Goal: Task Accomplishment & Management: Use online tool/utility

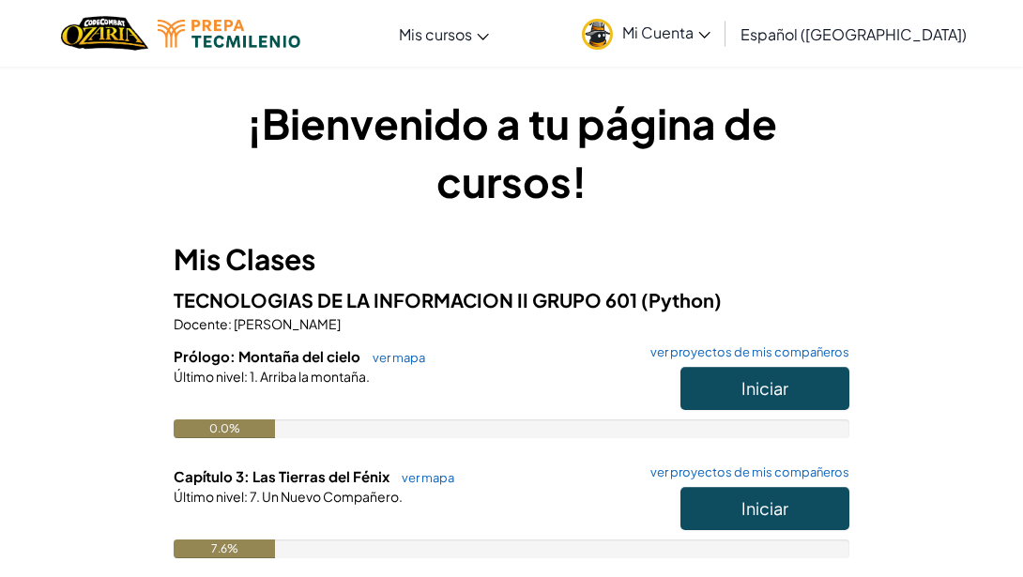
click at [720, 44] on link "Mi Cuenta" at bounding box center [645, 33] width 147 height 59
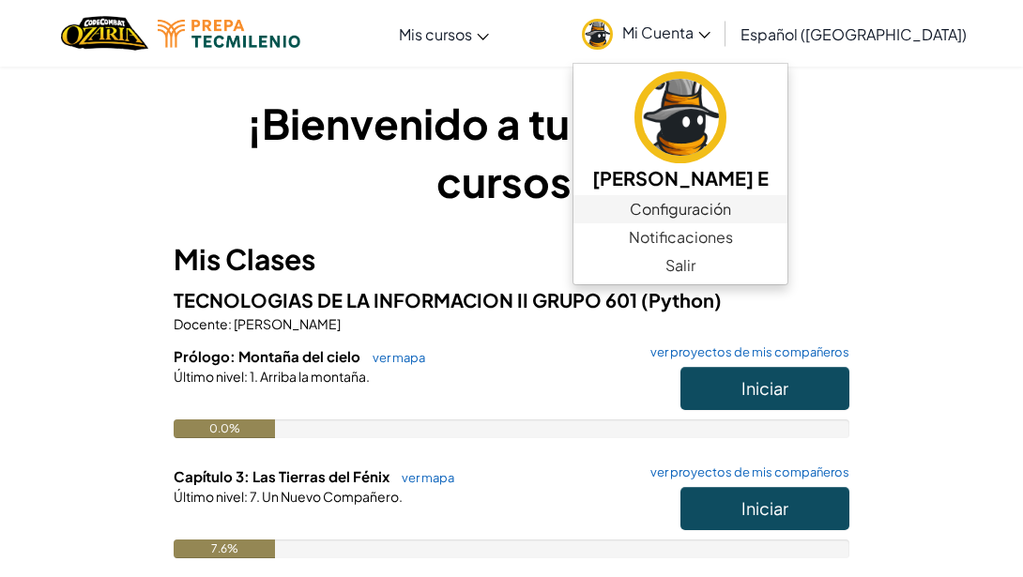
click at [709, 210] on link "Configuración" at bounding box center [680, 209] width 214 height 28
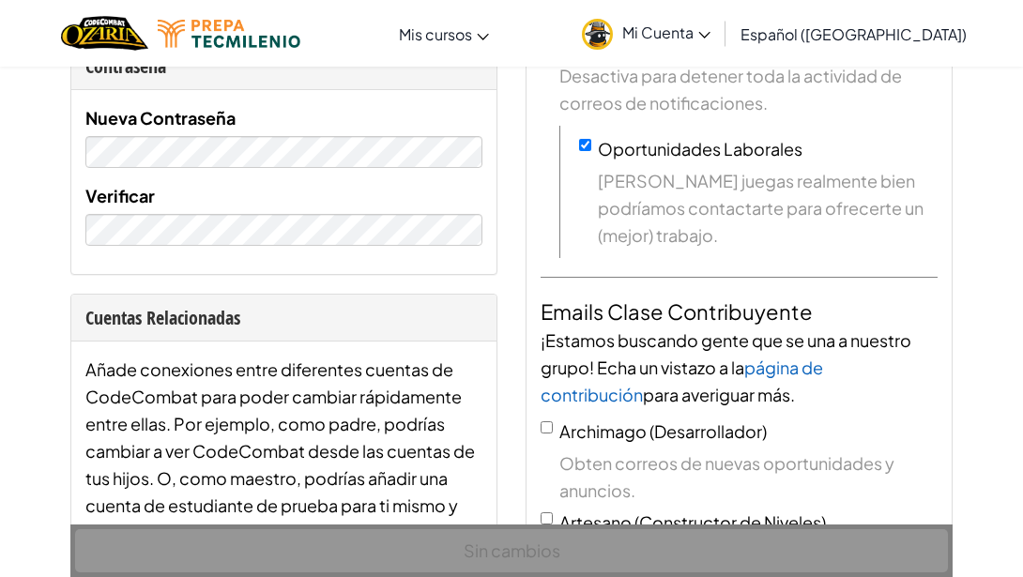
scroll to position [440, 0]
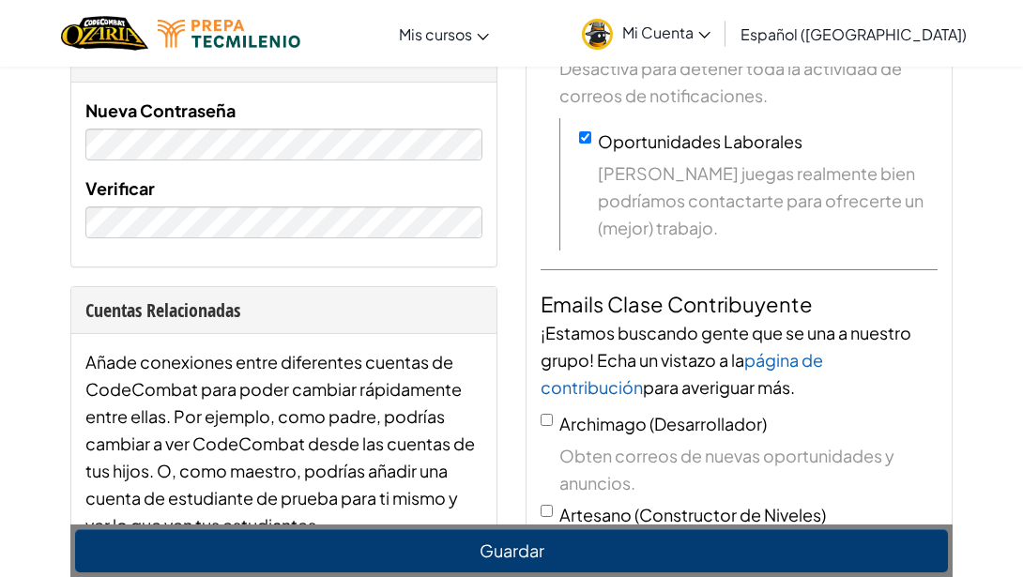
click at [546, 566] on button "Guardar" at bounding box center [511, 550] width 873 height 43
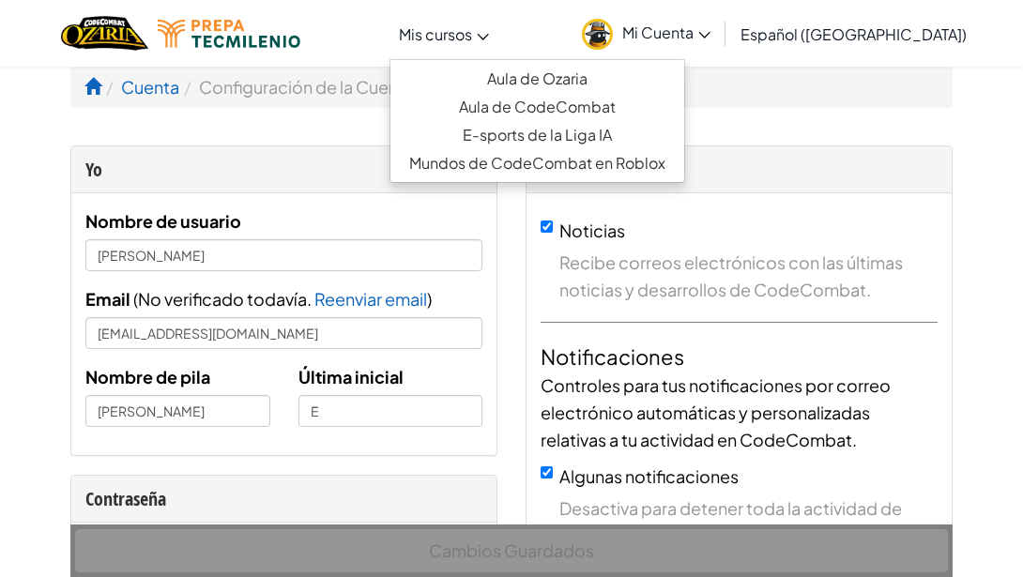
scroll to position [0, 0]
click at [523, 71] on link "Aula de Ozaria" at bounding box center [537, 79] width 294 height 28
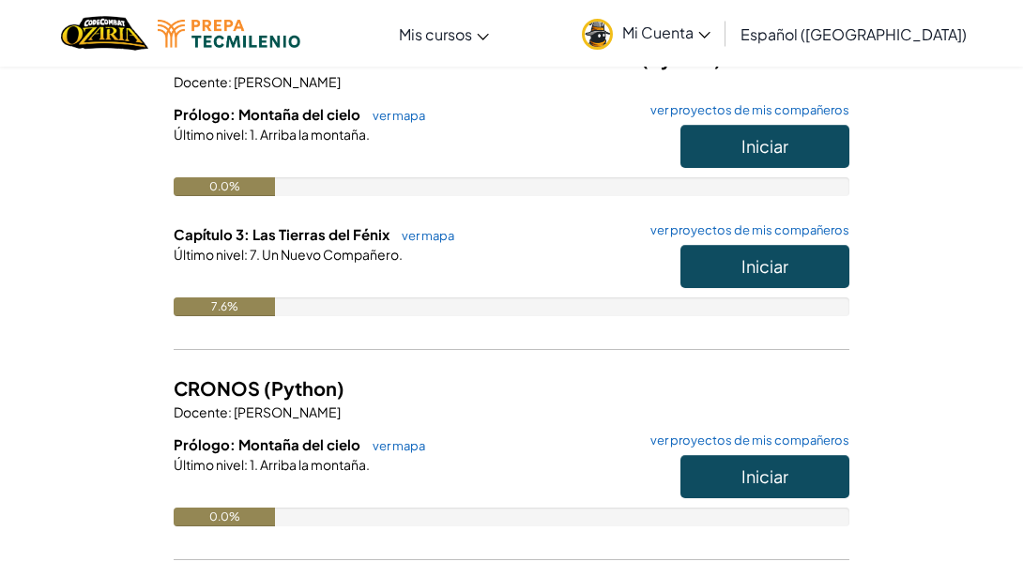
scroll to position [244, 0]
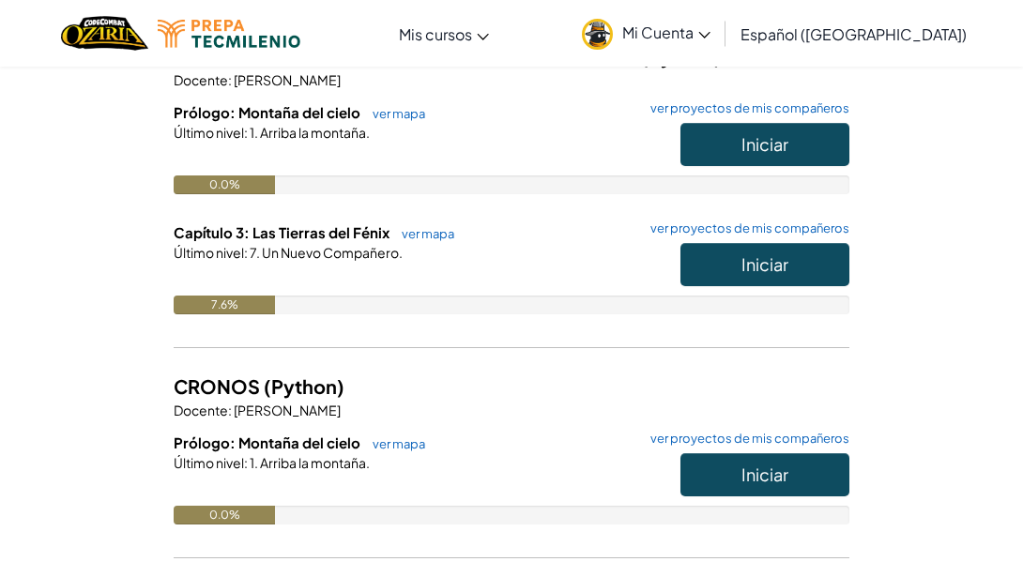
click at [760, 267] on span "Iniciar" at bounding box center [764, 264] width 47 height 22
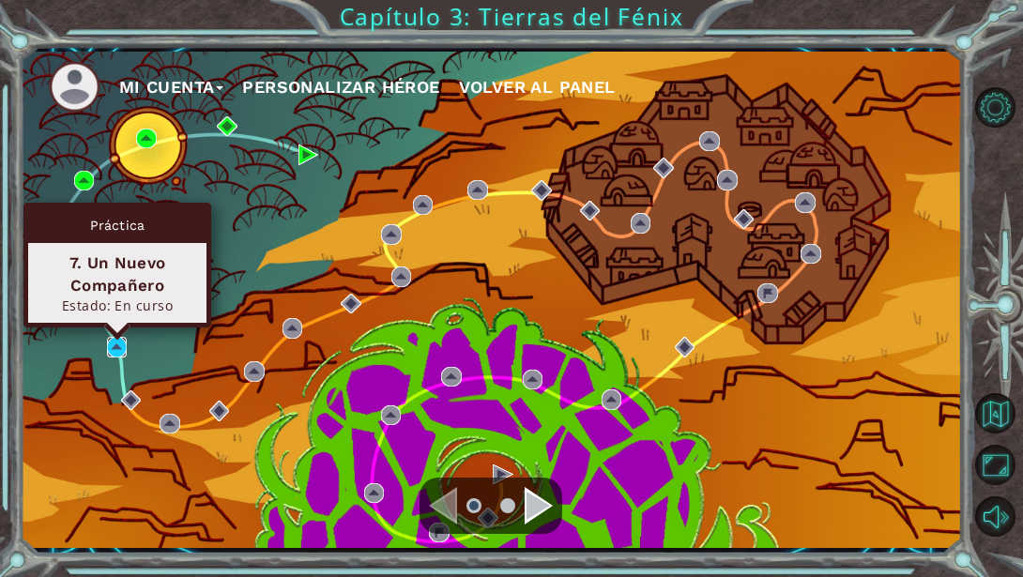
click at [120, 343] on img at bounding box center [117, 347] width 21 height 21
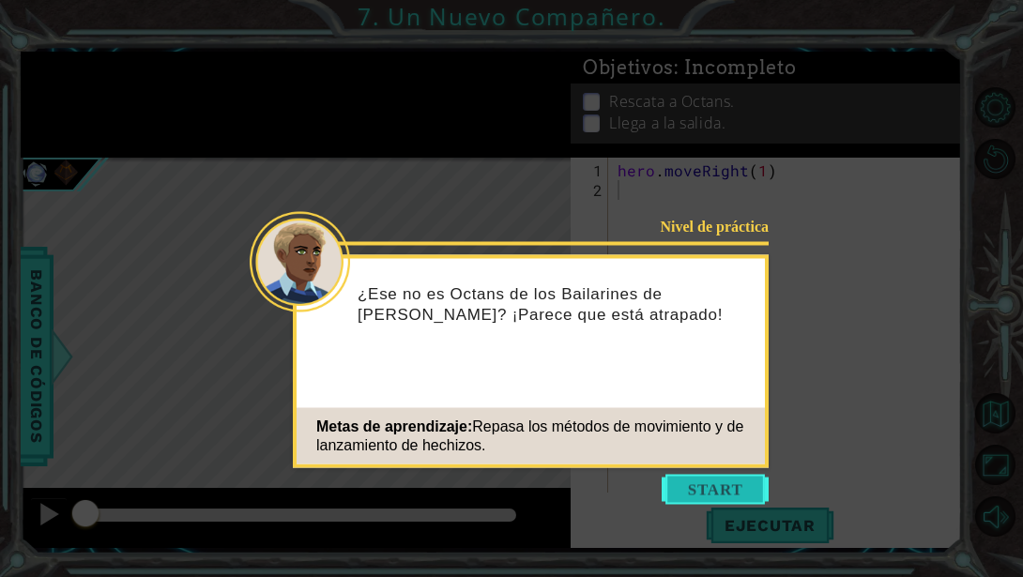
click at [725, 488] on button "Start" at bounding box center [714, 490] width 107 height 30
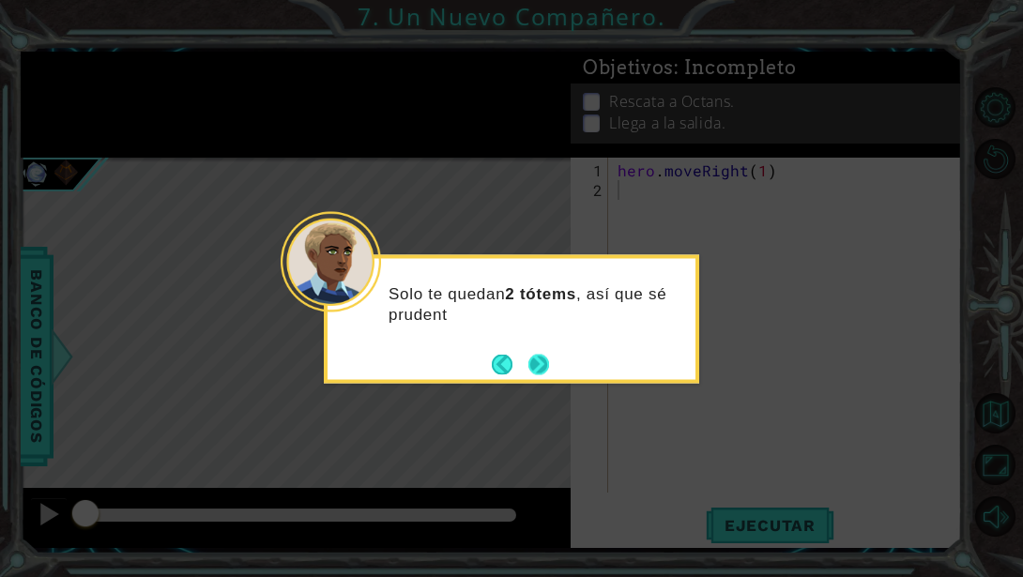
click at [543, 363] on button "Next" at bounding box center [538, 364] width 22 height 22
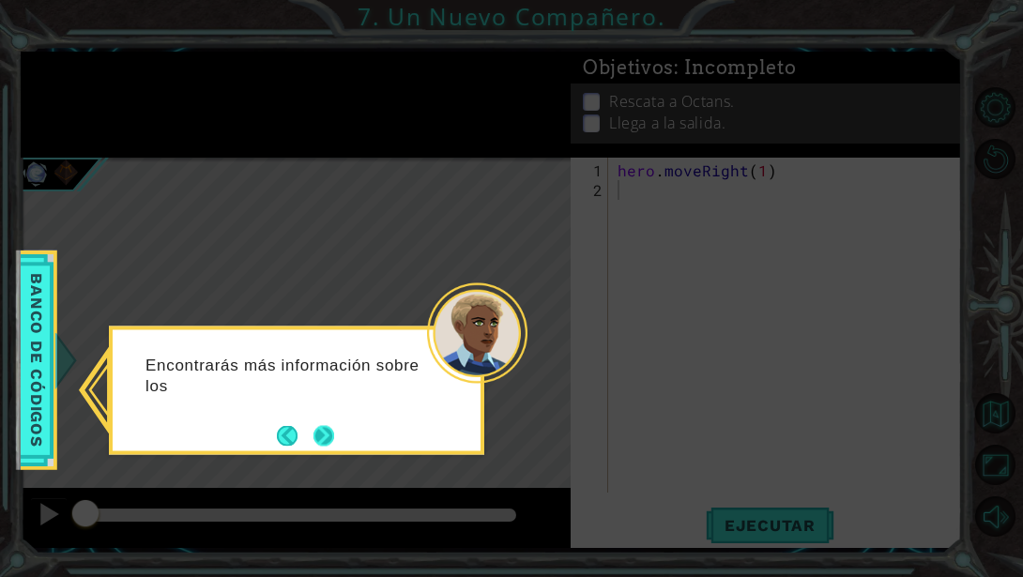
click at [323, 433] on button "Next" at bounding box center [323, 435] width 21 height 21
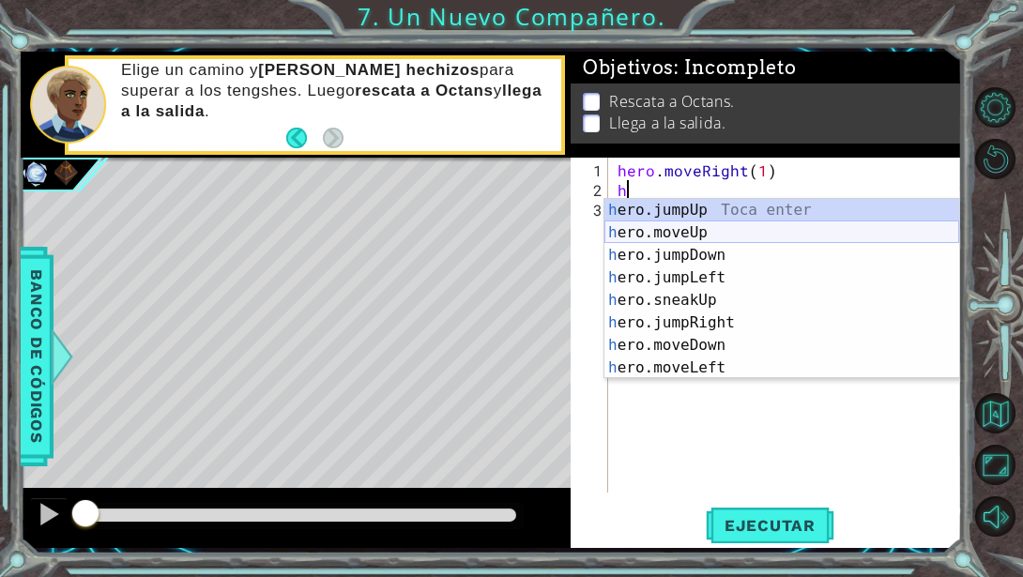
click at [676, 234] on div "h ero.jumpUp Toca enter h ero.moveUp Toca enter h ero.jumpDown Toca enter h ero…" at bounding box center [781, 311] width 355 height 225
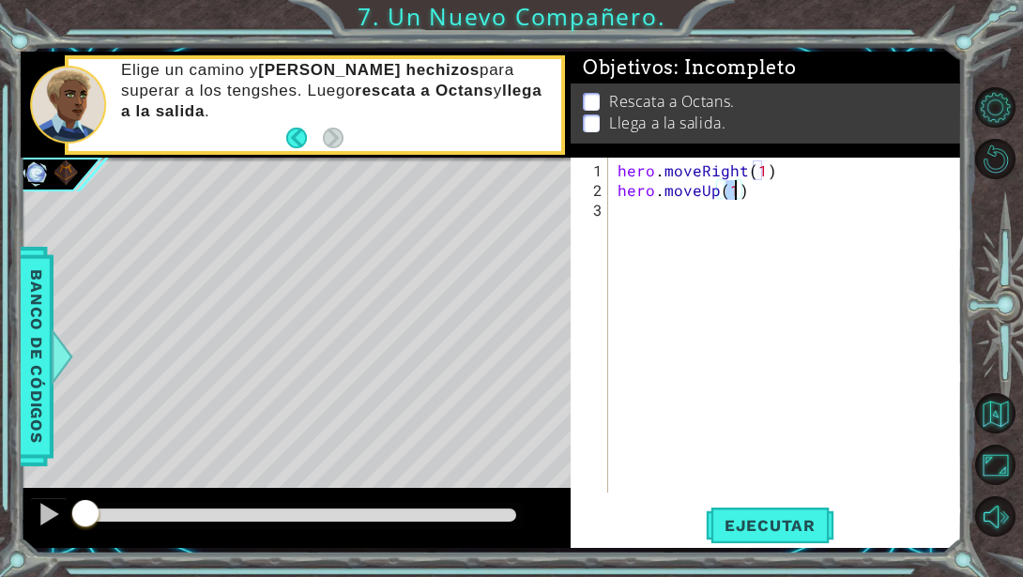
type textarea "hero.moveUp(2)"
click at [625, 213] on div "hero . moveRight ( 1 ) hero . moveUp ( 2 )" at bounding box center [790, 347] width 353 height 374
type textarea "h"
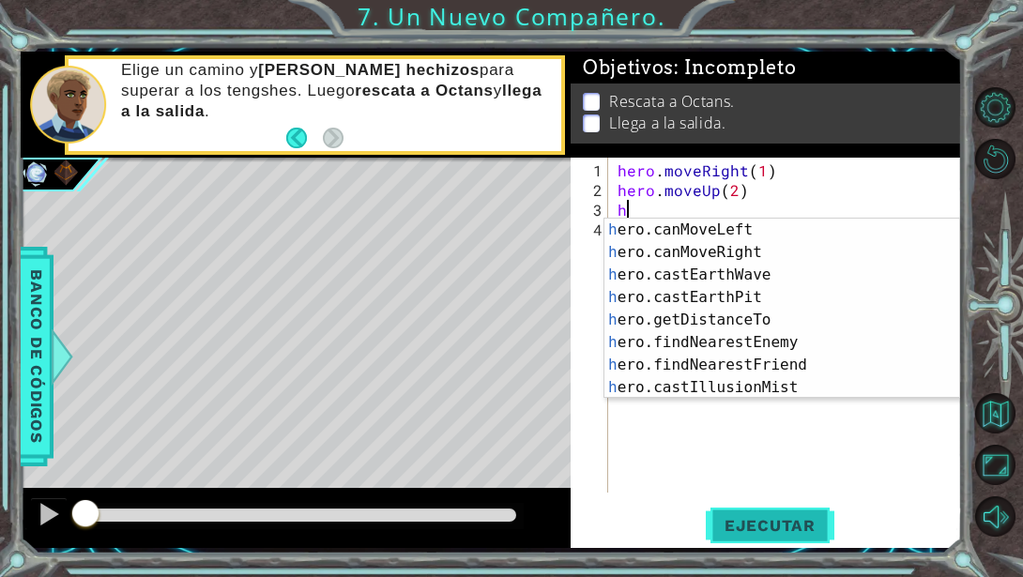
type textarea "h"
click at [719, 526] on span "Ejecutar" at bounding box center [770, 525] width 129 height 19
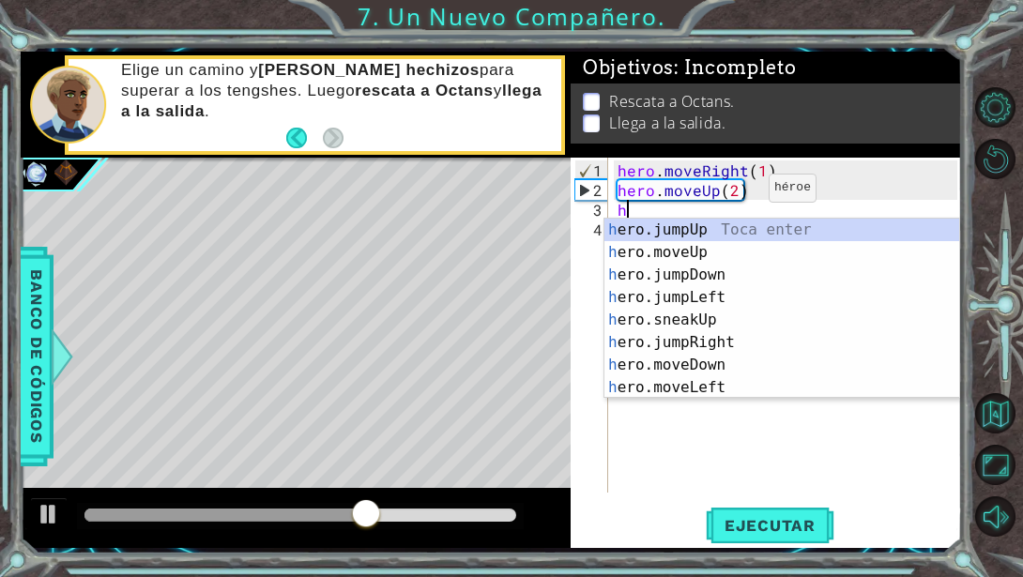
click at [737, 195] on div "hero . moveRight ( 1 ) hero . moveUp ( 2 ) h" at bounding box center [790, 347] width 353 height 374
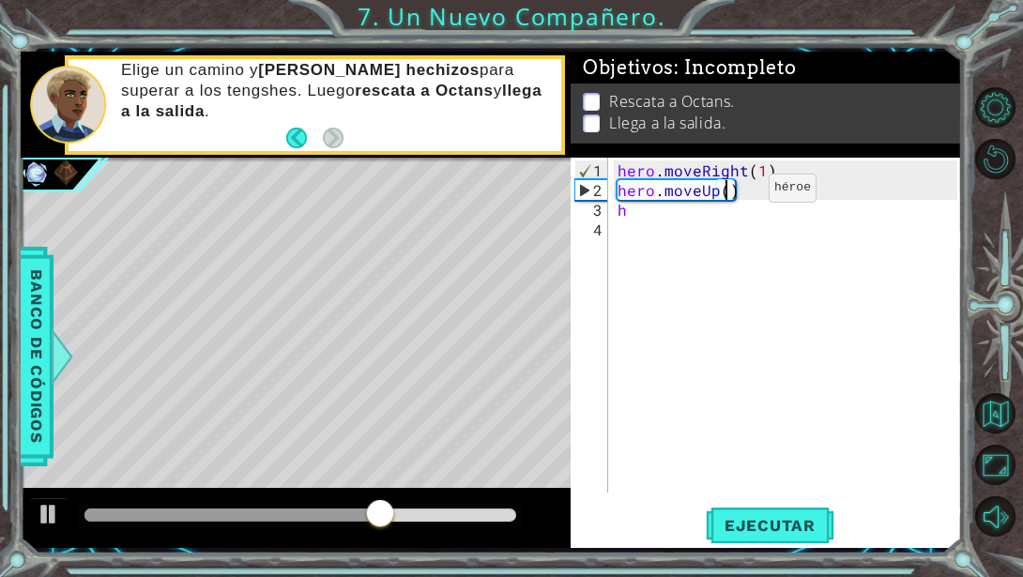
type textarea "hero.moveUp(3)"
click at [699, 222] on div "hero . moveRight ( 1 ) hero . moveUp ( 3 ) h" at bounding box center [790, 347] width 353 height 374
click at [693, 213] on div "hero . moveRight ( 1 ) hero . moveUp ( 3 ) h" at bounding box center [790, 347] width 353 height 374
type textarea "h"
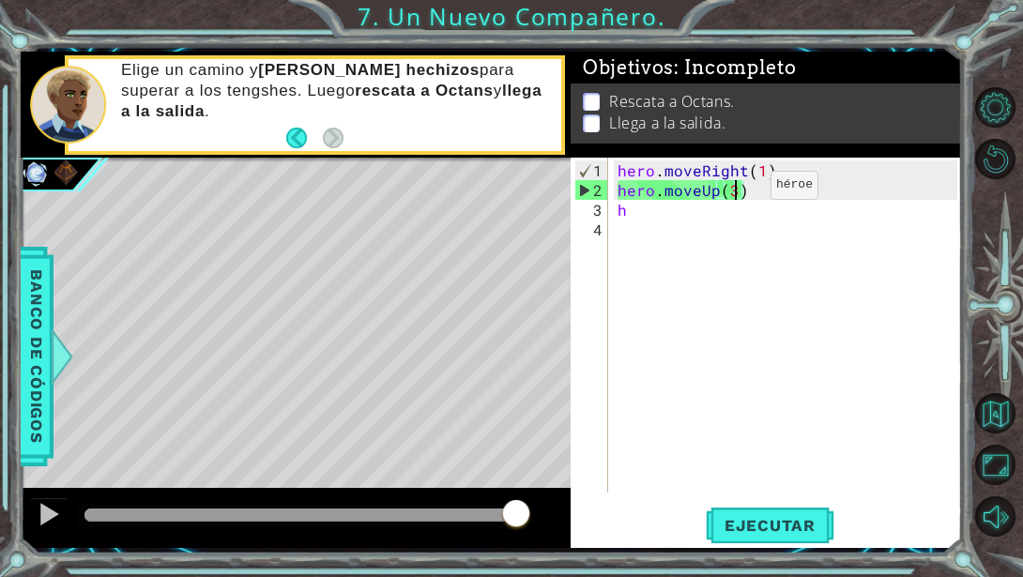
click at [738, 192] on div "hero . moveRight ( 1 ) hero . moveUp ( 3 ) h" at bounding box center [790, 347] width 353 height 374
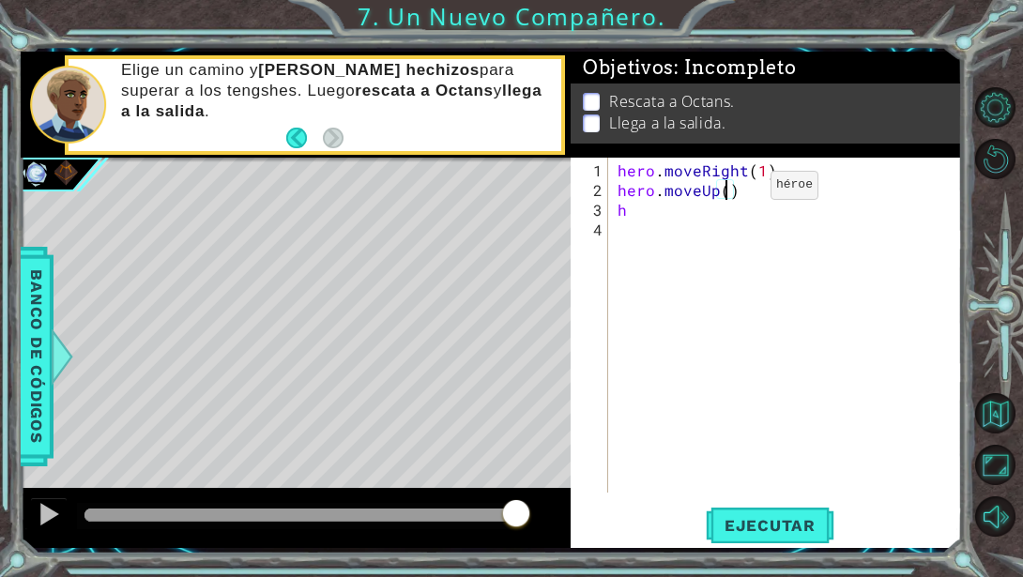
type textarea "hero.moveUp(4)"
click at [638, 222] on div "hero . moveRight ( 1 ) hero . moveUp ( 4 ) h" at bounding box center [790, 347] width 353 height 374
click at [640, 200] on div "hero . moveRight ( 1 ) hero . moveUp ( 4 ) h" at bounding box center [790, 347] width 353 height 374
type textarea "h"
click at [742, 516] on span "Ejecutar" at bounding box center [770, 525] width 129 height 19
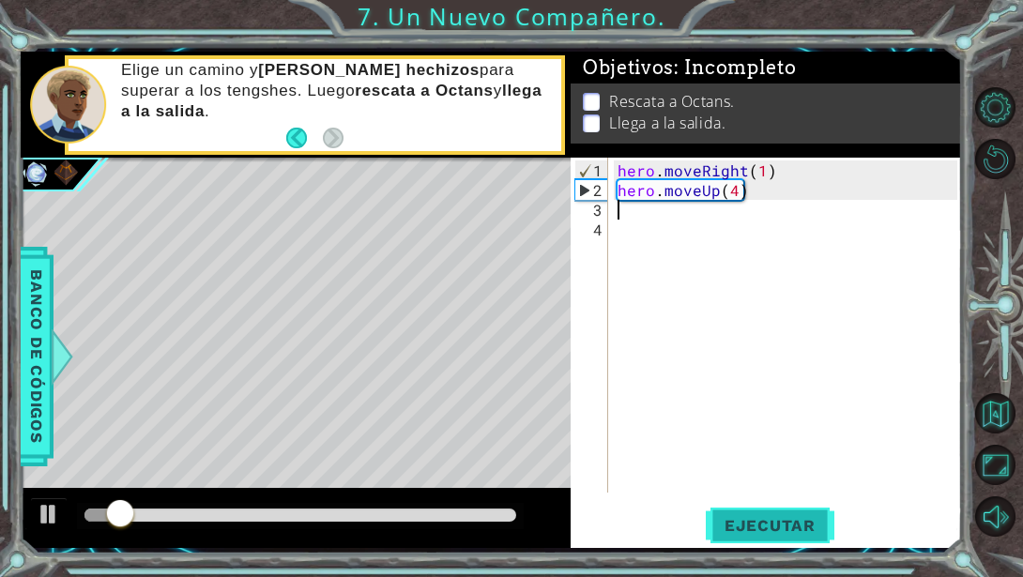
click at [743, 523] on span "Ejecutar" at bounding box center [770, 525] width 129 height 19
click at [732, 205] on div "hero . moveRight ( 1 ) hero . moveUp ( 4 )" at bounding box center [790, 347] width 353 height 374
click at [733, 195] on div "hero . moveRight ( 1 ) hero . moveUp ( 4 )" at bounding box center [790, 347] width 353 height 374
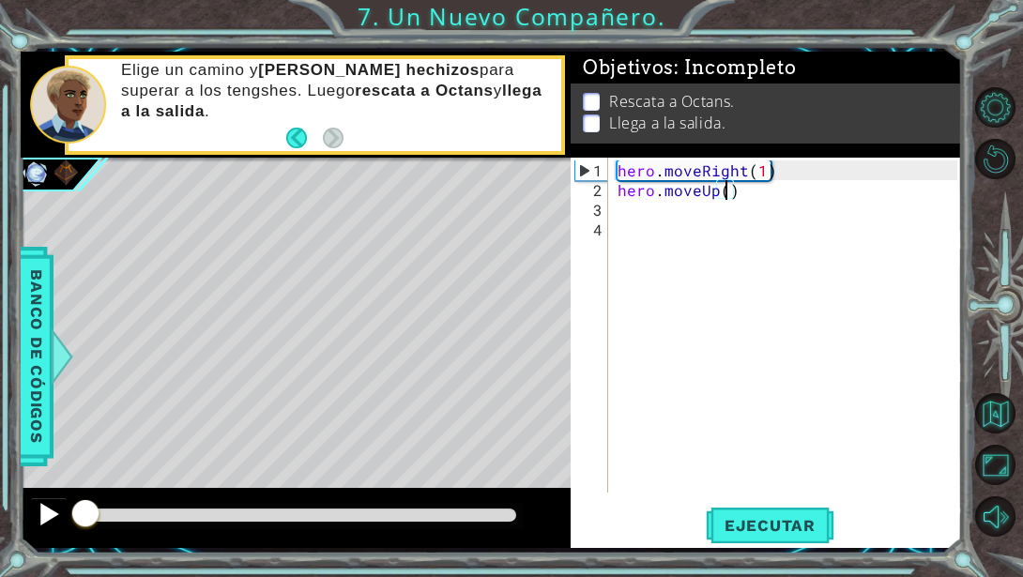
drag, startPoint x: 180, startPoint y: 513, endPoint x: 61, endPoint y: 516, distance: 119.2
click at [61, 516] on div at bounding box center [296, 518] width 550 height 60
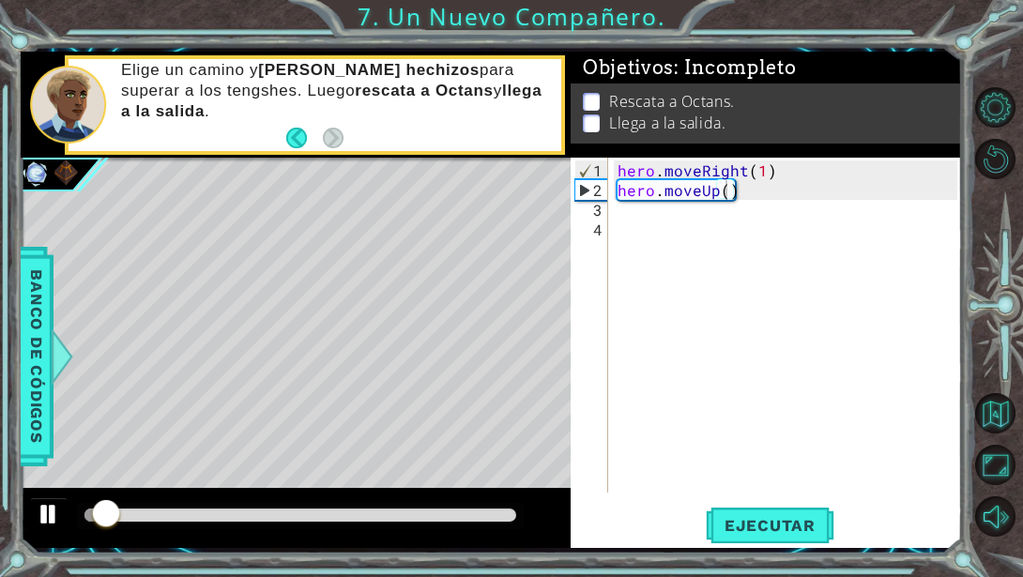
click at [51, 517] on div at bounding box center [49, 514] width 24 height 24
click at [762, 173] on div "hero . moveRight ( 1 ) hero . moveUp ( )" at bounding box center [790, 347] width 353 height 374
click at [741, 196] on div "hero . moveRight ( 1 ) hero . moveUp ( )" at bounding box center [790, 347] width 353 height 374
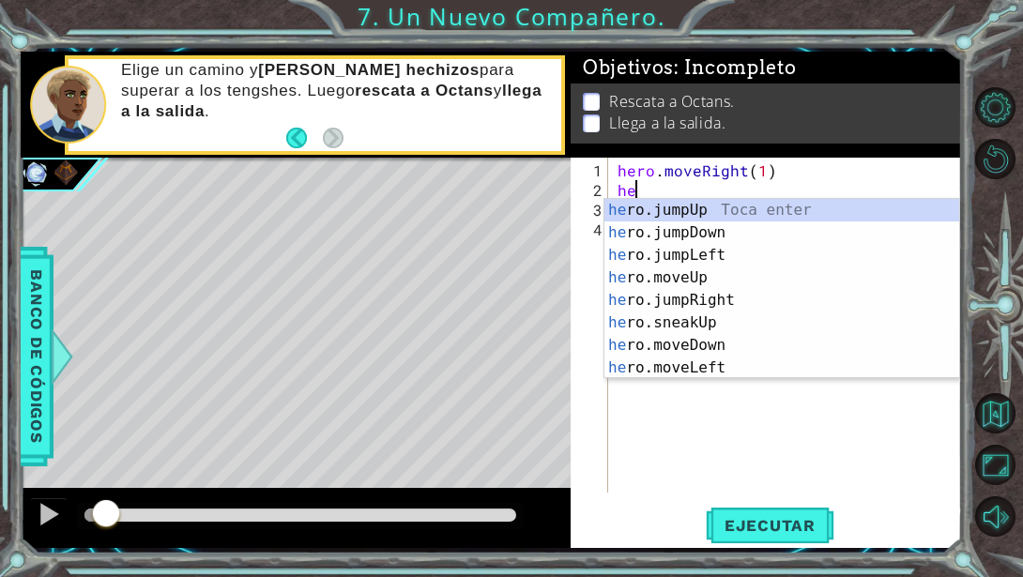
type textarea "h"
type textarea "hero.moveRight(1)"
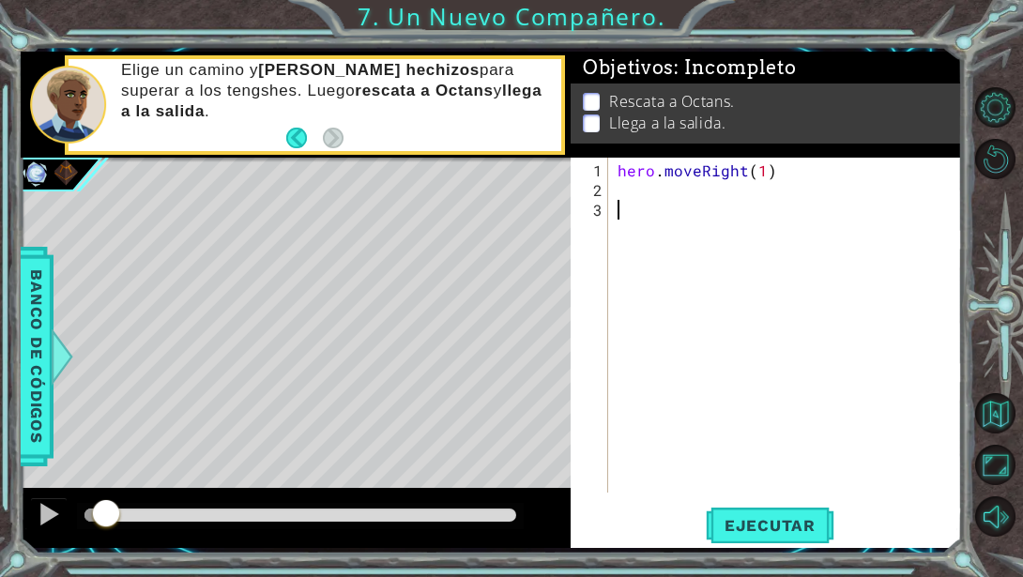
click at [635, 197] on div "hero . moveRight ( 1 )" at bounding box center [790, 347] width 353 height 374
click at [758, 173] on div "hero . moveRight ( 1 )" at bounding box center [790, 347] width 353 height 374
click at [49, 518] on div at bounding box center [49, 514] width 24 height 24
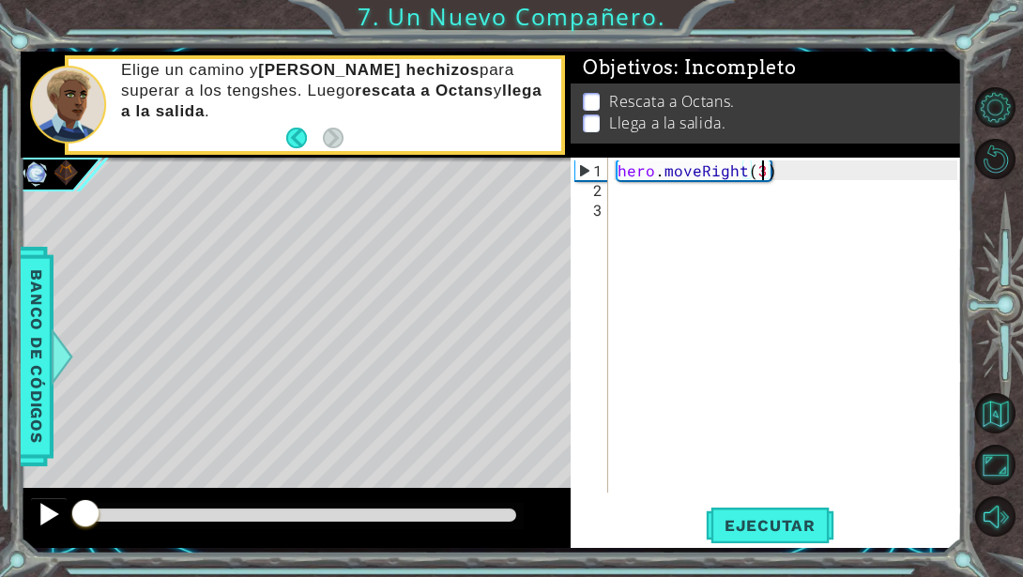
drag, startPoint x: 125, startPoint y: 518, endPoint x: 66, endPoint y: 531, distance: 60.6
click at [66, 531] on div at bounding box center [296, 518] width 550 height 60
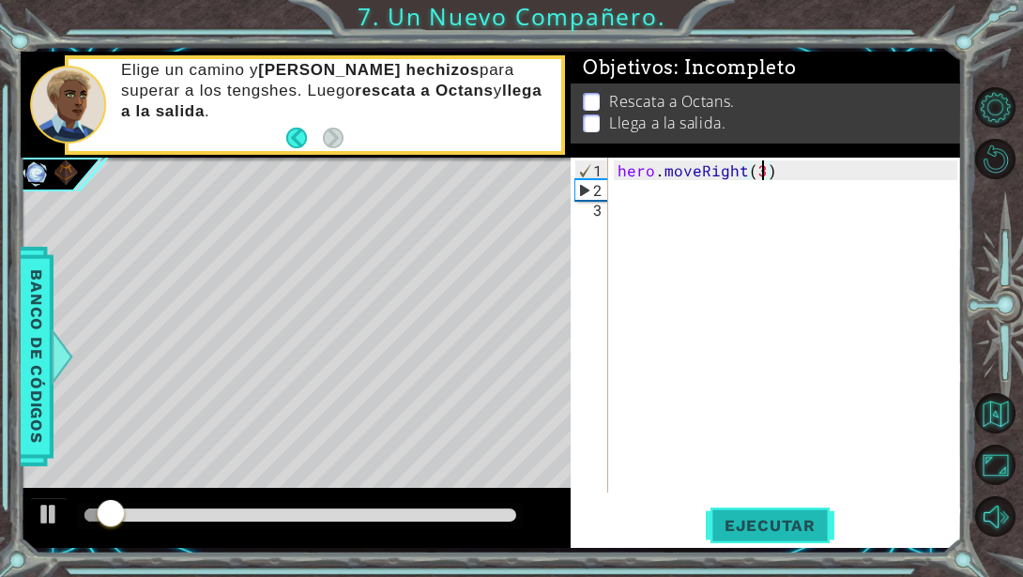
click at [765, 523] on span "Ejecutar" at bounding box center [770, 525] width 129 height 19
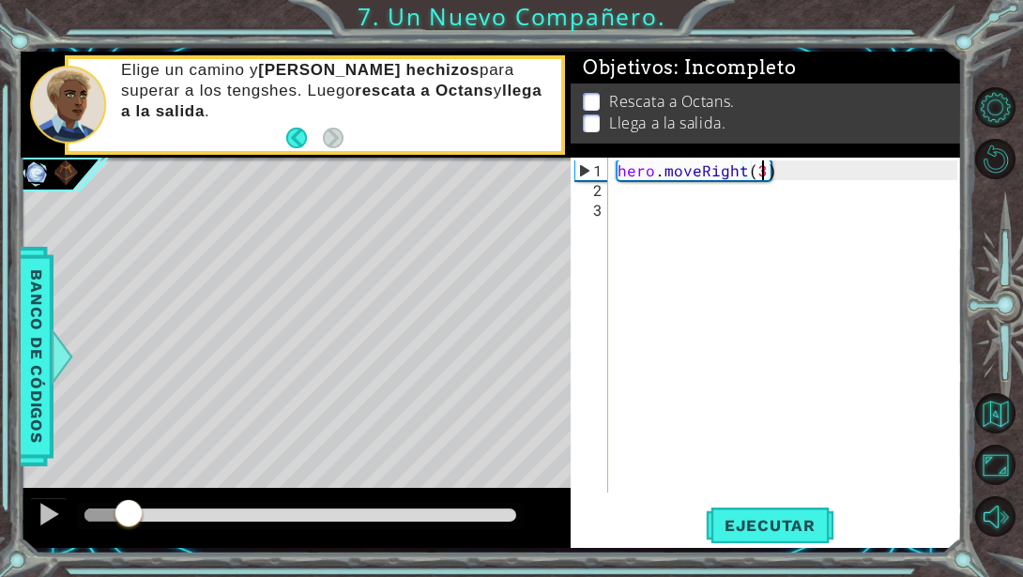
drag, startPoint x: 160, startPoint y: 515, endPoint x: 129, endPoint y: 514, distance: 31.9
click at [129, 514] on div at bounding box center [129, 515] width 34 height 34
drag, startPoint x: 138, startPoint y: 514, endPoint x: 94, endPoint y: 518, distance: 44.3
click at [94, 518] on div at bounding box center [94, 515] width 34 height 34
type textarea "hero.moveRight(1)"
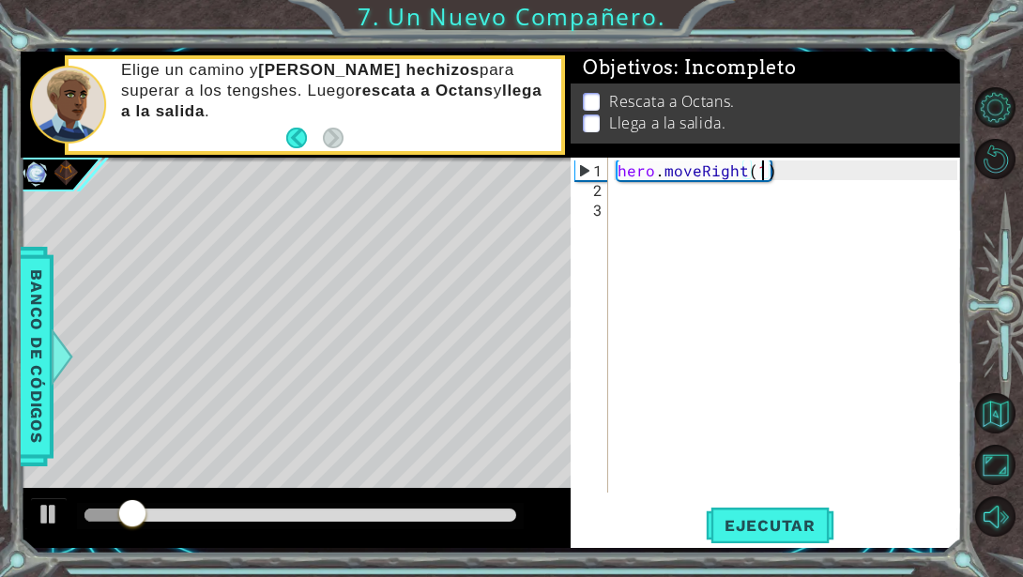
click at [649, 189] on div "hero . moveRight ( 1 )" at bounding box center [790, 347] width 353 height 374
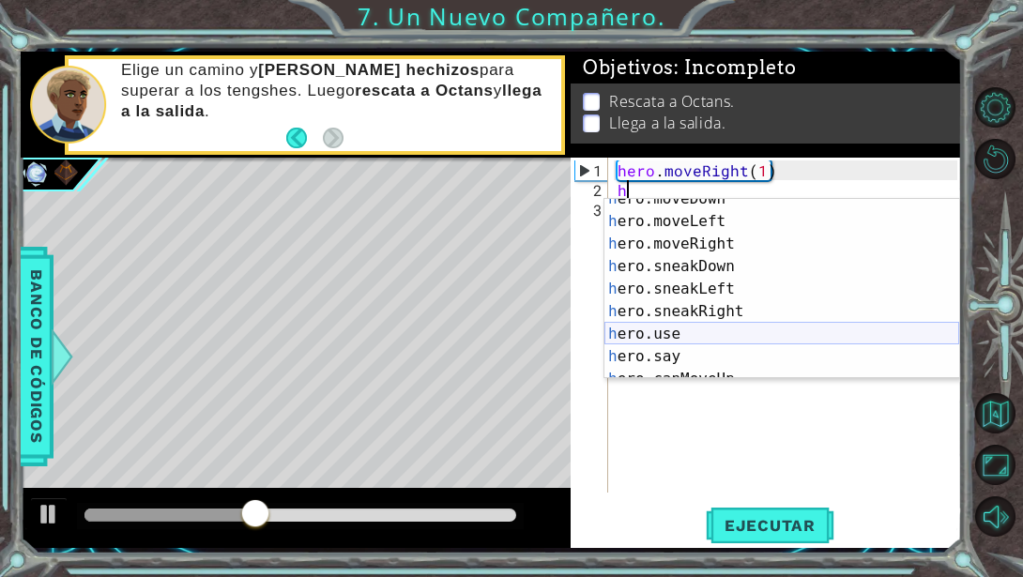
scroll to position [149, 0]
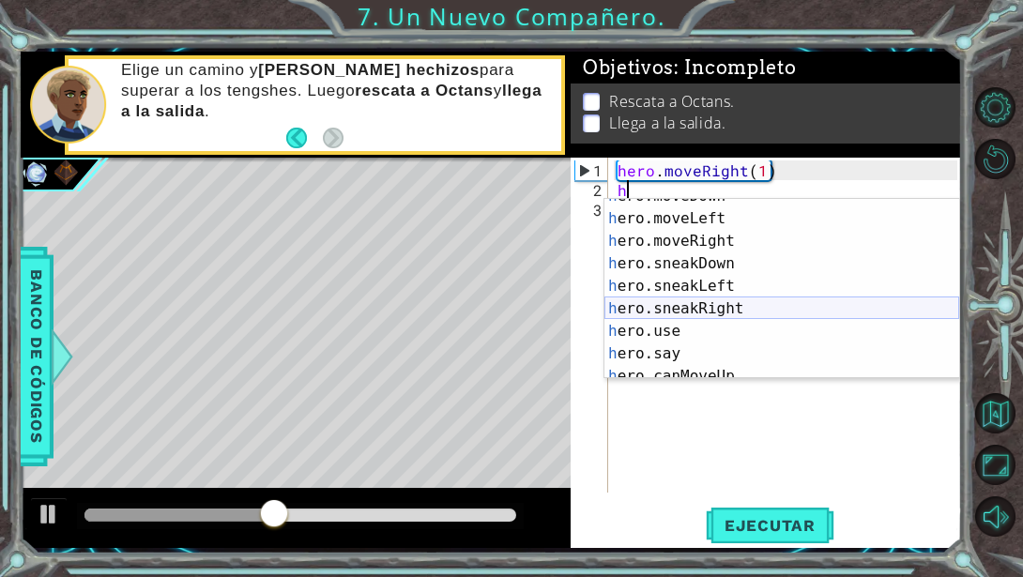
click at [687, 311] on div "h ero.moveDown Toca enter h ero.moveLeft Toca enter h ero.moveRight Toca enter …" at bounding box center [781, 297] width 355 height 225
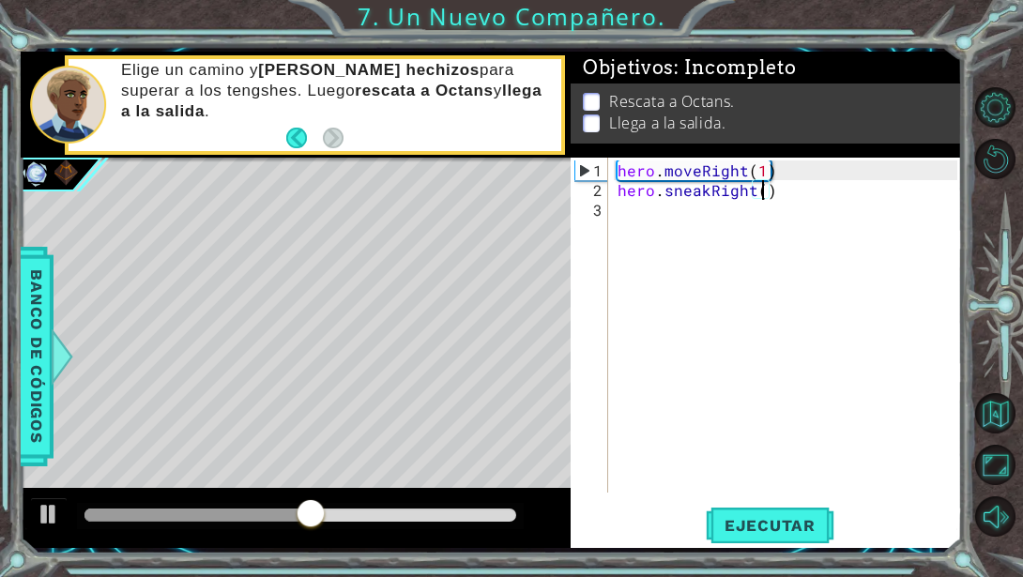
scroll to position [0, 9]
type textarea "hero.sneakRight(2)"
click at [725, 530] on span "Ejecutar" at bounding box center [770, 525] width 129 height 19
drag, startPoint x: 210, startPoint y: 523, endPoint x: 42, endPoint y: 533, distance: 168.3
click at [42, 533] on div at bounding box center [296, 518] width 550 height 60
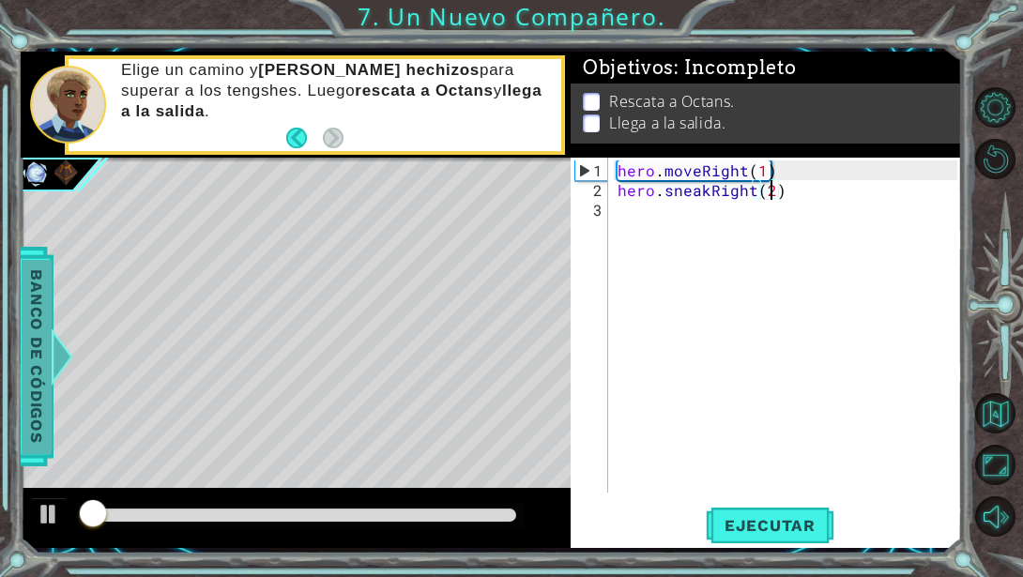
click at [46, 362] on span "Banco de códigos" at bounding box center [37, 356] width 30 height 194
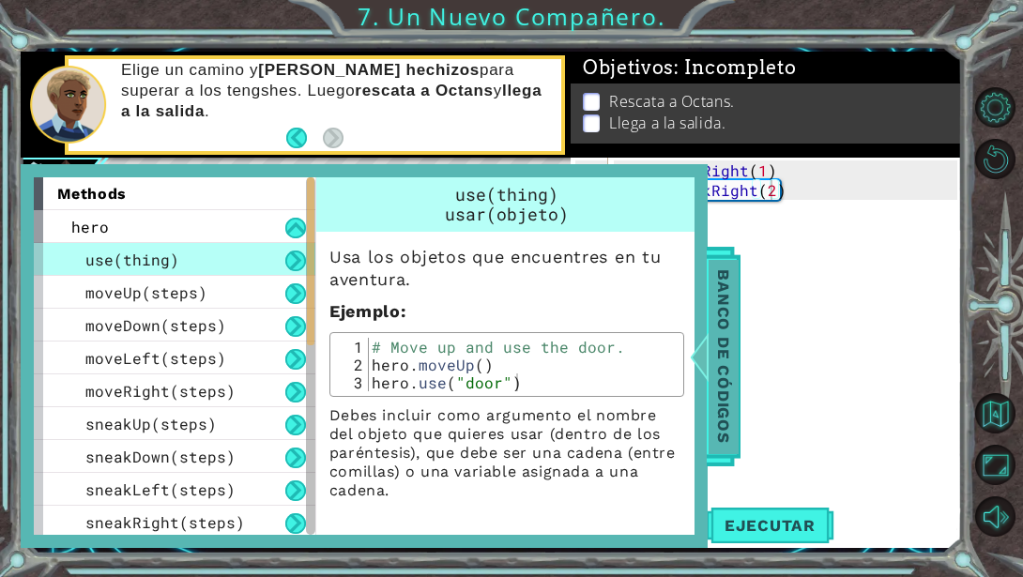
click at [729, 352] on span "Banco de códigos" at bounding box center [723, 356] width 30 height 194
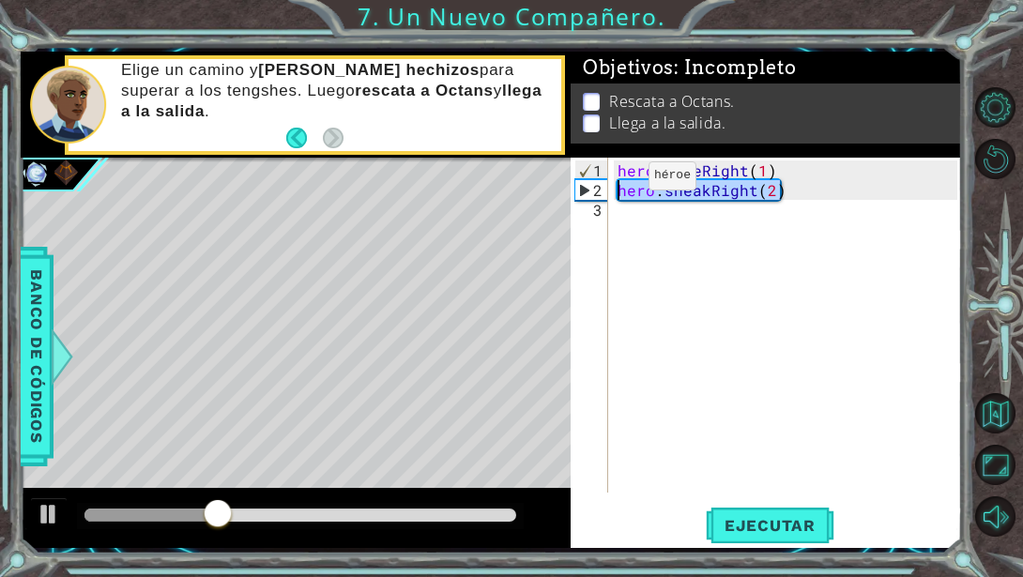
drag, startPoint x: 778, startPoint y: 188, endPoint x: 598, endPoint y: 181, distance: 180.3
click at [598, 181] on div "hero.sneakRight(2) 1 2 3 hero . moveRight ( 1 ) hero . sneakRight ( 2 ) ההההההה…" at bounding box center [763, 325] width 387 height 335
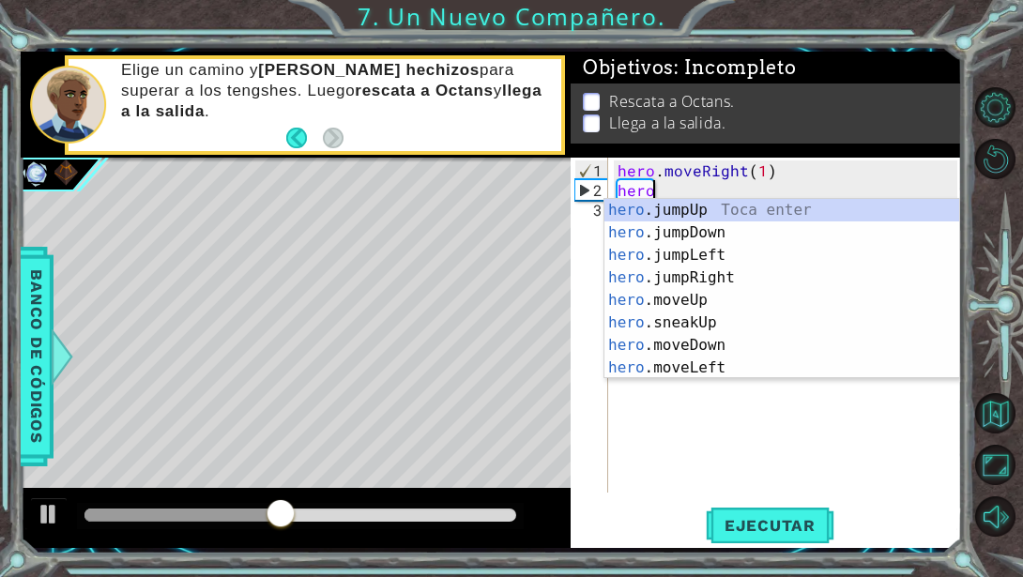
scroll to position [0, 1]
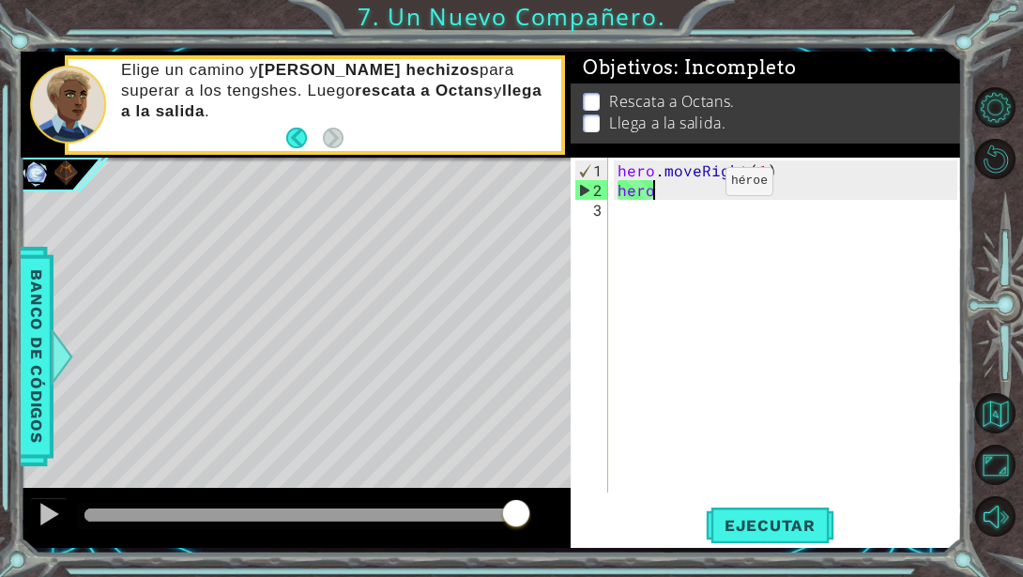
click at [693, 189] on div "hero . moveRight ( 1 ) hero" at bounding box center [790, 347] width 353 height 374
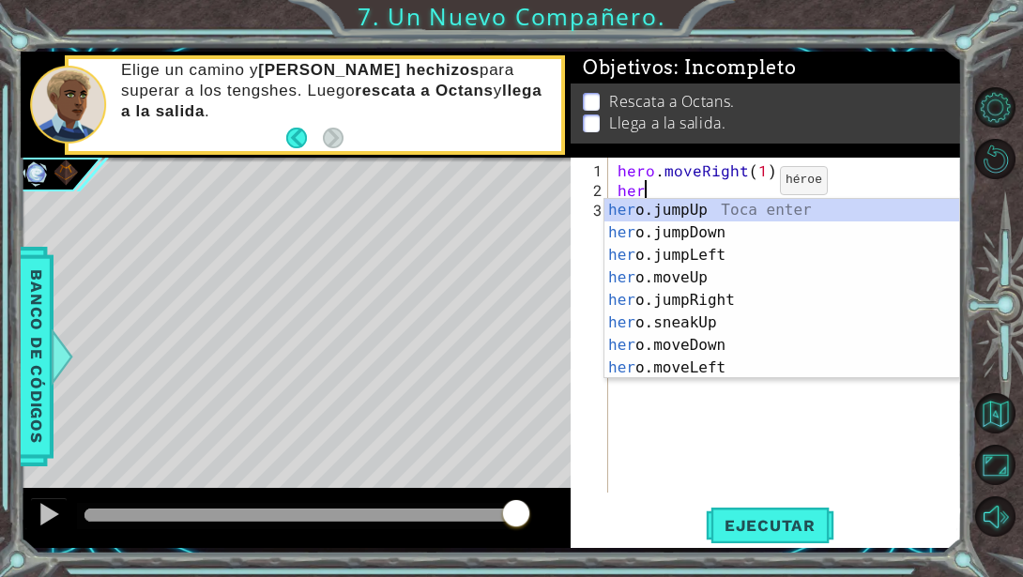
scroll to position [0, 0]
type textarea "h"
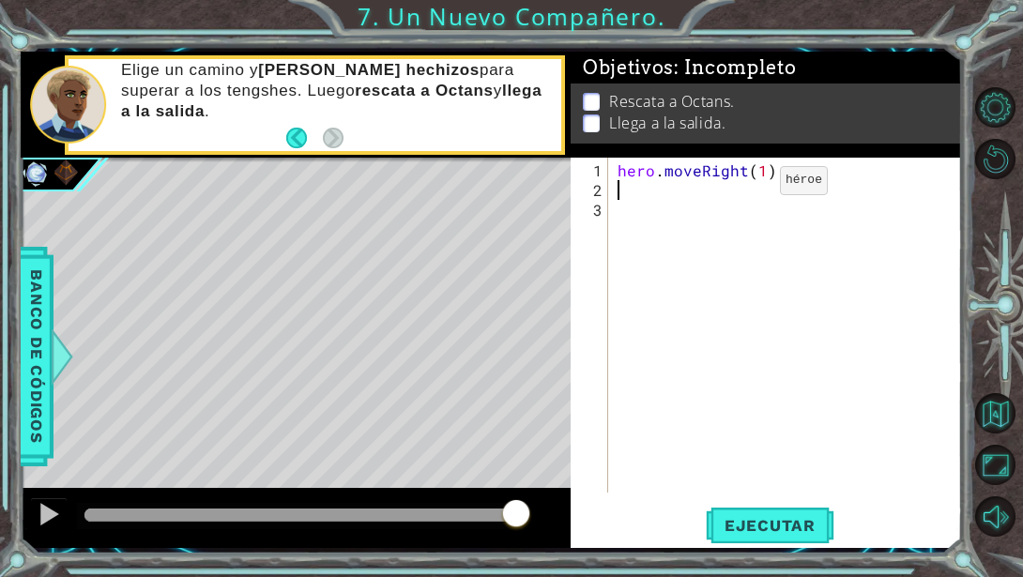
paste textarea "hero.moveDown(2)"
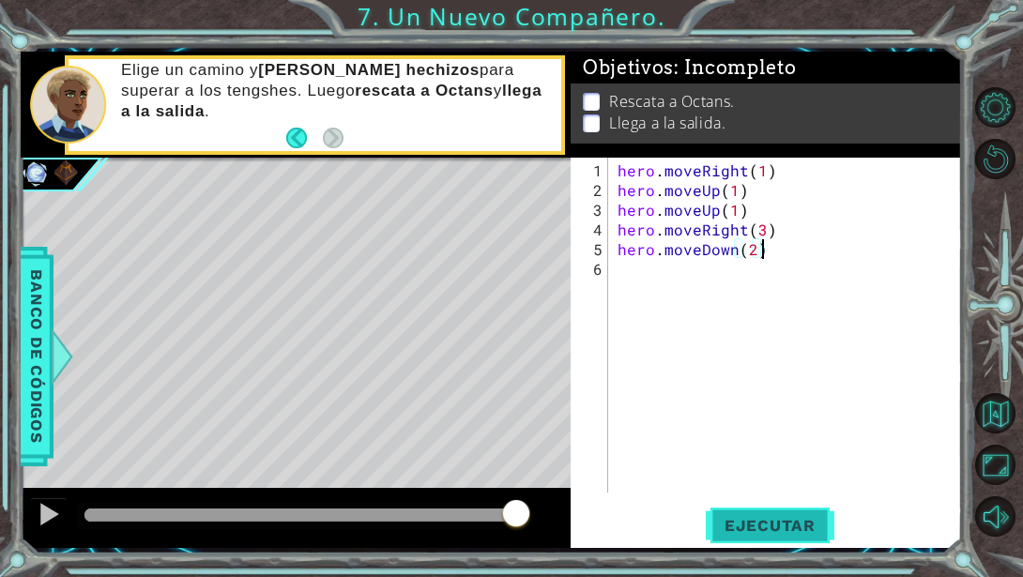
click at [733, 536] on button "Ejecutar" at bounding box center [770, 525] width 129 height 39
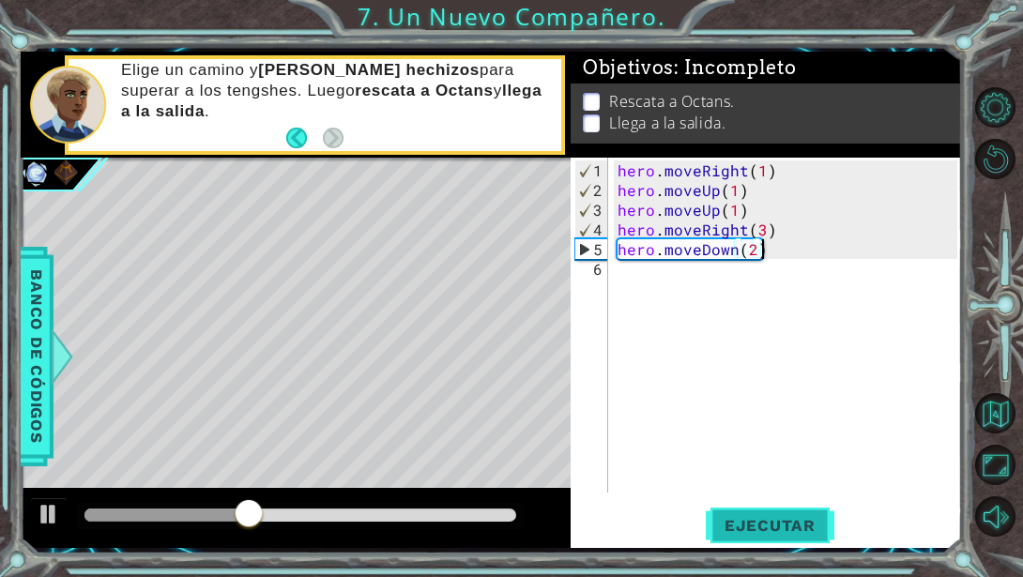
click at [750, 516] on span "Ejecutar" at bounding box center [770, 525] width 129 height 19
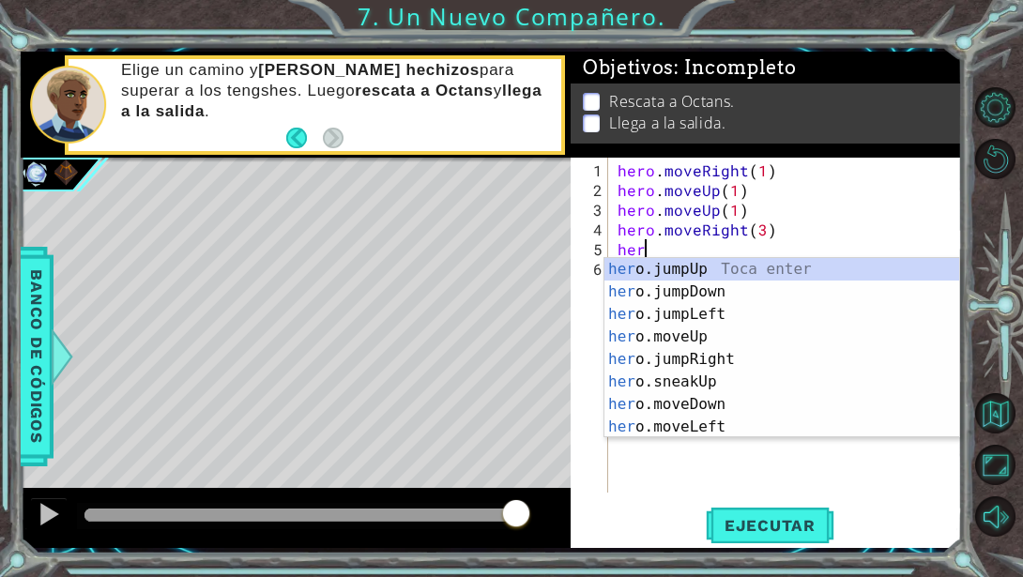
type textarea "h"
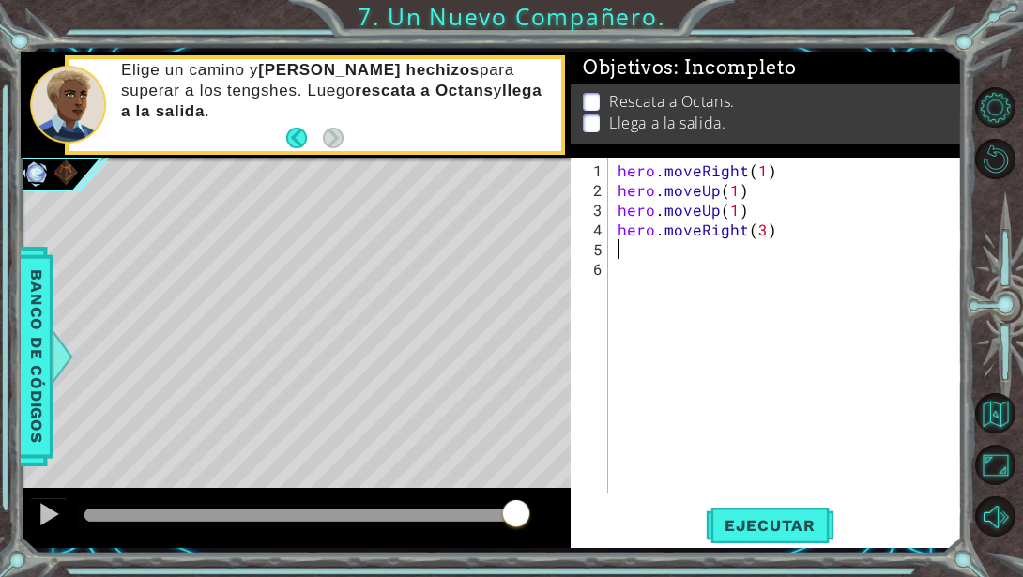
type textarea "hero.moveRight(3)"
type textarea "h"
type textarea "hero.moveUp(1)"
type textarea "h"
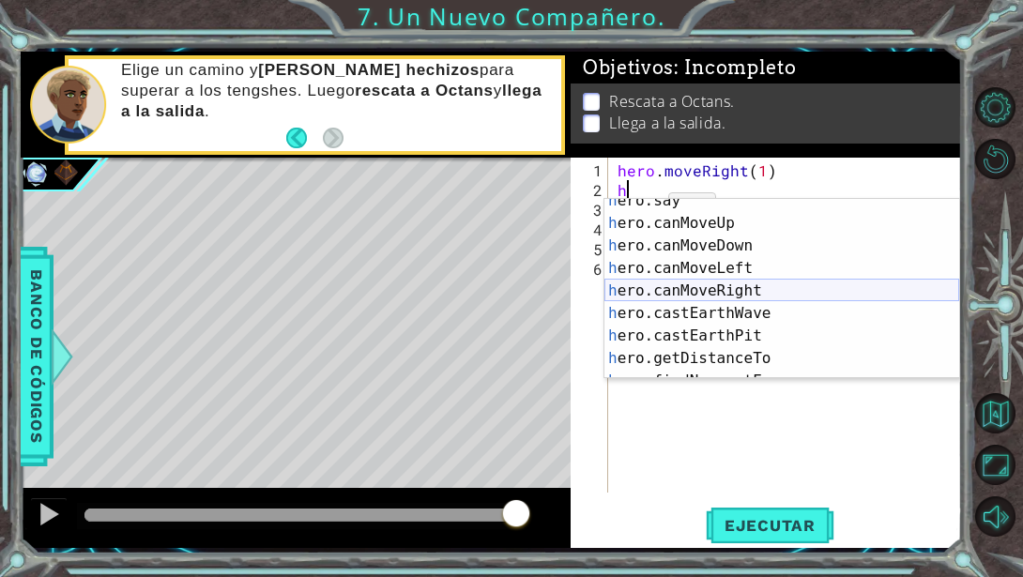
scroll to position [322, 0]
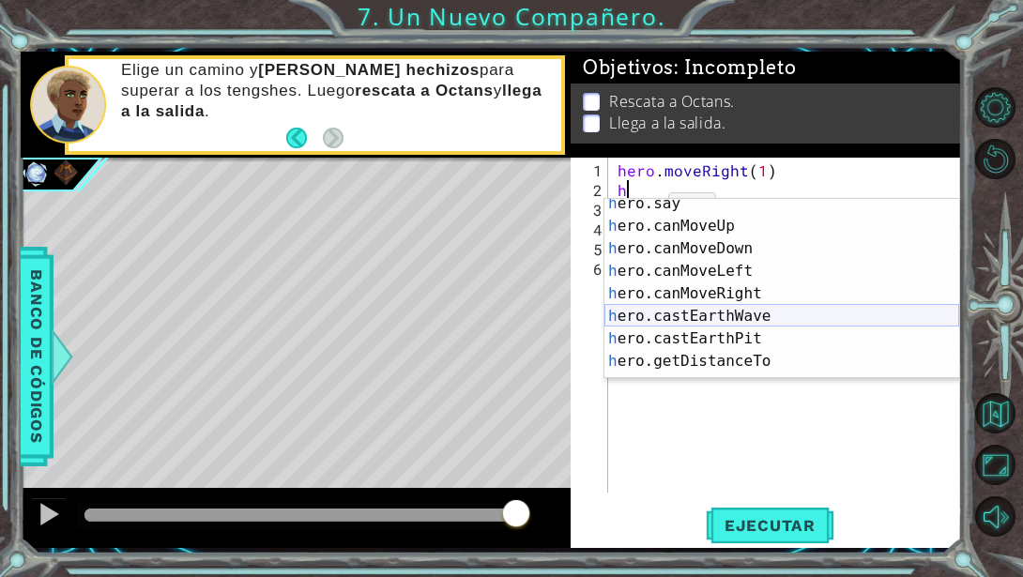
click at [702, 311] on div "h ero.say Toca enter h ero.canMoveUp Toca enter h ero.canMoveDown Toca enter h …" at bounding box center [781, 304] width 355 height 225
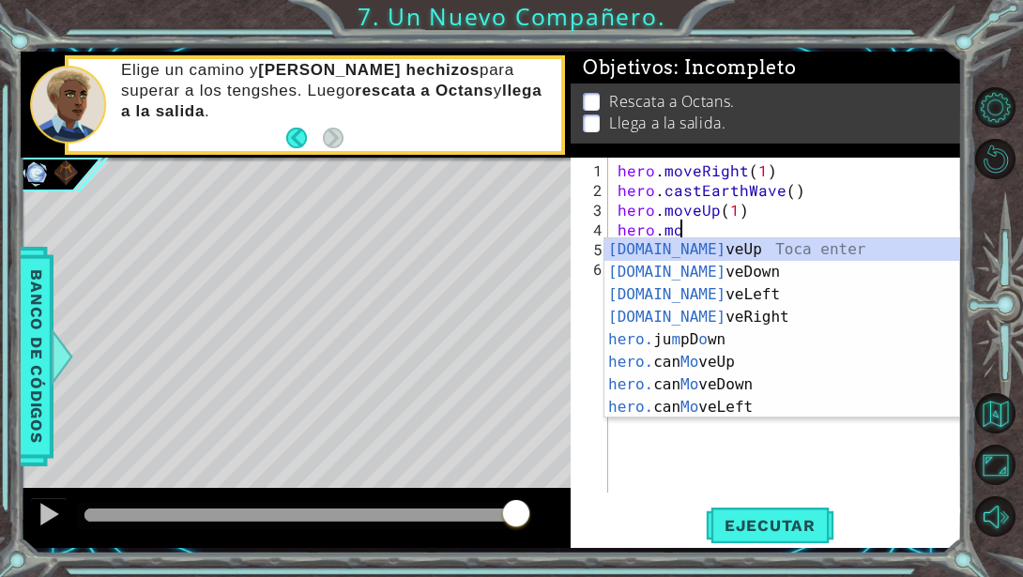
scroll to position [0, 0]
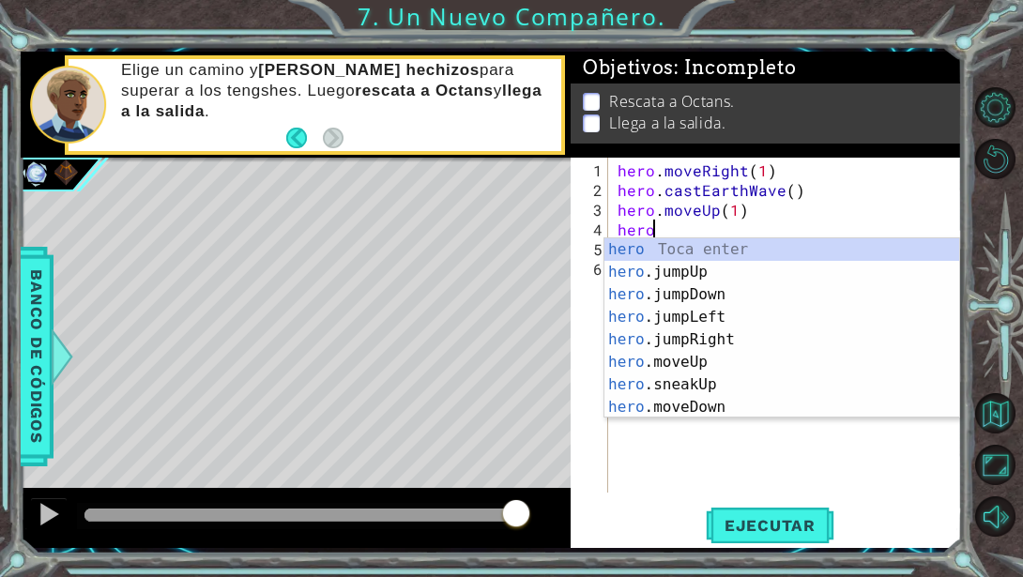
type textarea "h"
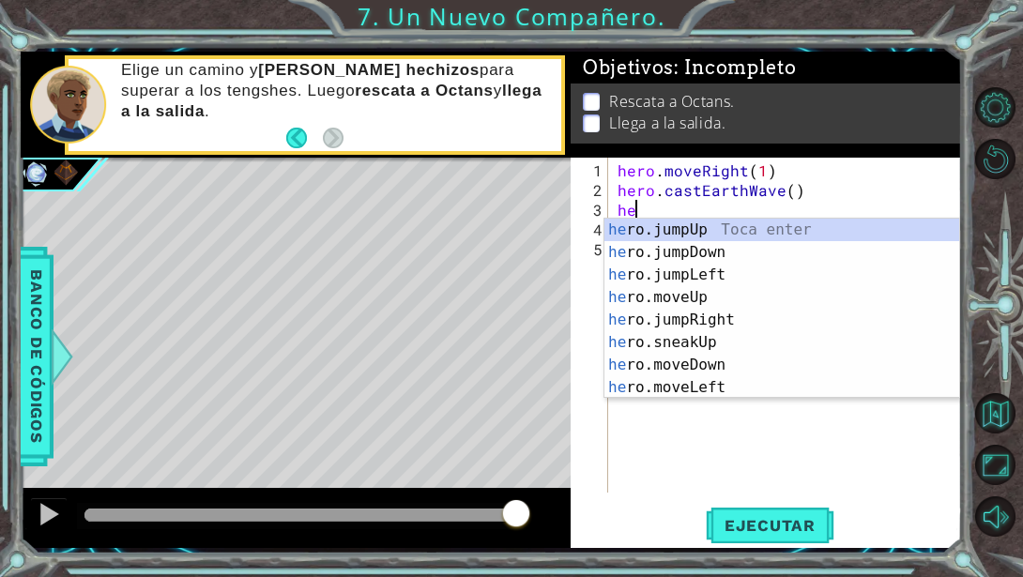
type textarea "h"
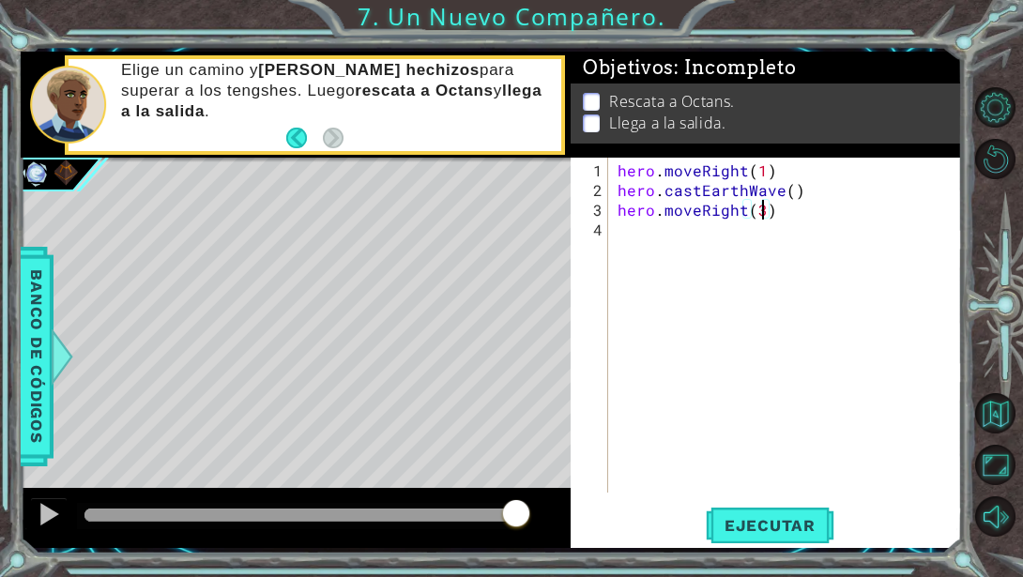
type textarea "hero.moveRight()"
click at [758, 524] on span "Ejecutar" at bounding box center [770, 525] width 129 height 19
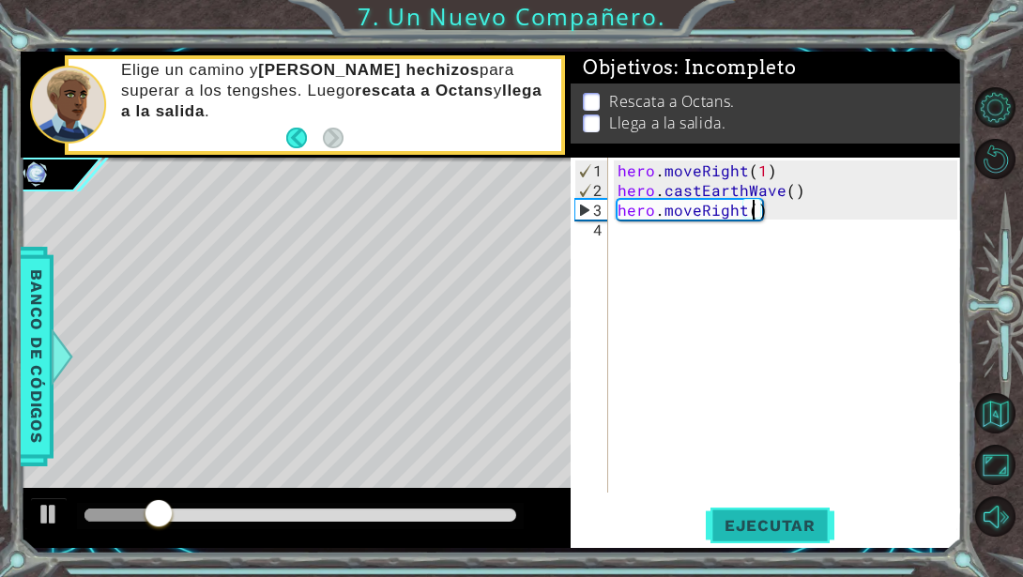
type textarea "hero.moveRight(2)"
type textarea "h"
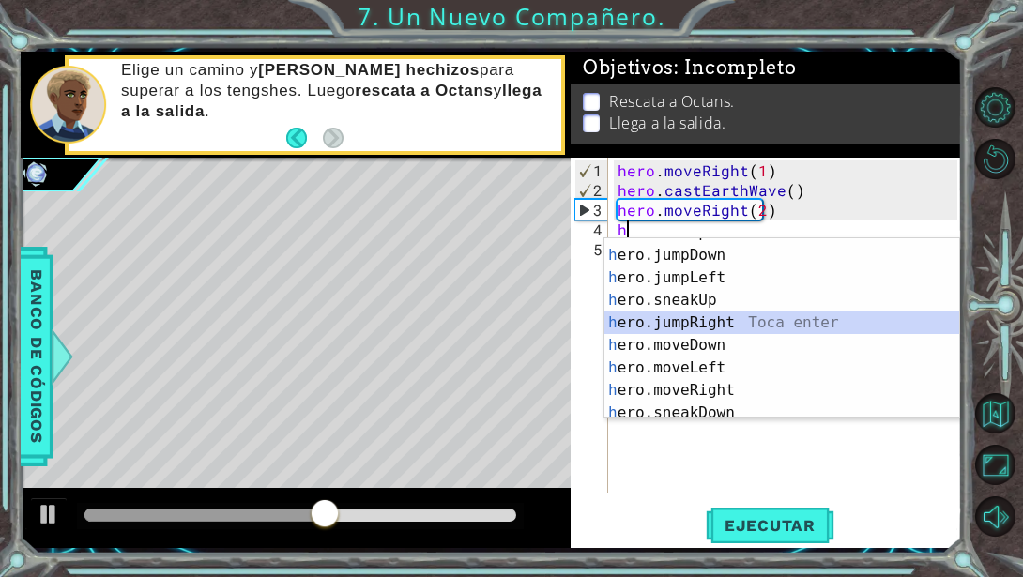
click at [715, 327] on div "h ero.moveUp Toca enter h ero.jumpDown Toca enter h ero.jumpLeft Toca enter h e…" at bounding box center [781, 333] width 355 height 225
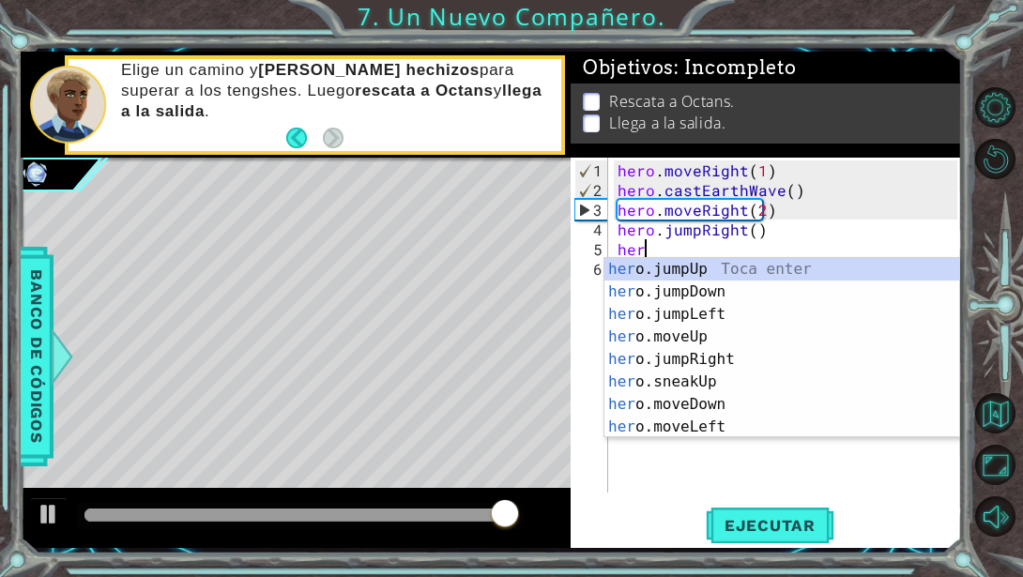
scroll to position [0, 1]
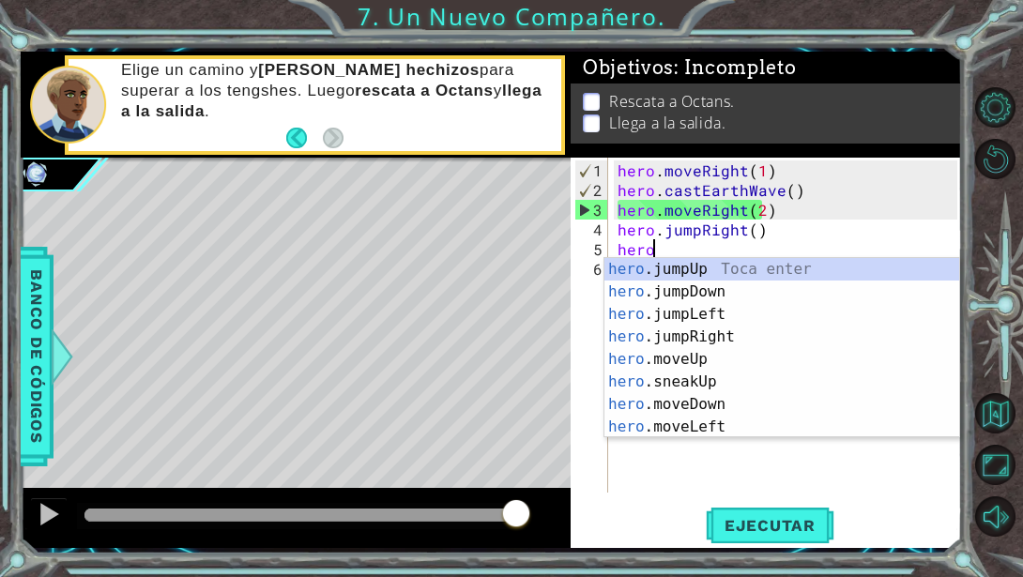
type textarea "hero."
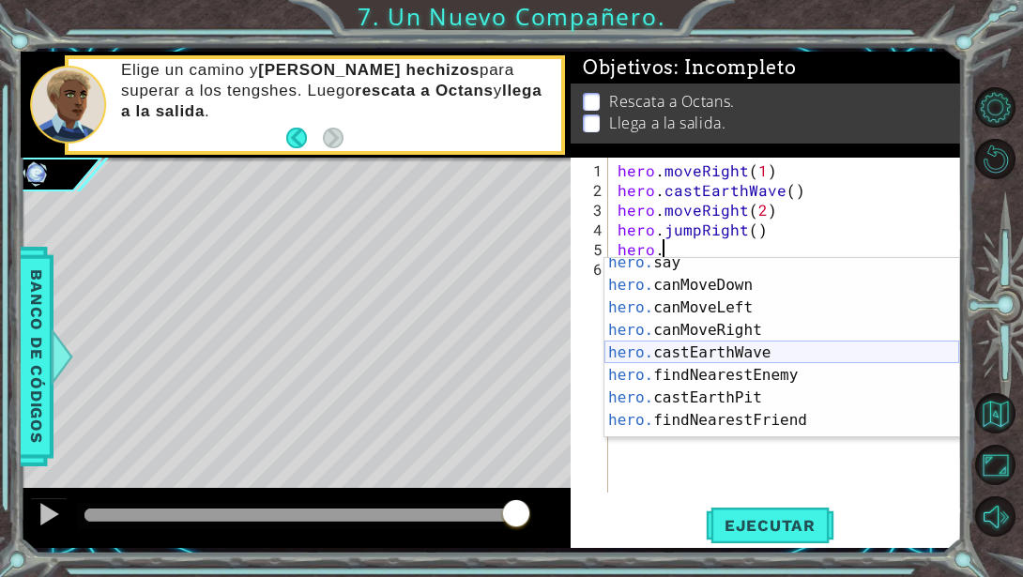
scroll to position [360, 0]
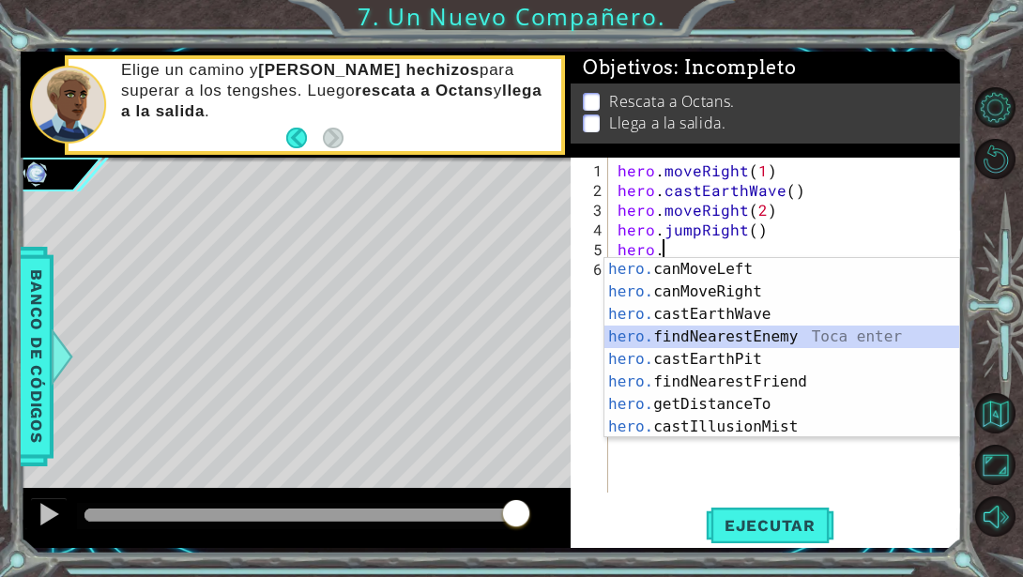
click at [708, 328] on div "hero. canMoveLeft Toca enter hero. canMoveRight Toca enter hero. castEarthWave …" at bounding box center [781, 370] width 355 height 225
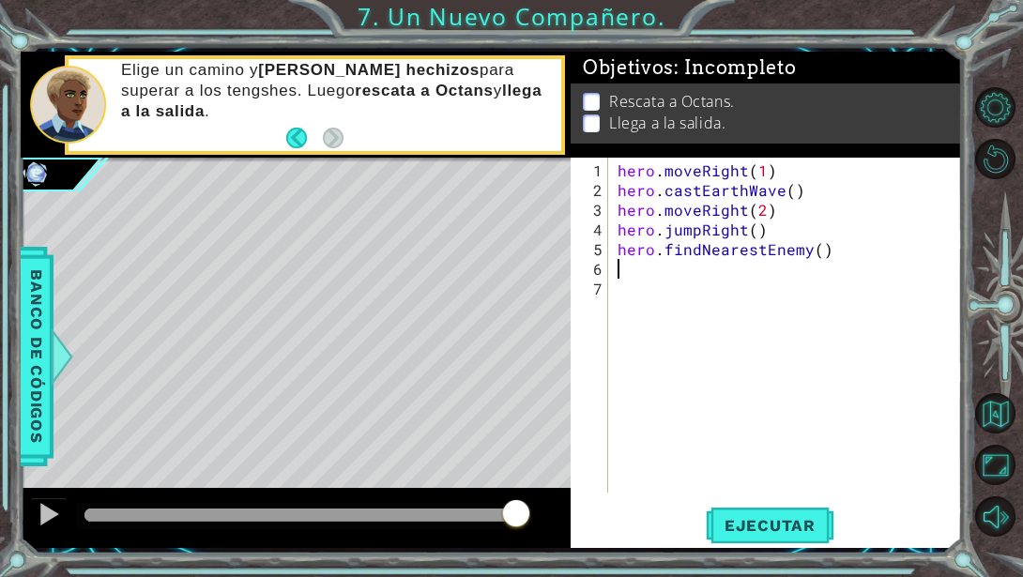
scroll to position [0, 0]
click at [738, 516] on span "Ejecutar" at bounding box center [770, 525] width 129 height 19
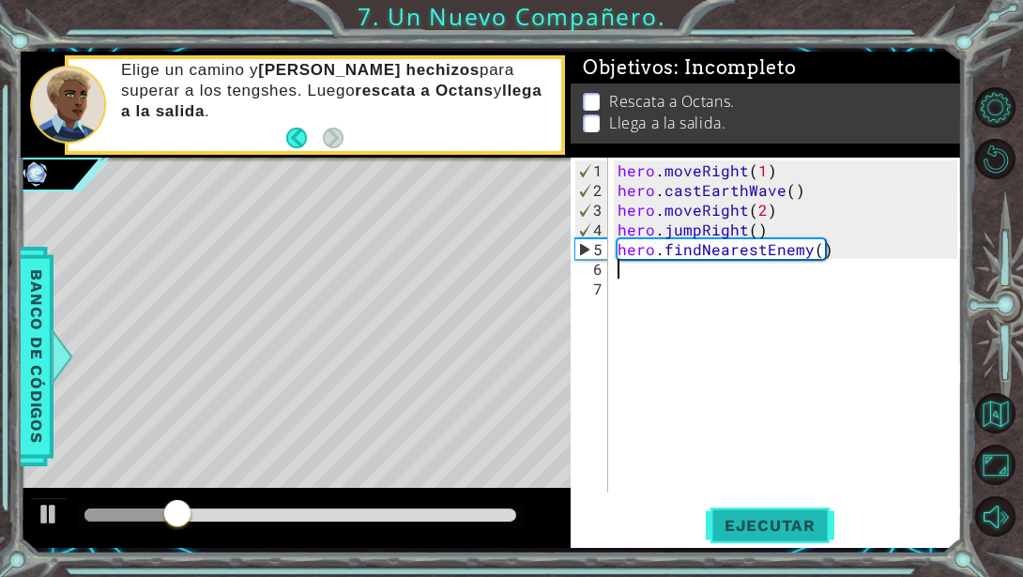
type textarea "h"
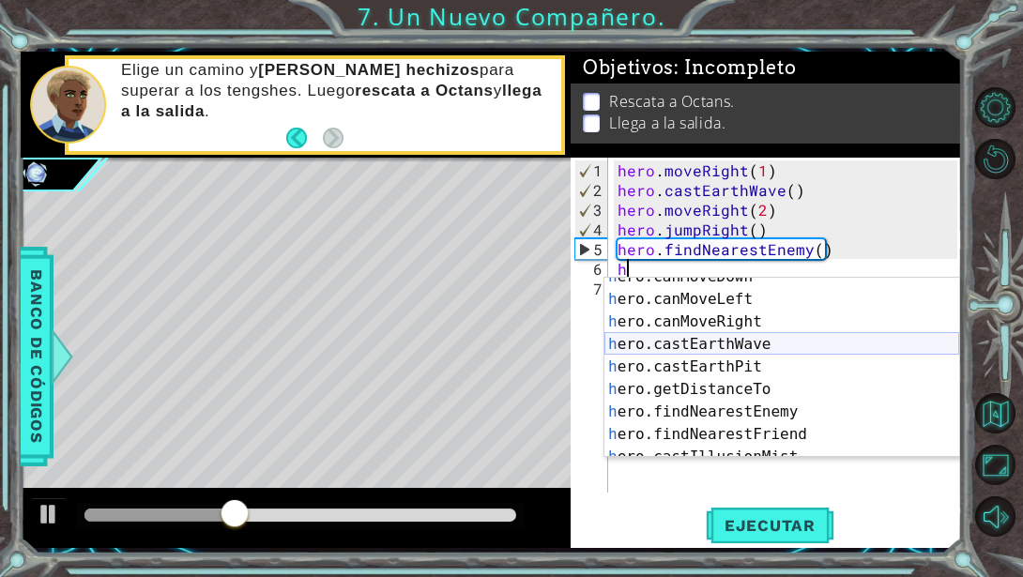
scroll to position [360, 0]
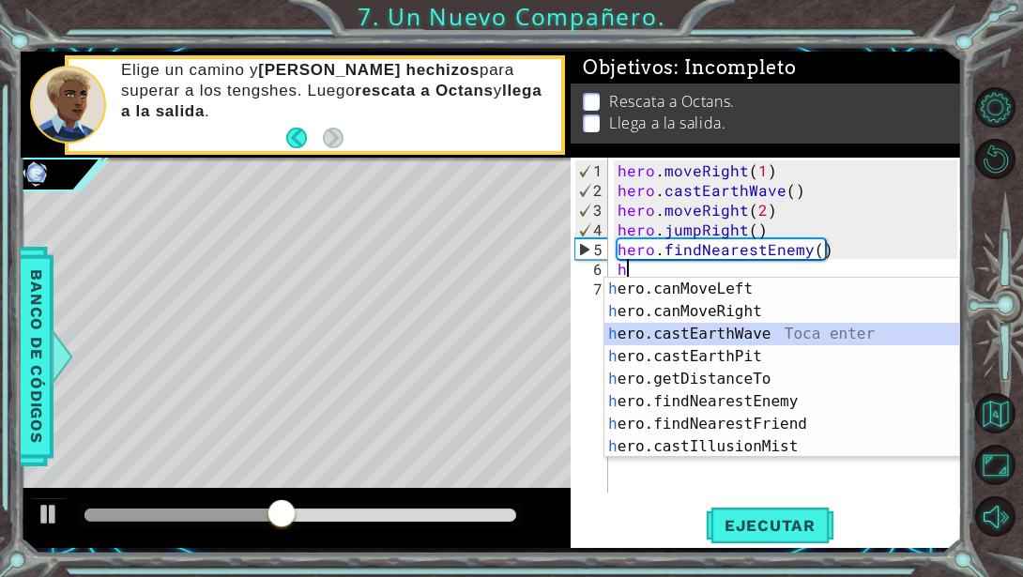
click at [745, 338] on div "h ero.canMoveLeft Toca enter h ero.canMoveRight Toca enter h ero.castEarthWave …" at bounding box center [781, 390] width 355 height 225
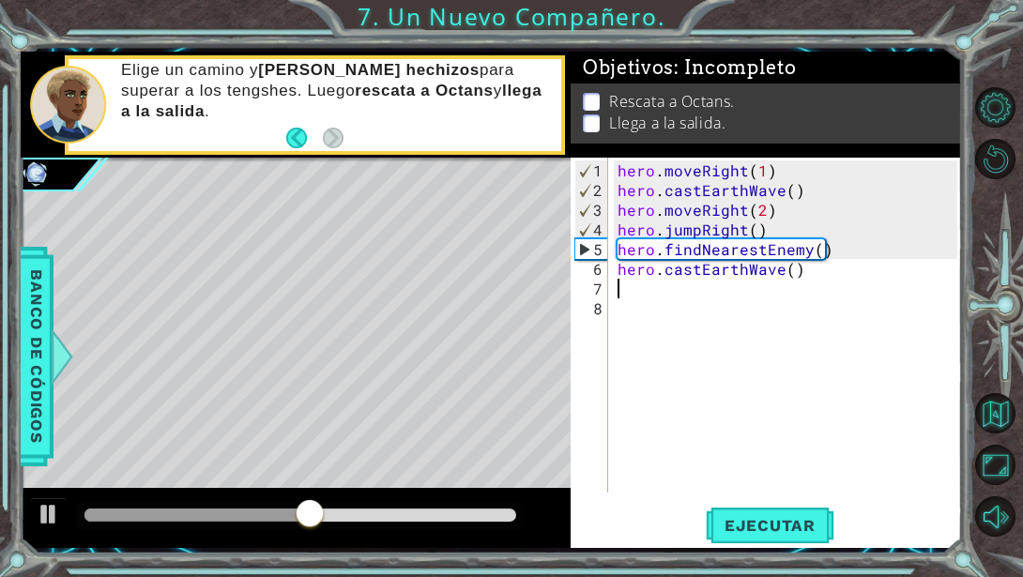
click at [798, 284] on div "hero . moveRight ( 1 ) hero . castEarthWave ( ) hero . moveRight ( 2 ) hero . j…" at bounding box center [790, 347] width 353 height 374
click at [799, 277] on div "hero . moveRight ( 1 ) hero . castEarthWave ( ) hero . moveRight ( 2 ) hero . j…" at bounding box center [790, 347] width 353 height 374
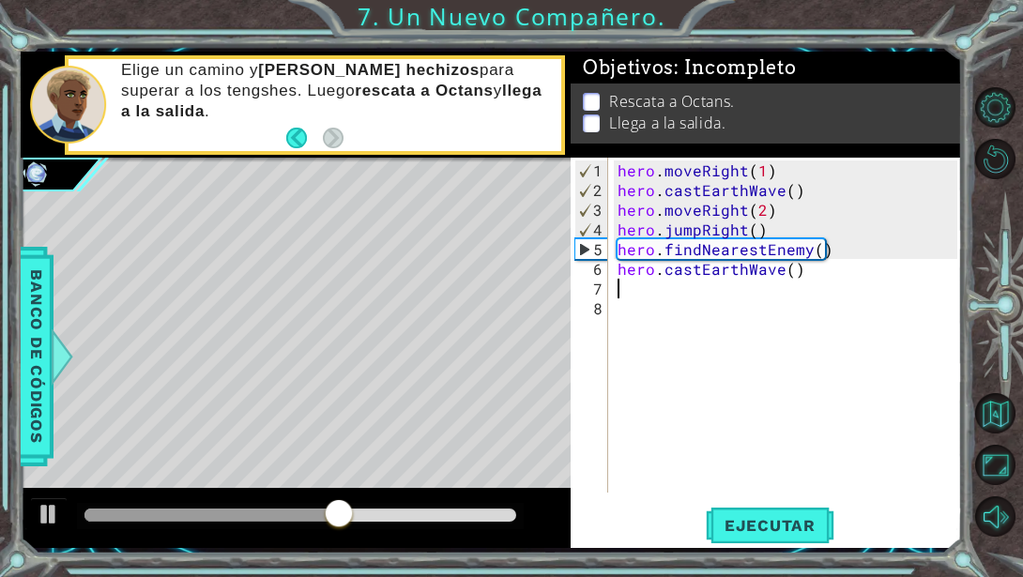
click at [799, 277] on div "hero . moveRight ( 1 ) hero . castEarthWave ( ) hero . moveRight ( 2 ) hero . j…" at bounding box center [790, 347] width 353 height 374
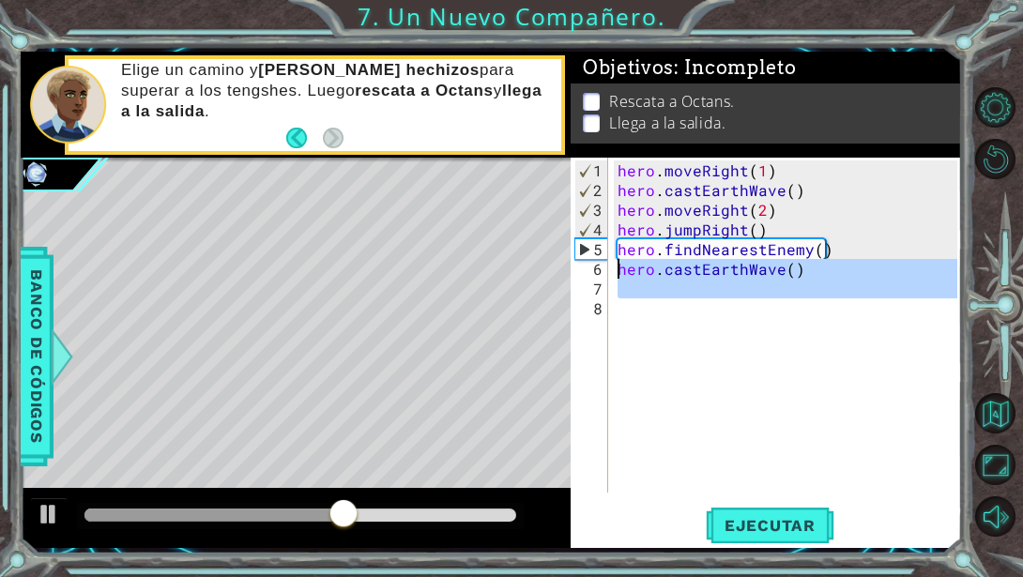
click at [799, 267] on div "hero . moveRight ( 1 ) hero . castEarthWave ( ) hero . moveRight ( 2 ) hero . j…" at bounding box center [790, 347] width 353 height 374
type textarea "hero.castEarthWave()"
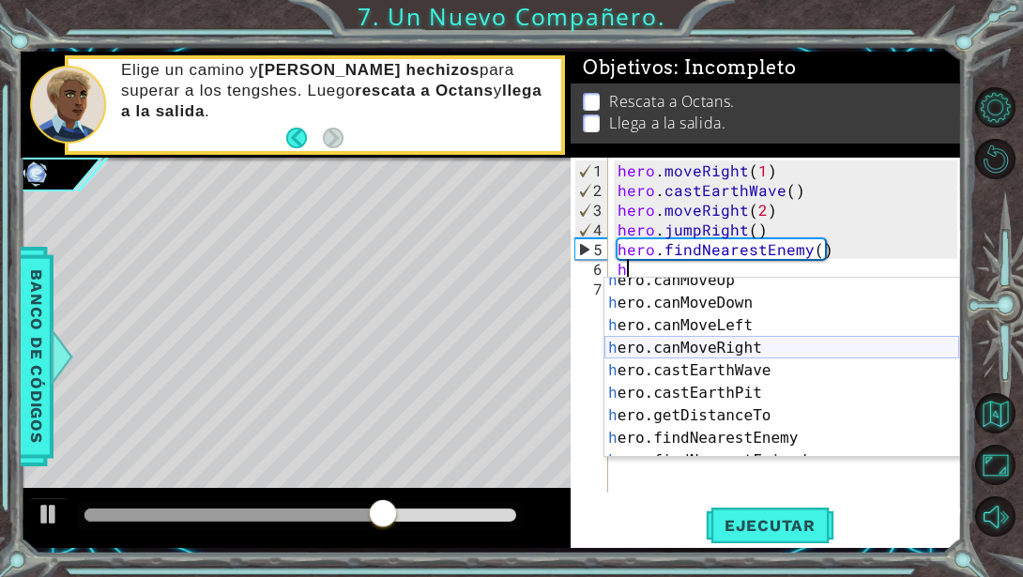
scroll to position [324, 0]
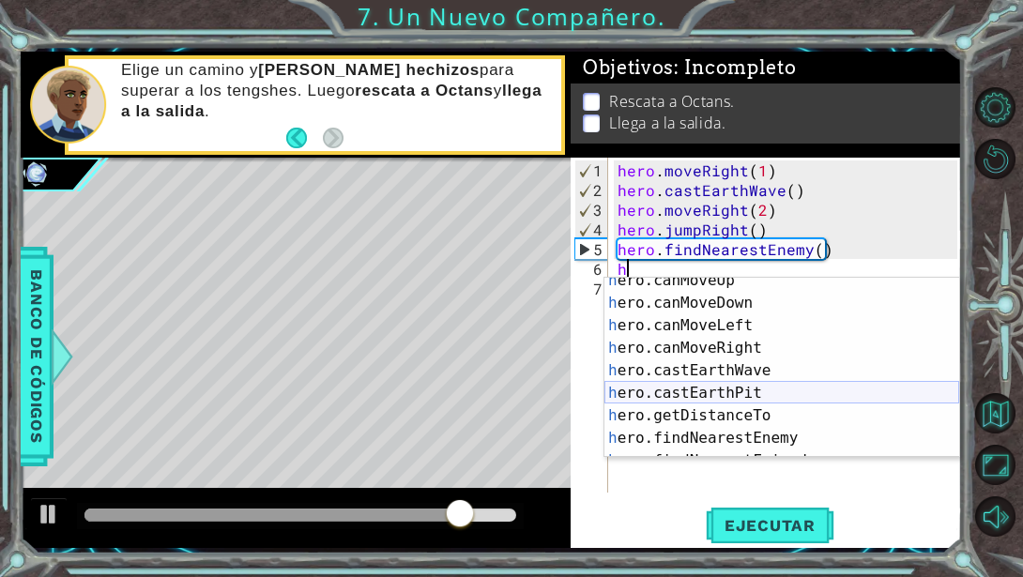
click at [708, 391] on div "h ero.canMoveUp Toca enter h ero.canMoveDown Toca enter h ero.canMoveLeft Toca …" at bounding box center [781, 381] width 355 height 225
type textarea "hero.castEarthPit(enemy)"
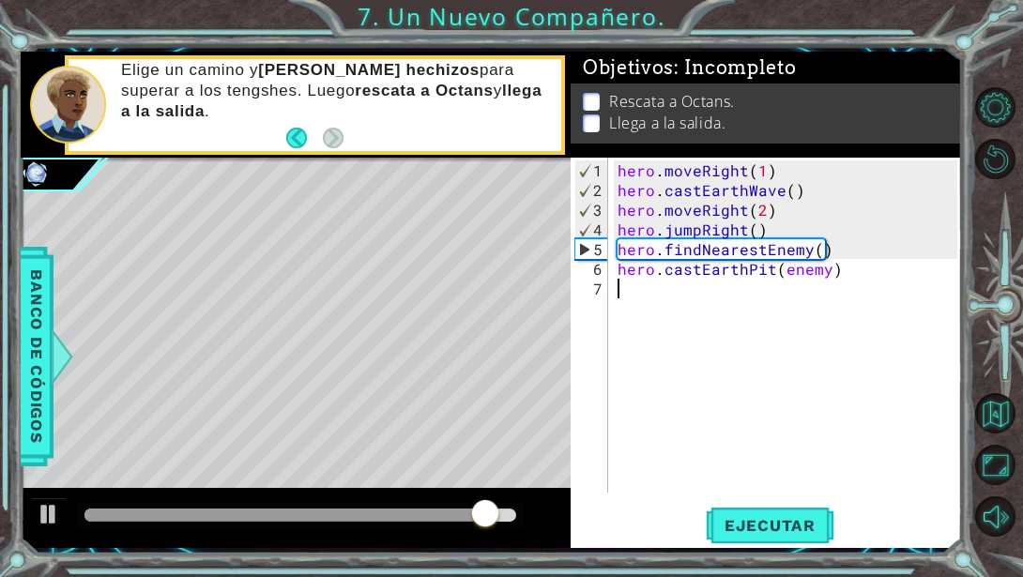
click at [625, 295] on div "hero . moveRight ( 1 ) hero . castEarthWave ( ) hero . moveRight ( 2 ) hero . j…" at bounding box center [790, 347] width 353 height 374
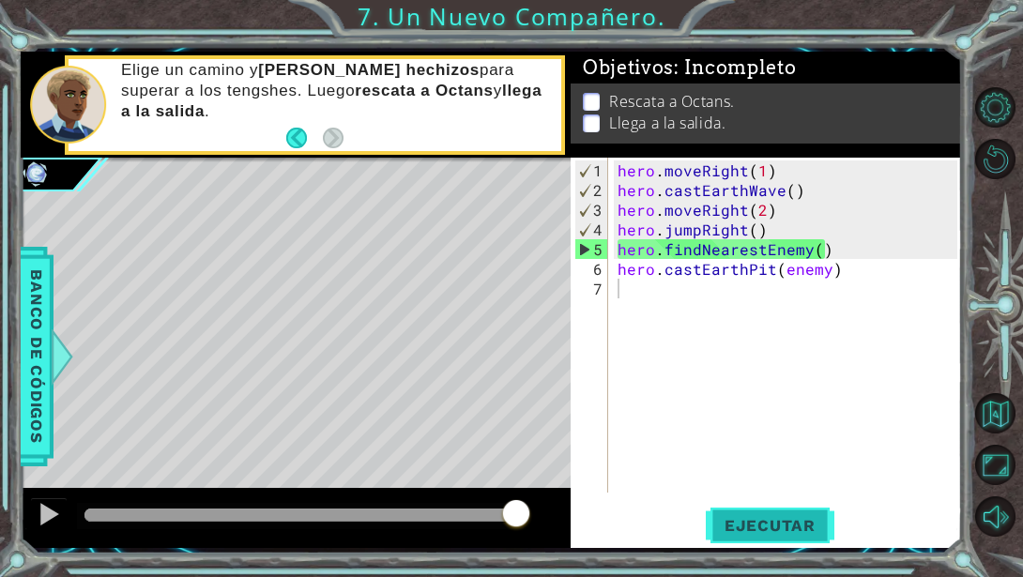
click at [739, 530] on span "Ejecutar" at bounding box center [770, 525] width 129 height 19
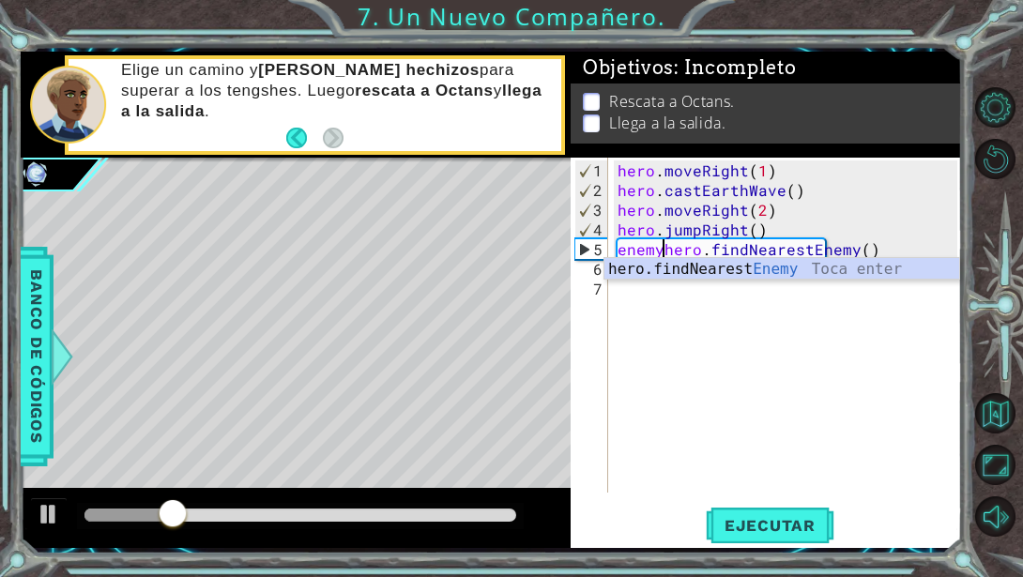
scroll to position [0, 3]
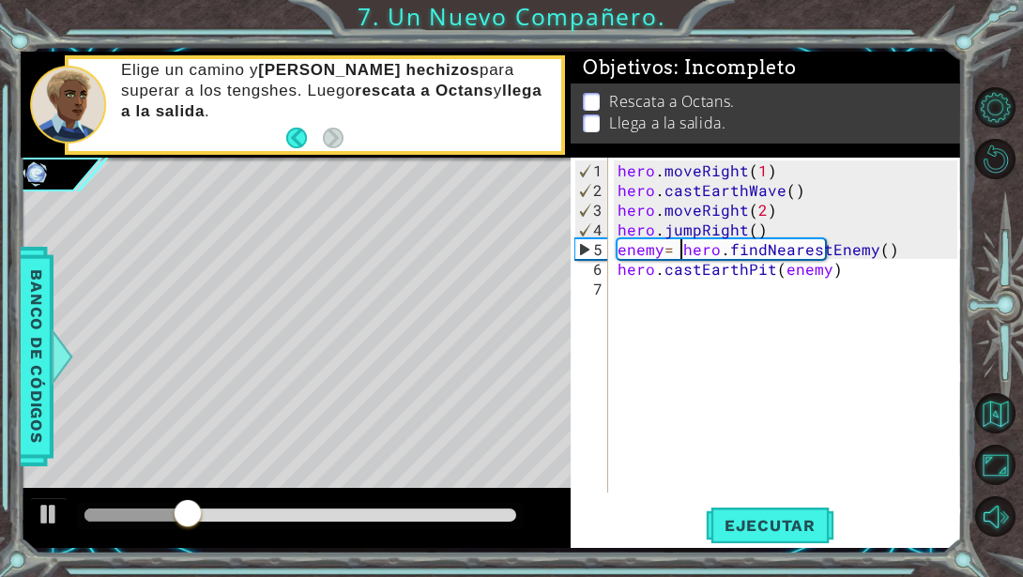
type textarea "hero.castEarthPit(enemy)"
click at [665, 301] on div "hero . moveRight ( 1 ) hero . castEarthWave ( ) hero . moveRight ( 2 ) hero . j…" at bounding box center [790, 347] width 353 height 374
click at [763, 542] on button "Ejecutar" at bounding box center [770, 525] width 129 height 39
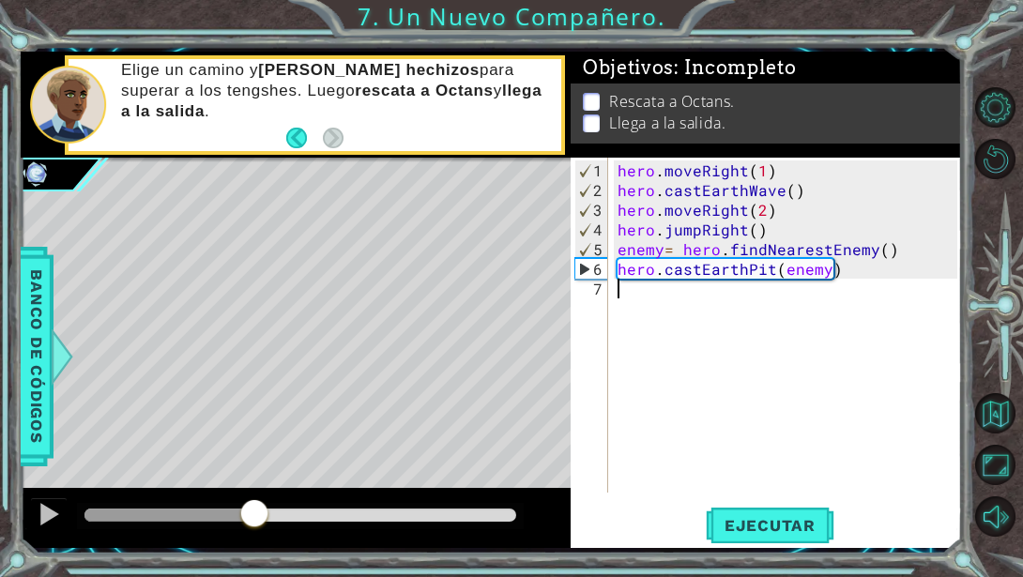
drag, startPoint x: 297, startPoint y: 524, endPoint x: 251, endPoint y: 524, distance: 46.0
click at [251, 524] on div at bounding box center [254, 515] width 34 height 34
click at [747, 514] on button "Ejecutar" at bounding box center [770, 525] width 129 height 39
drag, startPoint x: 228, startPoint y: 521, endPoint x: 181, endPoint y: 545, distance: 52.9
click at [181, 545] on div at bounding box center [296, 518] width 550 height 60
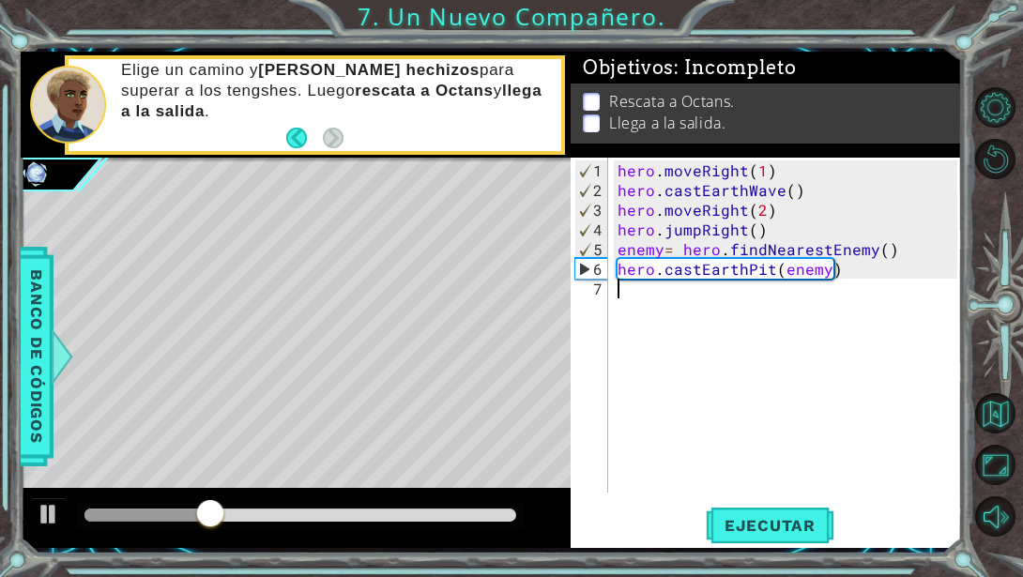
type textarea "h"
drag, startPoint x: 250, startPoint y: 511, endPoint x: 179, endPoint y: 509, distance: 70.4
click at [179, 509] on div at bounding box center [179, 515] width 34 height 34
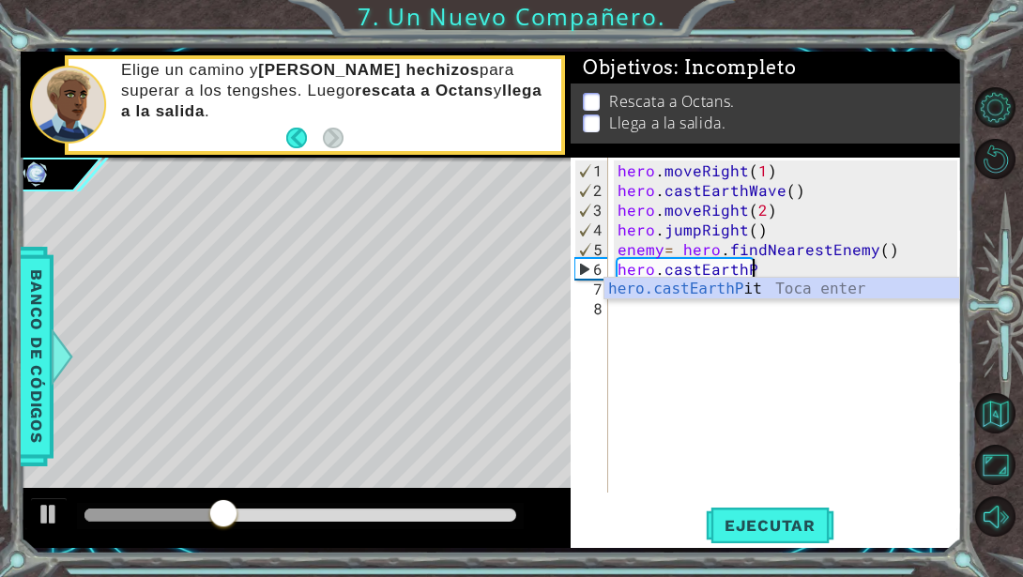
type textarea "hero.castEarth"
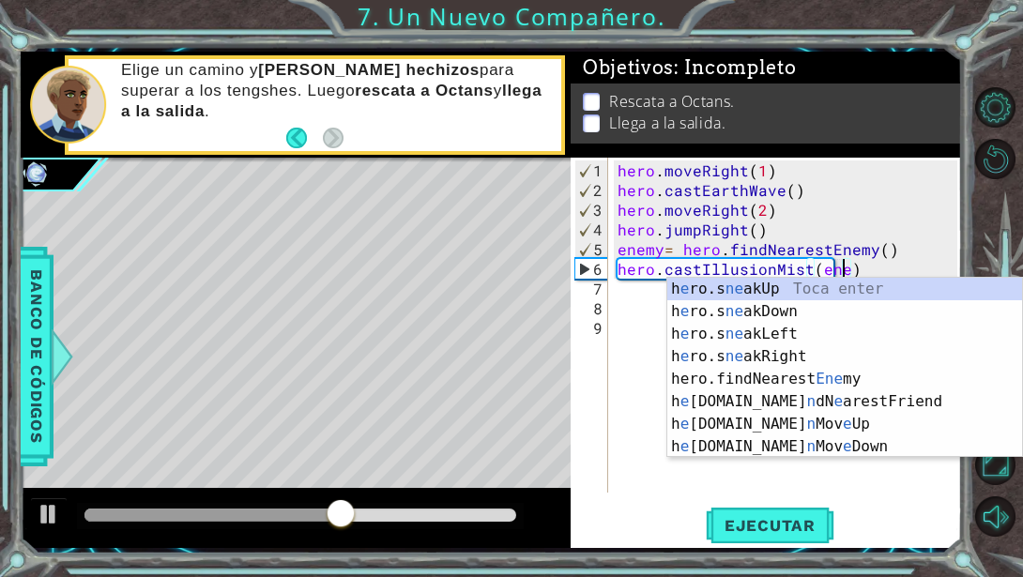
scroll to position [0, 14]
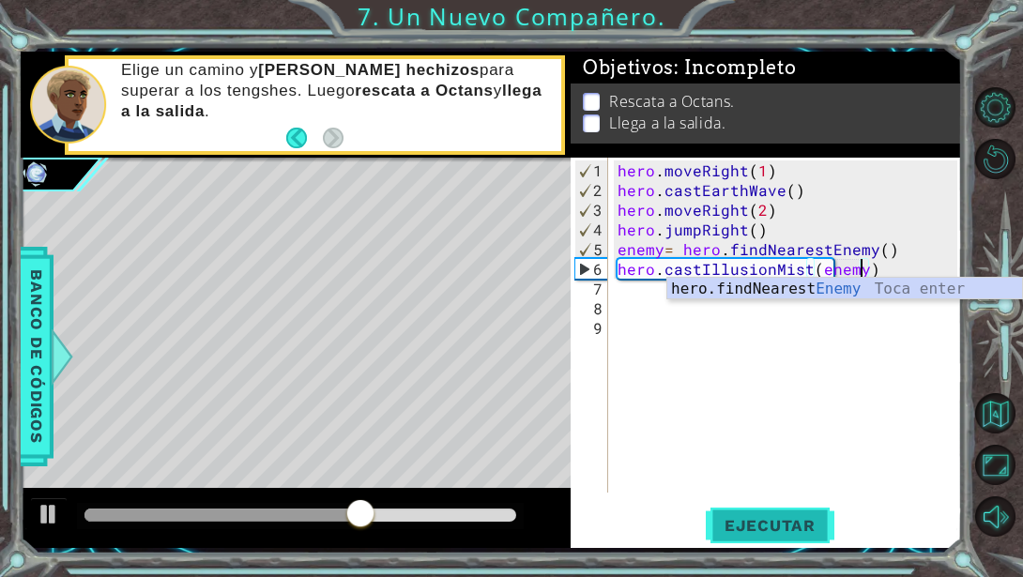
type textarea "hero.castIllusionMist(enemy)"
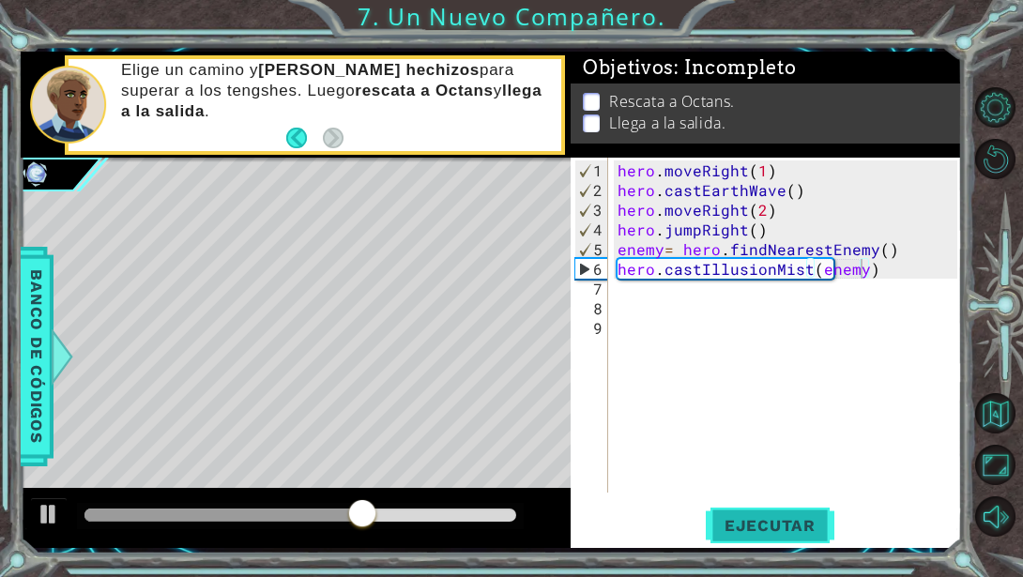
click at [754, 512] on button "Ejecutar" at bounding box center [770, 525] width 129 height 39
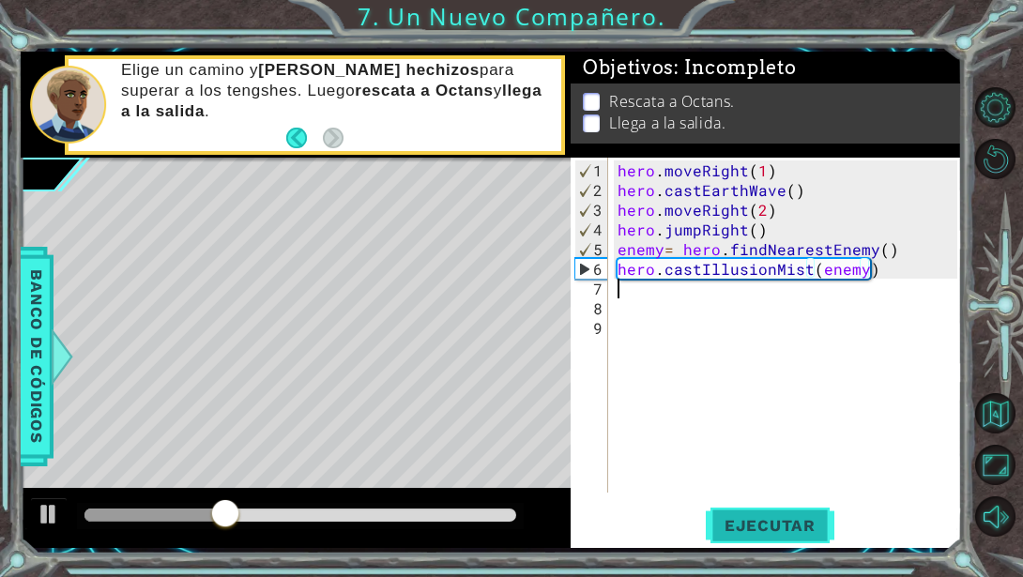
scroll to position [0, 0]
type textarea "h"
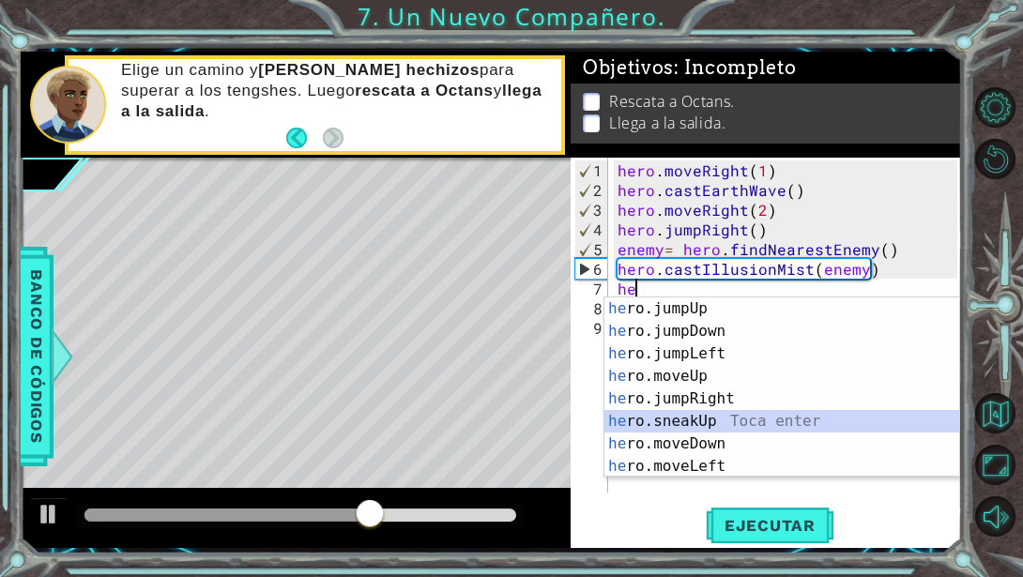
click at [686, 427] on div "he ro.jumpUp Toca enter he ro.jumpDown Toca enter he ro.jumpLeft Toca enter he …" at bounding box center [781, 409] width 355 height 225
type textarea "hero.sneakUp(1)"
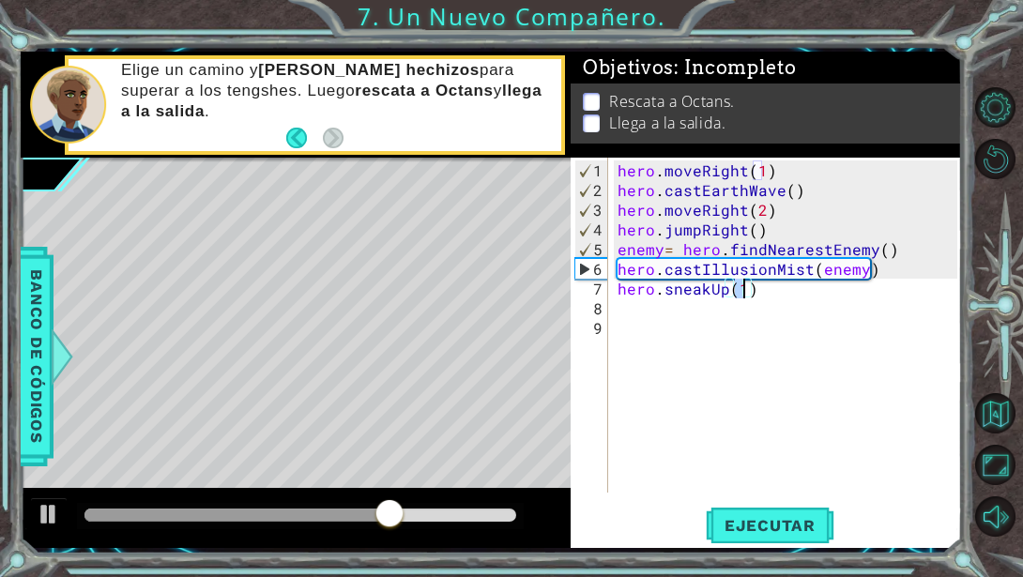
click at [644, 311] on div "hero . moveRight ( 1 ) hero . castEarthWave ( ) hero . moveRight ( 2 ) hero . j…" at bounding box center [790, 347] width 353 height 374
click at [738, 284] on div "hero . moveRight ( 1 ) hero . castEarthWave ( ) hero . moveRight ( 2 ) hero . j…" at bounding box center [790, 347] width 353 height 374
click at [742, 288] on div "hero . moveRight ( 1 ) hero . castEarthWave ( ) hero . moveRight ( 2 ) hero . j…" at bounding box center [790, 347] width 353 height 374
click at [644, 305] on div "hero . moveRight ( 1 ) hero . castEarthWave ( ) hero . moveRight ( 2 ) hero . j…" at bounding box center [790, 347] width 353 height 374
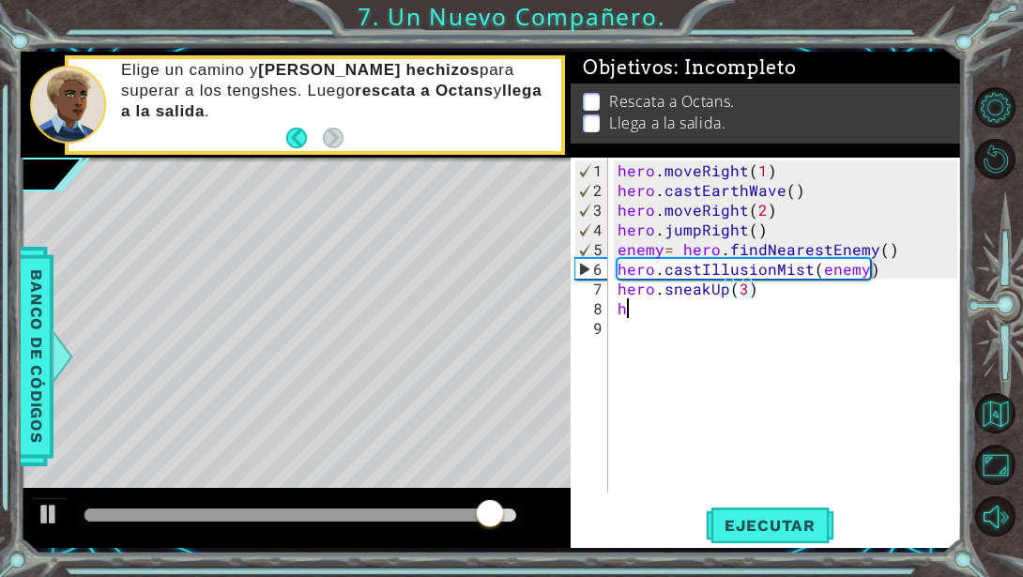
type textarea "h"
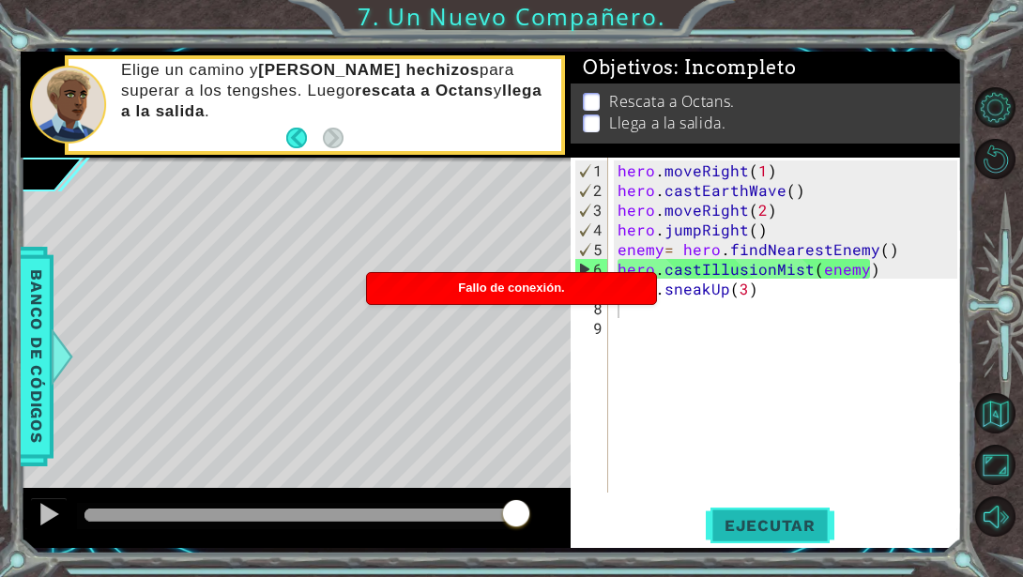
click at [760, 516] on span "Ejecutar" at bounding box center [770, 525] width 129 height 19
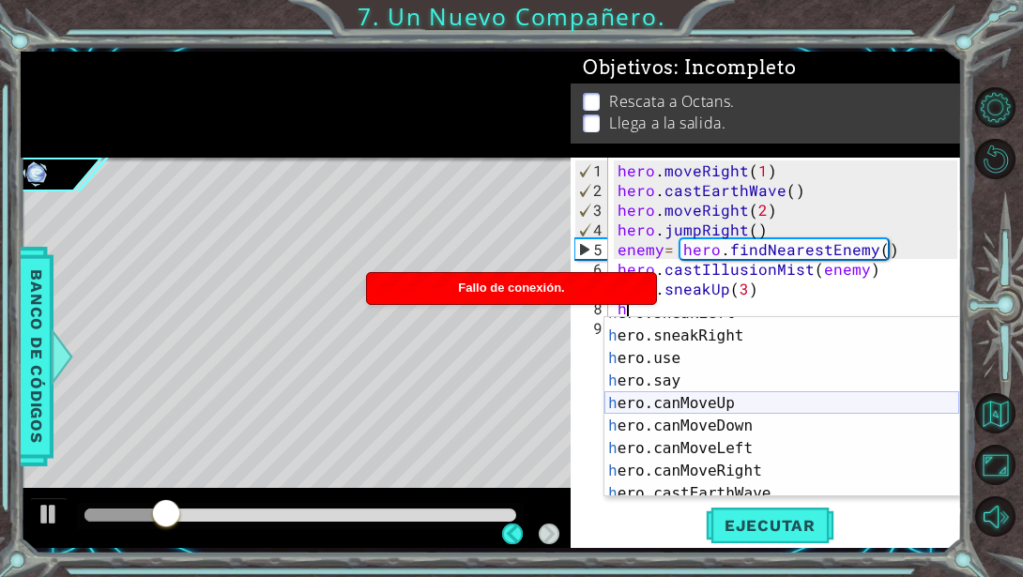
scroll to position [240, 0]
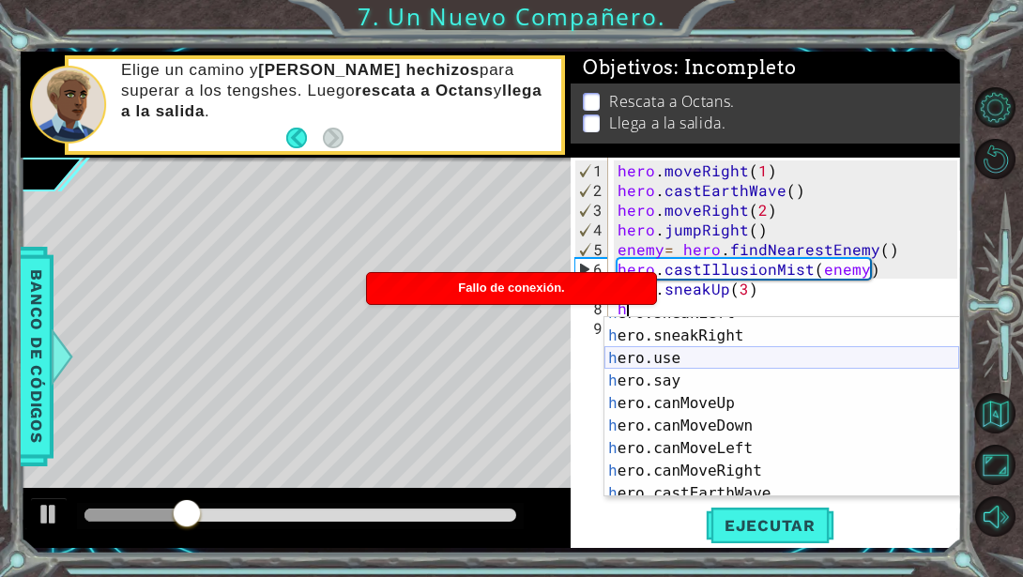
click at [728, 347] on div "h ero.sneakLeft Toca enter h ero.sneakRight Toca enter h ero.use Toca enter h e…" at bounding box center [781, 414] width 355 height 225
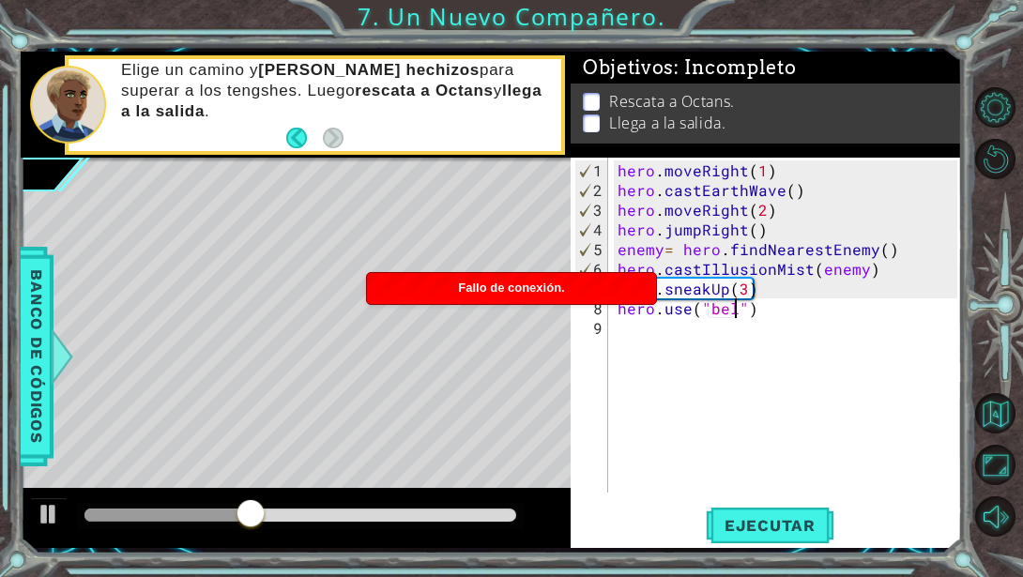
type textarea "hero.use("bell")"
click at [700, 337] on div "hero . moveRight ( 1 ) hero . castEarthWave ( ) hero . moveRight ( 2 ) hero . j…" at bounding box center [790, 347] width 353 height 374
type textarea "h"
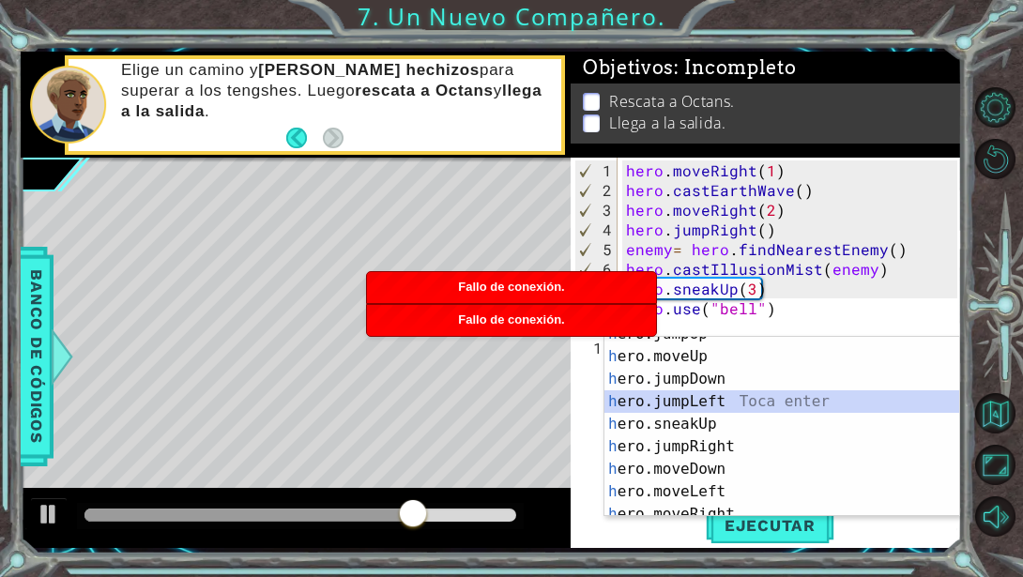
click at [756, 410] on div "h ero.jumpUp Toca enter h ero.moveUp Toca enter h ero.jumpDown Toca enter h ero…" at bounding box center [781, 435] width 355 height 225
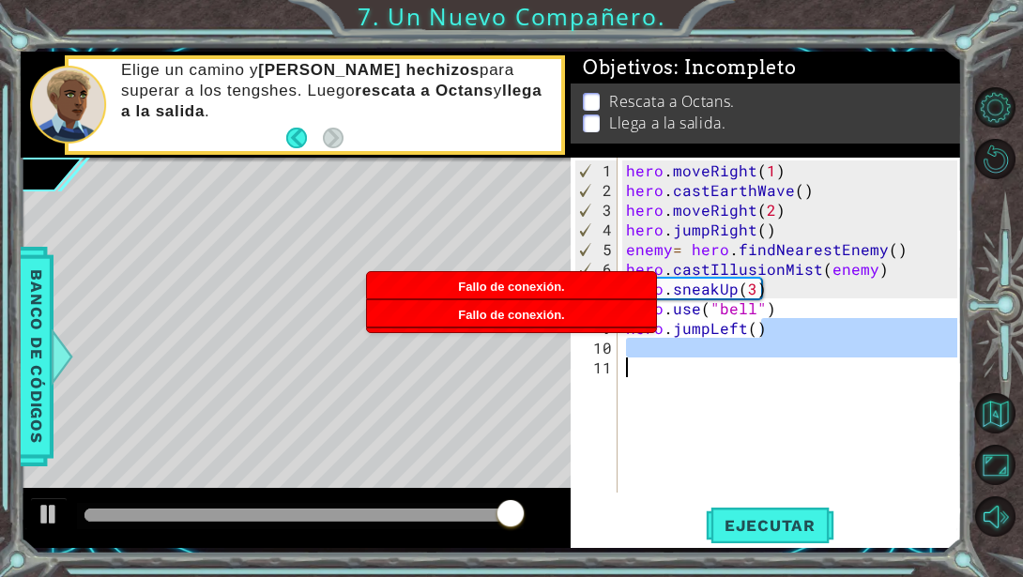
drag, startPoint x: 769, startPoint y: 334, endPoint x: 670, endPoint y: 358, distance: 102.4
click at [669, 362] on div "hero . moveRight ( 1 ) hero . castEarthWave ( ) hero . moveRight ( 2 ) hero . j…" at bounding box center [794, 347] width 344 height 374
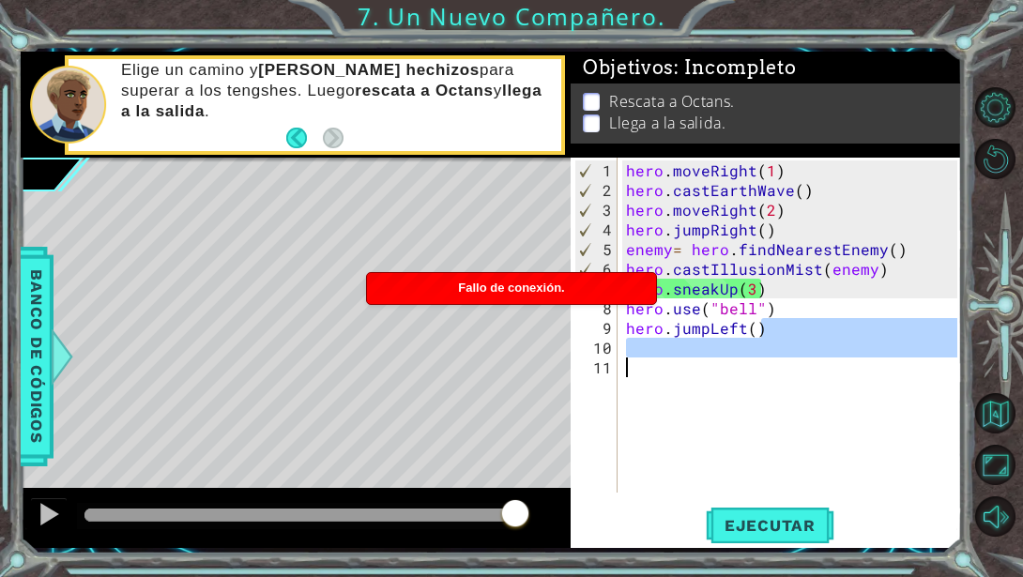
click at [670, 353] on div "hero . moveRight ( 1 ) hero . castEarthWave ( ) hero . moveRight ( 2 ) hero . j…" at bounding box center [789, 325] width 335 height 335
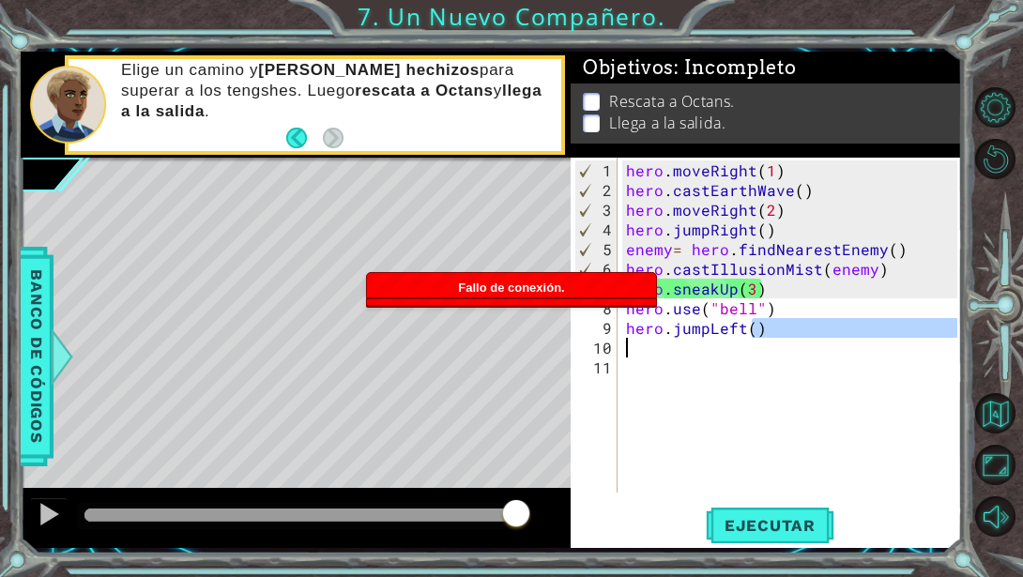
drag, startPoint x: 753, startPoint y: 333, endPoint x: 676, endPoint y: 342, distance: 78.4
click at [676, 342] on div "hero . moveRight ( 1 ) hero . castEarthWave ( ) hero . moveRight ( 2 ) hero . j…" at bounding box center [794, 347] width 344 height 374
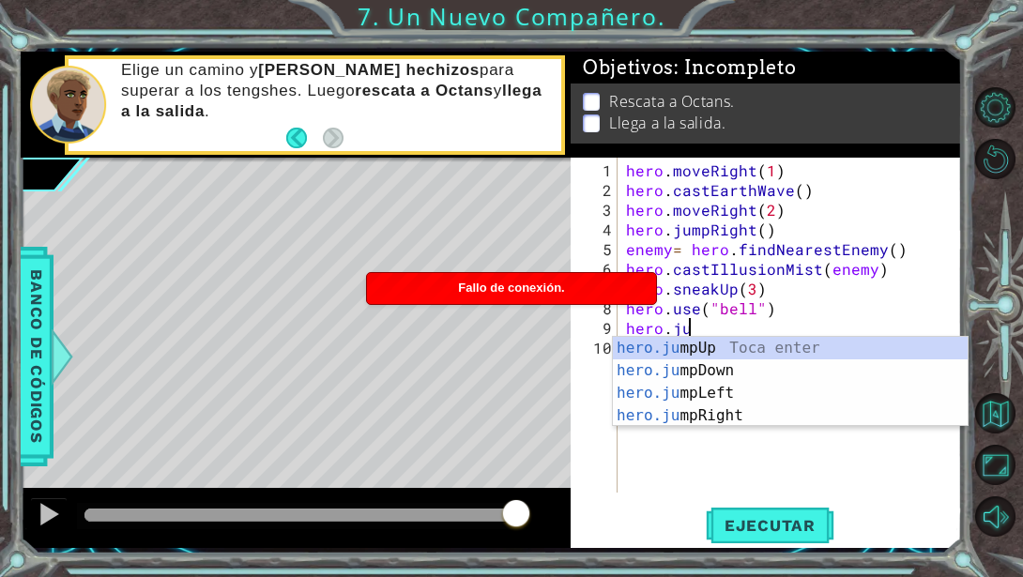
scroll to position [0, 0]
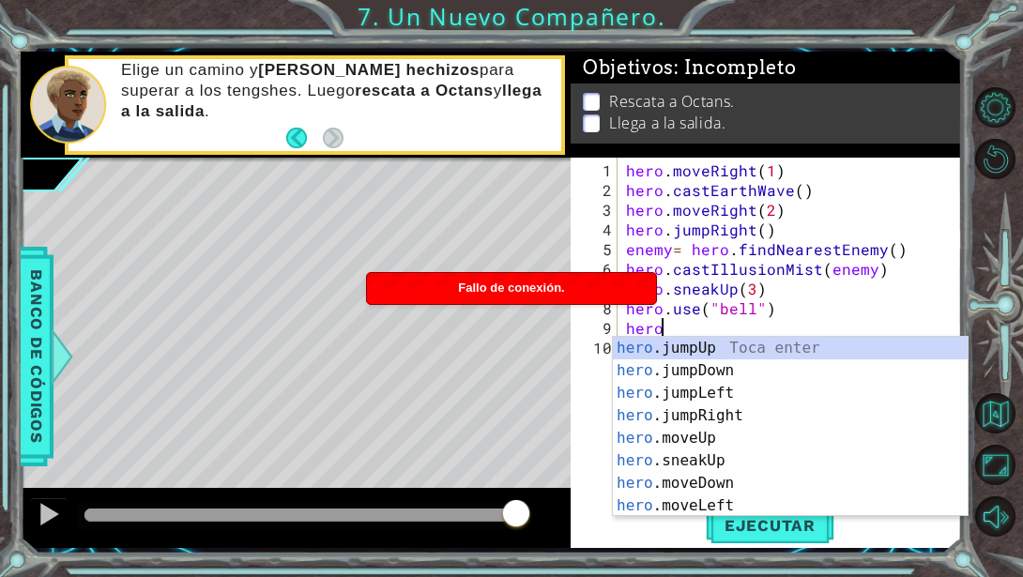
type textarea "h"
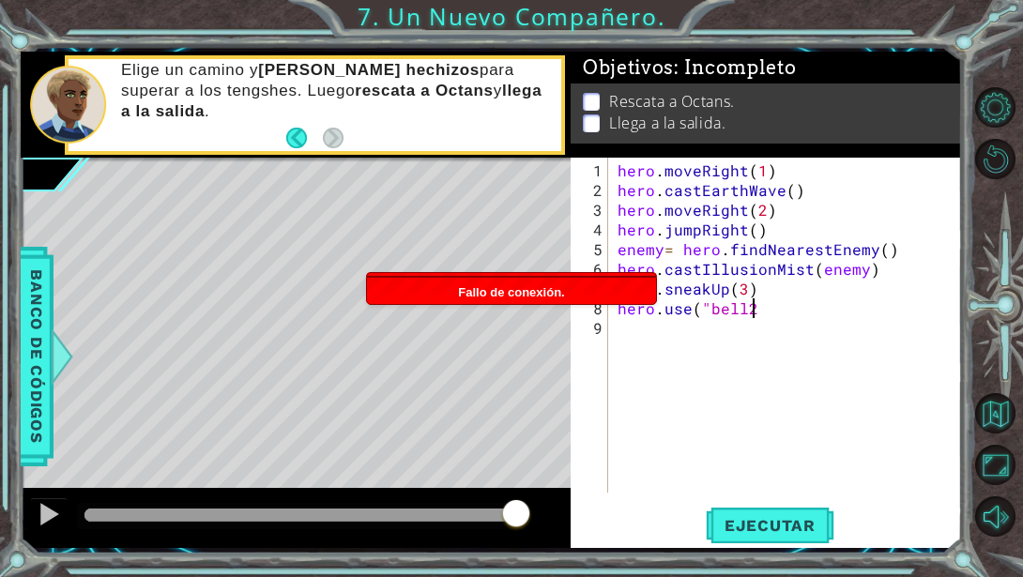
scroll to position [0, 7]
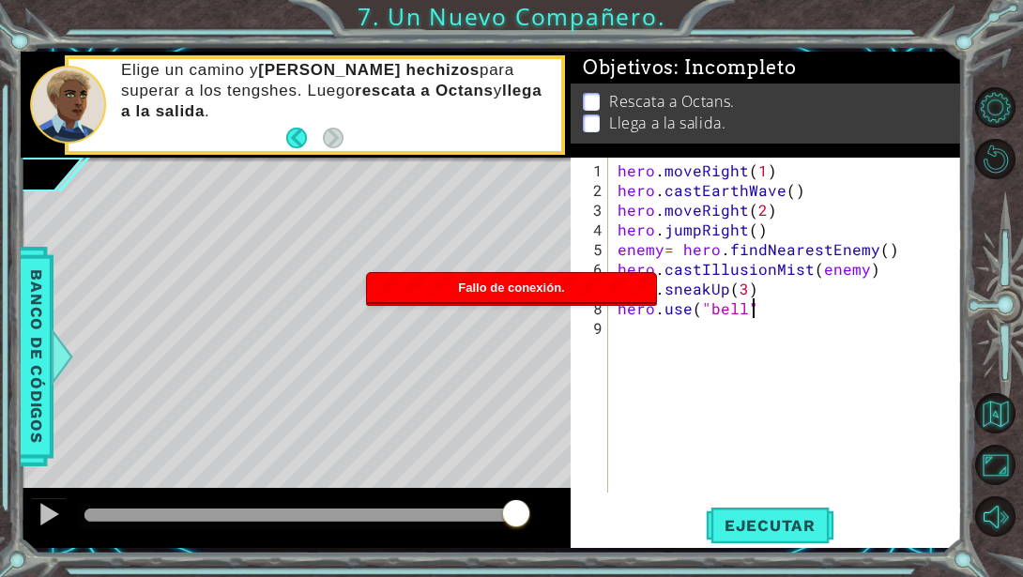
type textarea "hero.use("bell")"
click at [632, 329] on div "hero . moveRight ( 1 ) hero . castEarthWave ( ) hero . moveRight ( 2 ) hero . j…" at bounding box center [790, 347] width 353 height 374
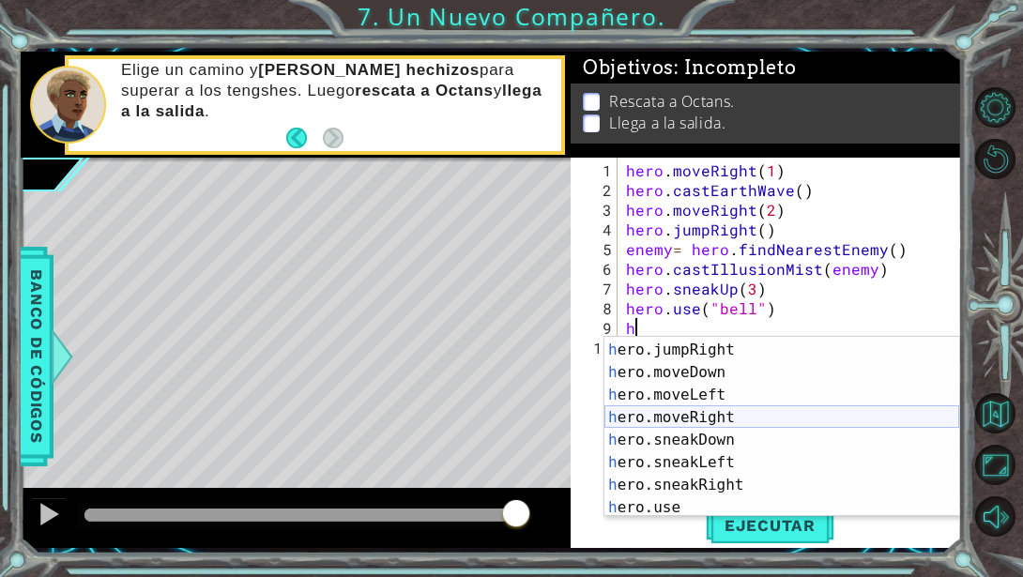
scroll to position [111, 0]
click at [725, 422] on div "h ero.sneakUp Toca enter h ero.jumpRight Toca enter h ero.moveDown Toca enter h…" at bounding box center [781, 428] width 355 height 225
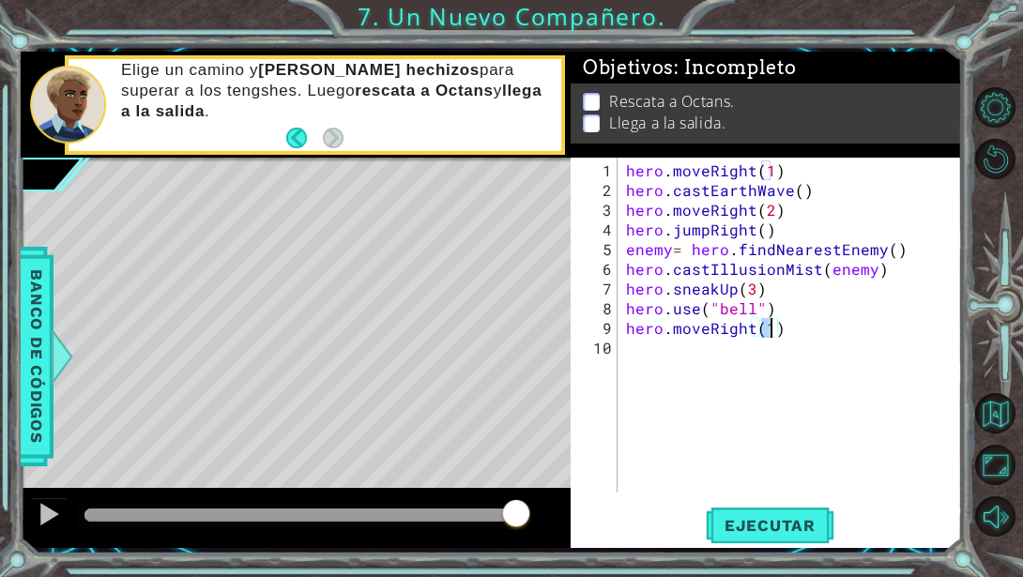
scroll to position [0, 8]
type textarea "hero.moveRight(2)"
click at [762, 507] on button "Ejecutar" at bounding box center [770, 525] width 129 height 39
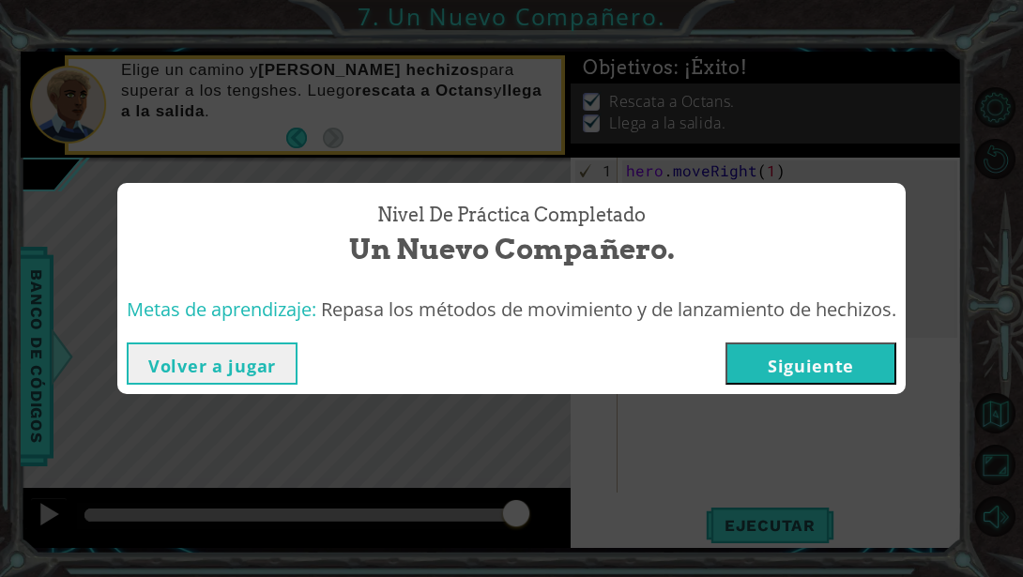
click at [833, 350] on button "Siguiente" at bounding box center [810, 363] width 171 height 42
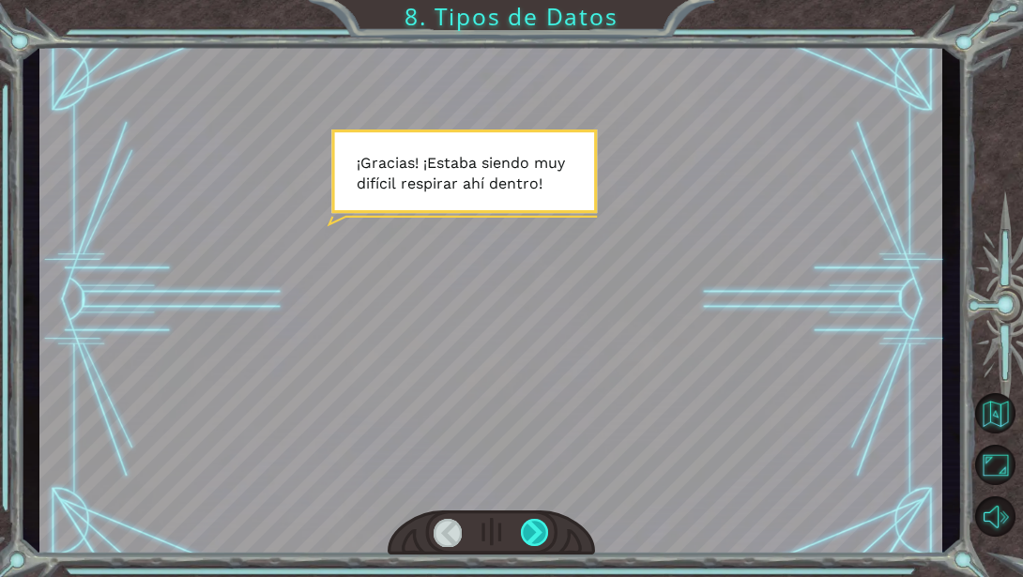
click at [532, 538] on div at bounding box center [535, 532] width 28 height 27
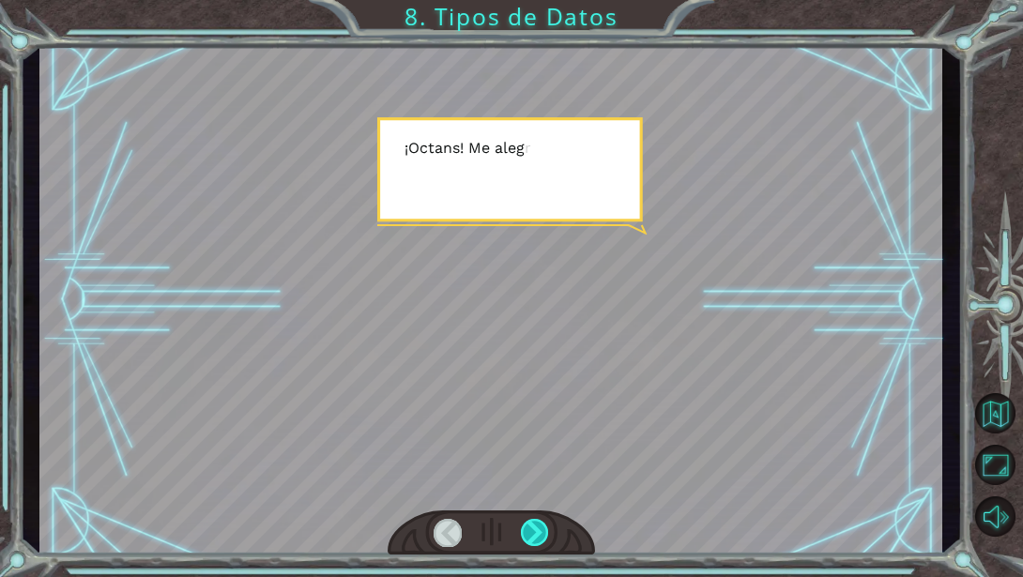
click at [532, 538] on div at bounding box center [535, 532] width 28 height 27
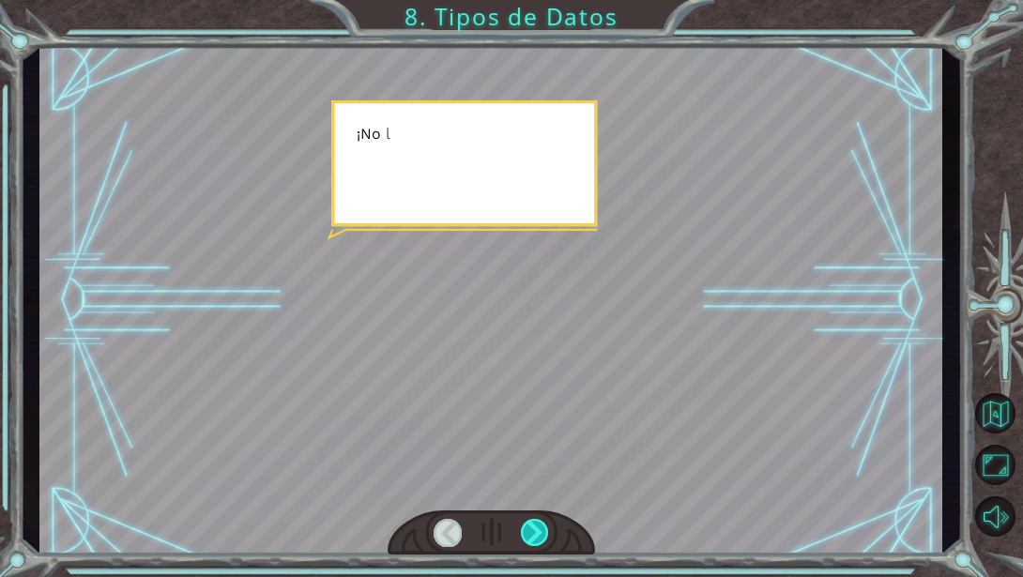
click at [532, 538] on div at bounding box center [535, 532] width 28 height 27
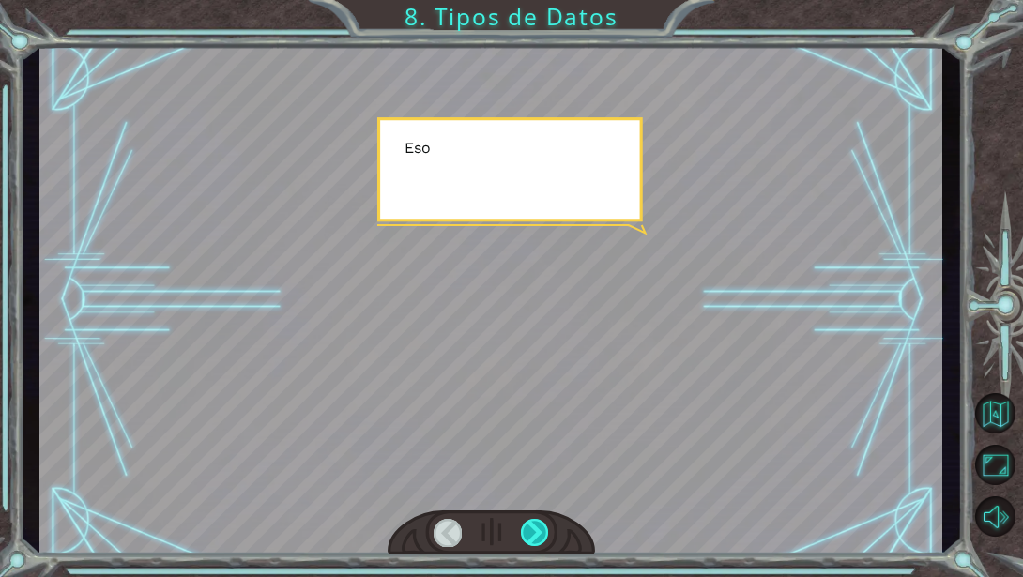
click at [532, 538] on div at bounding box center [535, 532] width 28 height 27
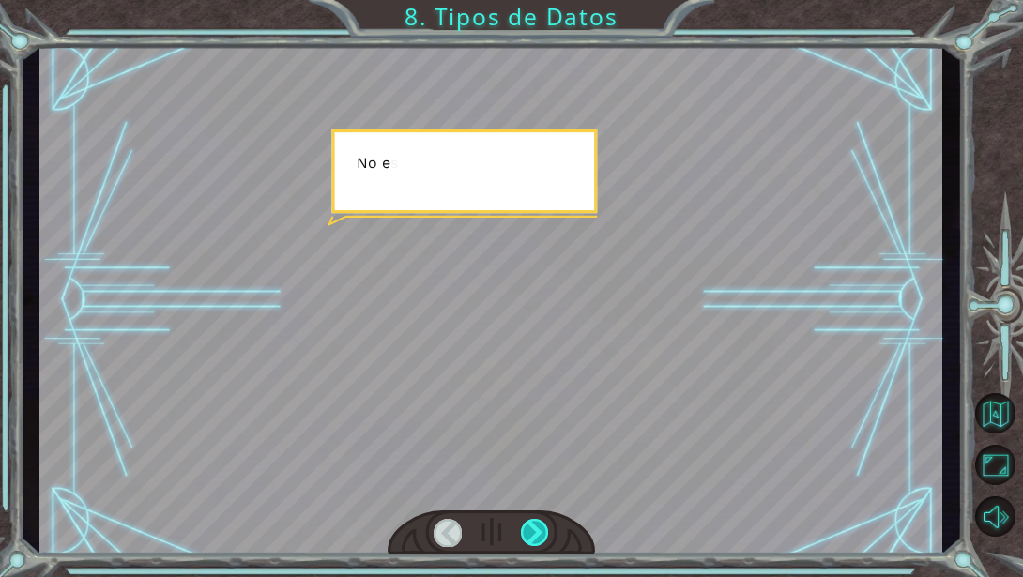
click at [532, 538] on div at bounding box center [535, 532] width 28 height 27
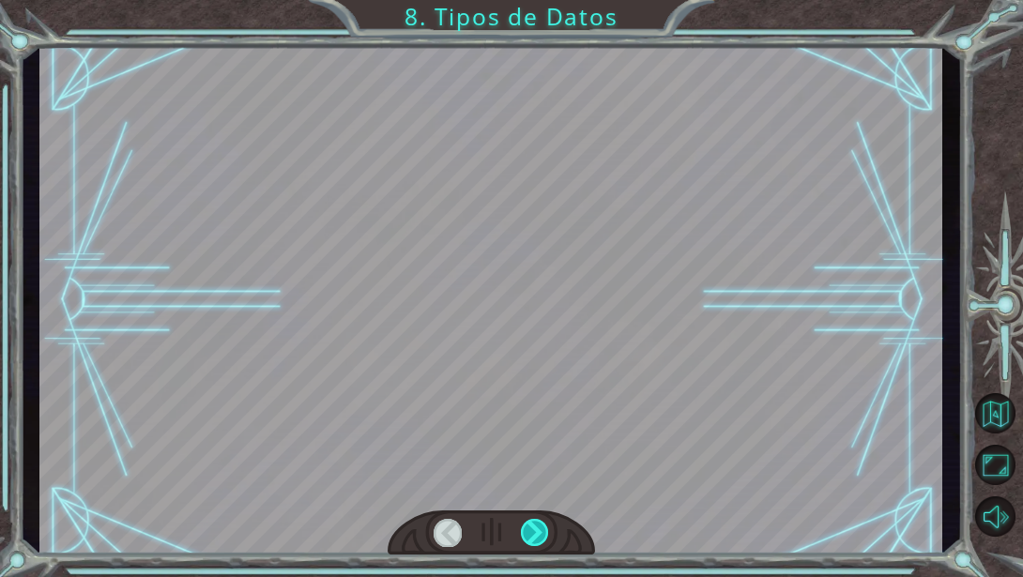
click at [532, 538] on div at bounding box center [535, 532] width 28 height 27
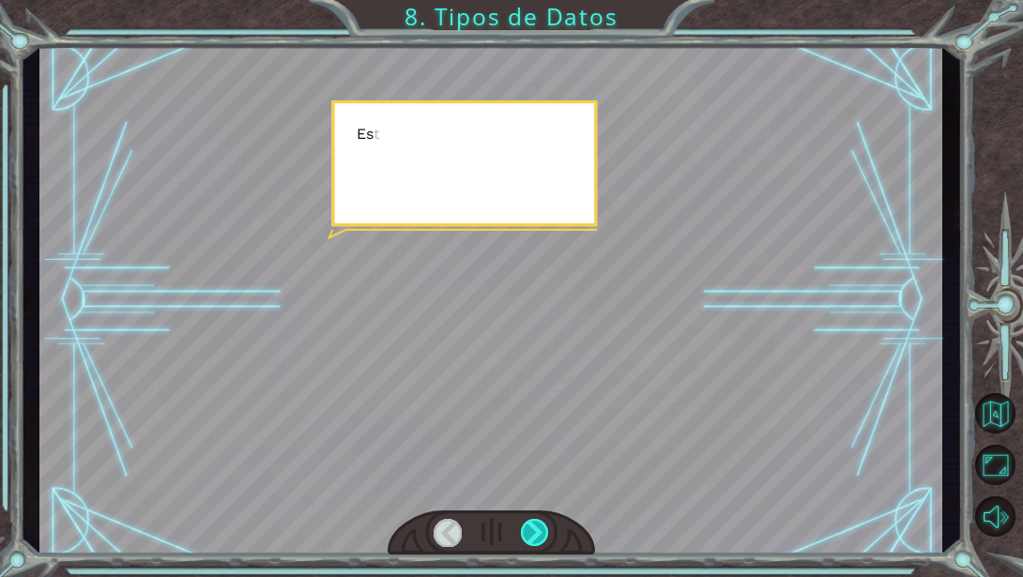
click at [532, 538] on div at bounding box center [535, 532] width 28 height 27
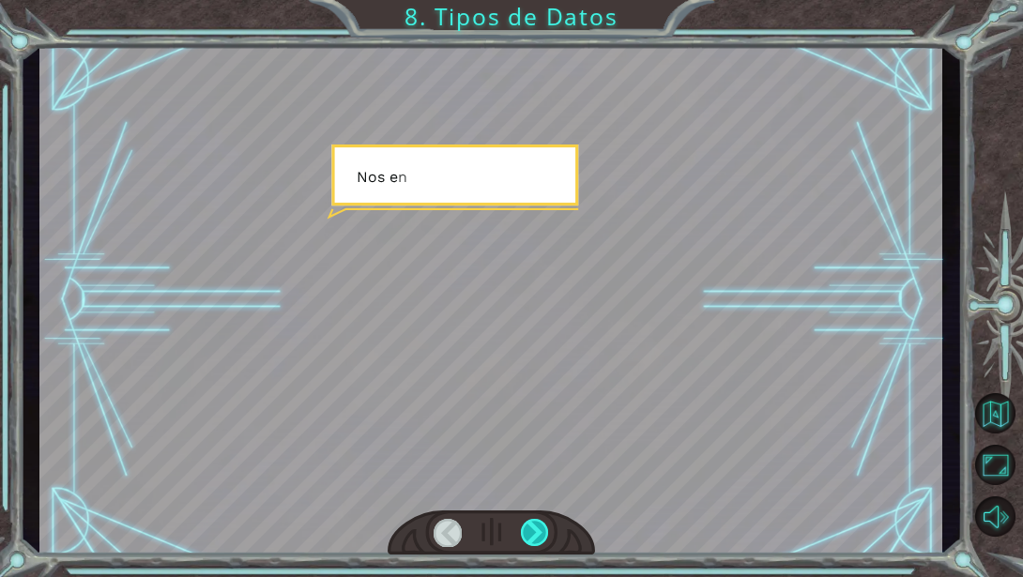
click at [532, 538] on div at bounding box center [535, 532] width 28 height 27
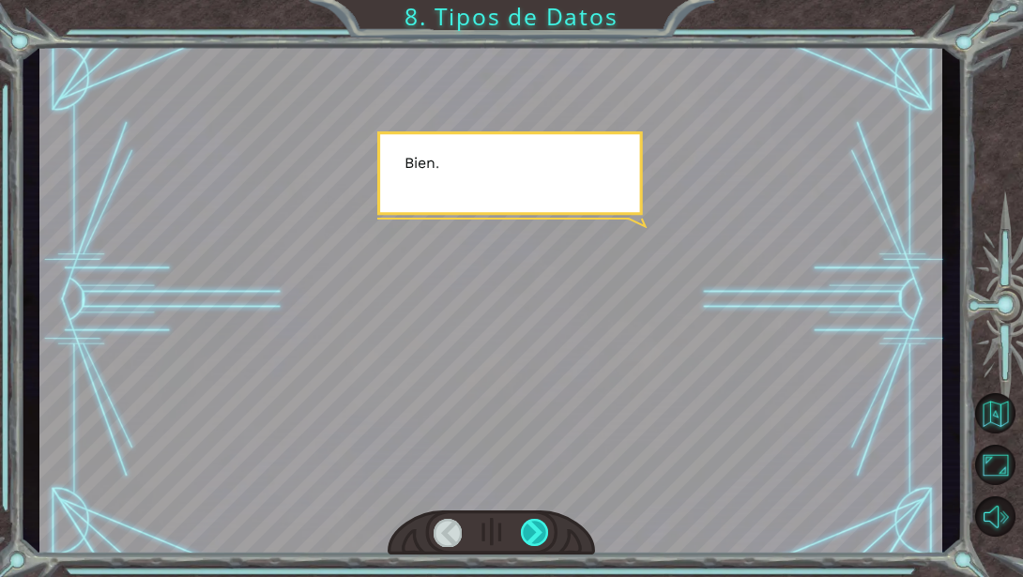
click at [532, 538] on div at bounding box center [535, 532] width 28 height 27
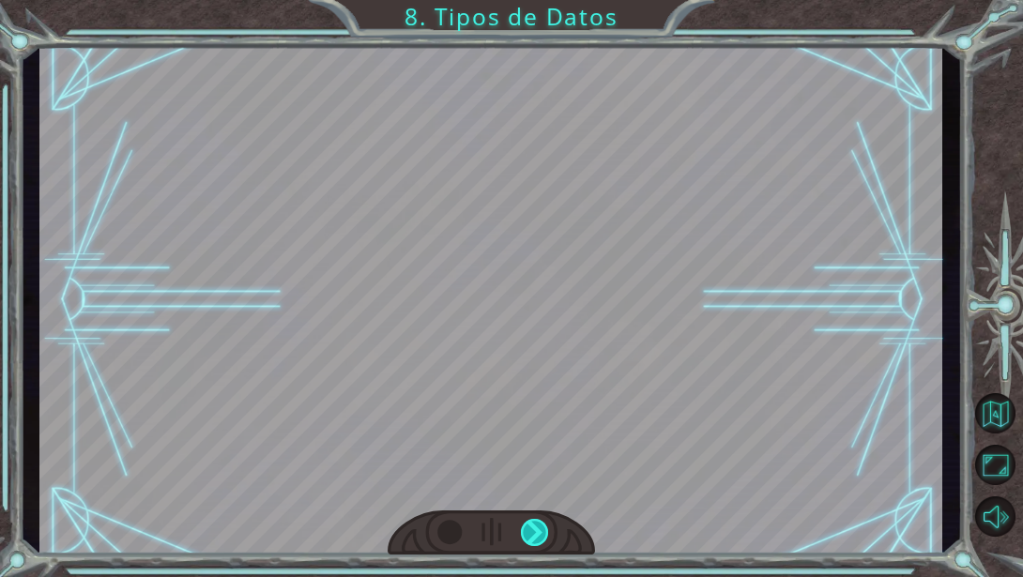
click at [532, 538] on div at bounding box center [535, 532] width 28 height 27
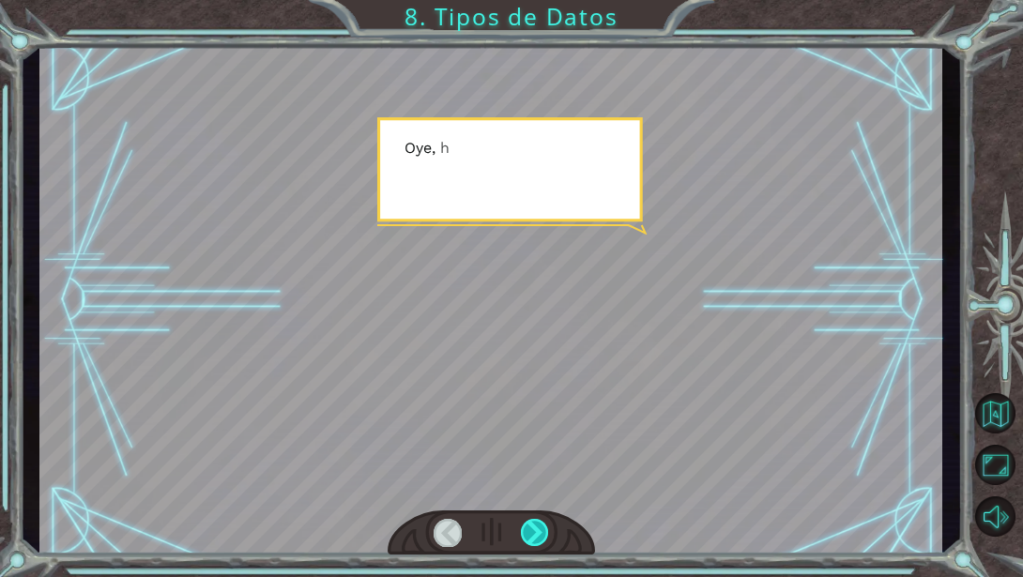
click at [532, 538] on div at bounding box center [535, 532] width 28 height 27
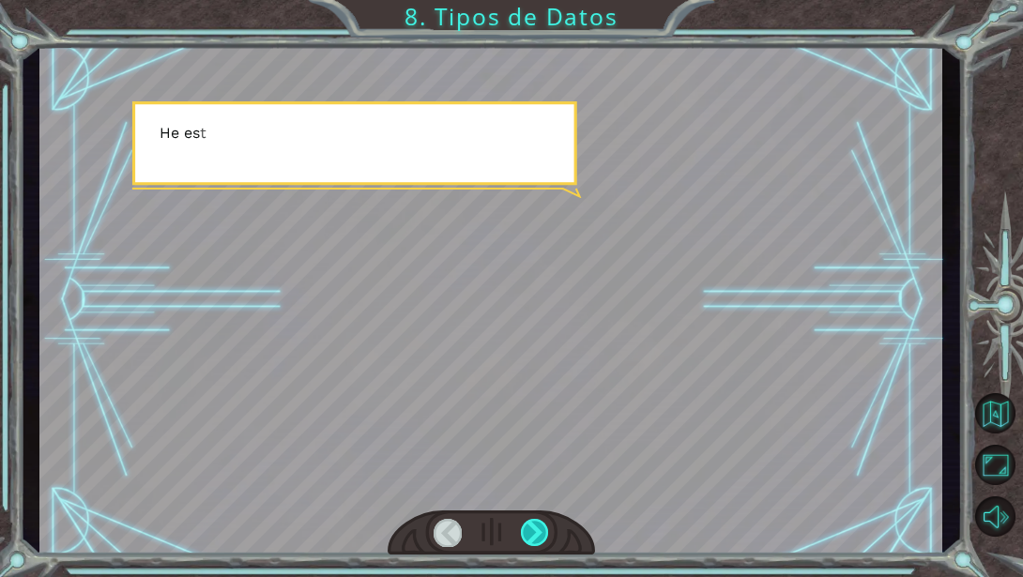
click at [532, 538] on div at bounding box center [535, 532] width 28 height 27
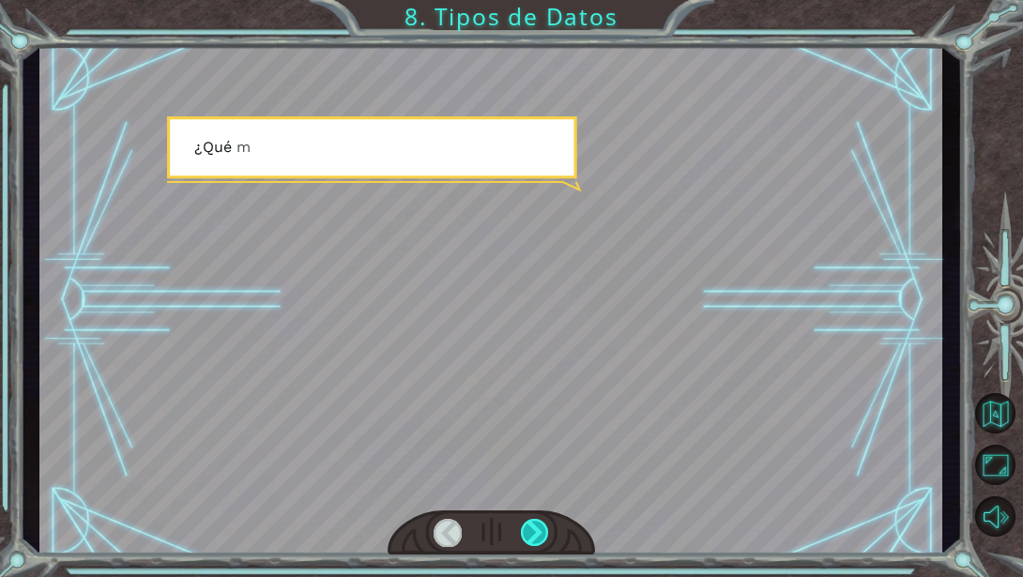
click at [532, 538] on div at bounding box center [535, 532] width 28 height 27
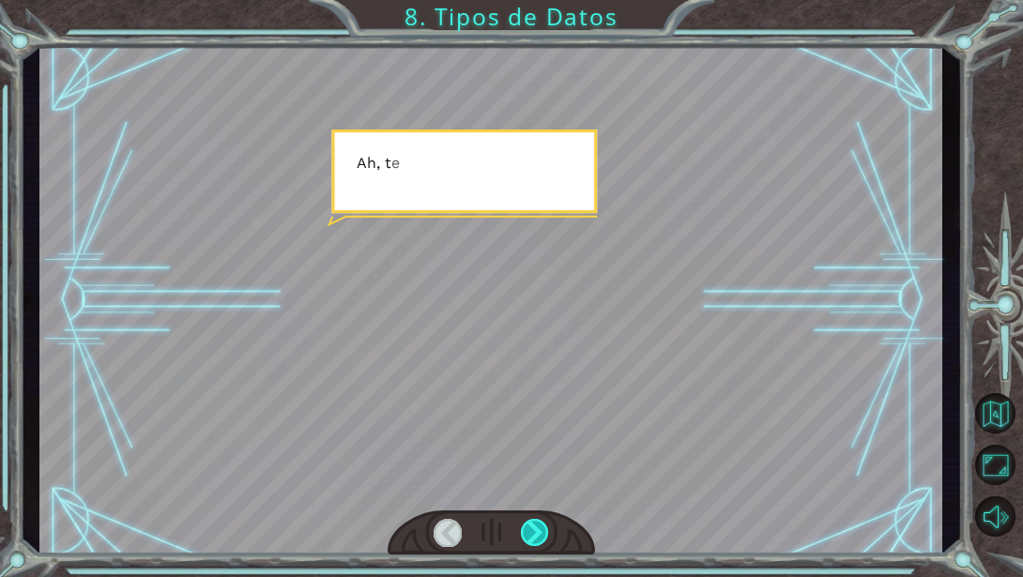
click at [532, 538] on div at bounding box center [535, 532] width 28 height 27
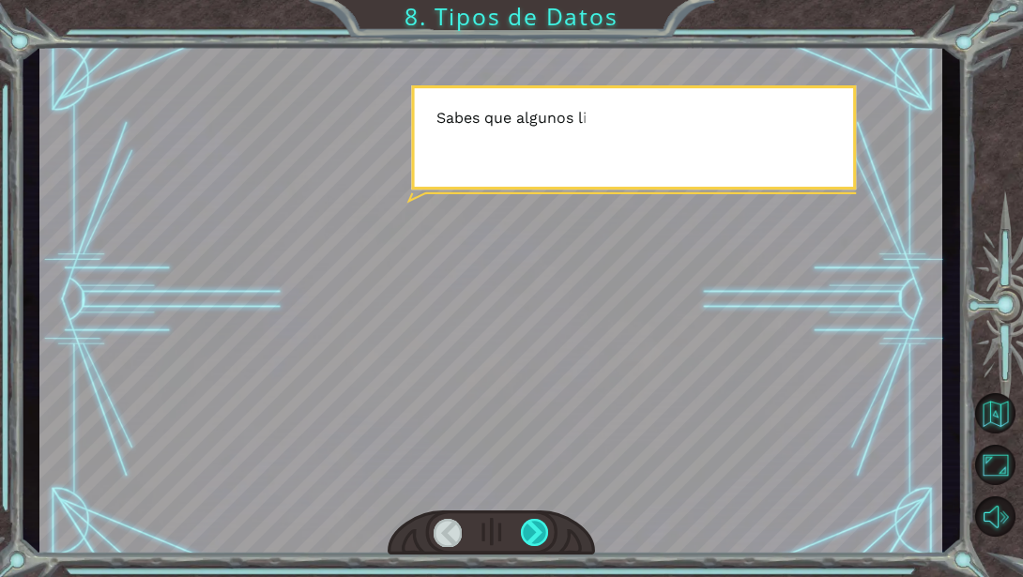
click at [532, 538] on div at bounding box center [535, 532] width 28 height 27
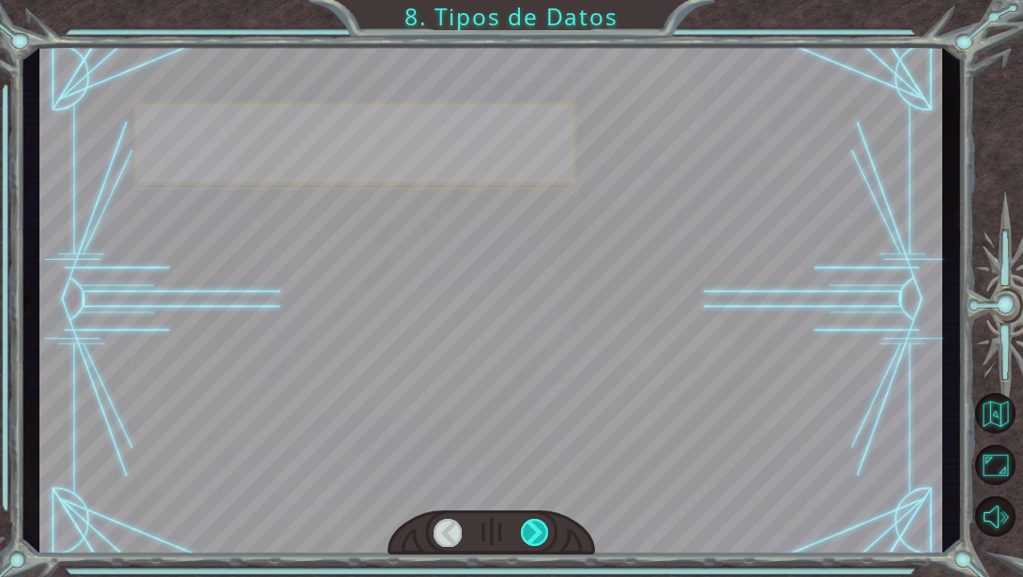
click at [532, 538] on div at bounding box center [535, 532] width 28 height 27
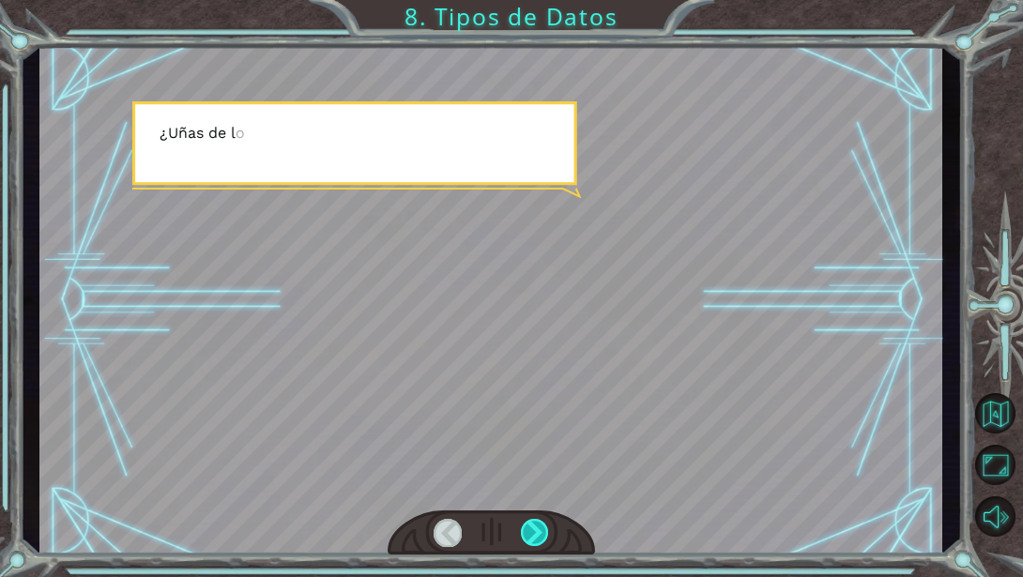
click at [532, 538] on div at bounding box center [535, 532] width 28 height 27
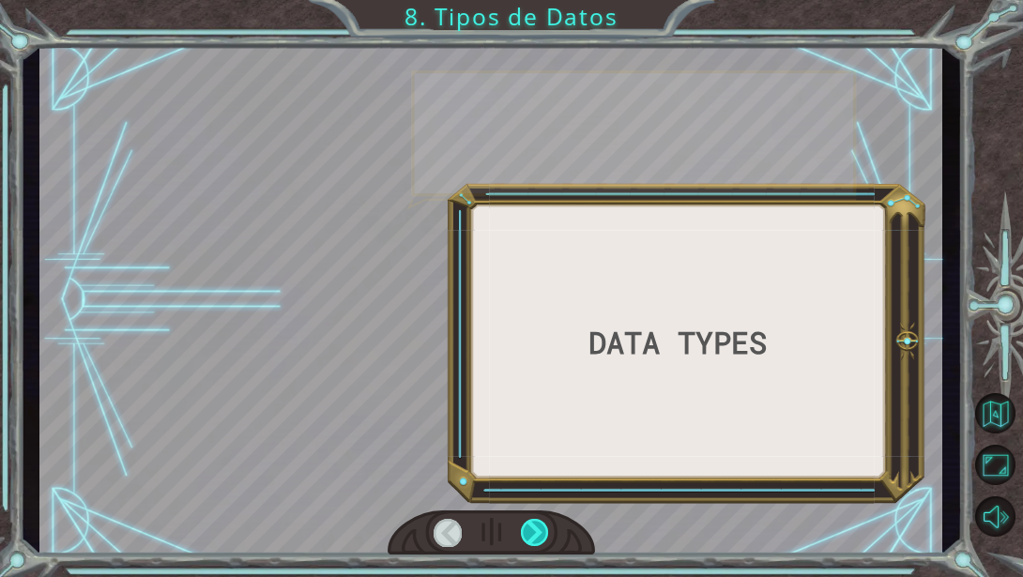
click at [527, 538] on div at bounding box center [535, 532] width 28 height 27
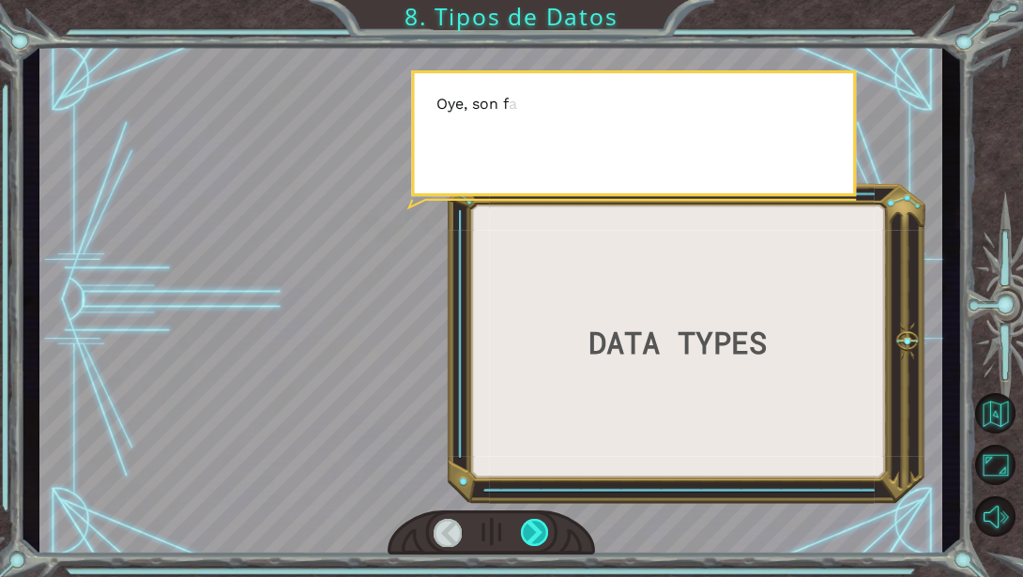
click at [526, 538] on div at bounding box center [535, 532] width 28 height 27
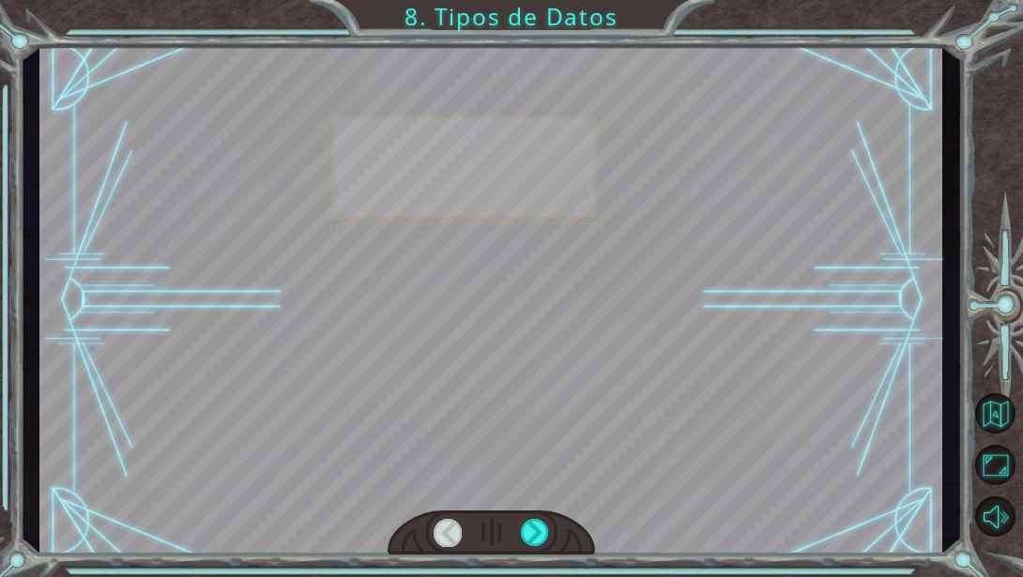
click at [520, 538] on div at bounding box center [490, 533] width 207 height 46
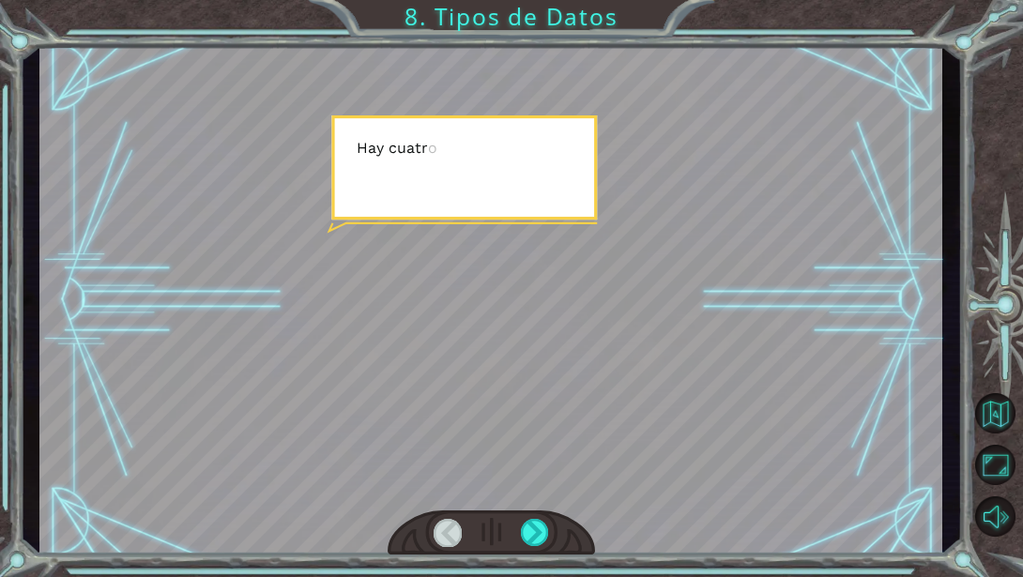
click at [520, 538] on div at bounding box center [490, 533] width 207 height 46
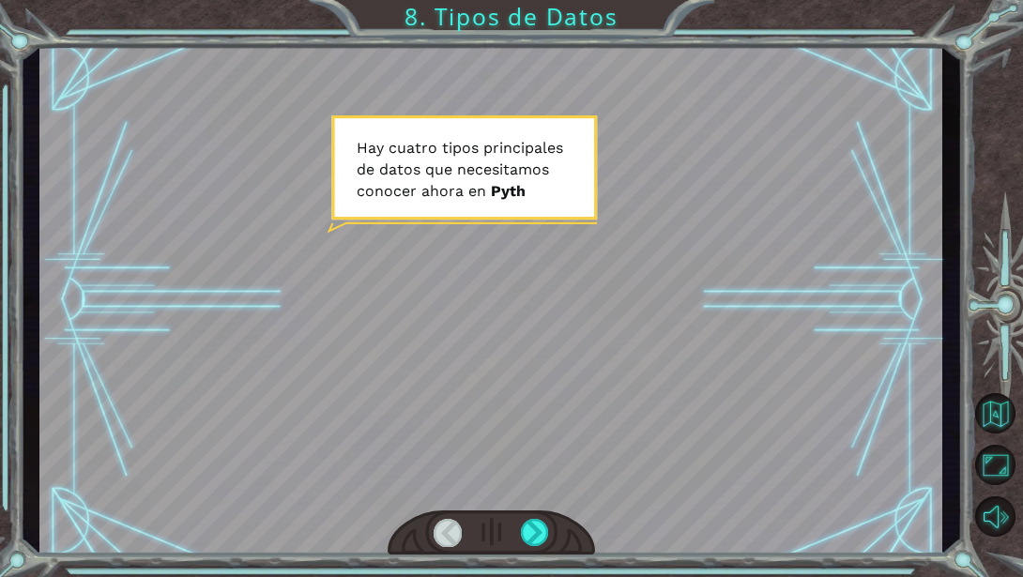
click at [520, 538] on div at bounding box center [490, 533] width 207 height 46
click at [531, 538] on div at bounding box center [535, 532] width 28 height 27
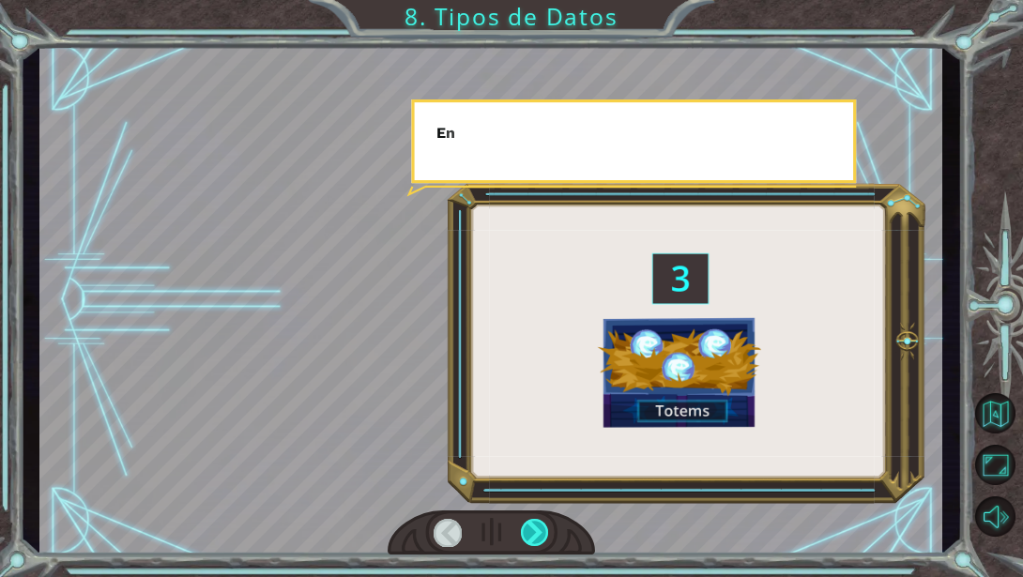
click at [531, 538] on div at bounding box center [535, 532] width 28 height 27
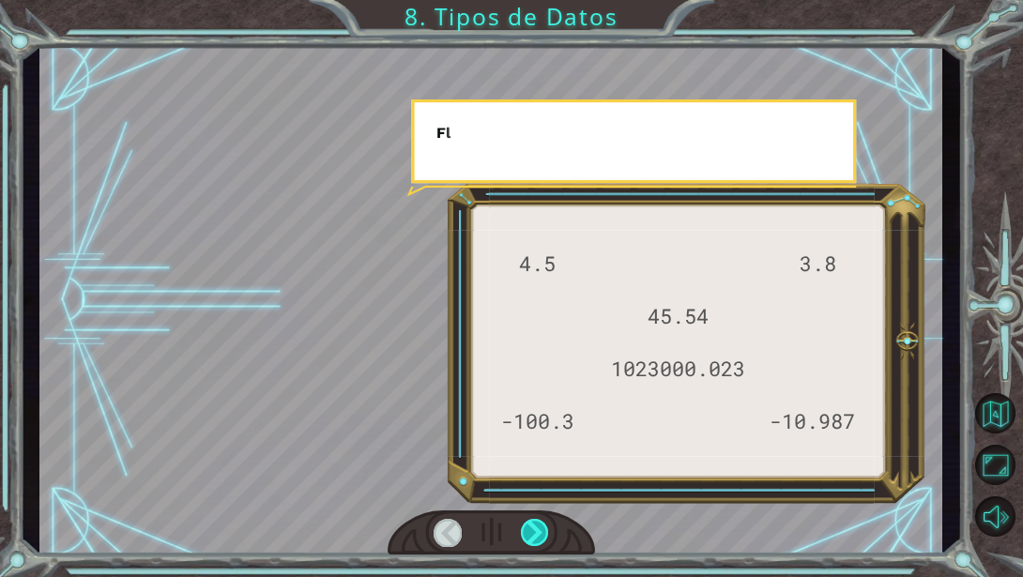
click at [531, 538] on div at bounding box center [535, 532] width 28 height 27
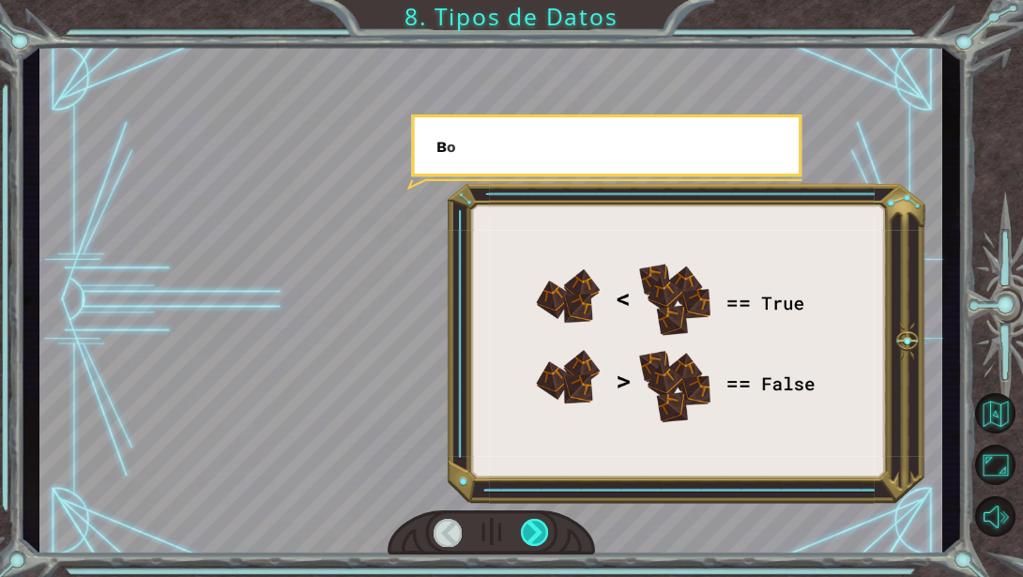
click at [531, 538] on div at bounding box center [535, 532] width 28 height 27
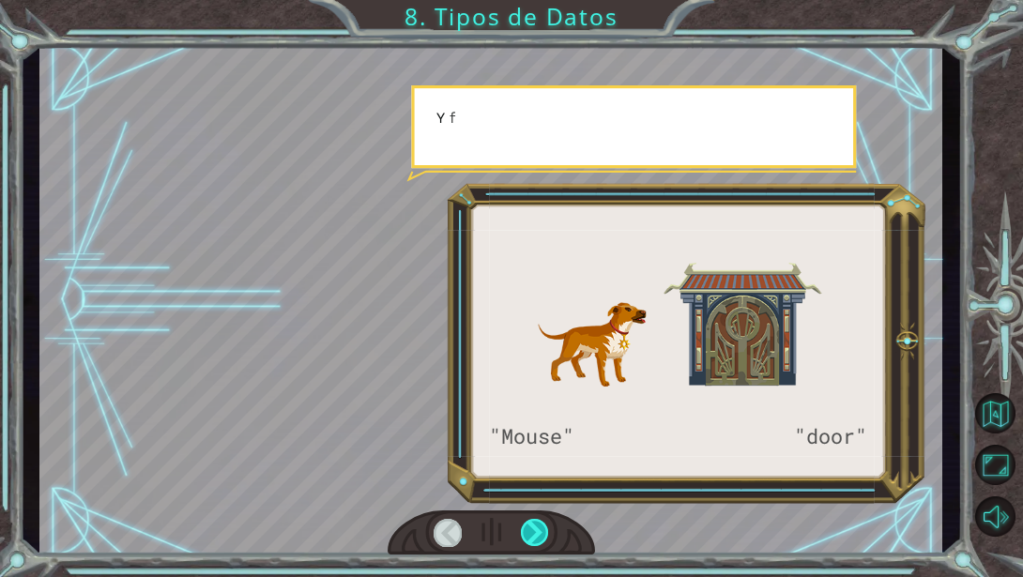
click at [531, 538] on div at bounding box center [535, 532] width 28 height 27
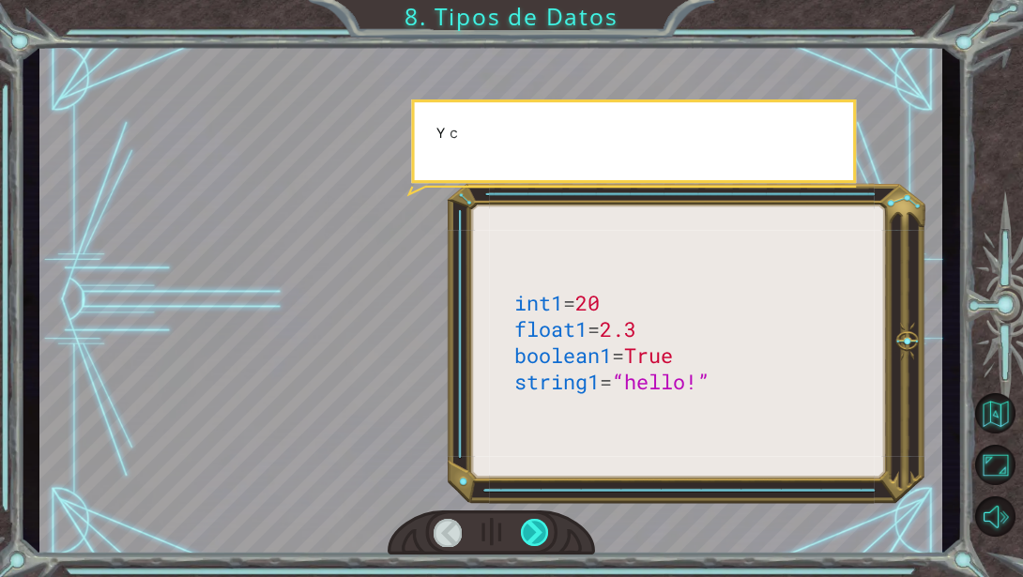
click at [531, 538] on div at bounding box center [535, 532] width 28 height 27
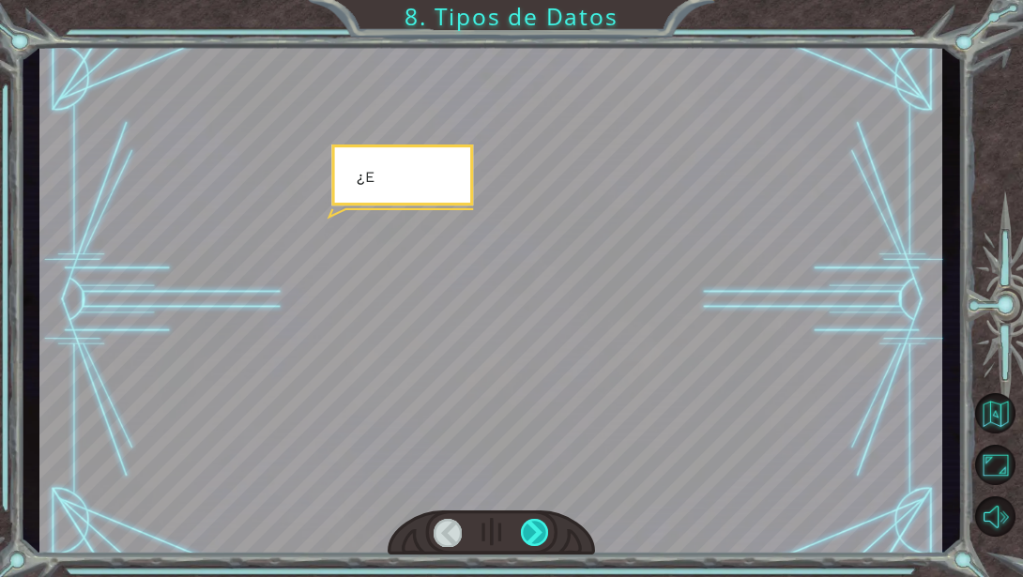
click at [531, 538] on div at bounding box center [535, 532] width 28 height 27
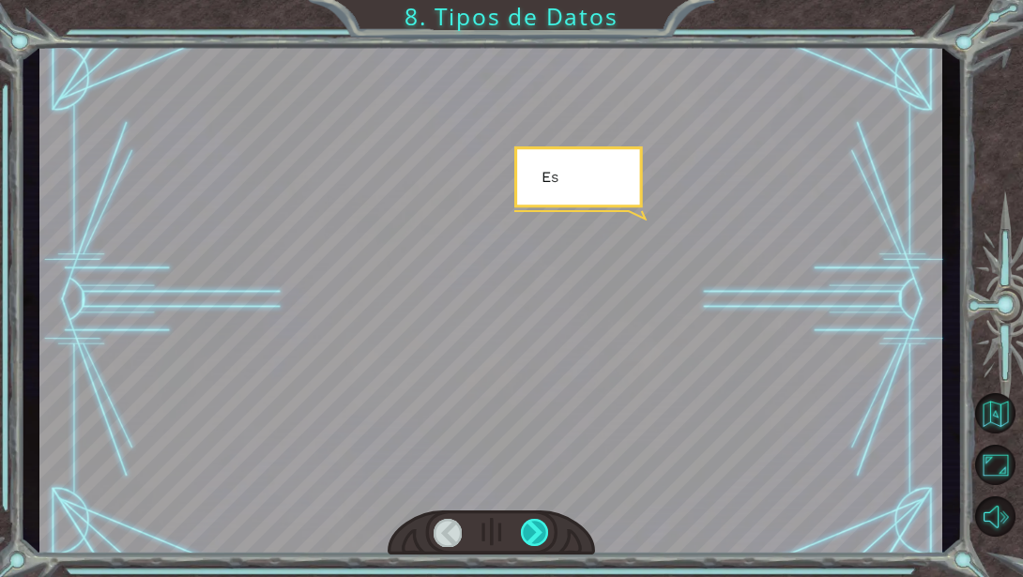
click at [531, 538] on div at bounding box center [535, 532] width 28 height 27
click at [531, 0] on div "int1 = 20 float1 = 2.3 boolean1 = True string1 = “hello!” ¡ G r a c i a s ! ¡ E…" at bounding box center [511, 0] width 1023 height 0
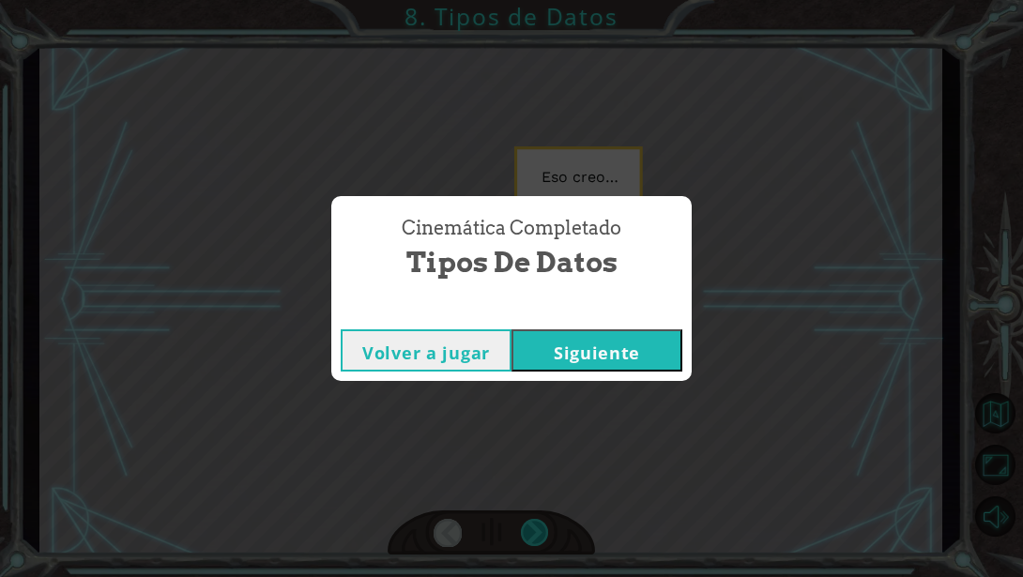
click at [531, 538] on div "Cinemática Completado Tipos de Datos Volver a jugar [GEOGRAPHIC_DATA]" at bounding box center [511, 288] width 1023 height 577
click at [641, 342] on button "Siguiente" at bounding box center [596, 350] width 171 height 42
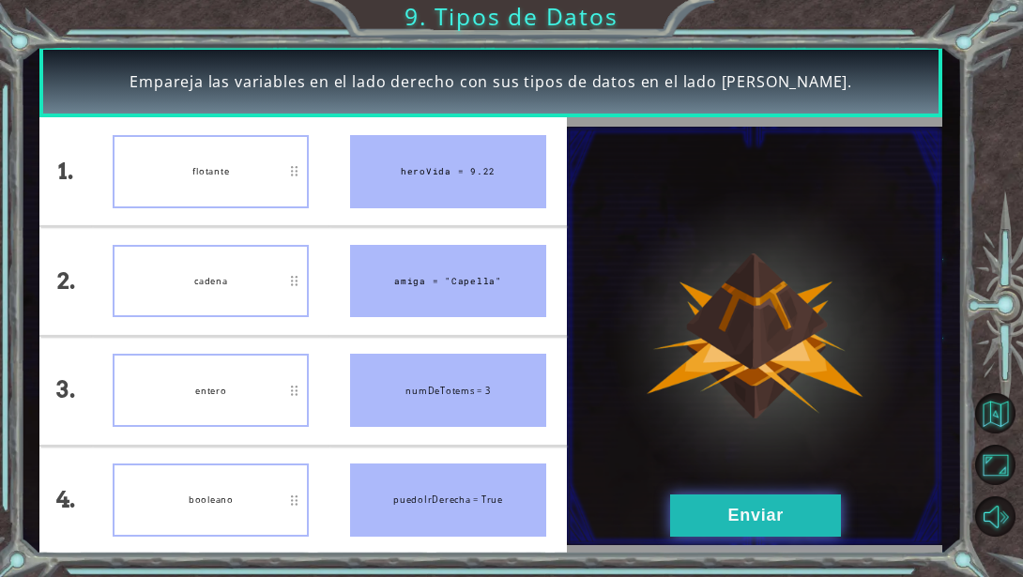
click at [793, 513] on button "Enviar" at bounding box center [755, 515] width 171 height 42
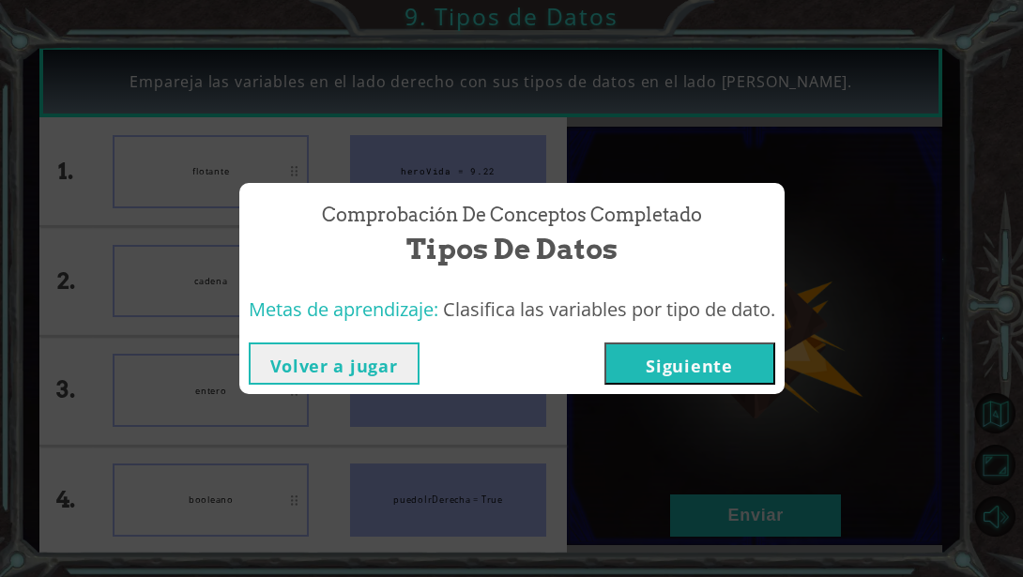
click at [702, 372] on button "Siguiente" at bounding box center [689, 363] width 171 height 42
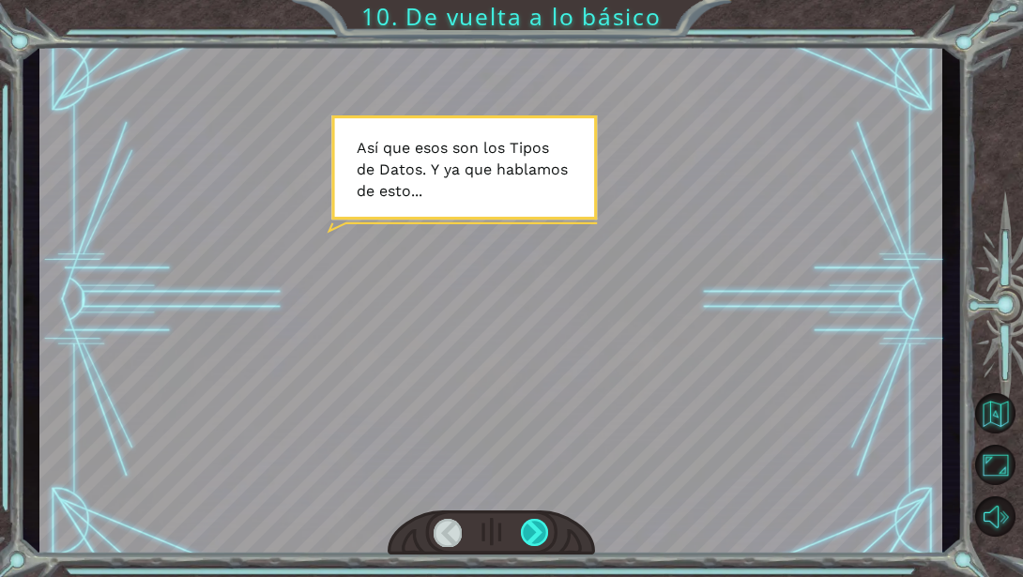
click at [528, 524] on div at bounding box center [535, 532] width 28 height 27
click at [530, 524] on div at bounding box center [535, 532] width 28 height 27
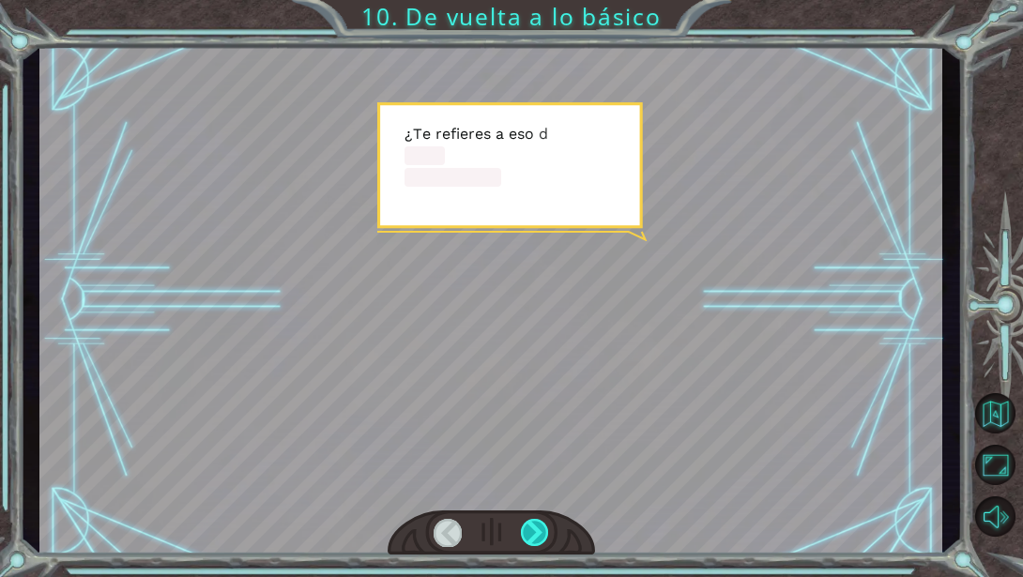
click at [530, 524] on div at bounding box center [535, 532] width 28 height 27
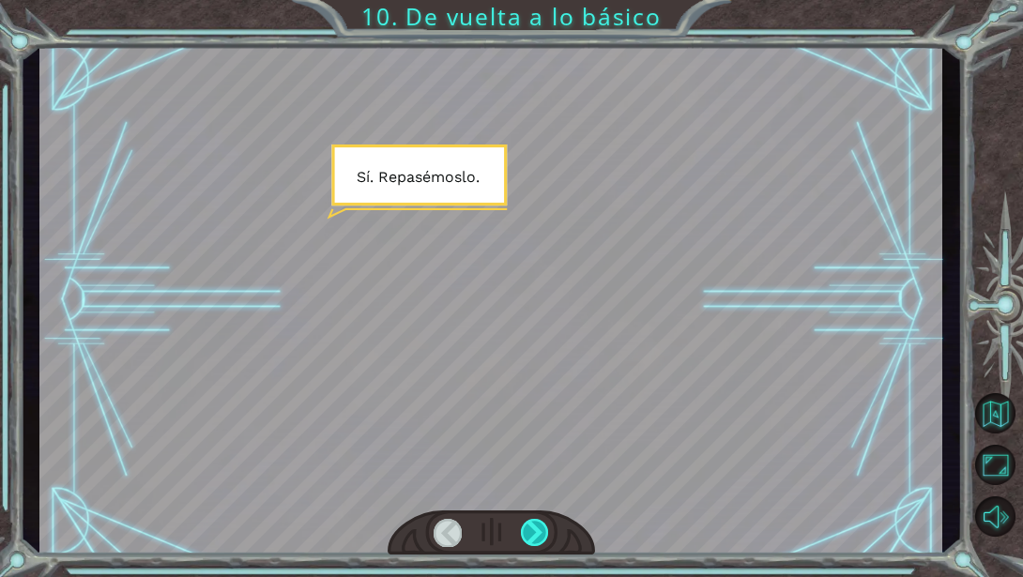
click at [530, 524] on div at bounding box center [535, 532] width 28 height 27
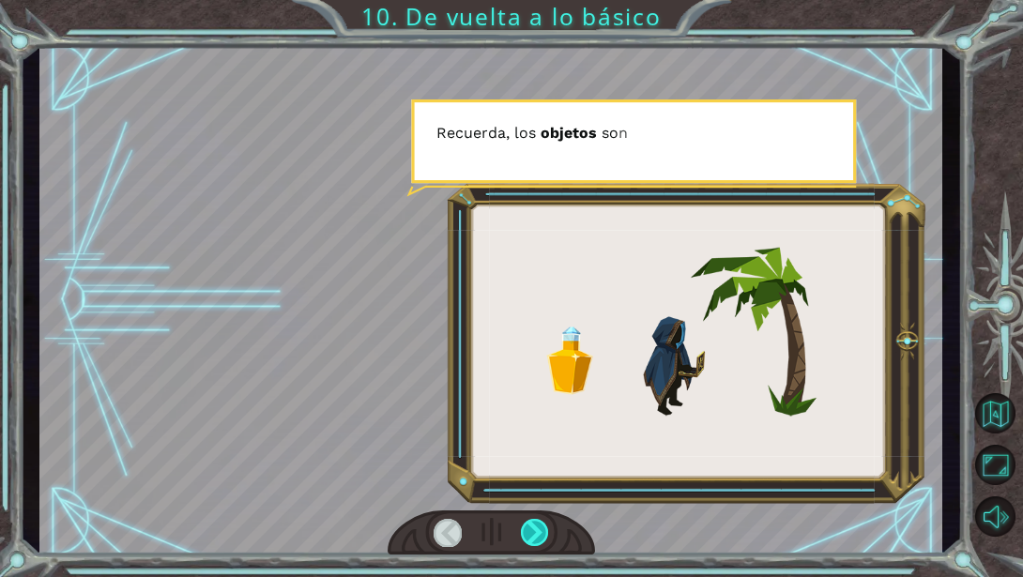
click at [530, 524] on div at bounding box center [535, 532] width 28 height 27
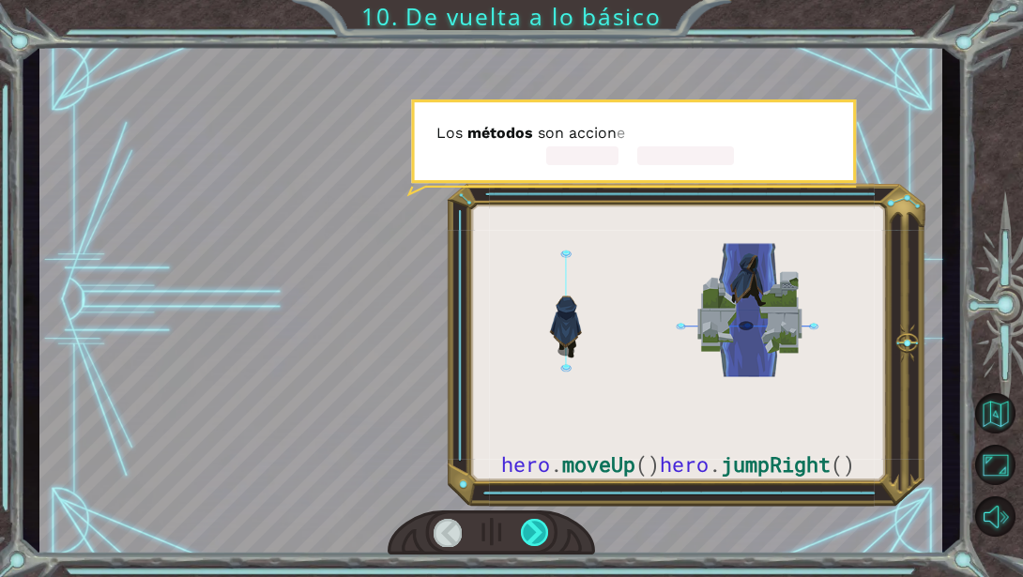
click at [530, 524] on div at bounding box center [535, 532] width 28 height 27
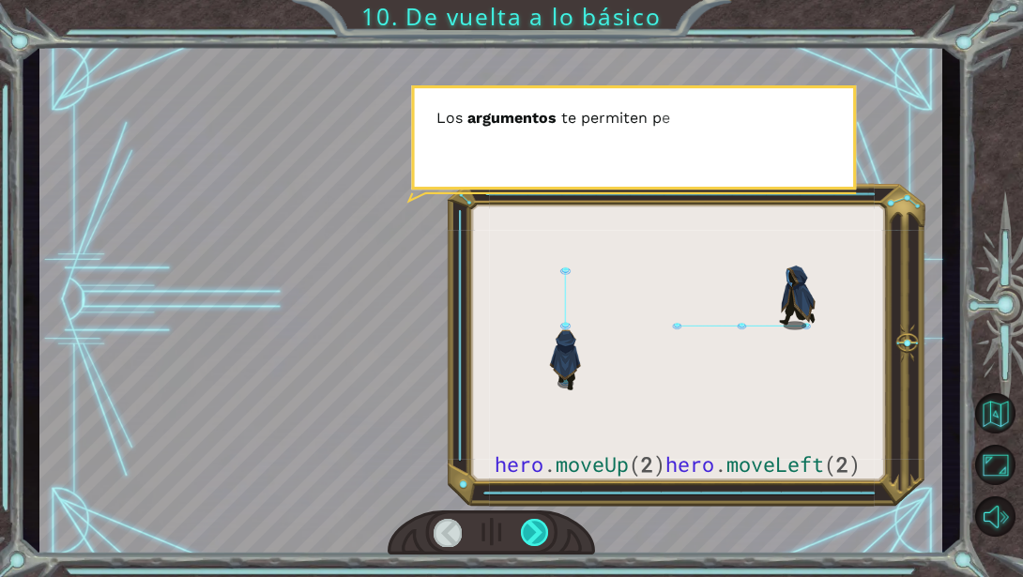
click at [530, 524] on div at bounding box center [535, 532] width 28 height 27
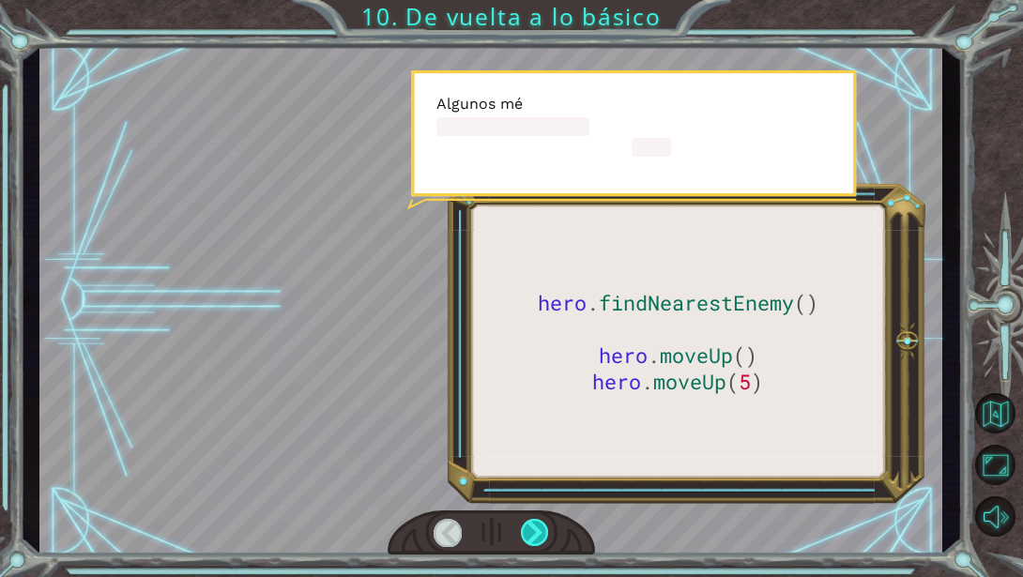
click at [530, 524] on div at bounding box center [535, 532] width 28 height 27
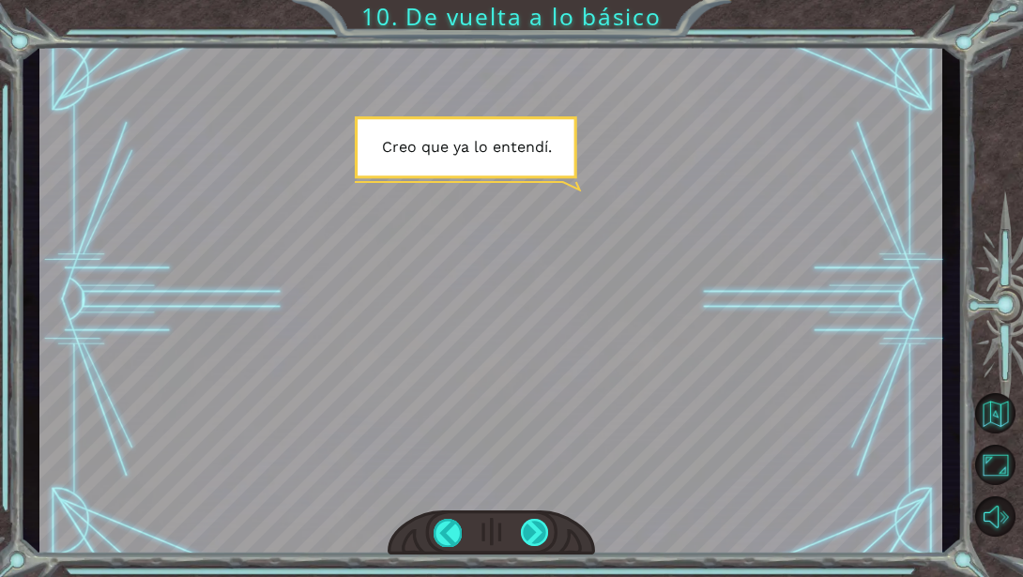
click at [533, 530] on div at bounding box center [535, 532] width 28 height 27
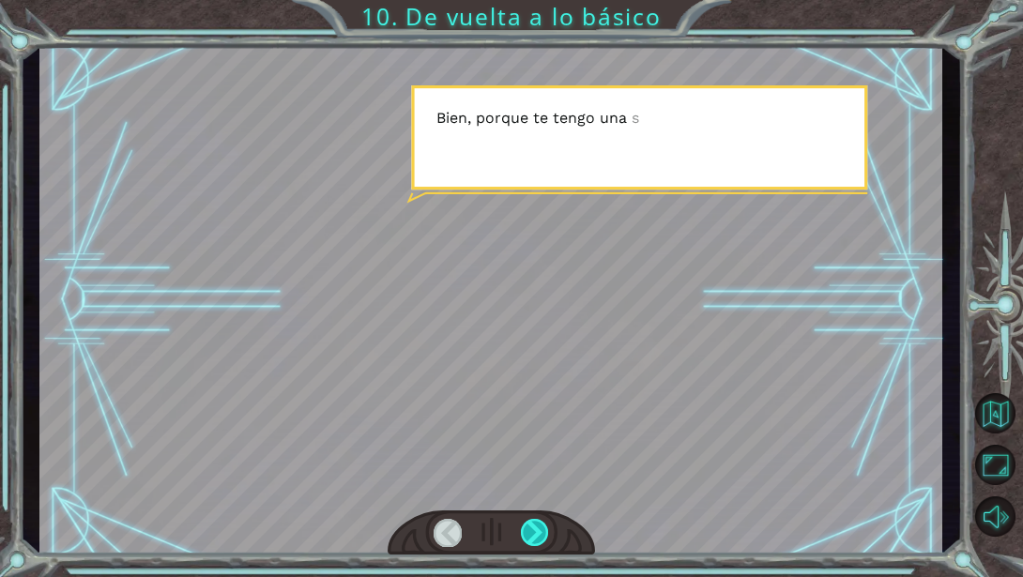
click at [534, 530] on div at bounding box center [535, 532] width 28 height 27
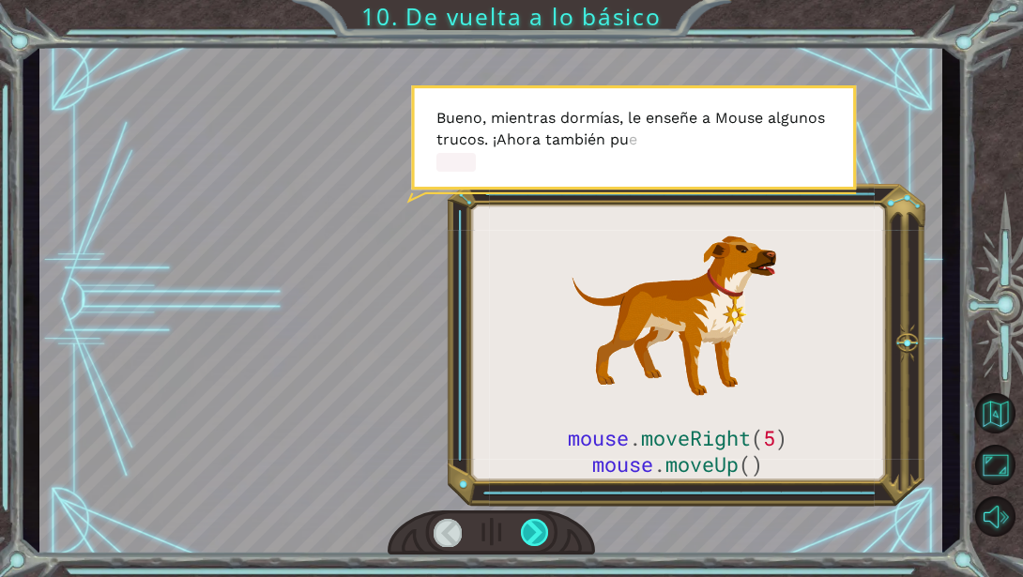
click at [534, 530] on div at bounding box center [535, 532] width 28 height 27
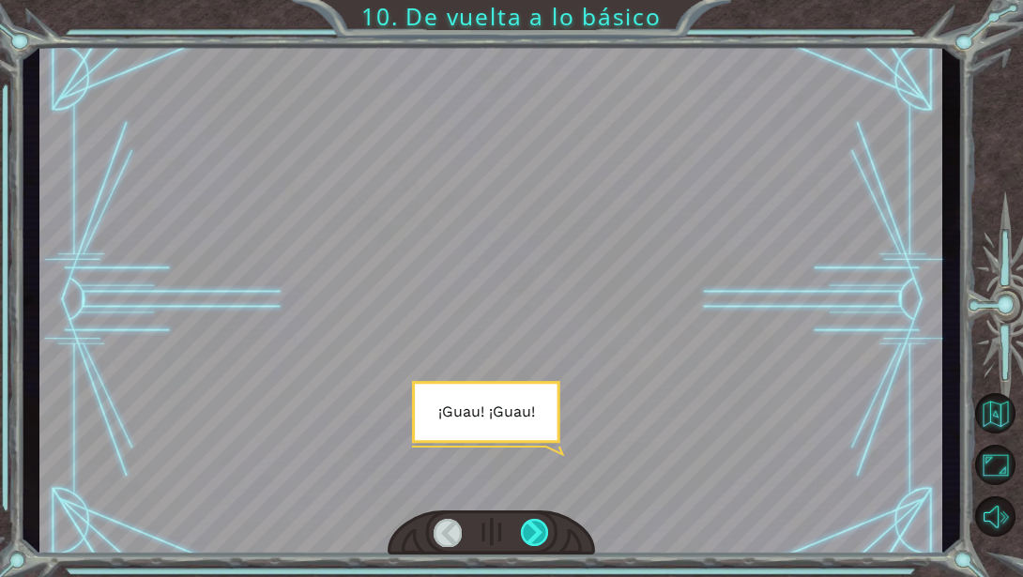
click at [534, 530] on div at bounding box center [535, 532] width 28 height 27
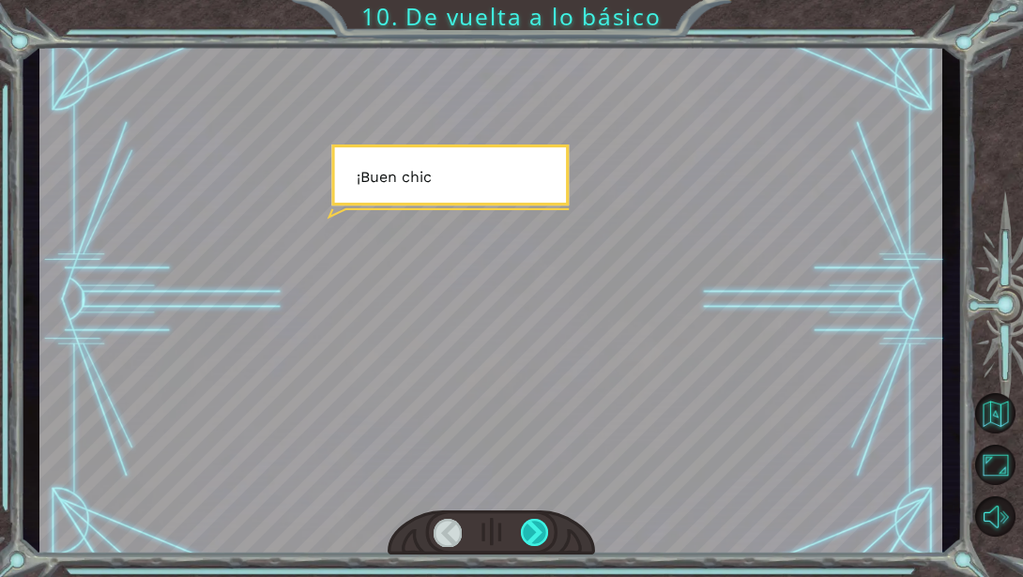
click at [534, 530] on div at bounding box center [535, 532] width 28 height 27
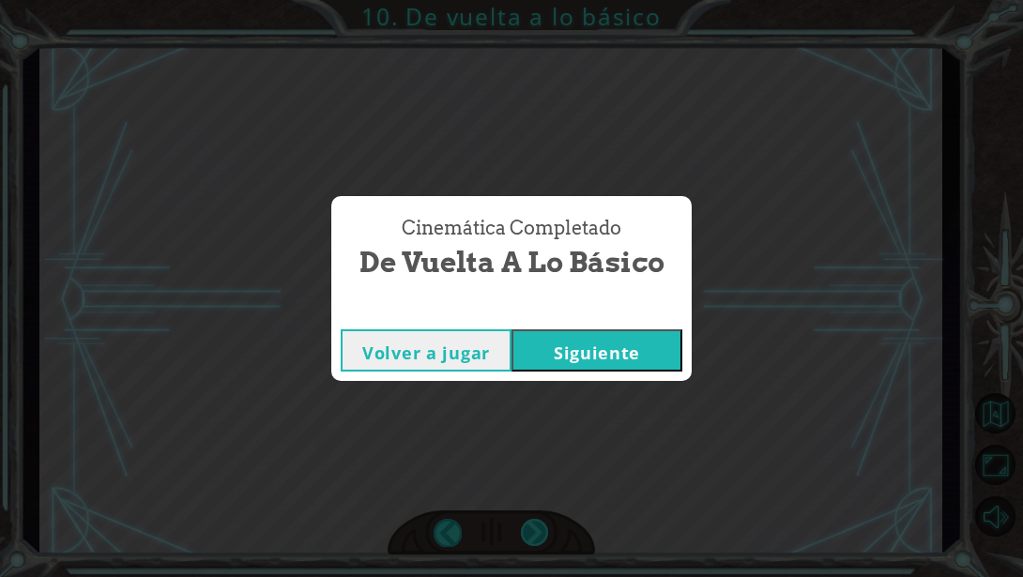
click at [534, 530] on div "Cinemática Completado De vuelta a lo básico Volver a jugar [GEOGRAPHIC_DATA]" at bounding box center [511, 288] width 1023 height 577
click at [579, 366] on button "Siguiente" at bounding box center [596, 350] width 171 height 42
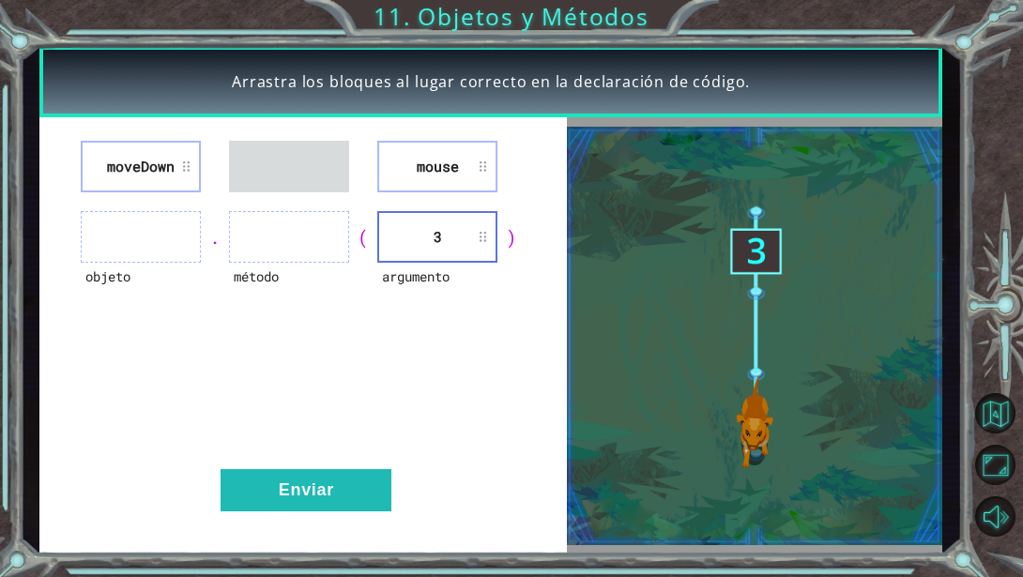
drag, startPoint x: 404, startPoint y: 153, endPoint x: 345, endPoint y: 215, distance: 85.6
click at [294, 240] on div "moveDown mouse objeto . método ( argumento 3 ) Enviar" at bounding box center [302, 335] width 527 height 436
click at [346, 373] on div "moveDown mouse objeto . método ( argumento 3 ) Enviar" at bounding box center [302, 335] width 527 height 436
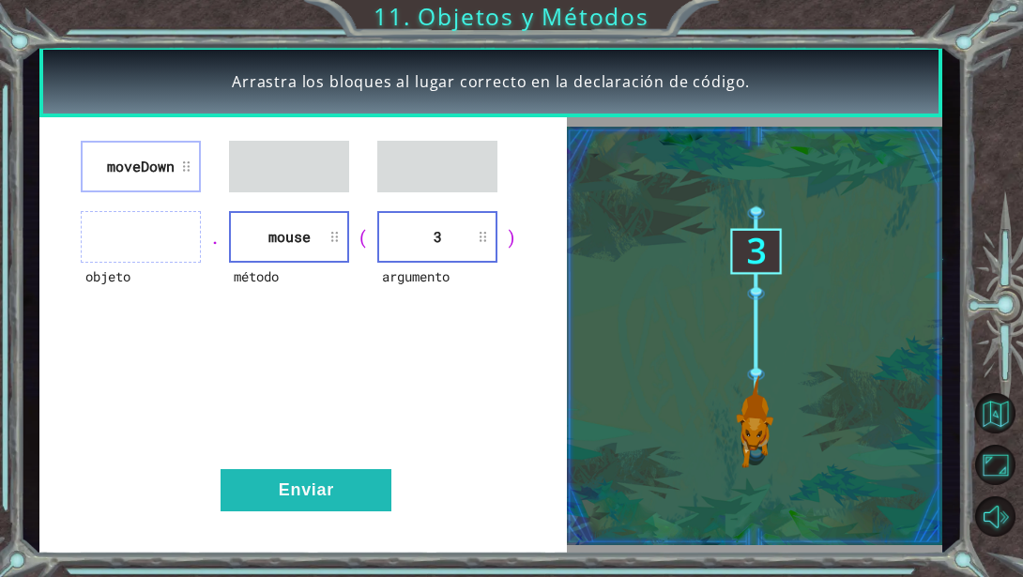
drag, startPoint x: 150, startPoint y: 181, endPoint x: 164, endPoint y: 236, distance: 57.1
click at [155, 252] on div "moveDown objeto . método mouse ( argumento 3 ) Enviar" at bounding box center [302, 335] width 527 height 436
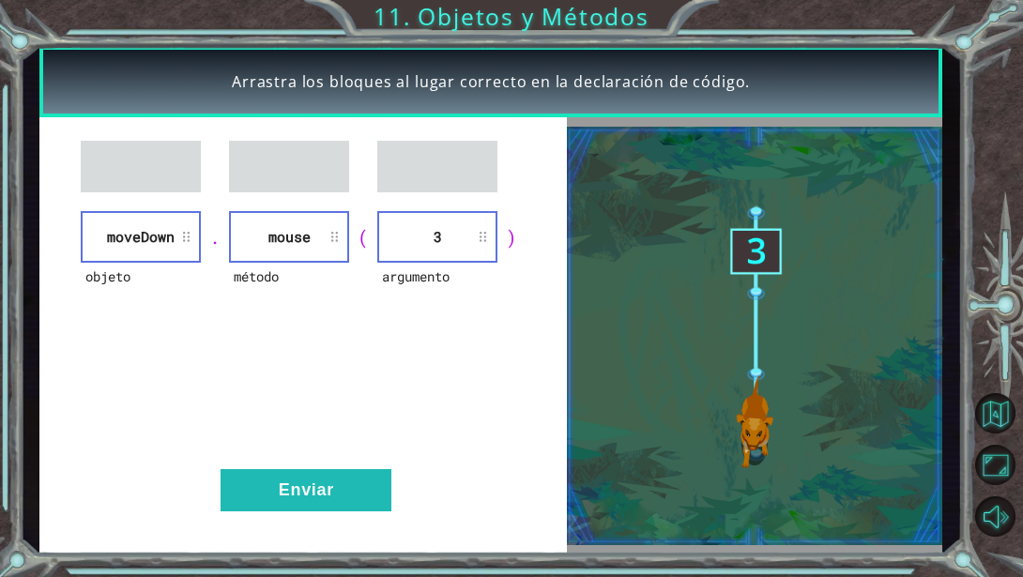
drag, startPoint x: 329, startPoint y: 229, endPoint x: 145, endPoint y: 235, distance: 184.0
click at [144, 235] on div "objeto [GEOGRAPHIC_DATA] . método mouse ( argumento 3 )" at bounding box center [303, 237] width 480 height 52
click at [168, 283] on div "objeto" at bounding box center [141, 289] width 120 height 52
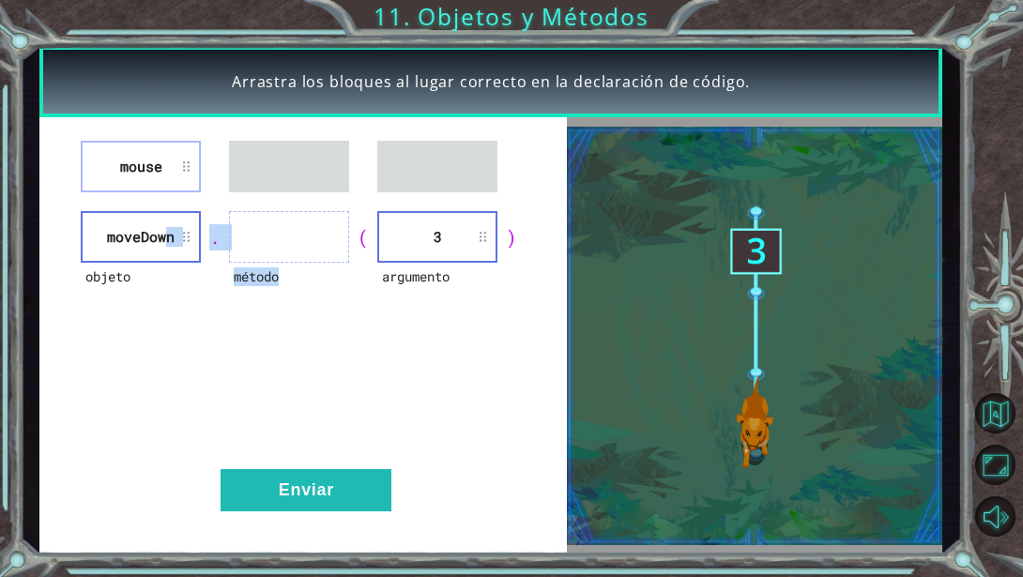
drag, startPoint x: 181, startPoint y: 223, endPoint x: 278, endPoint y: 228, distance: 96.8
click at [278, 228] on div "objeto [GEOGRAPHIC_DATA] . método ( argumento 3 )" at bounding box center [303, 237] width 480 height 52
click at [186, 307] on div "objeto" at bounding box center [141, 289] width 120 height 52
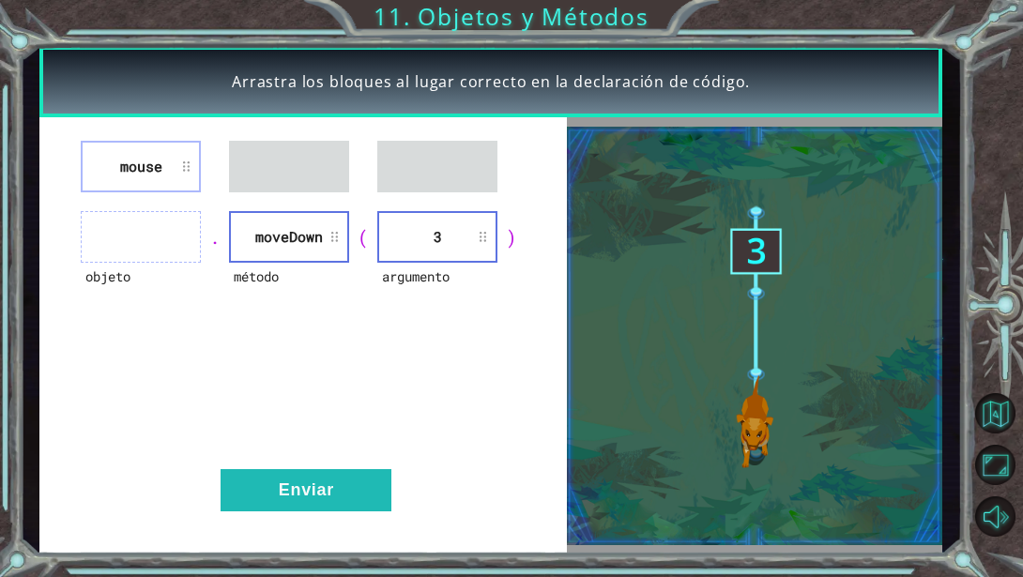
drag, startPoint x: 335, startPoint y: 243, endPoint x: 184, endPoint y: 249, distance: 151.2
click at [182, 249] on div "objeto . método [GEOGRAPHIC_DATA] ( argumento 3 )" at bounding box center [303, 237] width 480 height 52
click at [322, 292] on div "método" at bounding box center [289, 289] width 120 height 52
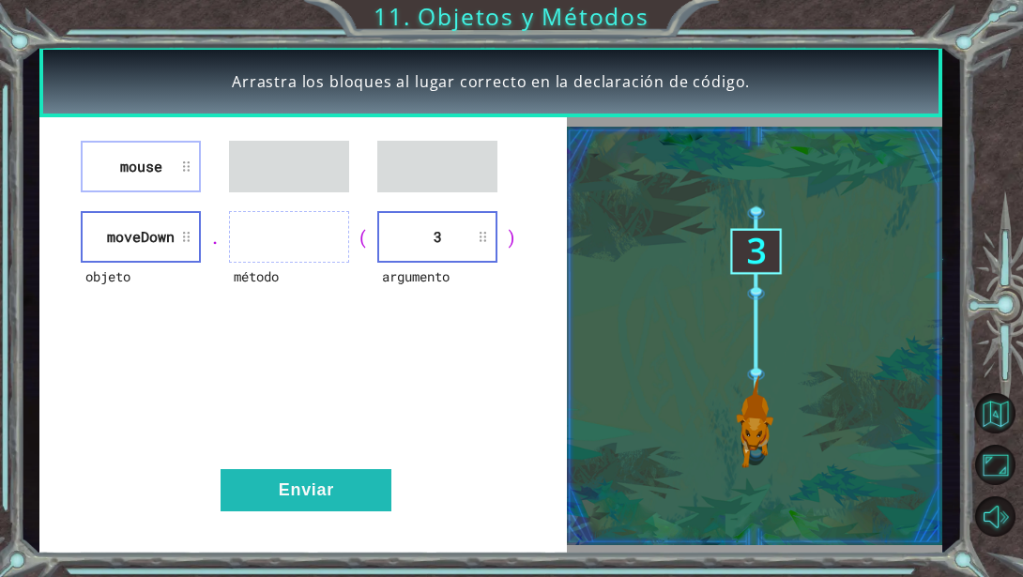
click at [187, 164] on li "mouse" at bounding box center [141, 167] width 120 height 52
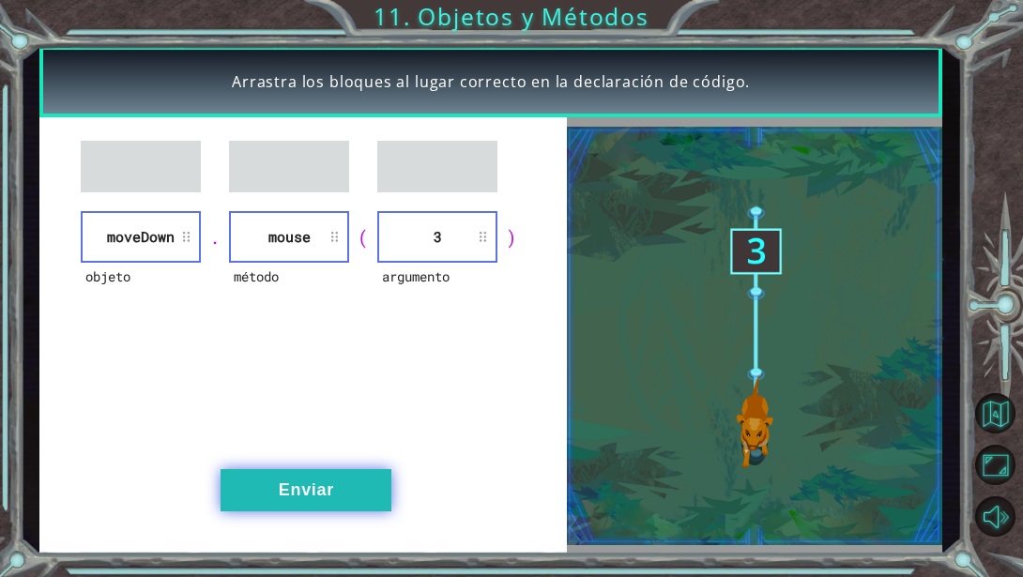
click at [313, 503] on button "Enviar" at bounding box center [305, 490] width 171 height 42
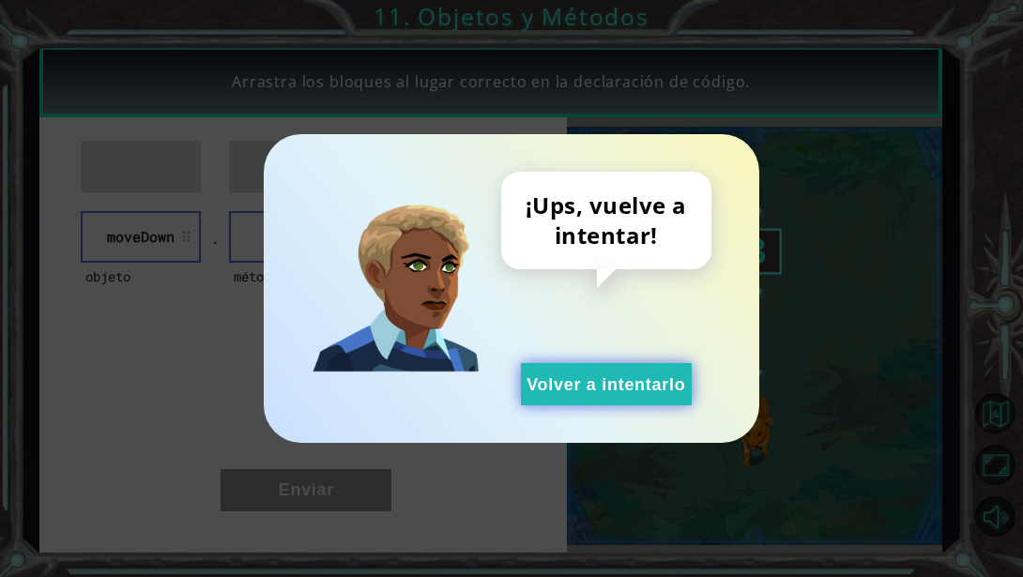
click at [543, 384] on button "Volver a intentarlo" at bounding box center [606, 384] width 171 height 42
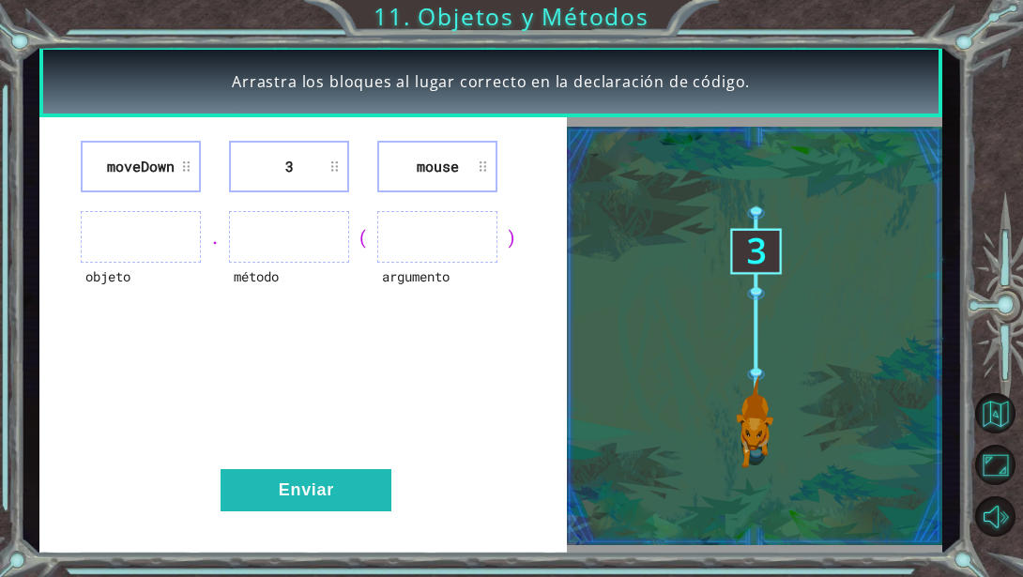
drag, startPoint x: 353, startPoint y: 167, endPoint x: 339, endPoint y: 165, distance: 14.2
click at [339, 165] on div "moveDown 3 mouse" at bounding box center [303, 167] width 480 height 52
click at [342, 168] on li "3" at bounding box center [289, 167] width 120 height 52
click at [347, 168] on li "3" at bounding box center [289, 167] width 120 height 52
click at [331, 155] on li "3" at bounding box center [289, 167] width 120 height 52
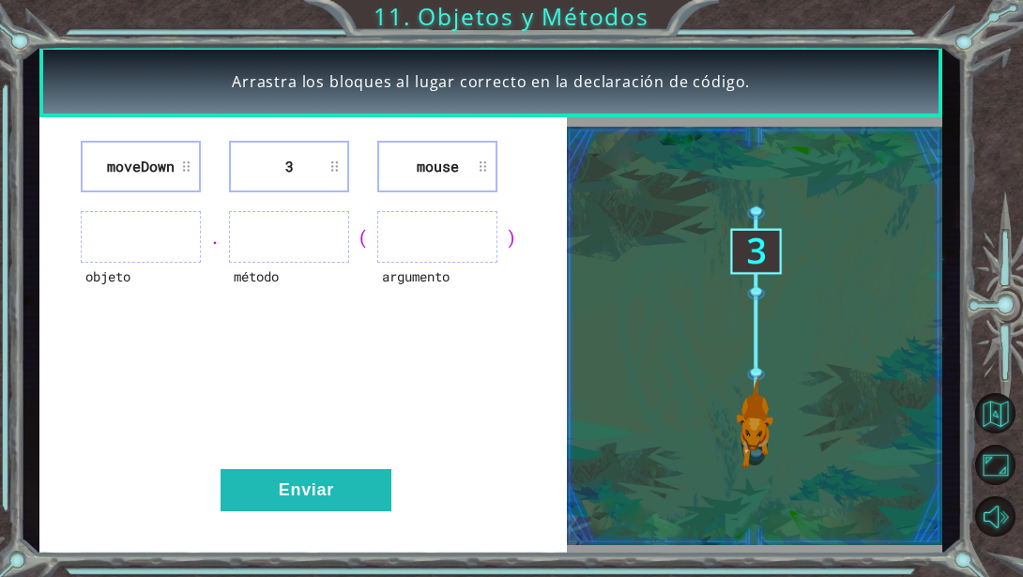
click at [331, 157] on li "3" at bounding box center [289, 167] width 120 height 52
click at [331, 163] on li "3" at bounding box center [289, 167] width 120 height 52
drag, startPoint x: 331, startPoint y: 163, endPoint x: 423, endPoint y: 232, distance: 114.7
click at [423, 232] on div "moveDown 3 mouse objeto . método ( argumento ) Enviar" at bounding box center [302, 335] width 527 height 436
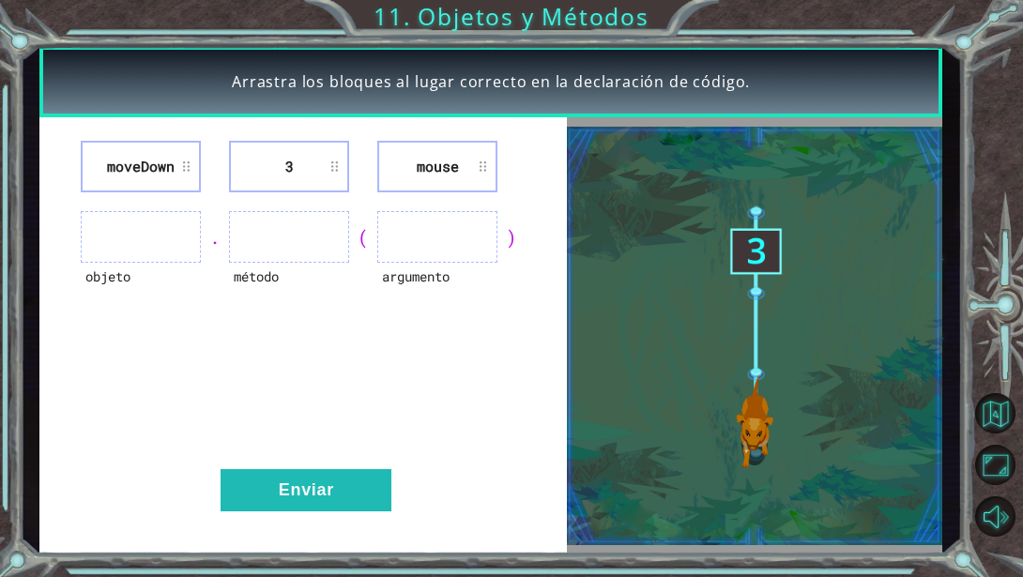
click at [288, 361] on div "moveDown 3 mouse objeto . método ( argumento ) Enviar" at bounding box center [302, 335] width 527 height 436
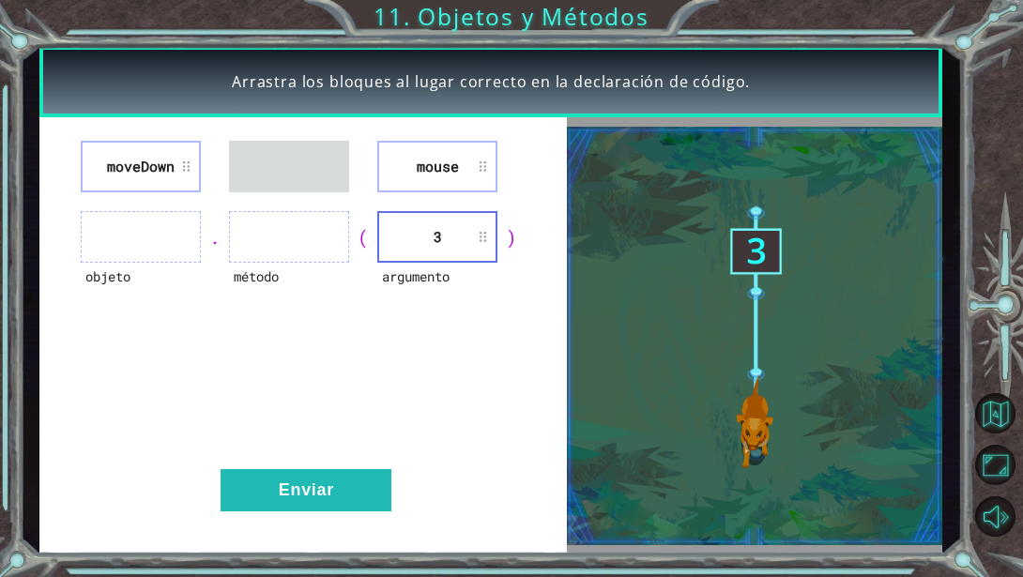
drag, startPoint x: 480, startPoint y: 176, endPoint x: 380, endPoint y: 338, distance: 190.1
click at [380, 338] on div "moveDown mouse objeto . método ( argumento 3 ) Enviar" at bounding box center [302, 335] width 527 height 436
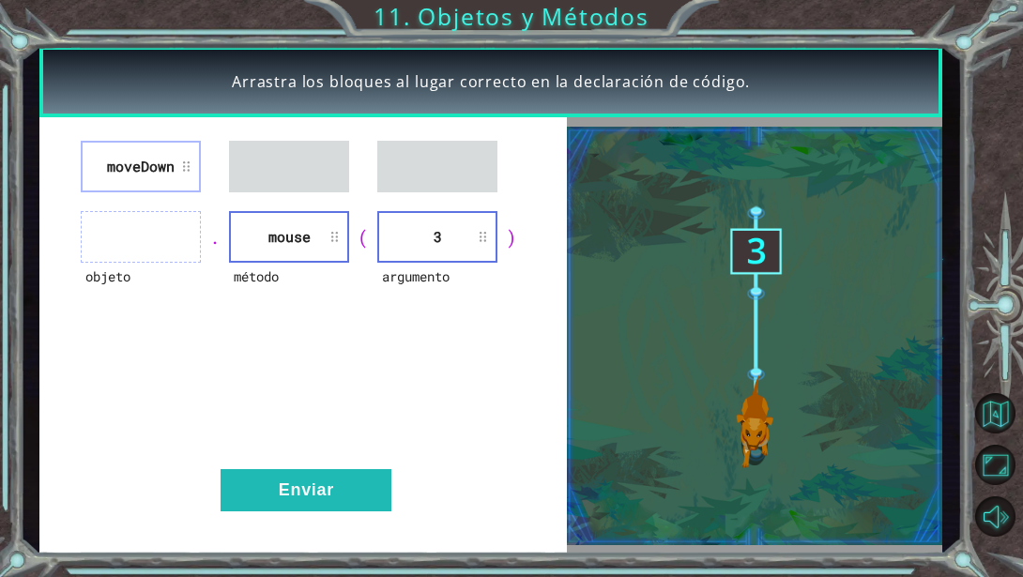
click at [347, 229] on div "objeto . método mouse ( argumento 3 )" at bounding box center [303, 237] width 480 height 52
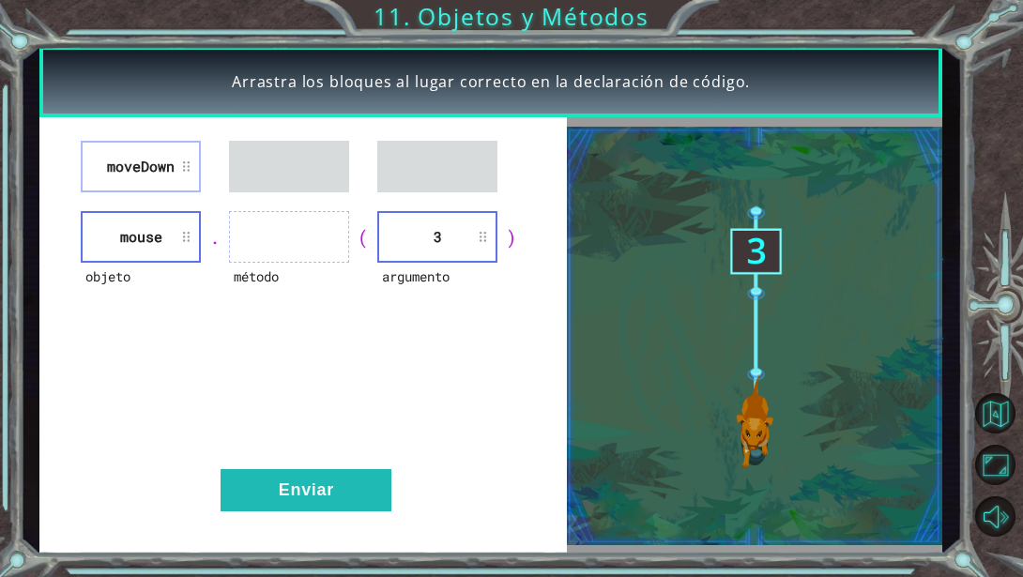
drag, startPoint x: 182, startPoint y: 167, endPoint x: 325, endPoint y: 259, distance: 169.7
click at [338, 265] on div "moveDown objeto mouse . método ( argumento 3 ) Enviar" at bounding box center [302, 335] width 527 height 436
click at [175, 297] on div "objeto" at bounding box center [141, 289] width 120 height 52
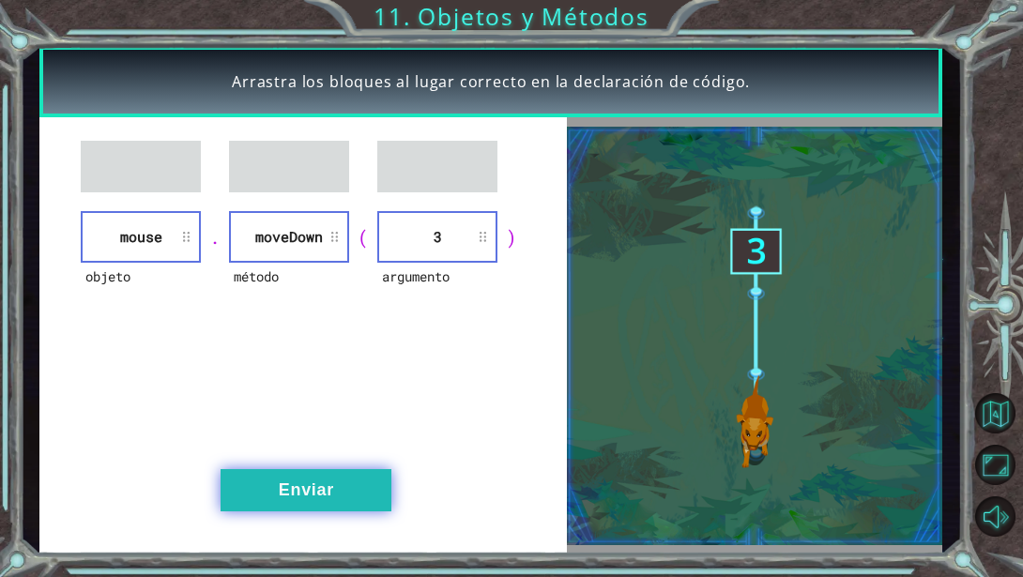
click at [287, 477] on button "Enviar" at bounding box center [305, 490] width 171 height 42
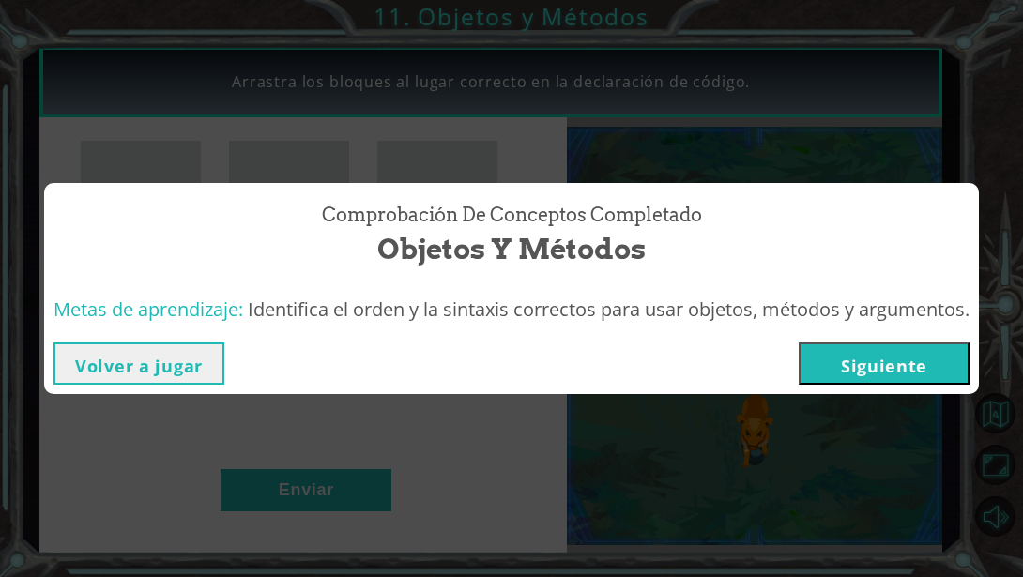
click at [852, 362] on button "Siguiente" at bounding box center [883, 363] width 171 height 42
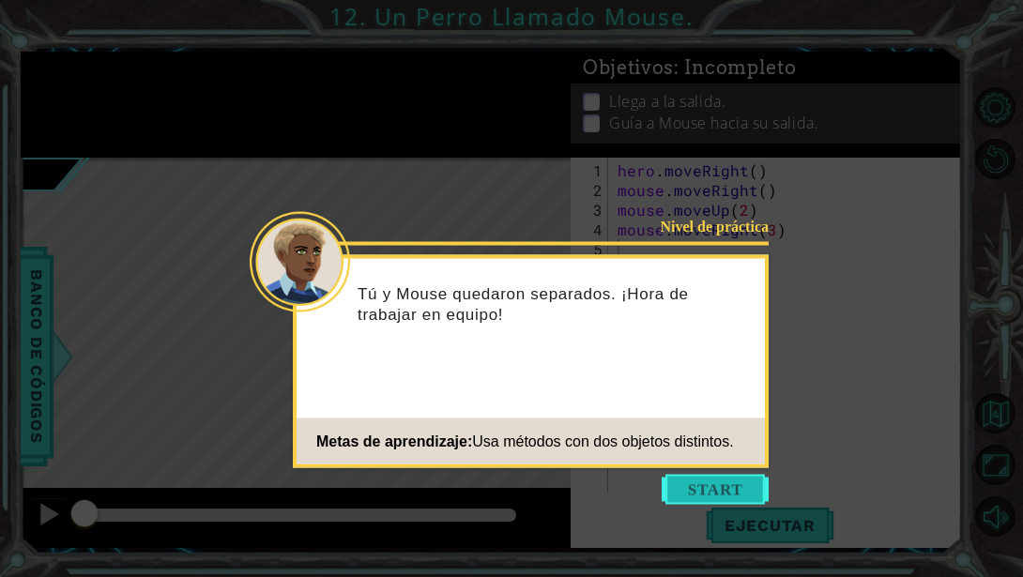
click at [709, 487] on button "Start" at bounding box center [714, 490] width 107 height 30
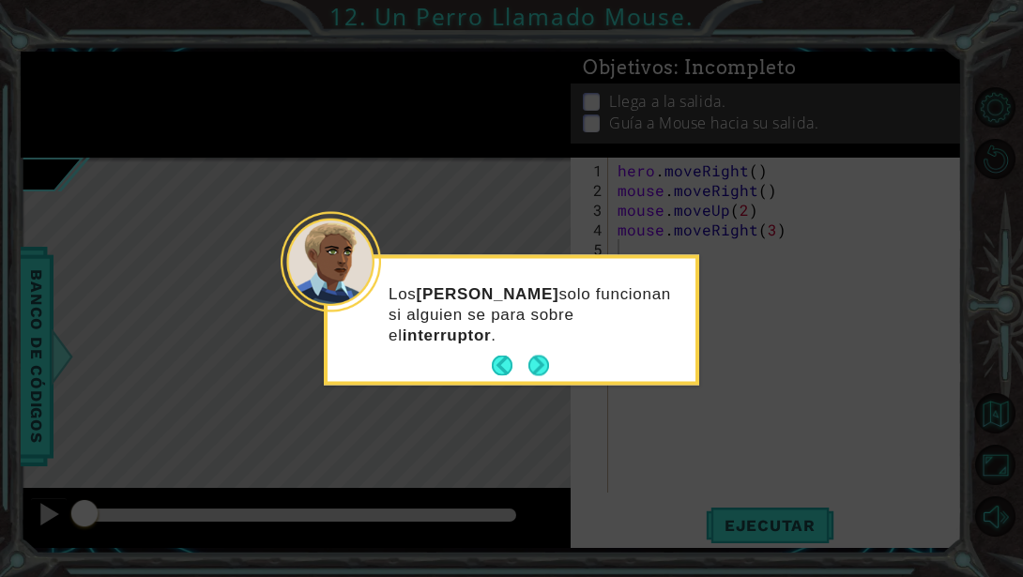
click at [539, 377] on footer at bounding box center [520, 366] width 57 height 28
click at [539, 360] on button "Next" at bounding box center [539, 366] width 22 height 22
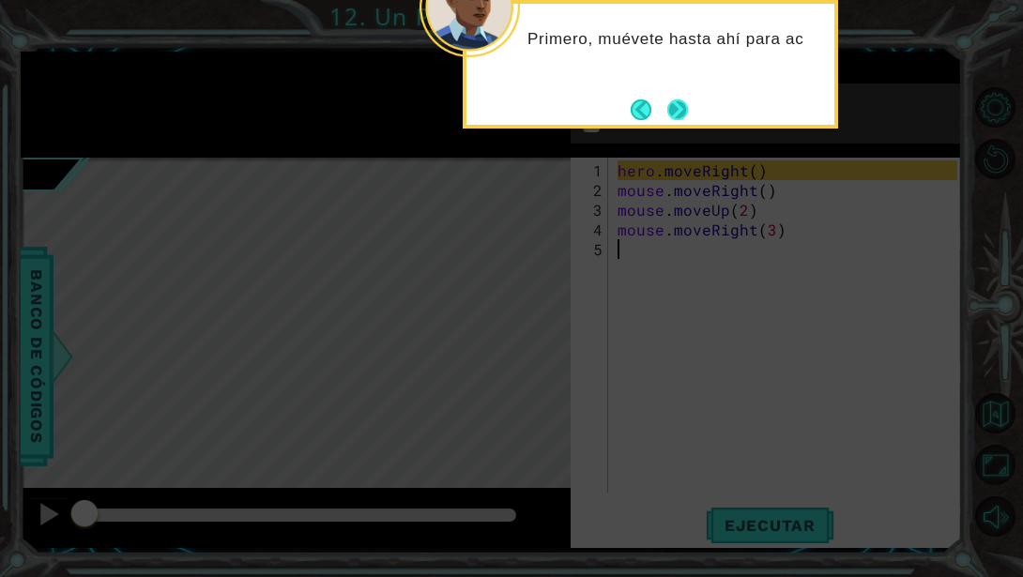
click at [682, 120] on button "Next" at bounding box center [677, 110] width 22 height 22
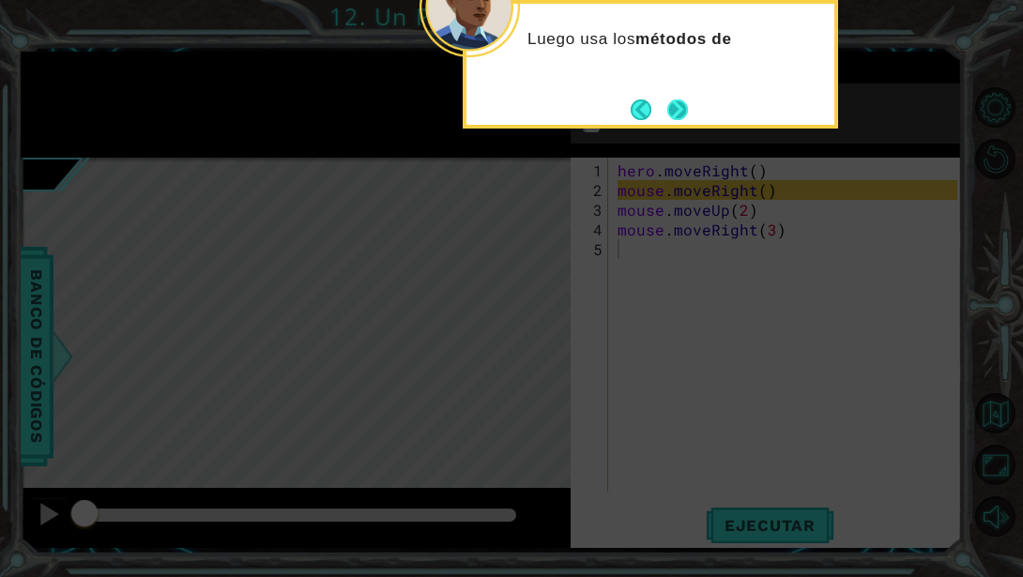
click at [682, 120] on button "Next" at bounding box center [678, 110] width 22 height 22
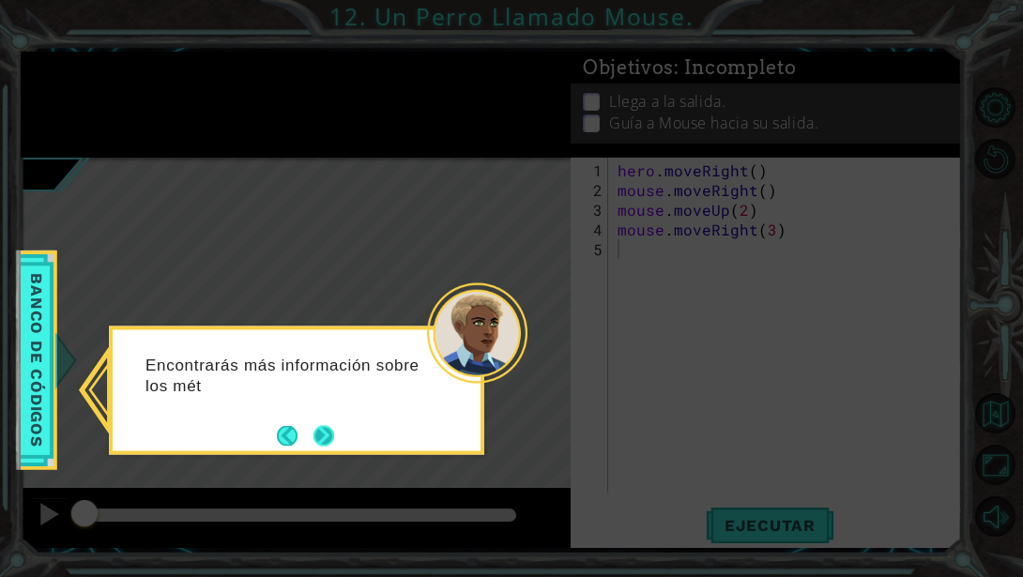
click at [324, 439] on button "Next" at bounding box center [323, 435] width 21 height 21
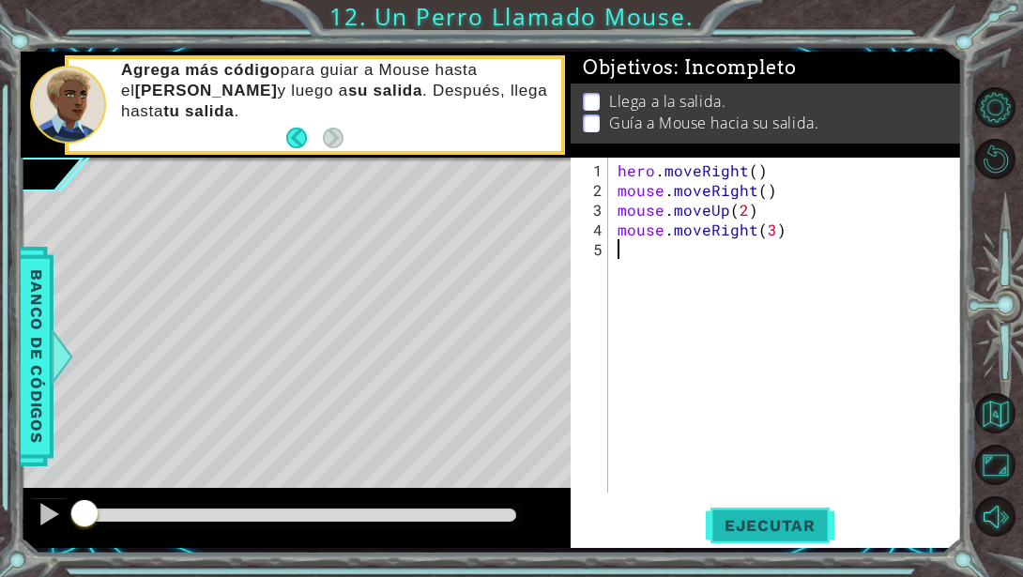
click at [762, 533] on span "Ejecutar" at bounding box center [770, 525] width 129 height 19
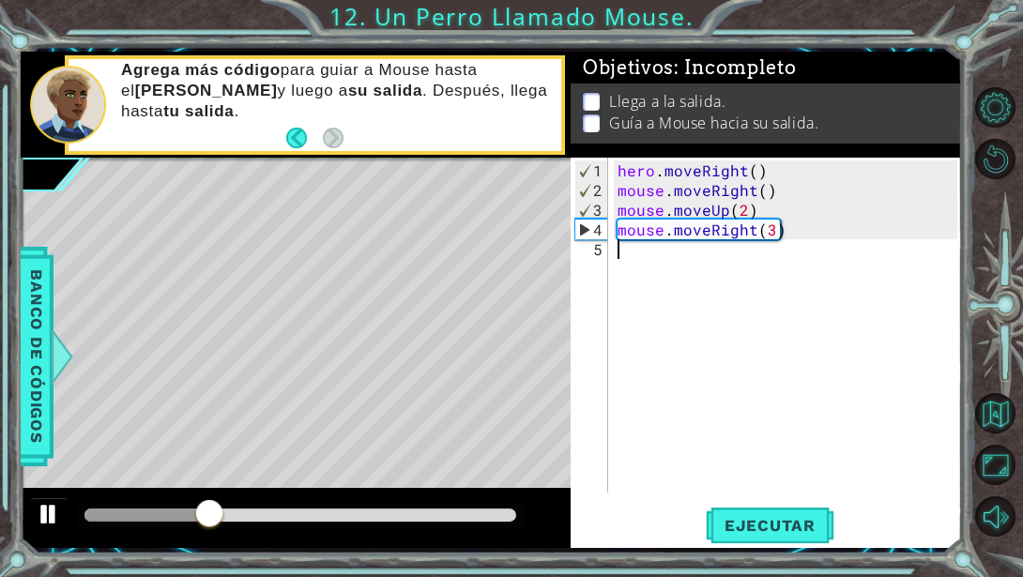
click at [37, 518] on div at bounding box center [49, 514] width 24 height 24
click at [788, 509] on button "Ejecutar" at bounding box center [770, 525] width 129 height 39
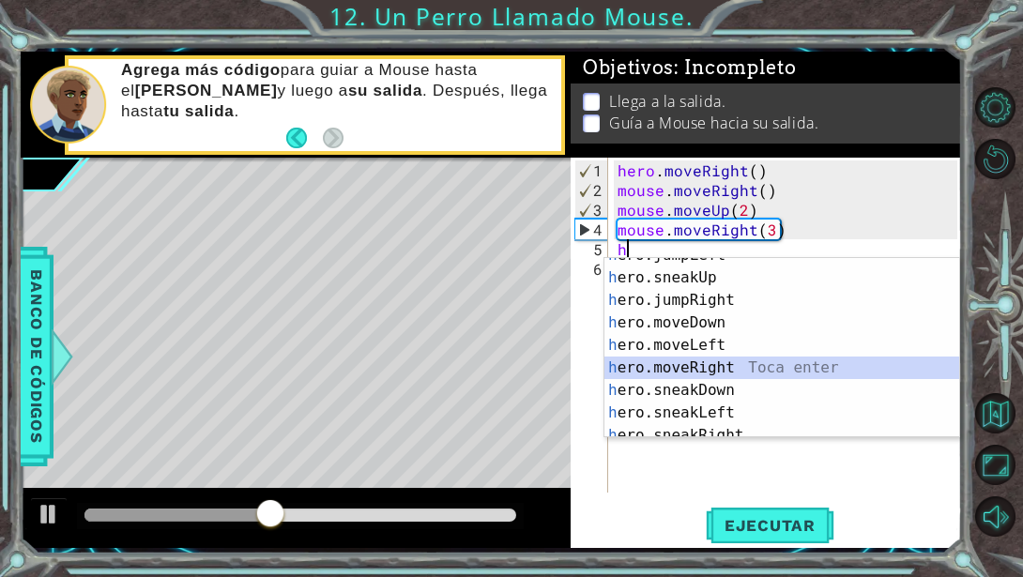
click at [726, 363] on div "h ero.jumpLeft Toca enter h ero.sneakUp Toca enter h ero.jumpRight Toca enter h…" at bounding box center [781, 356] width 355 height 225
type textarea "hero.moveRight(1)"
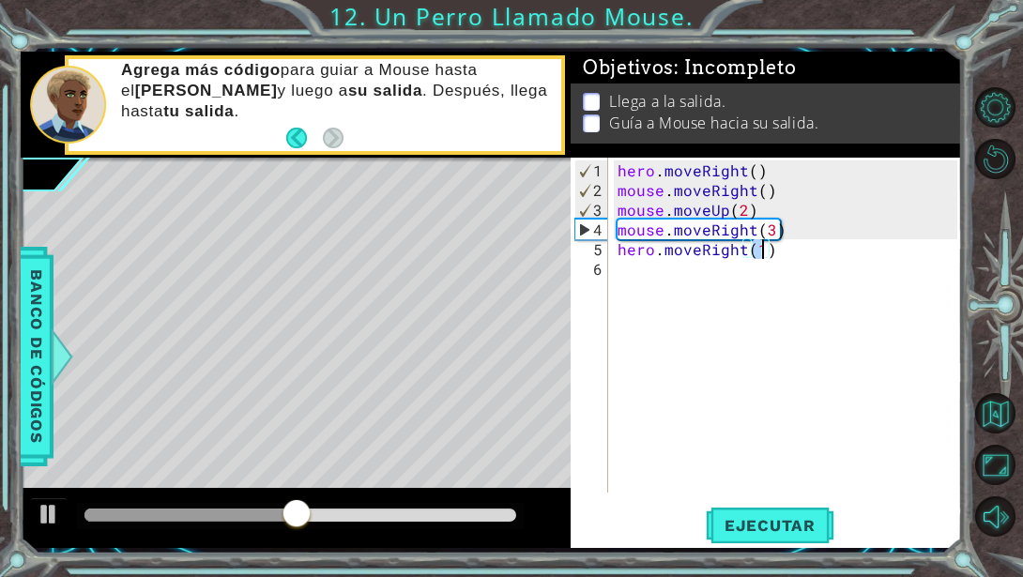
click at [630, 265] on div "hero . moveRight ( ) mouse . moveRight ( ) mouse . moveUp ( 2 ) mouse . moveRig…" at bounding box center [790, 347] width 353 height 374
click at [752, 525] on span "Ejecutar" at bounding box center [770, 525] width 129 height 19
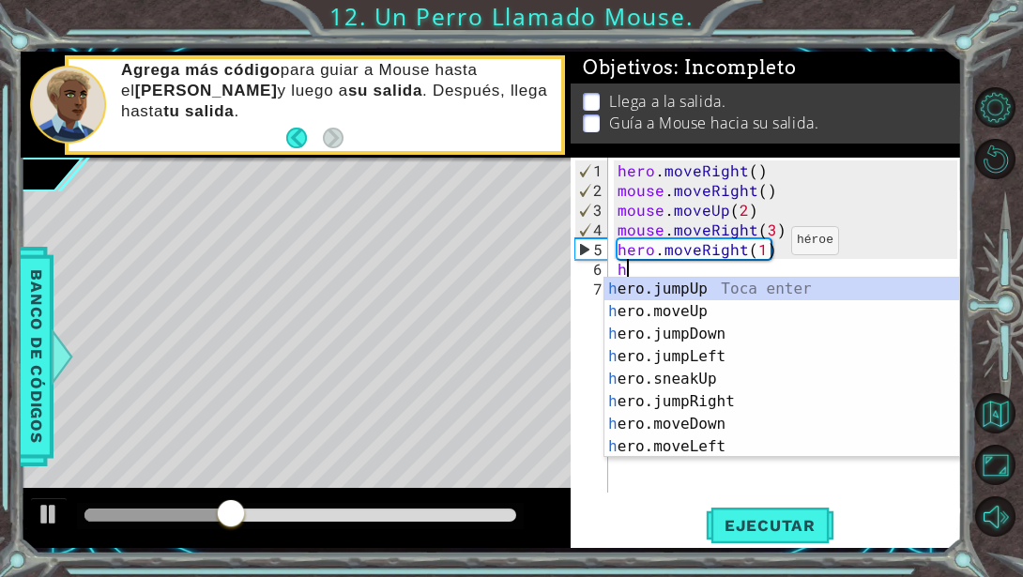
click at [759, 249] on div "hero . moveRight ( ) mouse . moveRight ( ) mouse . moveUp ( 2 ) mouse . moveRig…" at bounding box center [790, 347] width 353 height 374
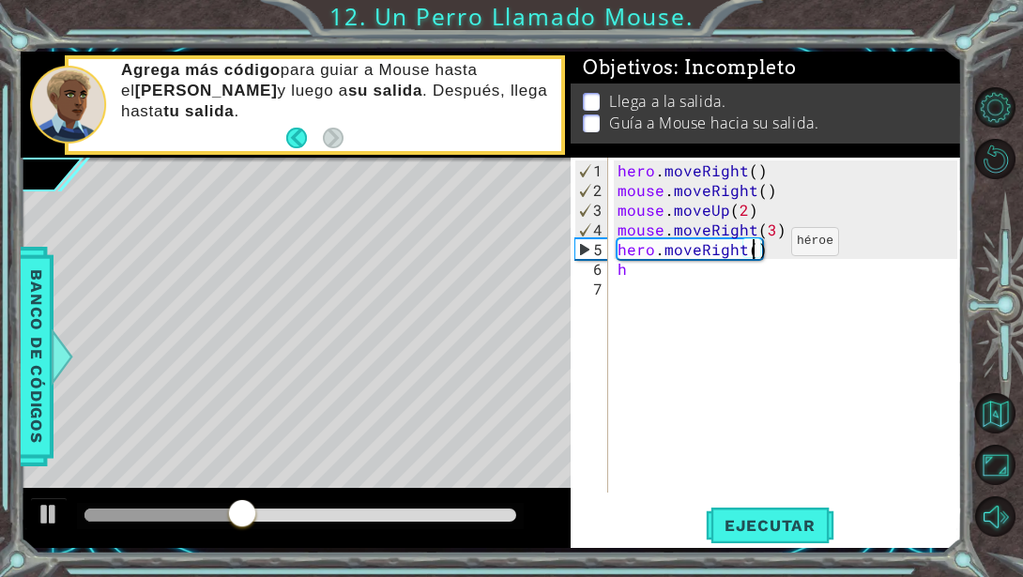
scroll to position [0, 8]
type textarea "hero.moveRight(2)"
click at [641, 281] on div "hero . moveRight ( ) mouse . moveRight ( ) mouse . moveUp ( 2 ) mouse . moveRig…" at bounding box center [790, 347] width 353 height 374
click at [641, 270] on div "hero . moveRight ( ) mouse . moveRight ( ) mouse . moveUp ( 2 ) mouse . moveRig…" at bounding box center [790, 347] width 353 height 374
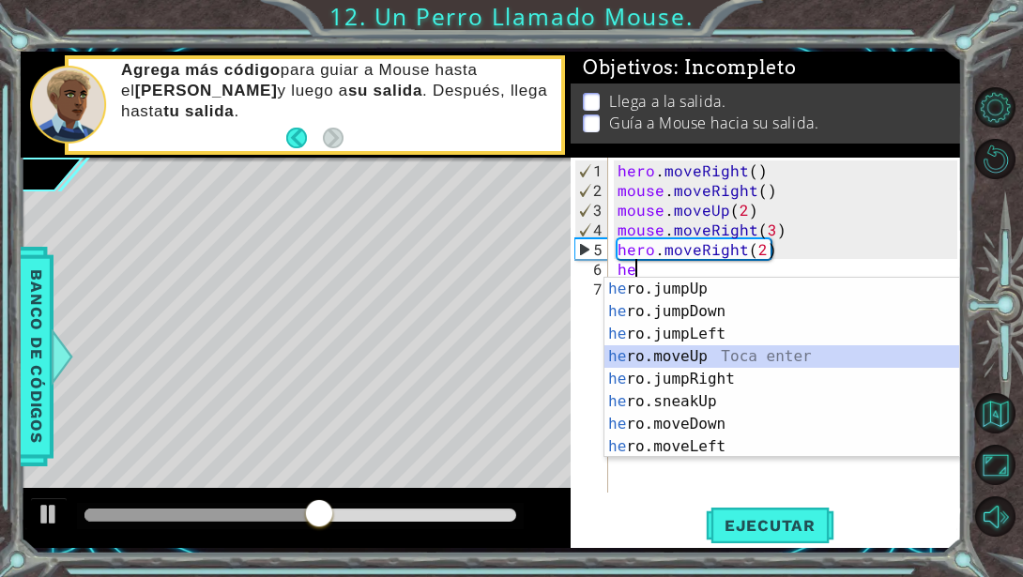
click at [737, 352] on div "he ro.jumpUp Toca enter he ro.jumpDown Toca enter he ro.jumpLeft Toca enter he …" at bounding box center [781, 390] width 355 height 225
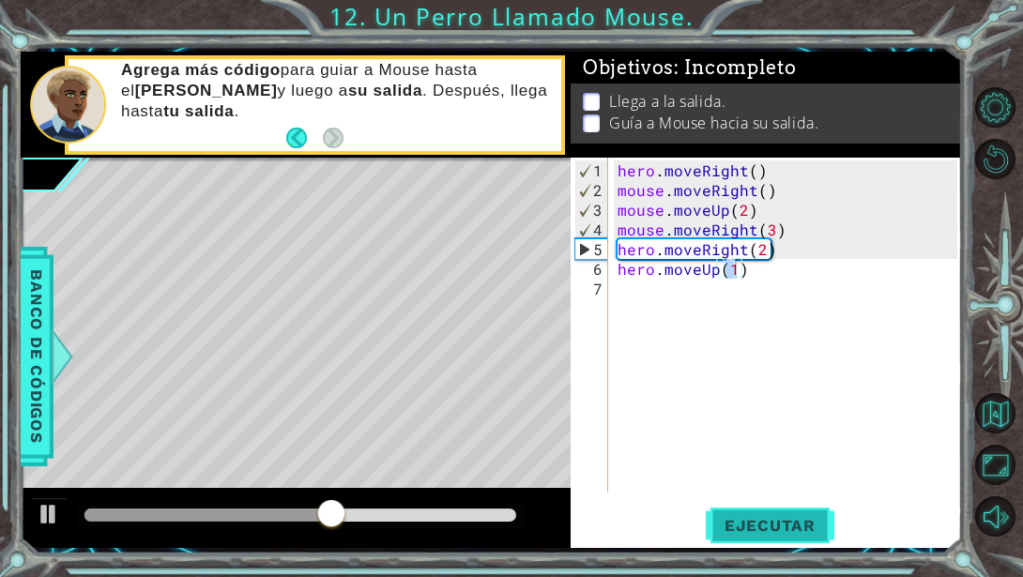
click at [767, 528] on span "Ejecutar" at bounding box center [770, 525] width 129 height 19
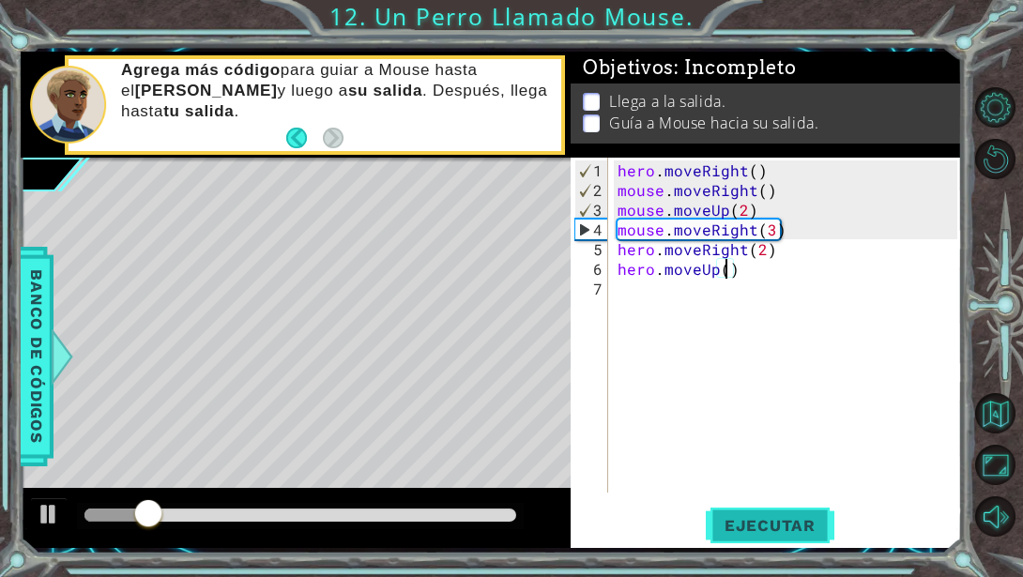
scroll to position [0, 7]
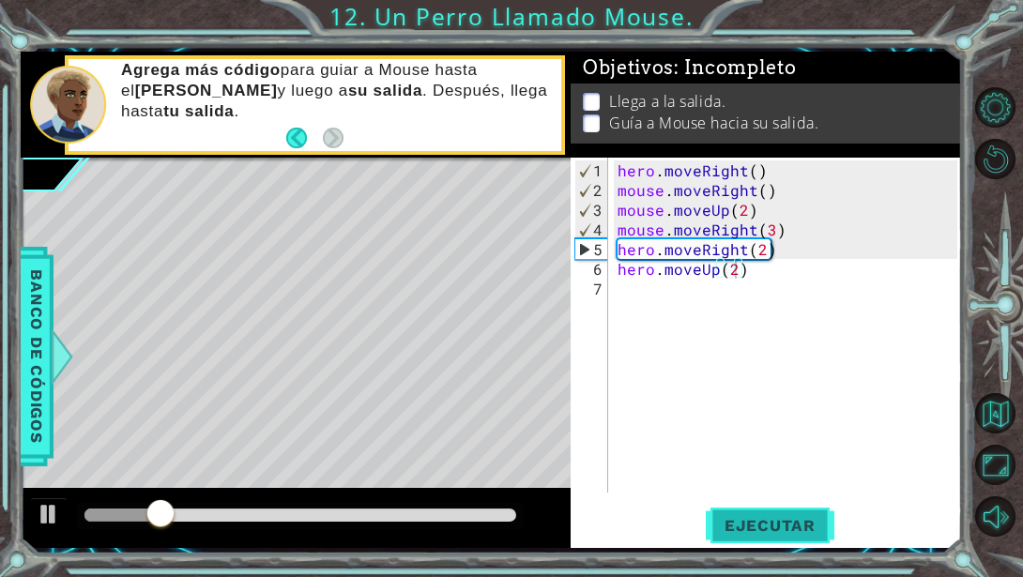
click at [758, 513] on button "Ejecutar" at bounding box center [770, 525] width 129 height 39
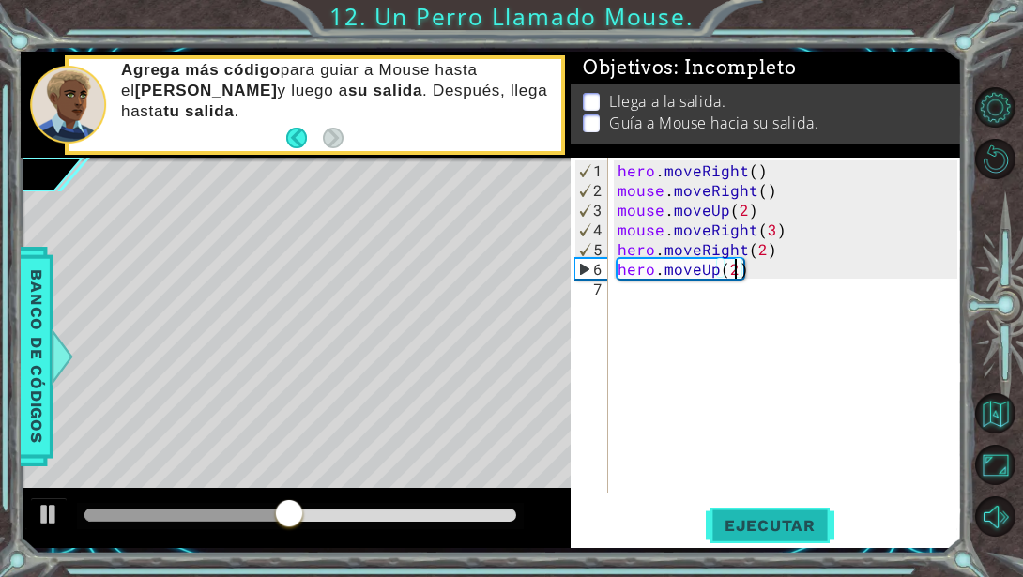
type textarea "hero.moveRight(2)"
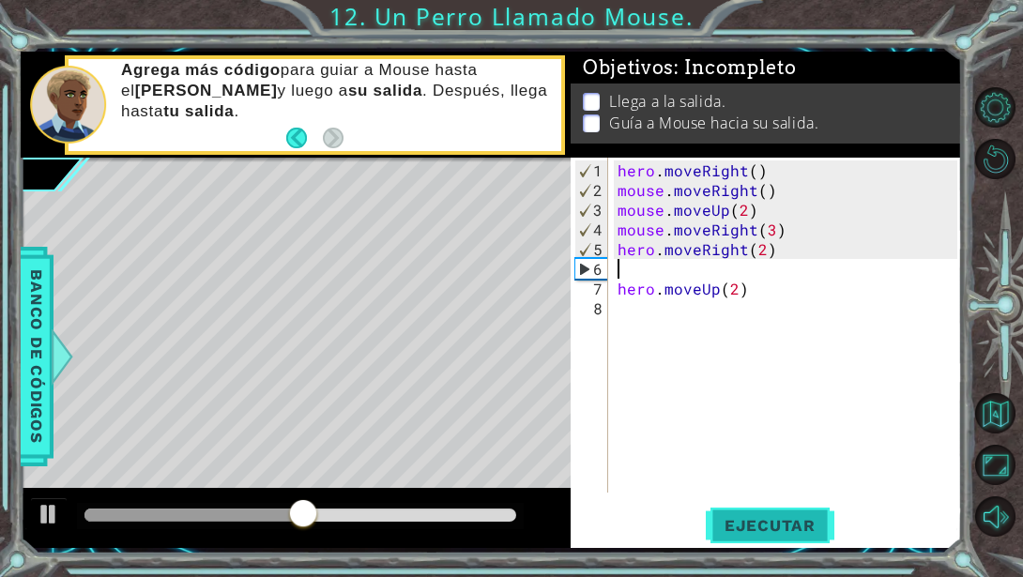
scroll to position [0, 0]
type textarea "h"
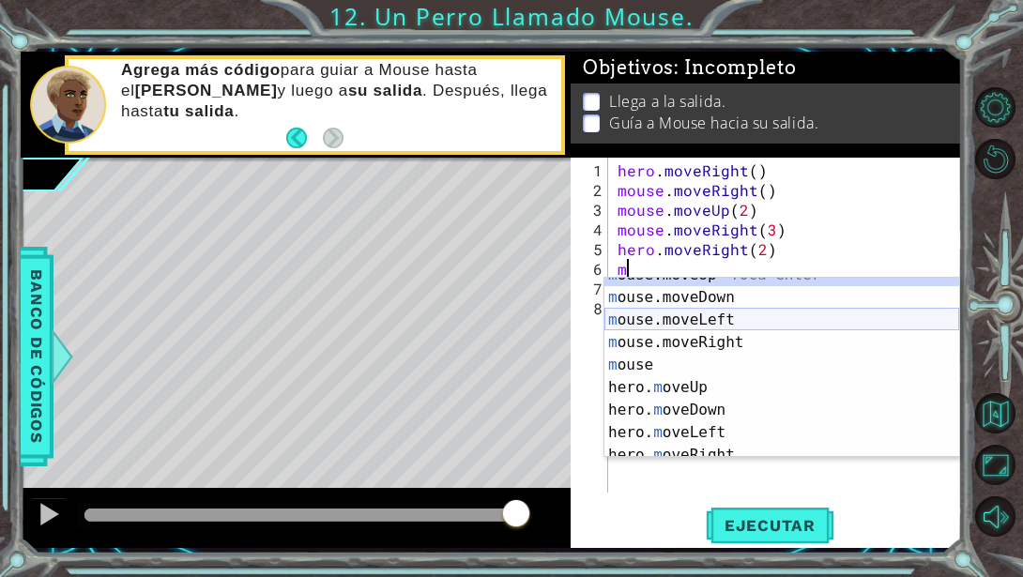
scroll to position [14, 0]
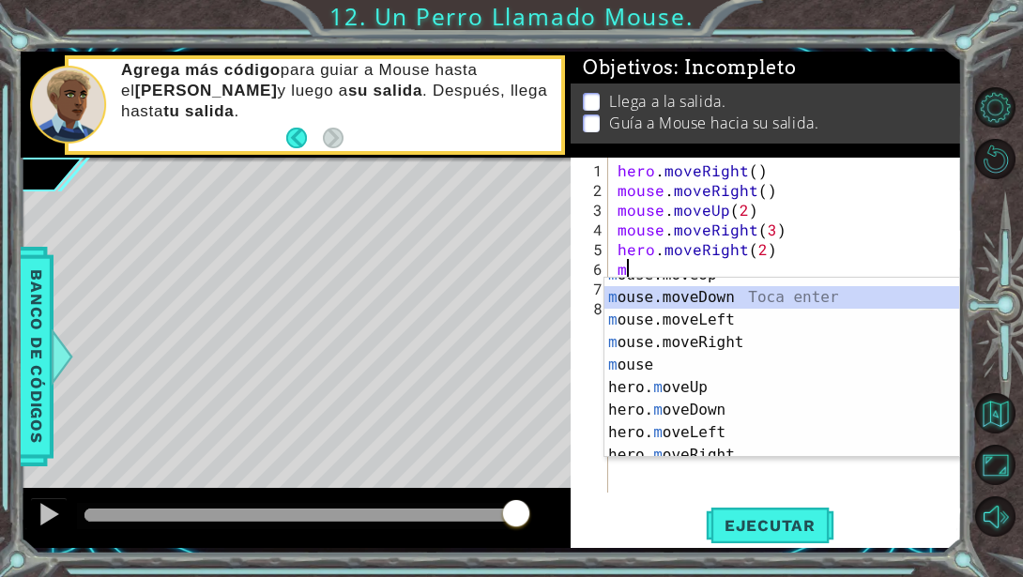
click at [738, 293] on div "m ouse.moveUp Toca enter m ouse.moveDown Toca enter m ouse.moveLeft Toca enter …" at bounding box center [781, 376] width 355 height 225
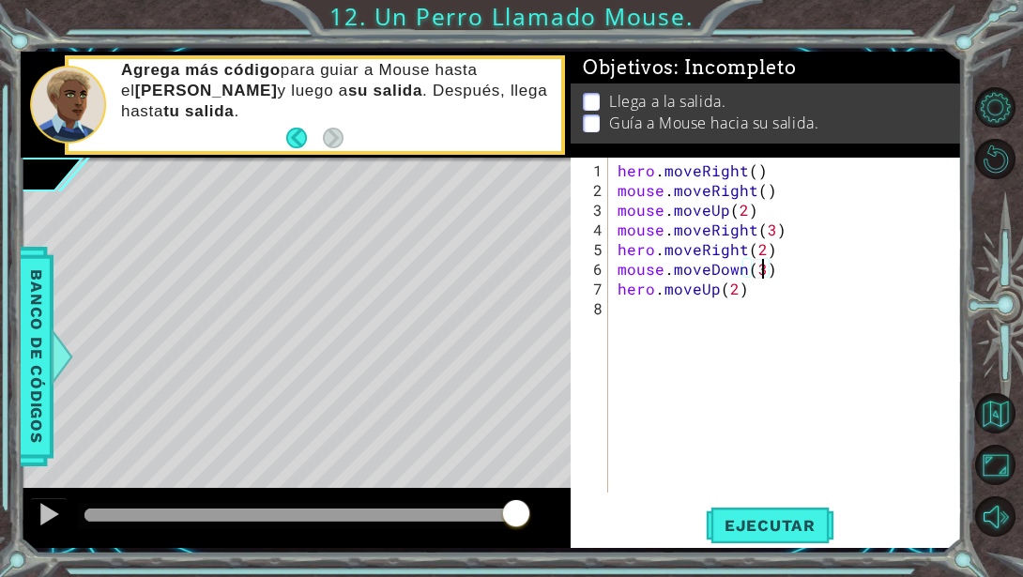
scroll to position [0, 8]
click at [752, 284] on div "hero . moveRight ( ) mouse . moveRight ( ) mouse . moveUp ( 2 ) mouse . moveRig…" at bounding box center [790, 347] width 353 height 374
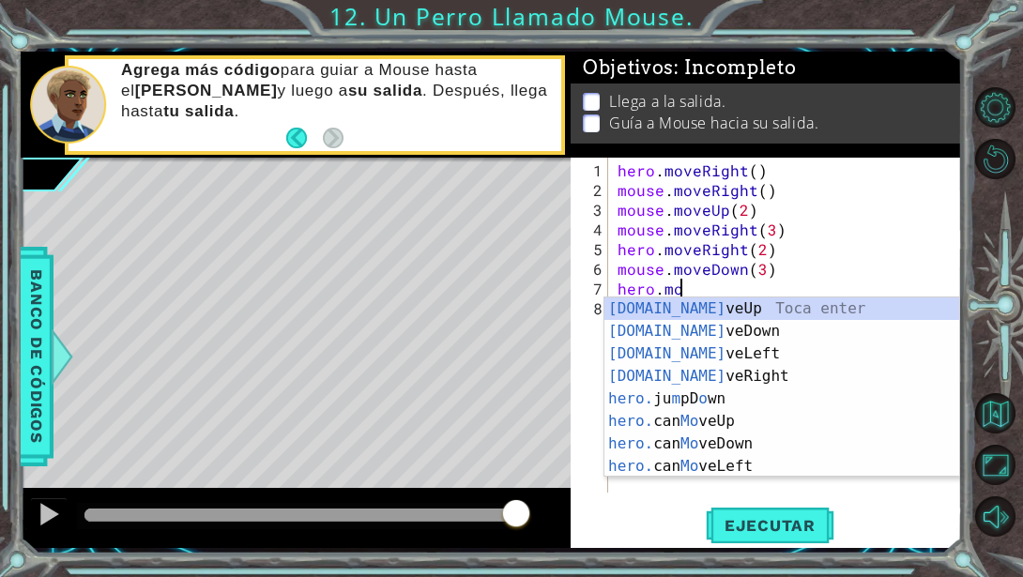
scroll to position [0, 1]
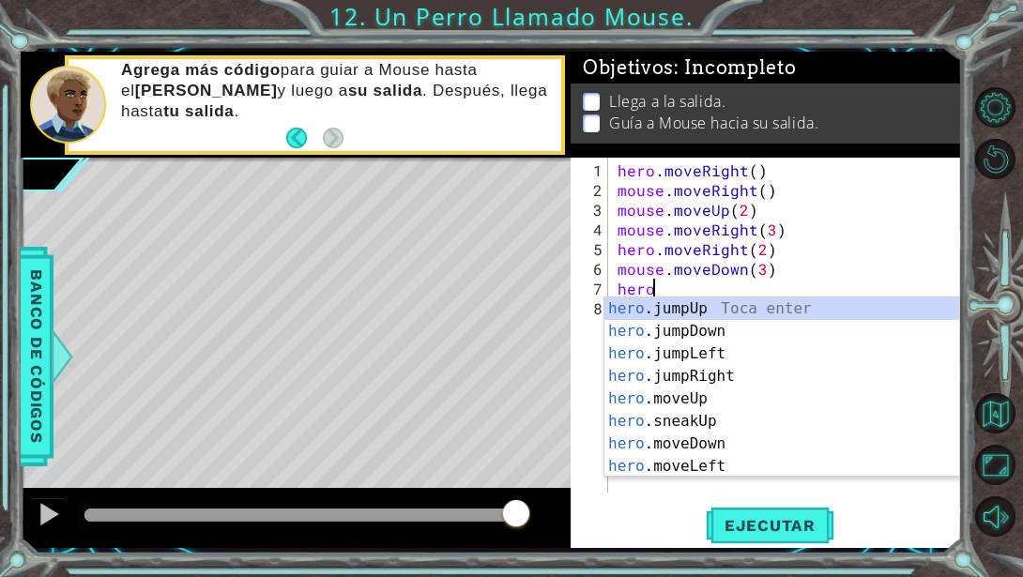
type textarea "h"
type textarea "mouse.moveDown(3)"
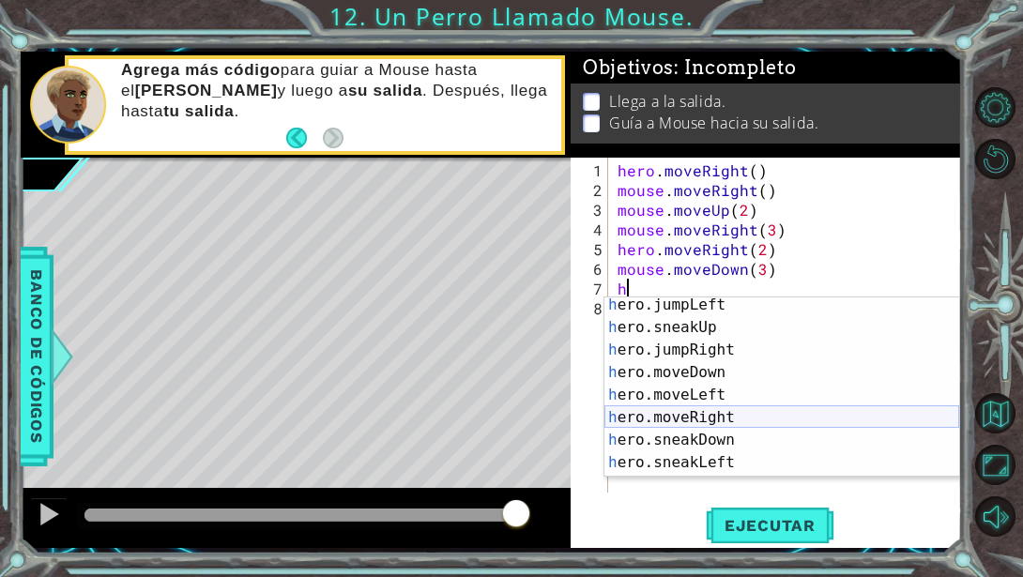
scroll to position [73, 0]
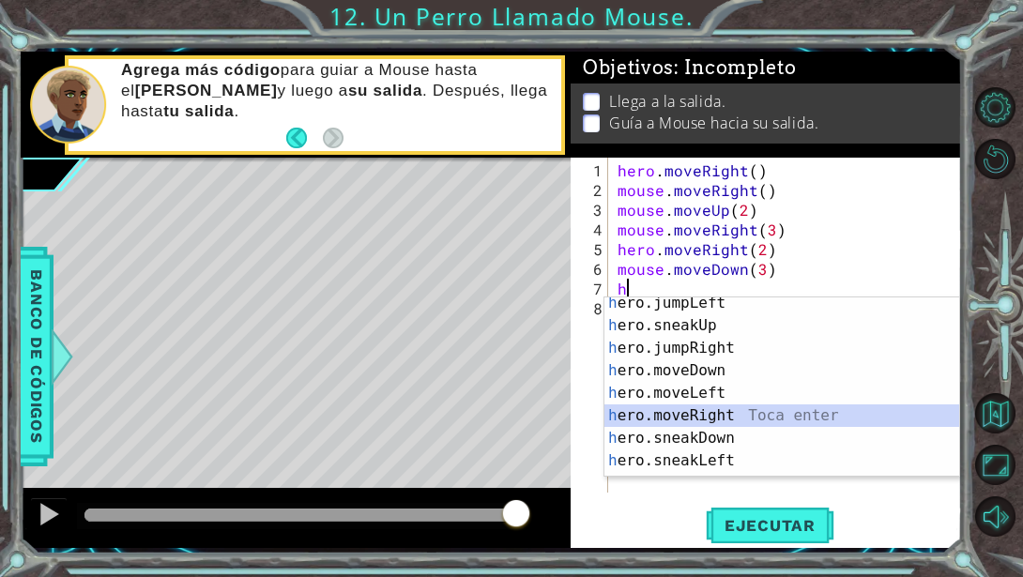
click at [685, 421] on div "h ero.jumpLeft Toca enter h ero.sneakUp Toca enter h ero.jumpRight Toca enter h…" at bounding box center [781, 404] width 355 height 225
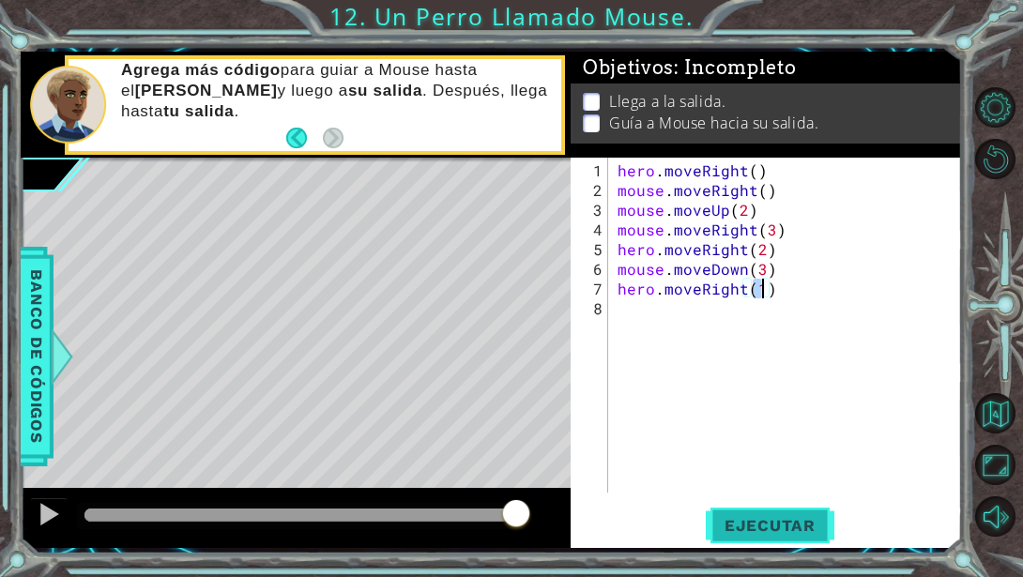
click at [782, 533] on span "Ejecutar" at bounding box center [770, 525] width 129 height 19
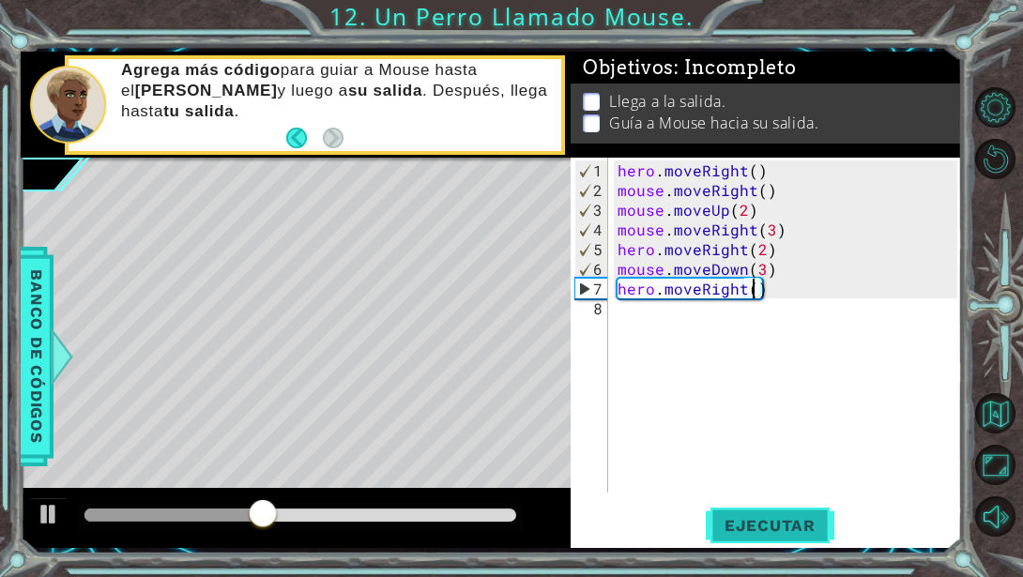
type textarea "hero.moveRight(2)"
click at [622, 311] on div "hero . moveRight ( ) mouse . moveRight ( ) mouse . moveUp ( 2 ) mouse . moveRig…" at bounding box center [790, 347] width 353 height 374
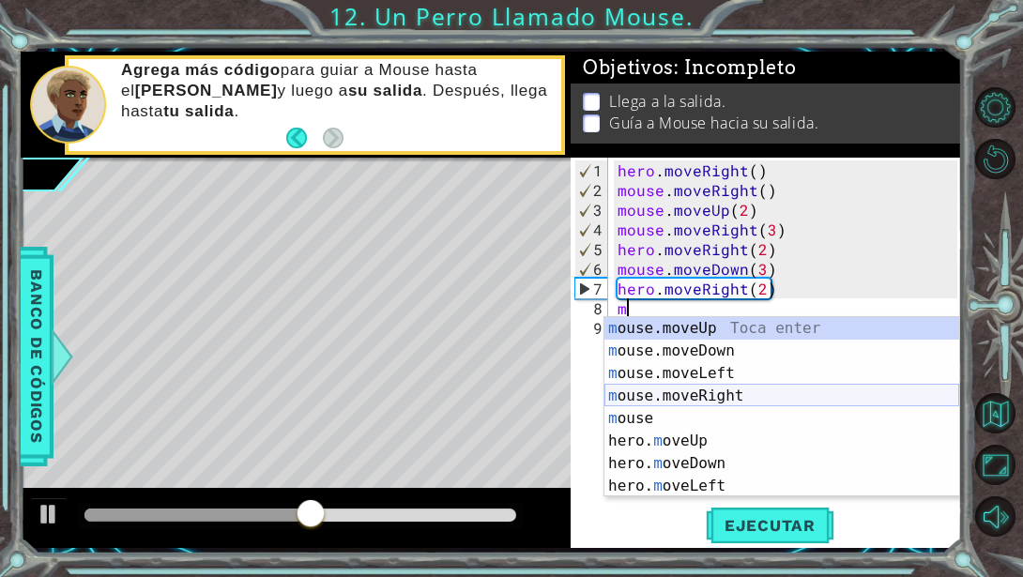
click at [700, 398] on div "m ouse.moveUp Toca enter m ouse.moveDown Toca enter m ouse.moveLeft Toca enter …" at bounding box center [781, 429] width 355 height 225
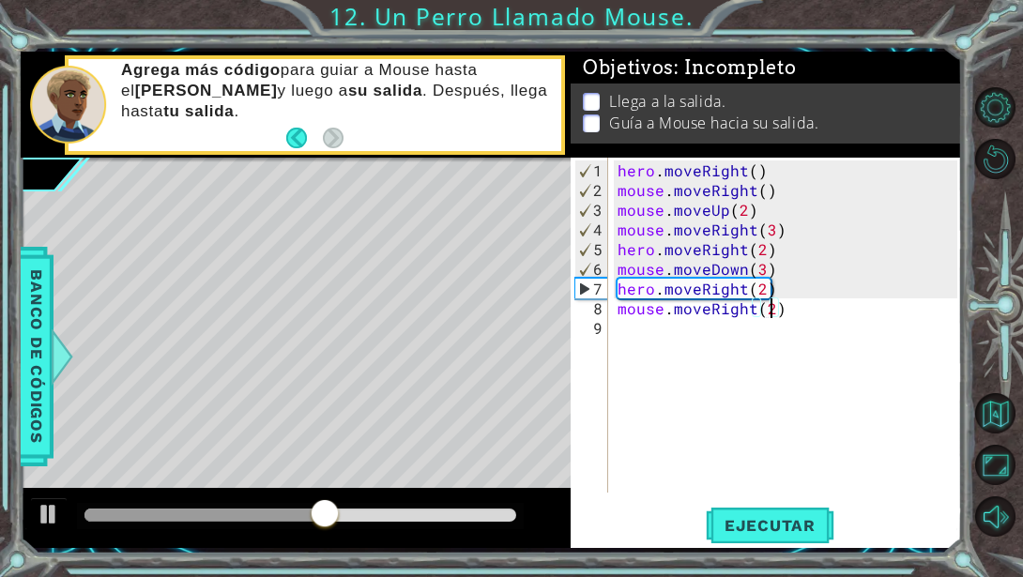
scroll to position [0, 9]
type textarea "mouse.moveRight(2)"
click at [809, 536] on button "Ejecutar" at bounding box center [770, 525] width 129 height 39
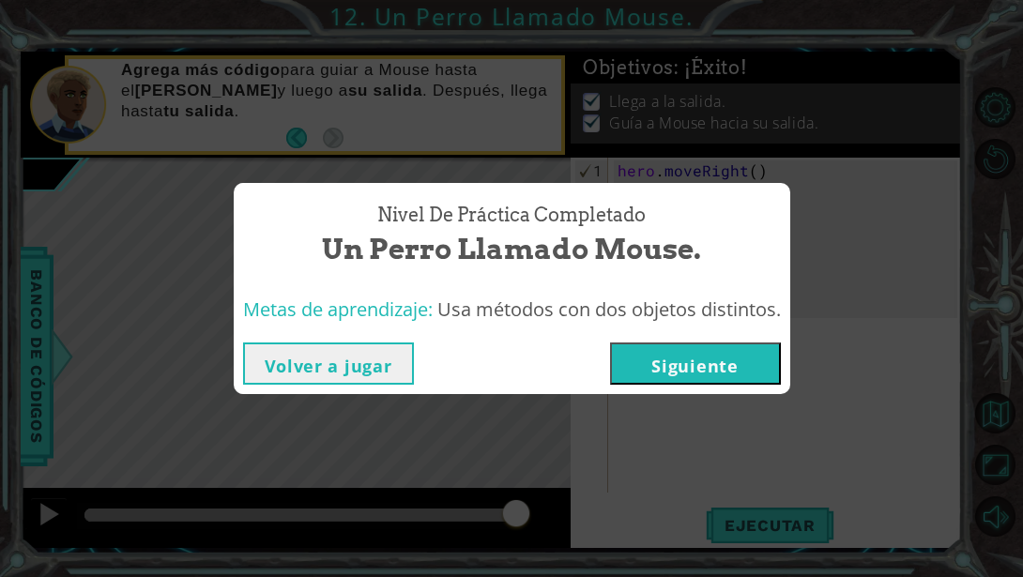
click at [759, 379] on button "Siguiente" at bounding box center [695, 363] width 171 height 42
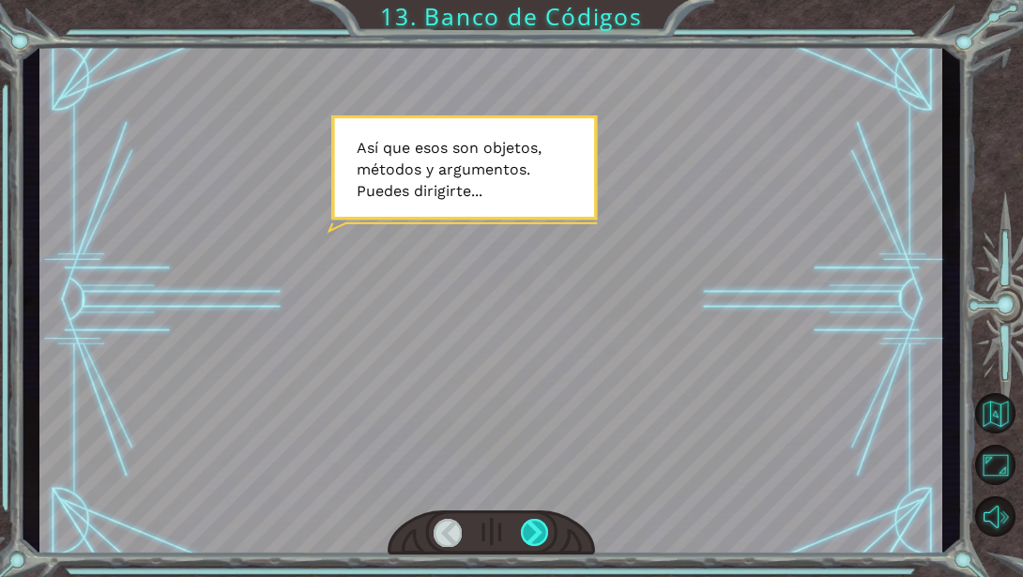
click at [528, 539] on div at bounding box center [535, 532] width 28 height 27
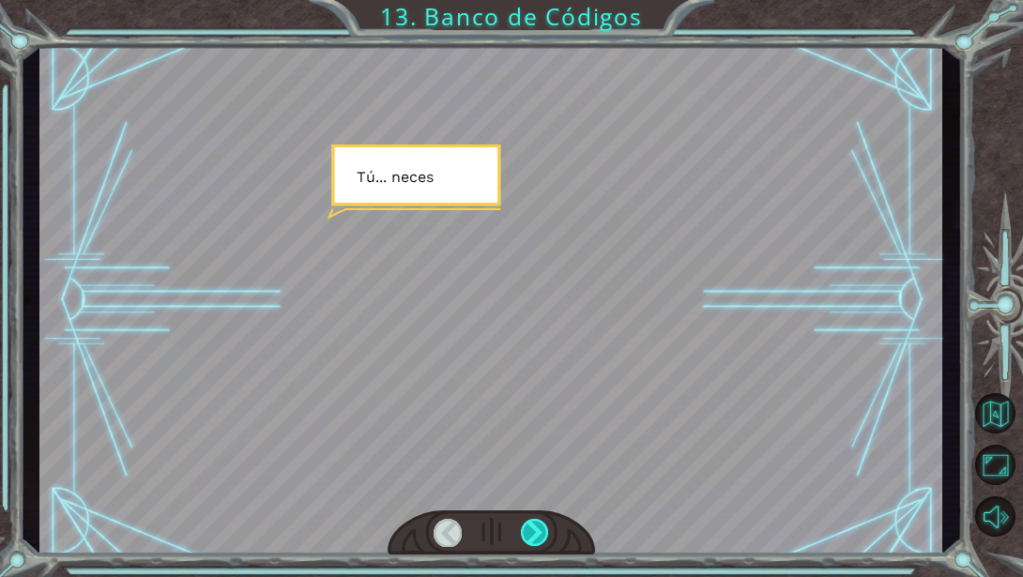
click at [528, 539] on div at bounding box center [535, 532] width 28 height 27
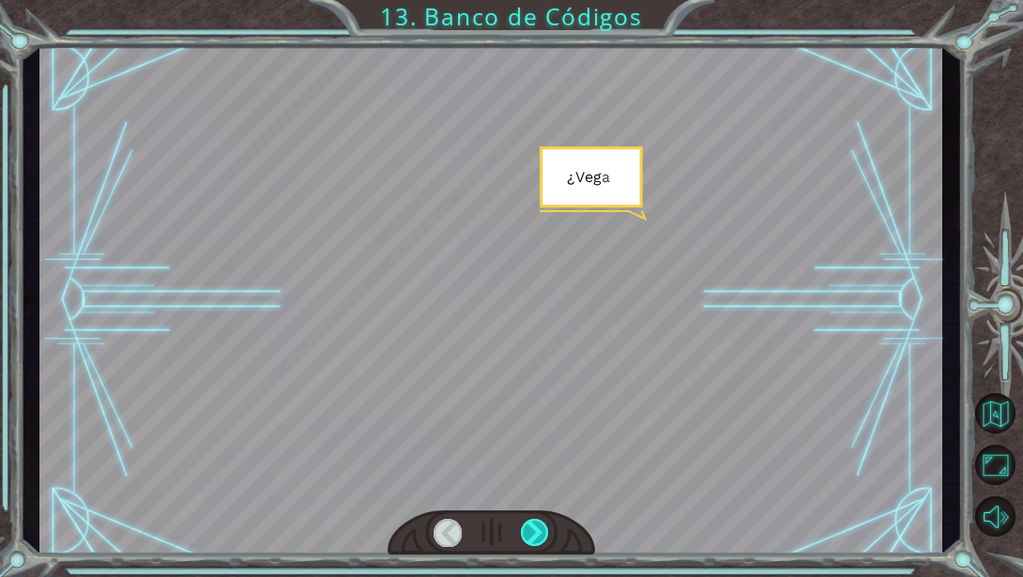
click at [528, 539] on div at bounding box center [535, 532] width 28 height 27
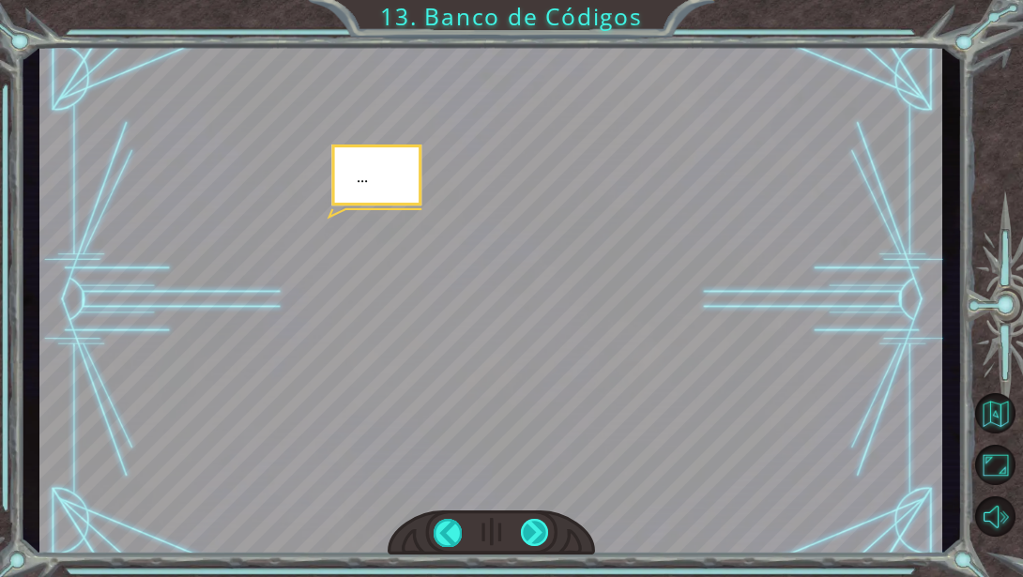
click at [528, 539] on div at bounding box center [535, 532] width 28 height 27
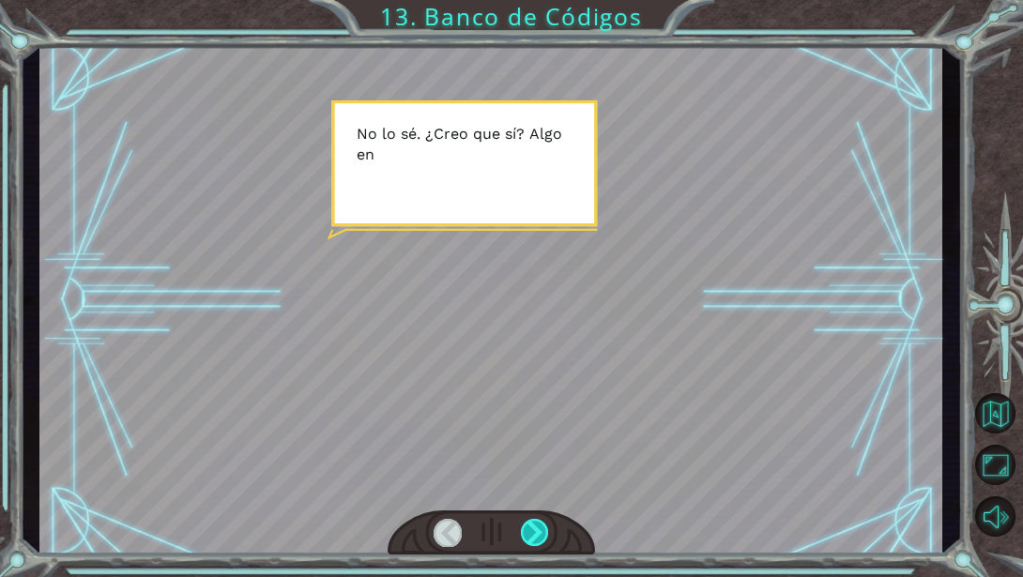
click at [528, 539] on div at bounding box center [535, 532] width 28 height 27
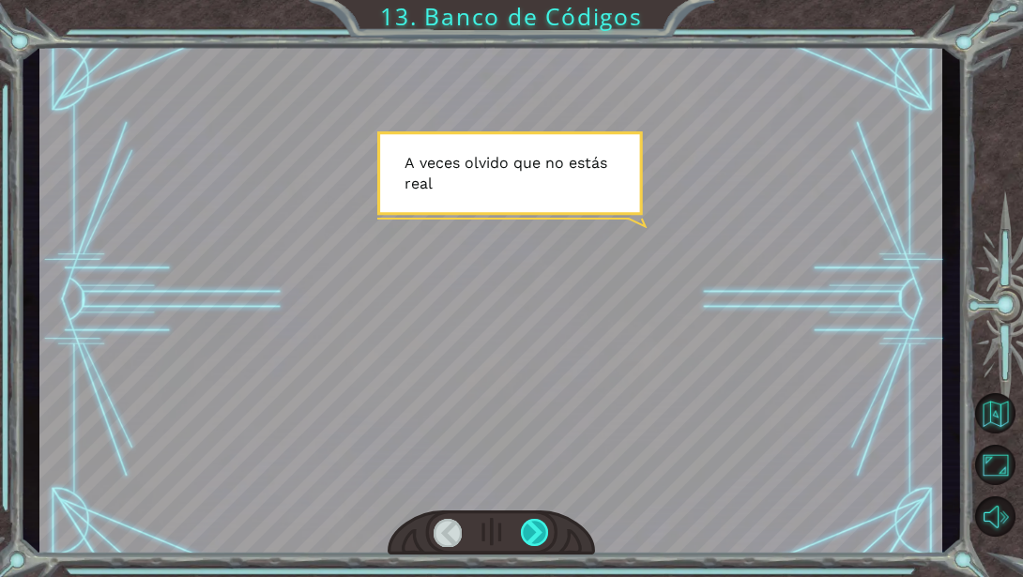
click at [528, 537] on div at bounding box center [535, 532] width 28 height 27
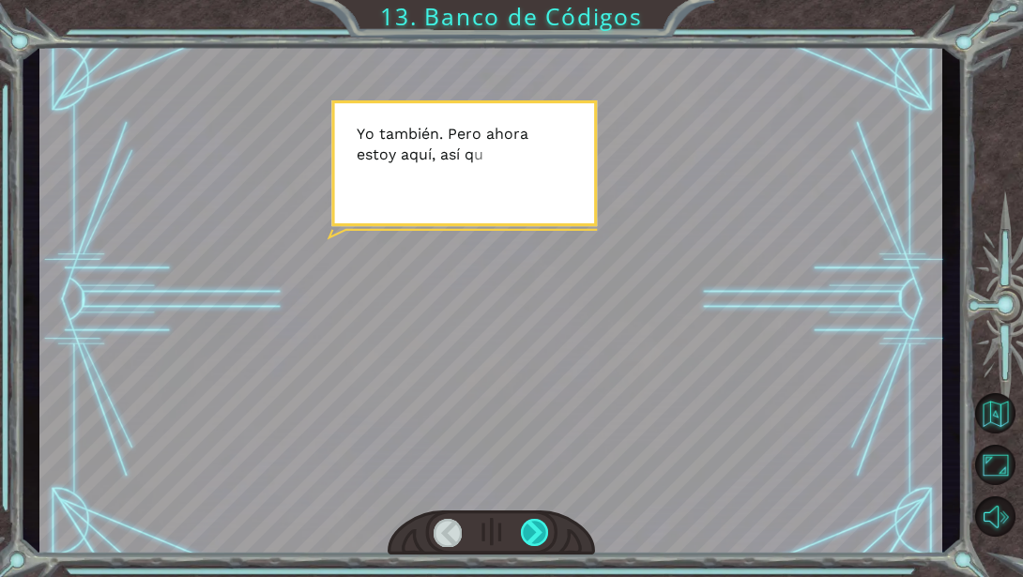
click at [529, 522] on div at bounding box center [535, 532] width 28 height 27
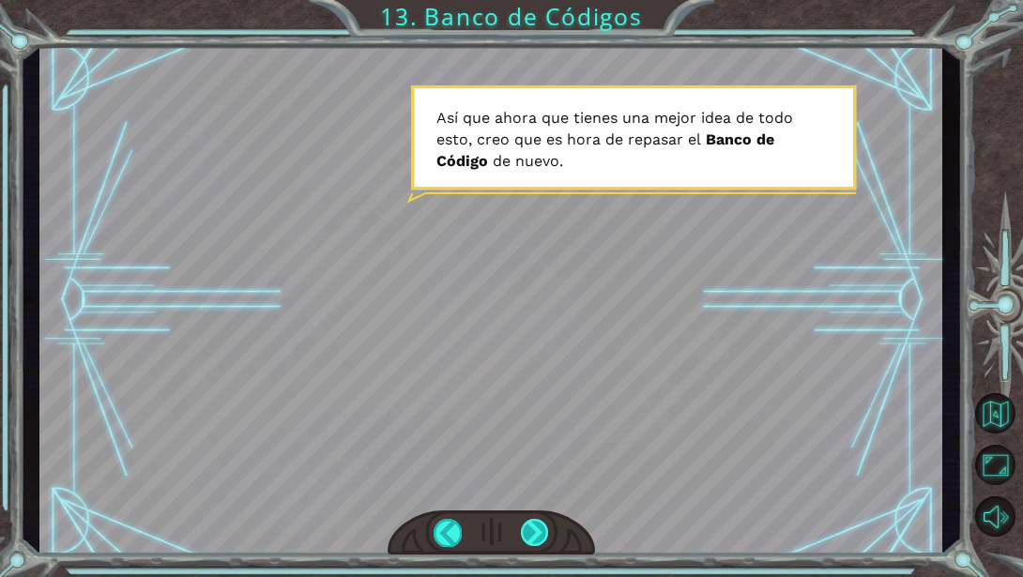
click at [539, 532] on div at bounding box center [535, 532] width 28 height 27
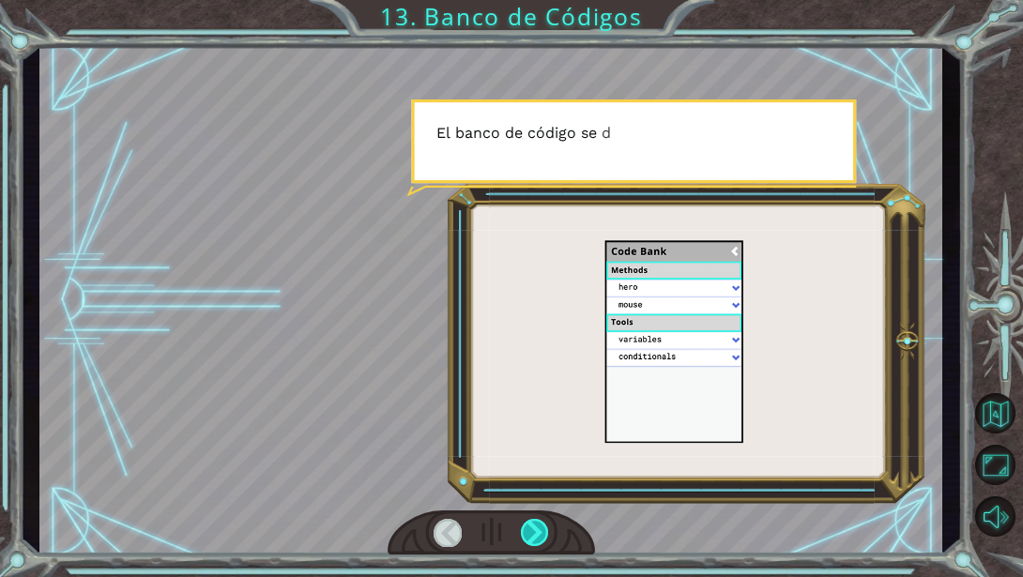
click at [539, 531] on div at bounding box center [535, 532] width 28 height 27
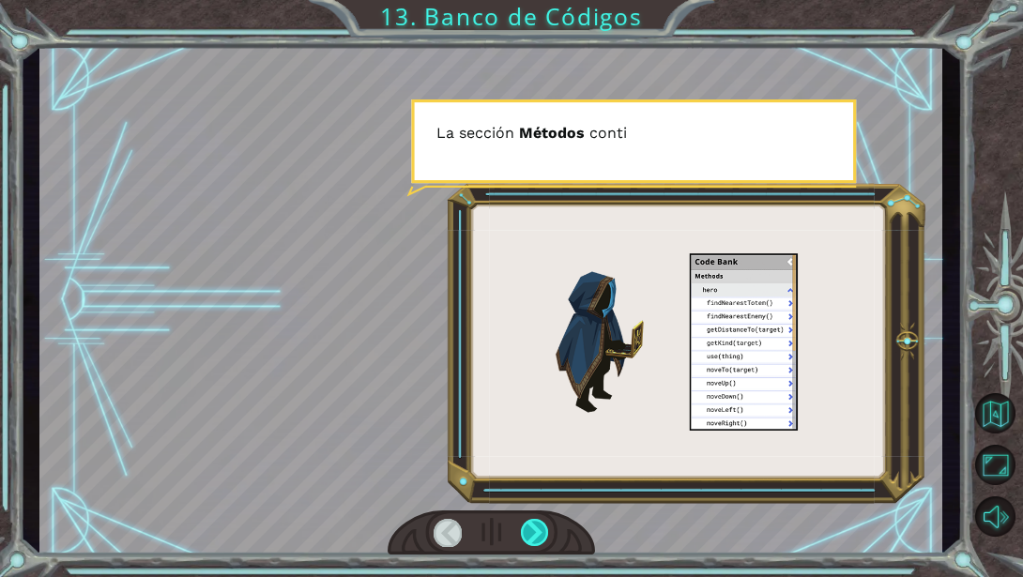
click at [539, 531] on div at bounding box center [535, 532] width 28 height 27
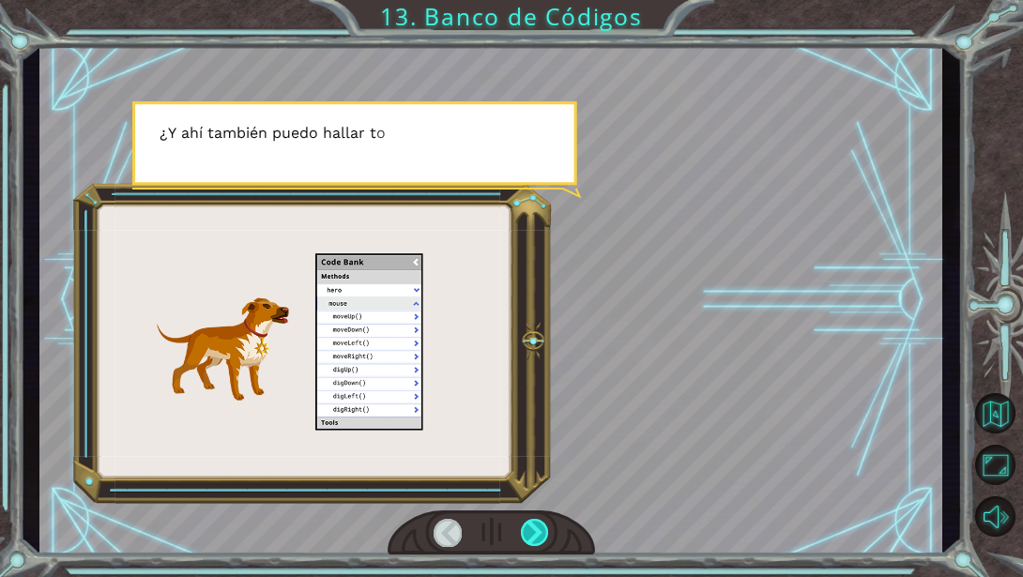
click at [539, 531] on div at bounding box center [535, 532] width 28 height 27
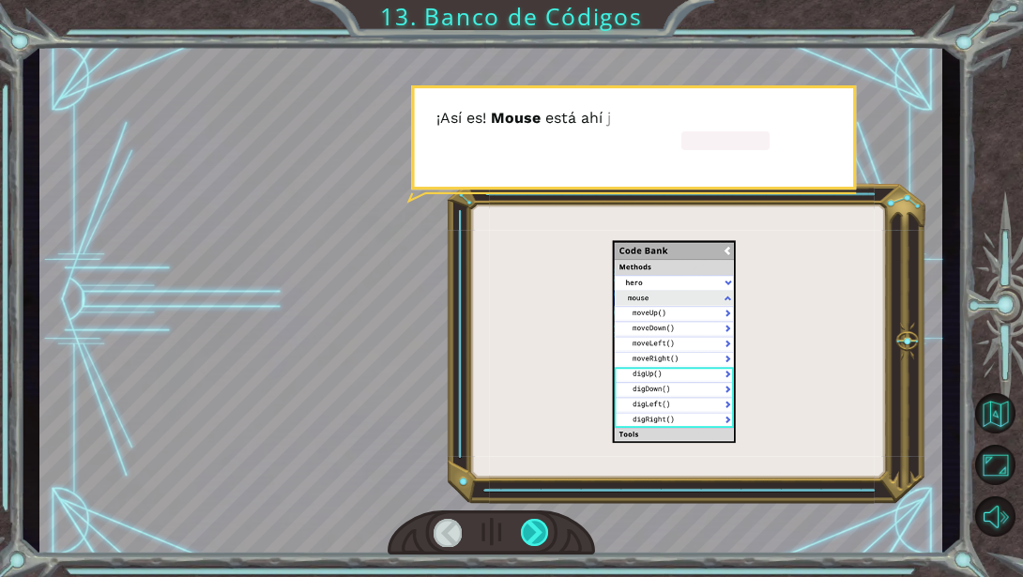
click at [539, 531] on div at bounding box center [535, 532] width 28 height 27
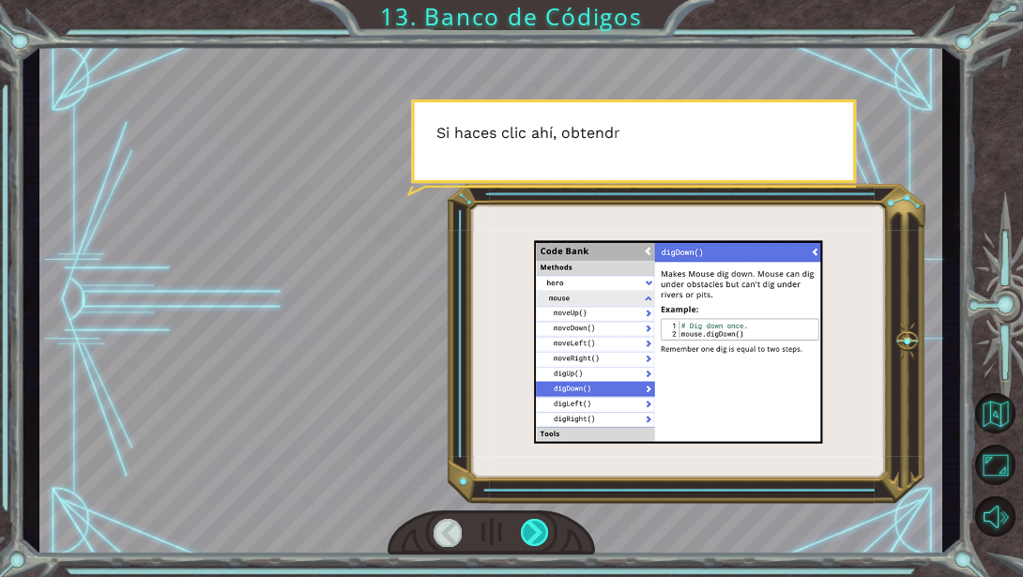
click at [539, 531] on div at bounding box center [535, 532] width 28 height 27
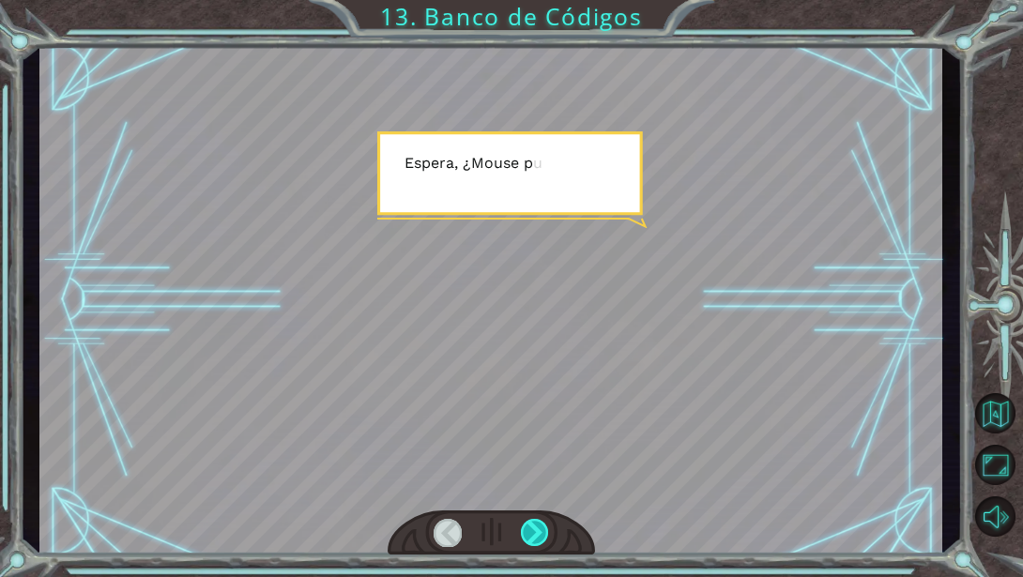
click at [539, 531] on div at bounding box center [535, 532] width 28 height 27
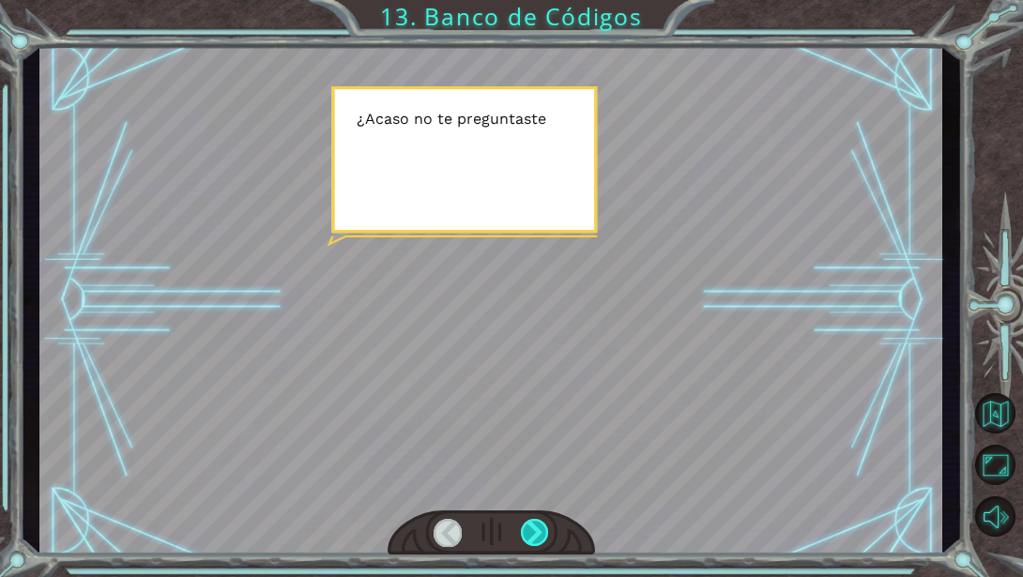
click at [539, 531] on div at bounding box center [535, 532] width 28 height 27
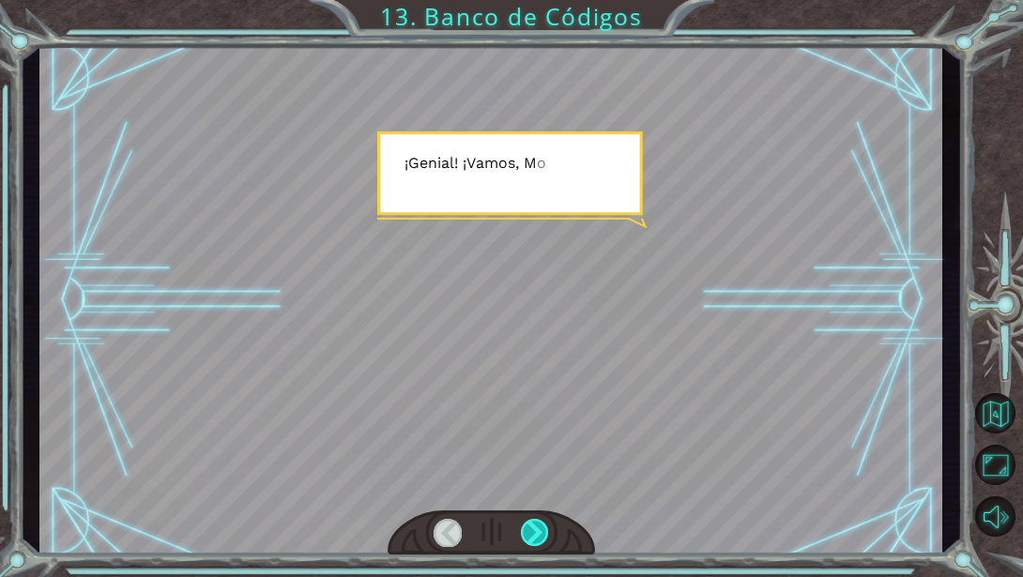
click at [539, 531] on div at bounding box center [535, 532] width 28 height 27
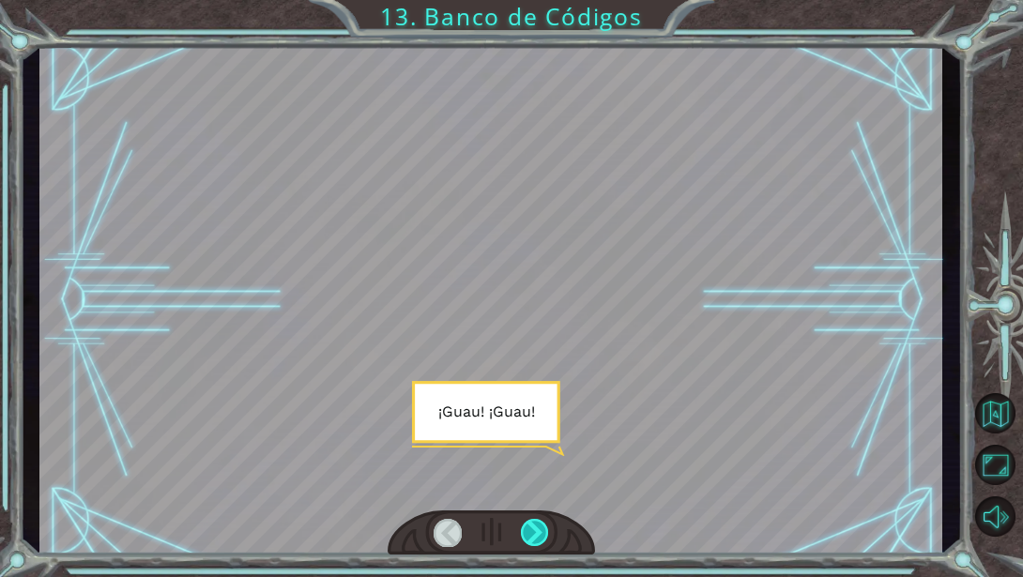
click at [539, 531] on div at bounding box center [535, 532] width 28 height 27
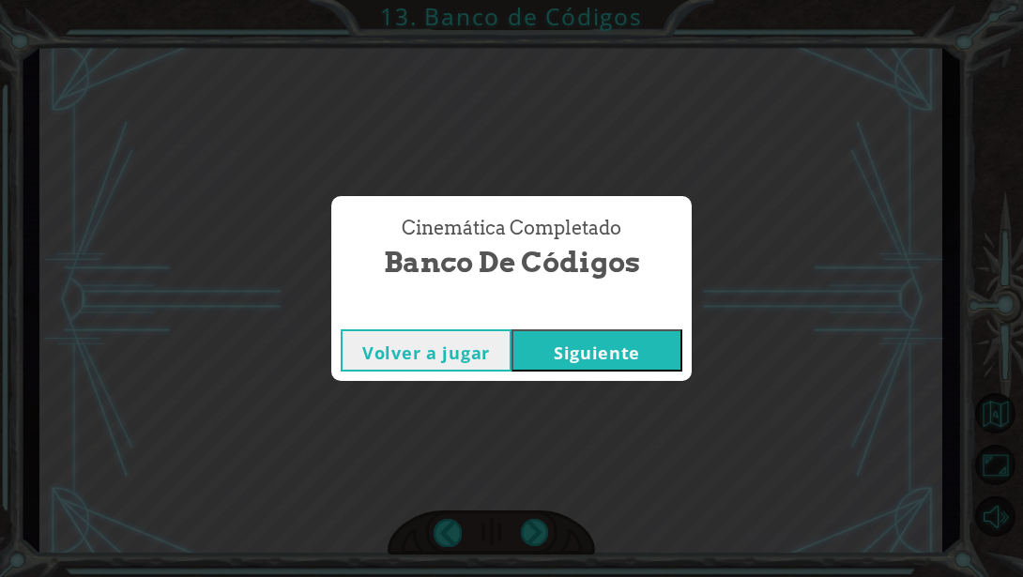
click at [639, 351] on button "Siguiente" at bounding box center [596, 350] width 171 height 42
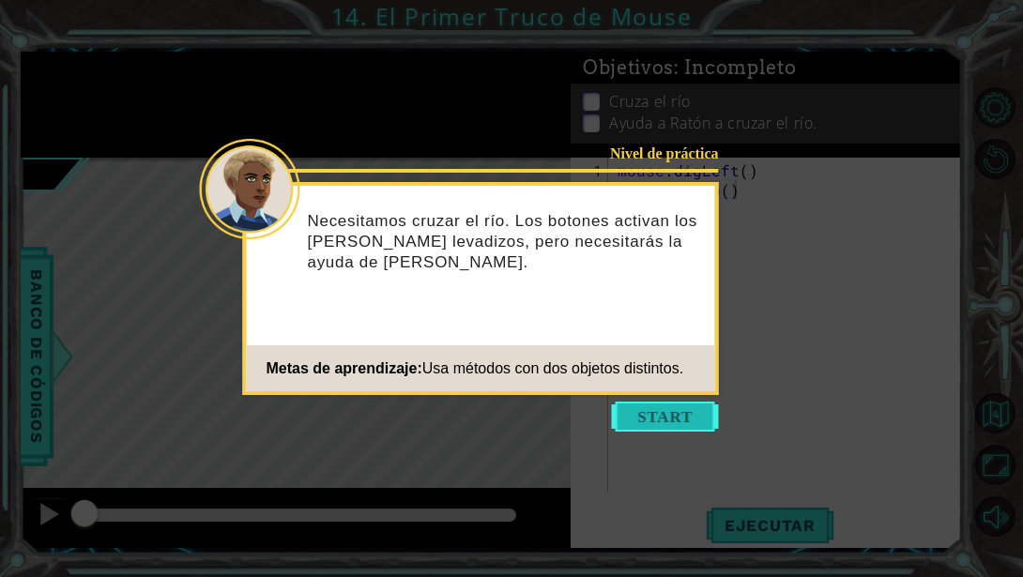
click at [645, 421] on button "Start" at bounding box center [665, 417] width 107 height 30
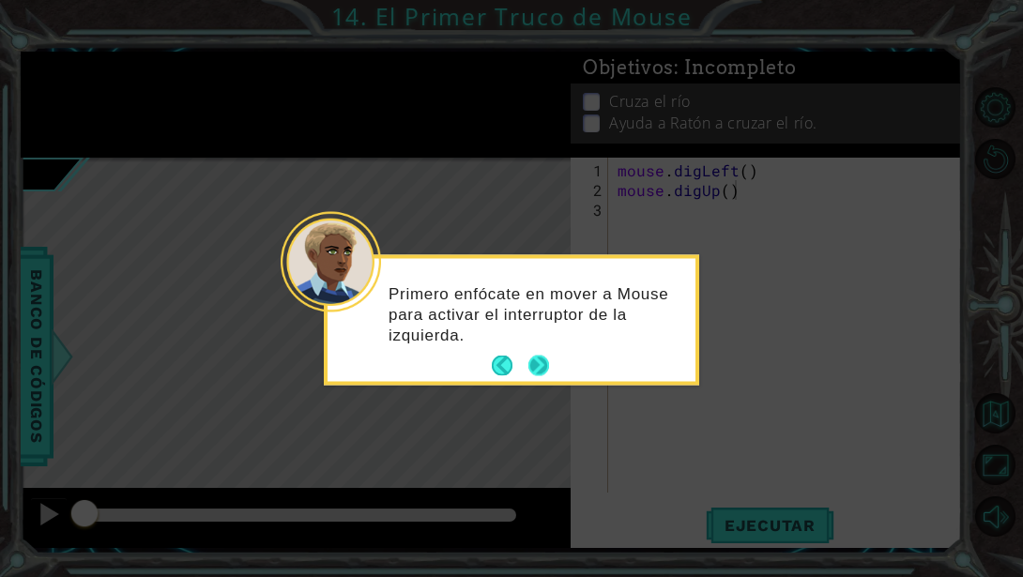
click at [539, 366] on button "Next" at bounding box center [539, 367] width 22 height 22
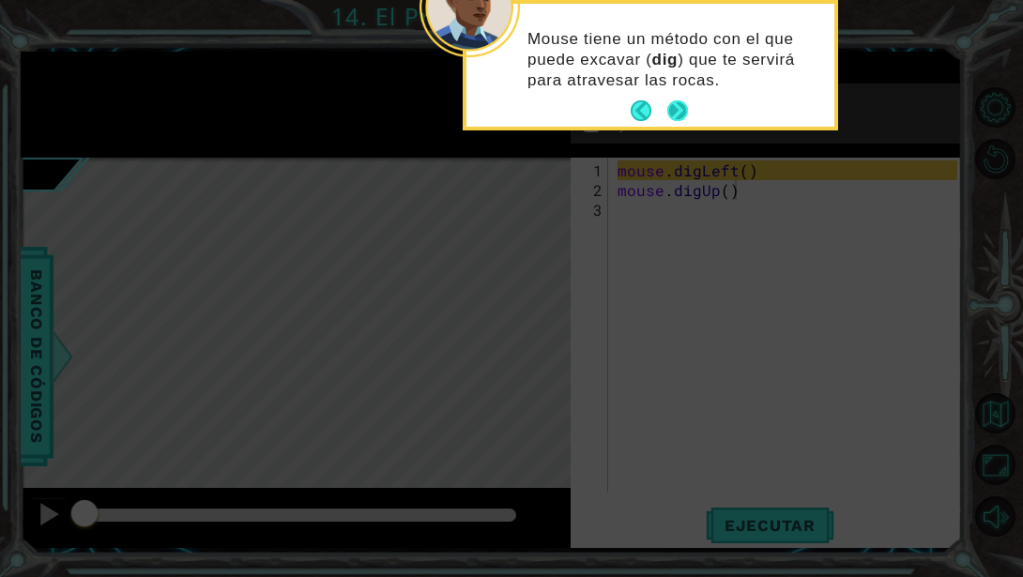
click at [676, 114] on button "Next" at bounding box center [677, 110] width 21 height 21
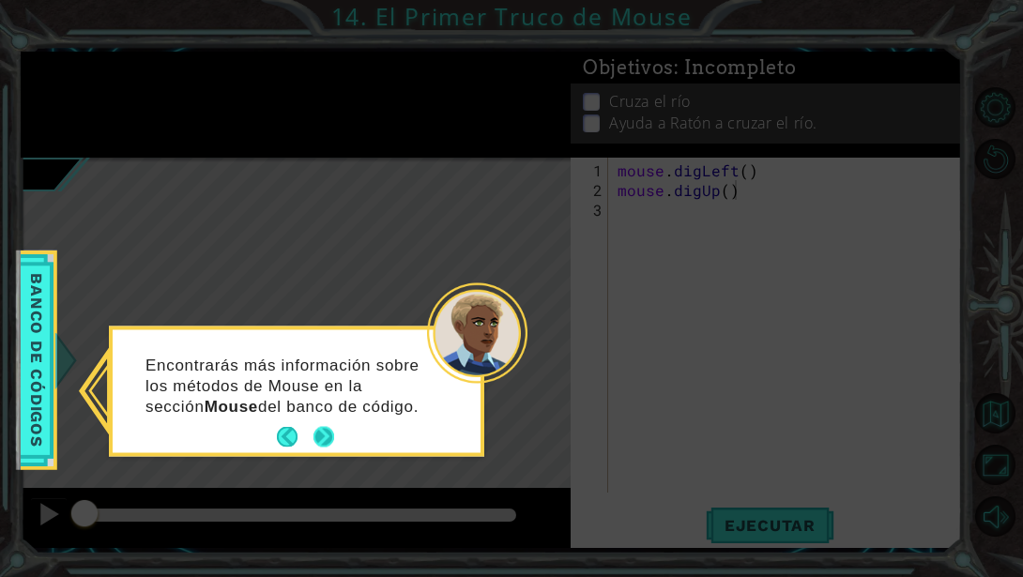
click at [326, 448] on button "Next" at bounding box center [323, 437] width 21 height 21
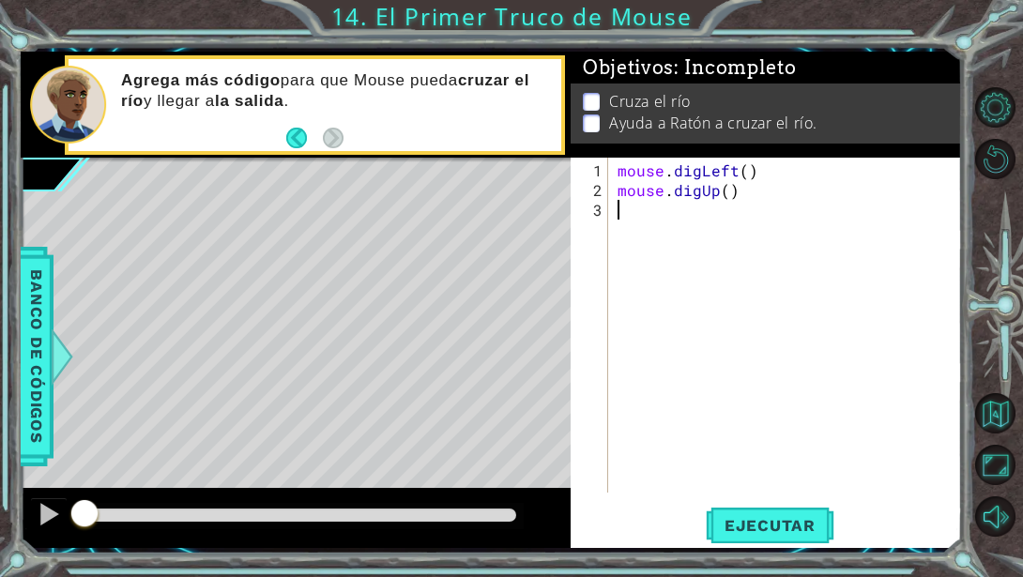
click at [637, 205] on div "mouse . digLeft ( ) mouse . digUp ( )" at bounding box center [790, 347] width 353 height 374
type textarea "m"
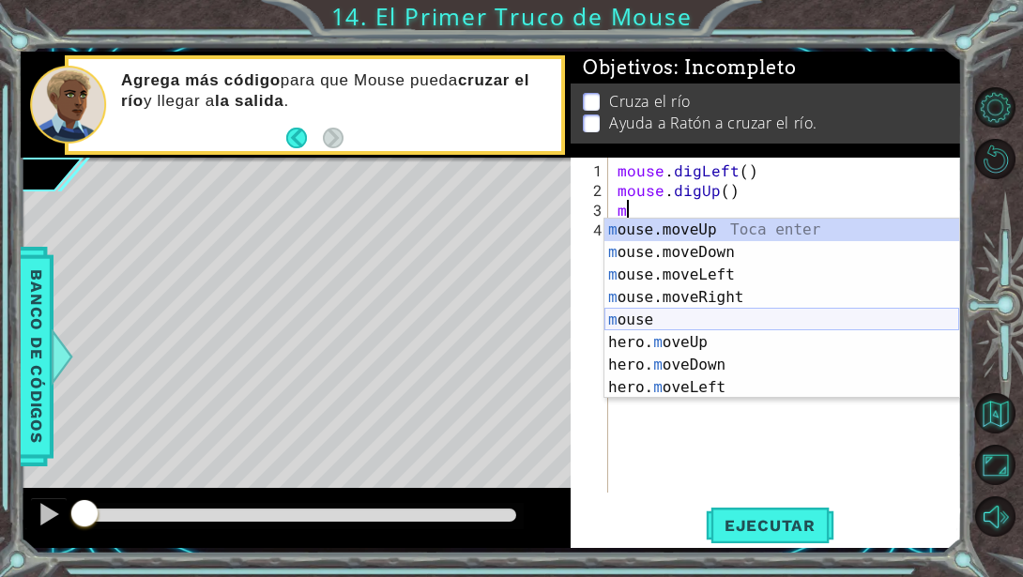
click at [677, 326] on div "m ouse.moveUp Toca enter m ouse.moveDown Toca enter m ouse.moveLeft Toca enter …" at bounding box center [781, 331] width 355 height 225
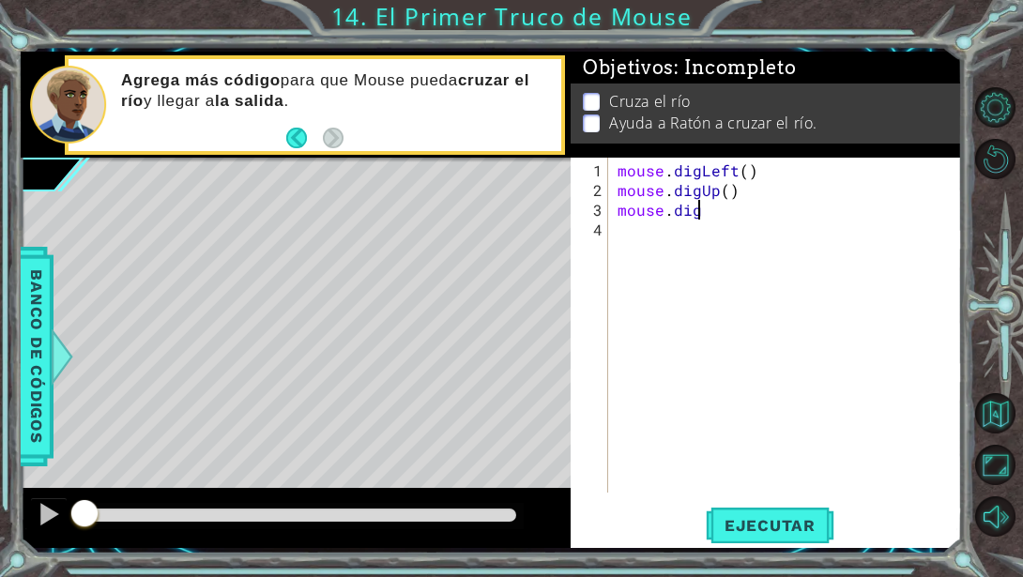
scroll to position [0, 4]
type textarea "mouse.dig"
click at [837, 555] on div "1 ההההההההההההההההההההההההההההההההההההההההההההההההההההההההההההההההההההההההההההה…" at bounding box center [511, 288] width 1023 height 577
click at [817, 537] on button "Ejecutar" at bounding box center [770, 525] width 129 height 39
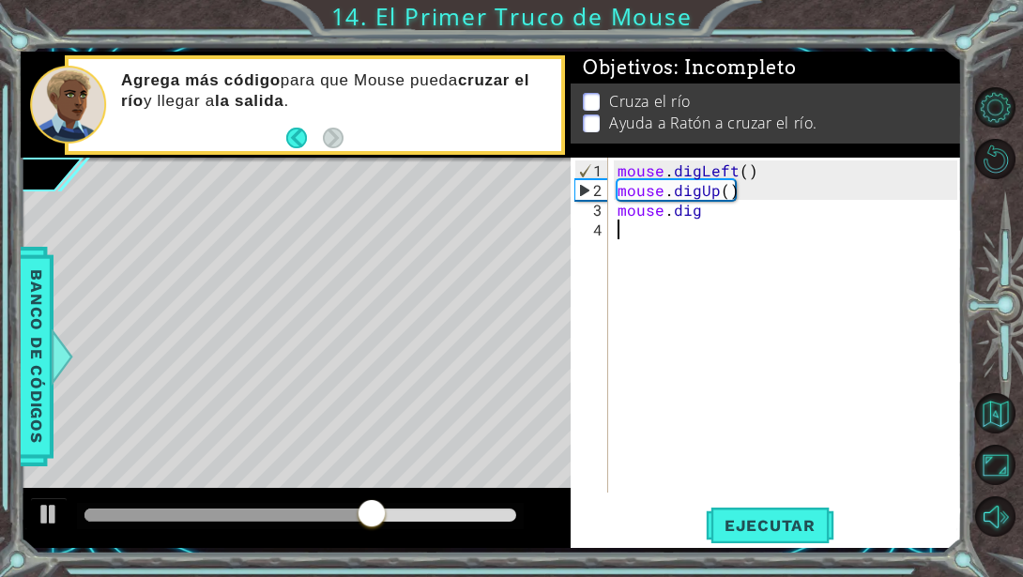
click at [643, 234] on div "mouse . digLeft ( ) mouse . digUp ( ) mouse . dig" at bounding box center [790, 347] width 353 height 374
type textarea "h"
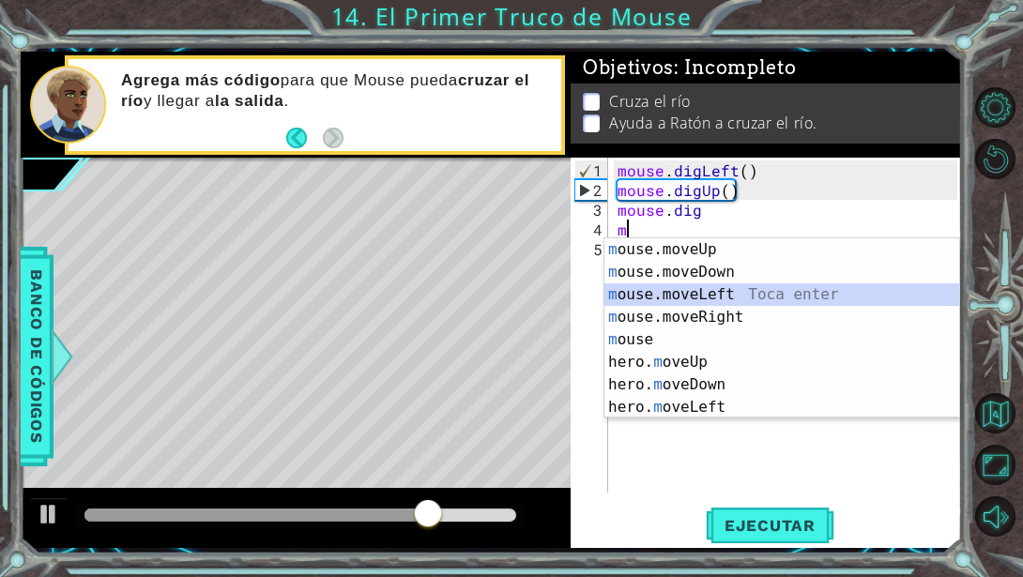
click at [720, 292] on div "m ouse.moveUp Toca enter m ouse.moveDown Toca enter m ouse.moveLeft Toca enter …" at bounding box center [781, 350] width 355 height 225
type textarea "mouse.moveLeft(1)"
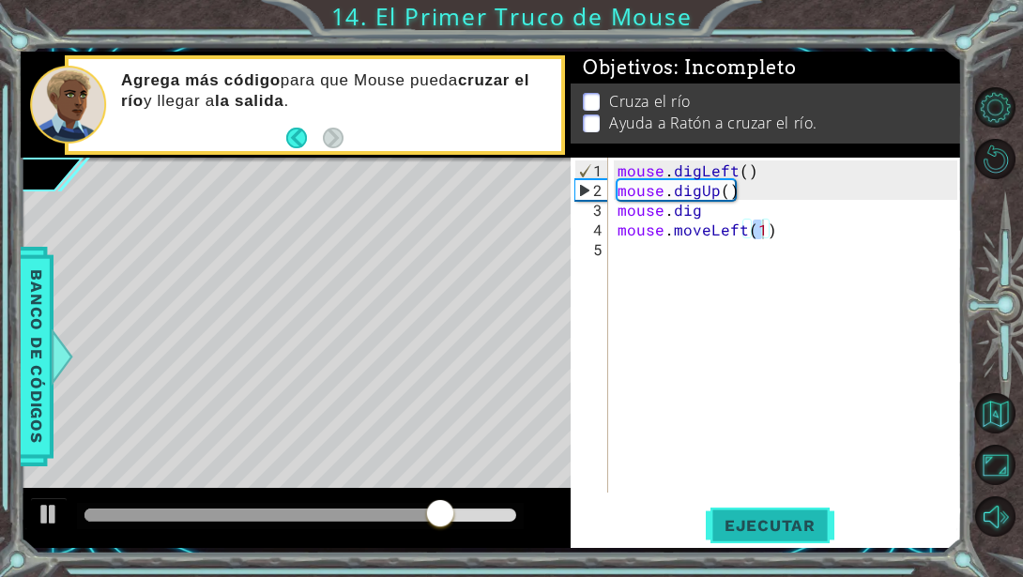
click at [767, 520] on span "Ejecutar" at bounding box center [770, 525] width 129 height 19
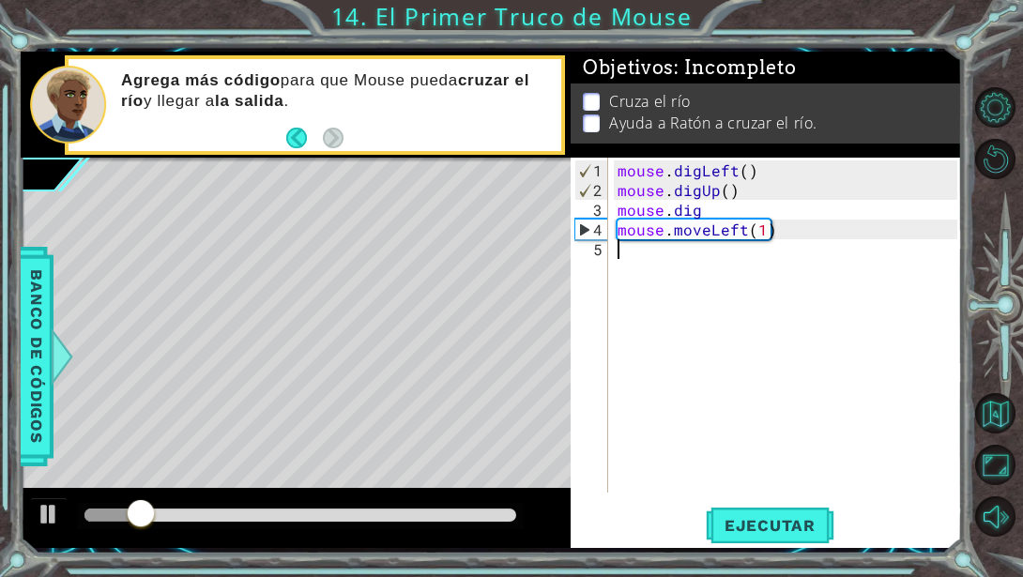
click at [652, 256] on div "mouse . digLeft ( ) mouse . digUp ( ) mouse . dig mouse . moveLeft ( 1 )" at bounding box center [790, 347] width 353 height 374
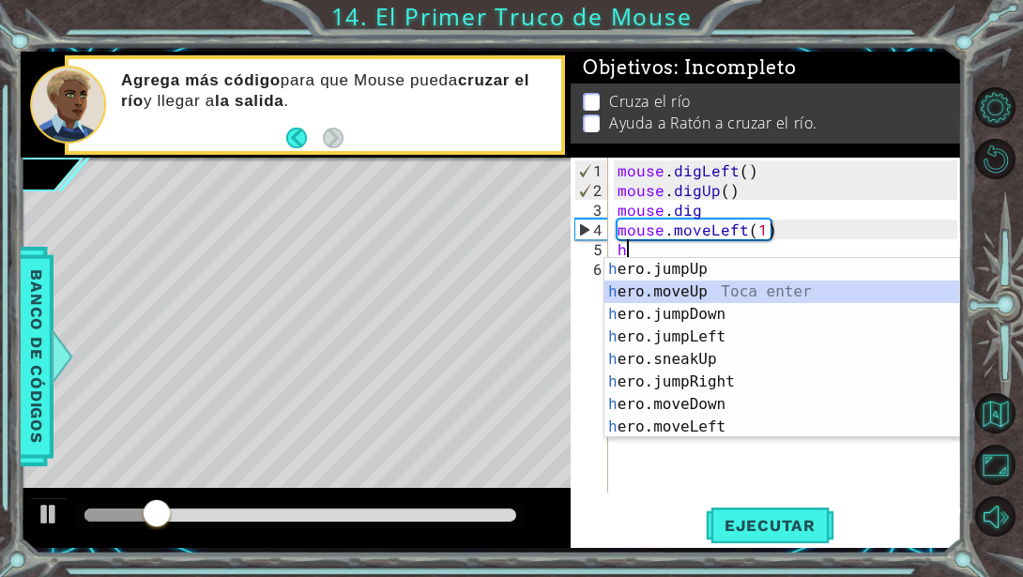
click at [709, 286] on div "h ero.jumpUp Toca enter h ero.moveUp Toca enter h ero.jumpDown Toca enter h ero…" at bounding box center [781, 370] width 355 height 225
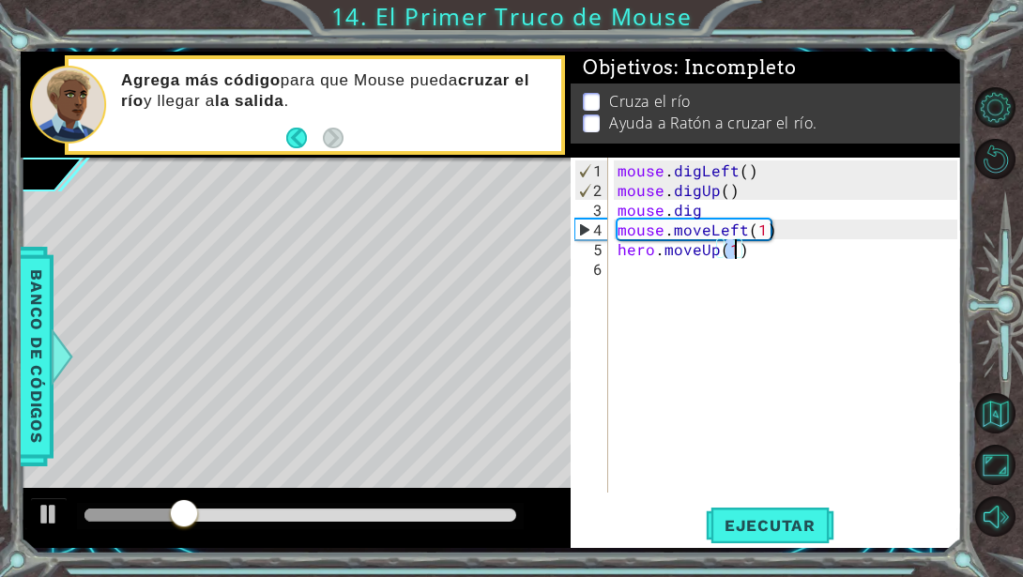
scroll to position [0, 7]
type textarea "hero.moveUp(6)"
click at [796, 524] on span "Ejecutar" at bounding box center [770, 525] width 129 height 19
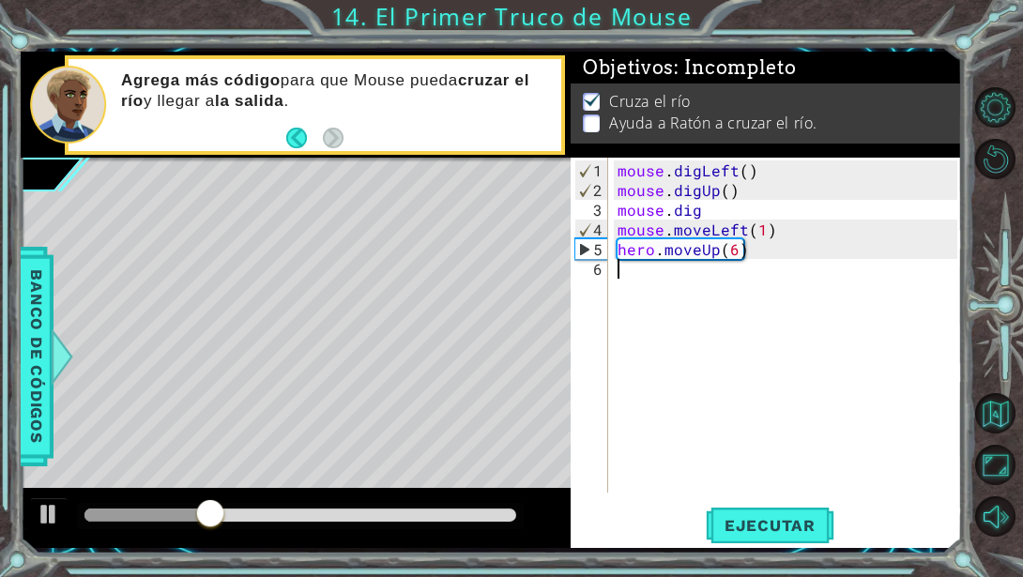
click at [695, 271] on div "mouse . digLeft ( ) mouse . digUp ( ) mouse . dig mouse . moveLeft ( 1 ) hero .…" at bounding box center [790, 347] width 353 height 374
click at [759, 530] on span "Ejecutar" at bounding box center [770, 525] width 129 height 19
click at [737, 253] on div "mouse . digLeft ( ) mouse . digUp ( ) mouse . dig mouse . moveLeft ( 1 ) hero .…" at bounding box center [790, 347] width 353 height 374
type textarea "hero.moveUp(5)"
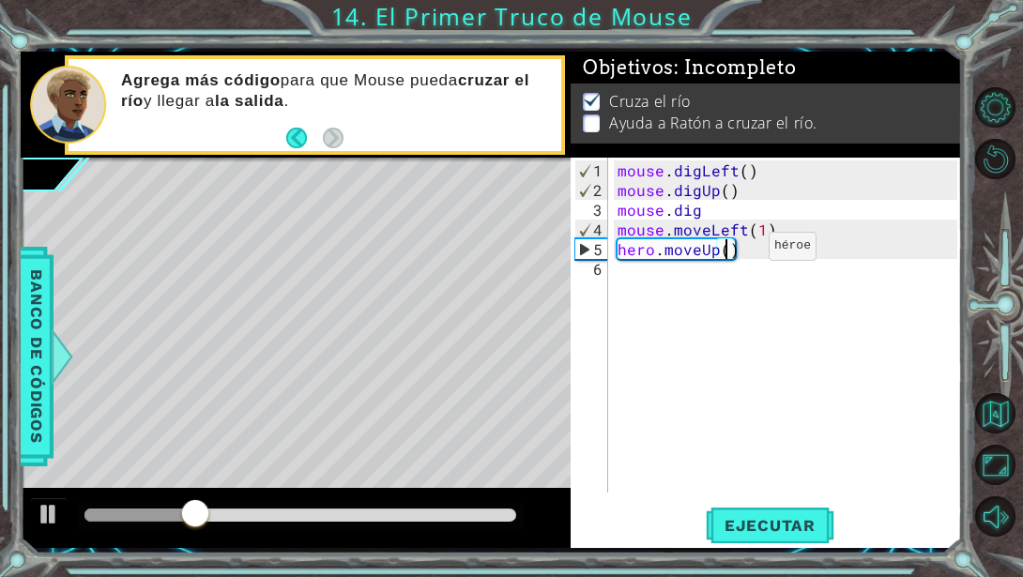
scroll to position [0, 7]
click at [698, 271] on div "mouse . digLeft ( ) mouse . digUp ( ) mouse . dig mouse . moveLeft ( 1 ) hero .…" at bounding box center [790, 347] width 353 height 374
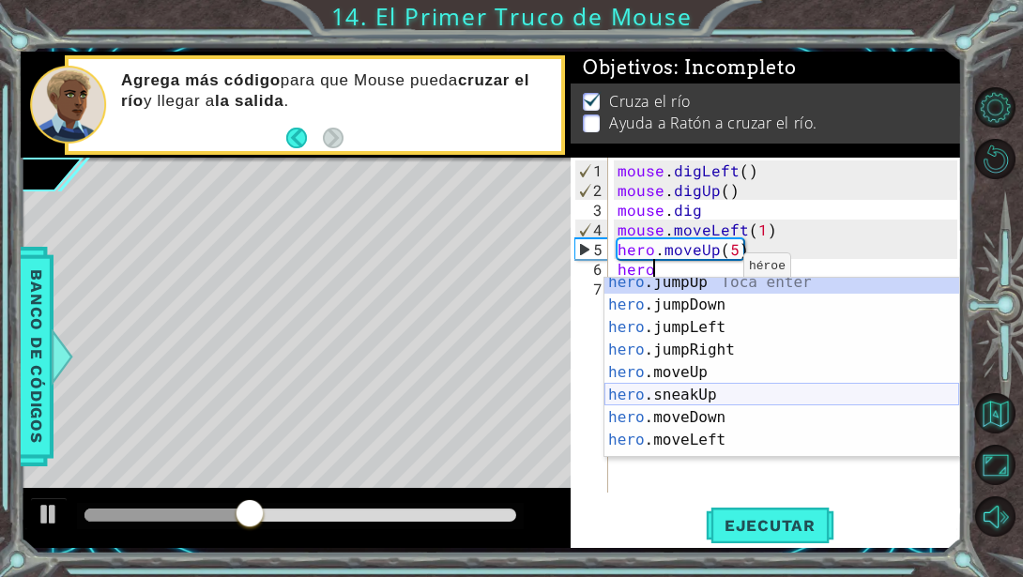
scroll to position [68, 0]
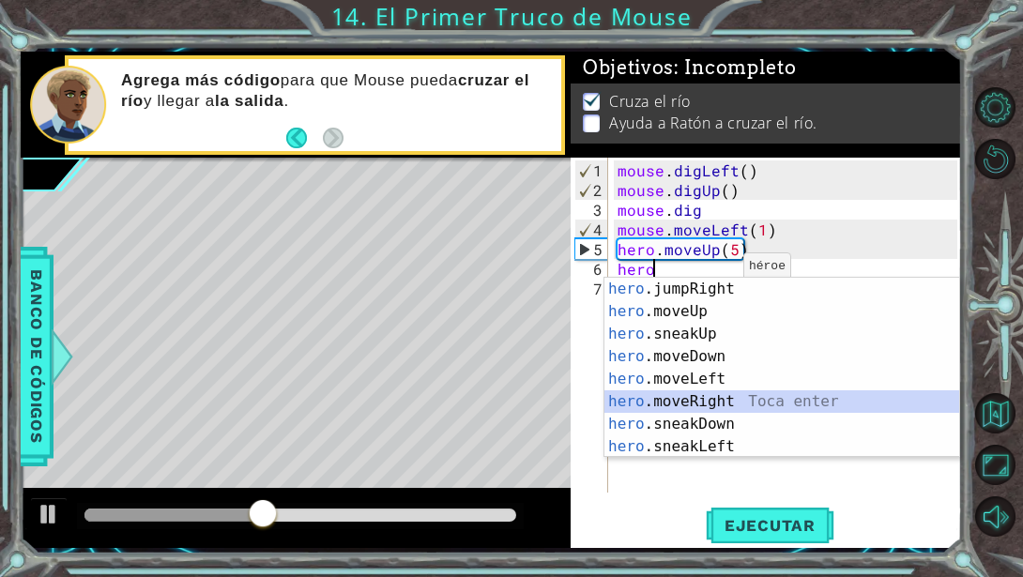
click at [719, 395] on div "hero .jumpRight Toca enter hero .moveUp Toca enter hero .sneakUp Toca enter her…" at bounding box center [781, 390] width 355 height 225
type textarea "hero.moveRight(1)"
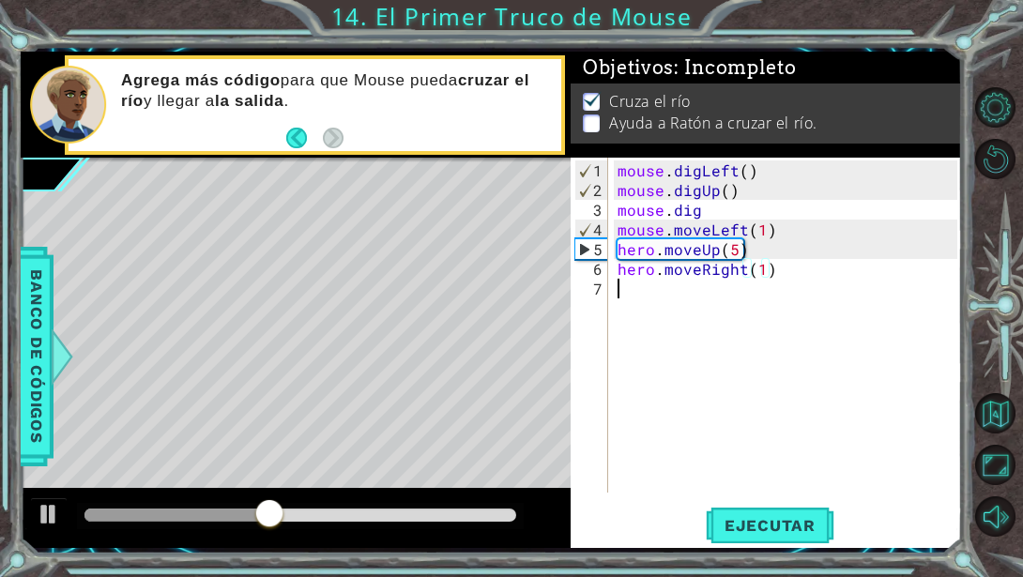
click at [668, 294] on div "mouse . digLeft ( ) mouse . digUp ( ) mouse . dig mouse . moveLeft ( 1 ) hero .…" at bounding box center [790, 347] width 353 height 374
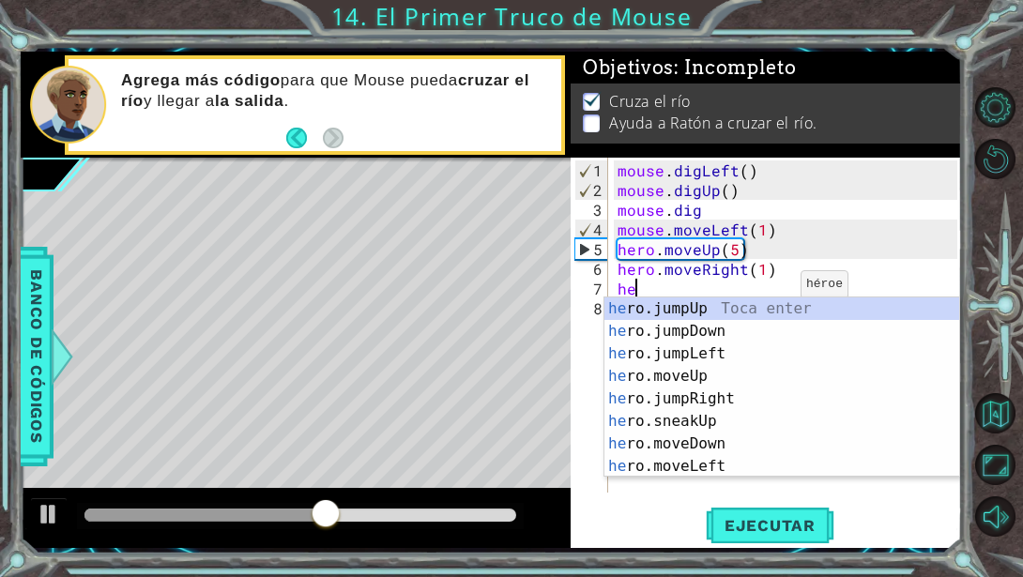
scroll to position [0, 0]
type textarea "h"
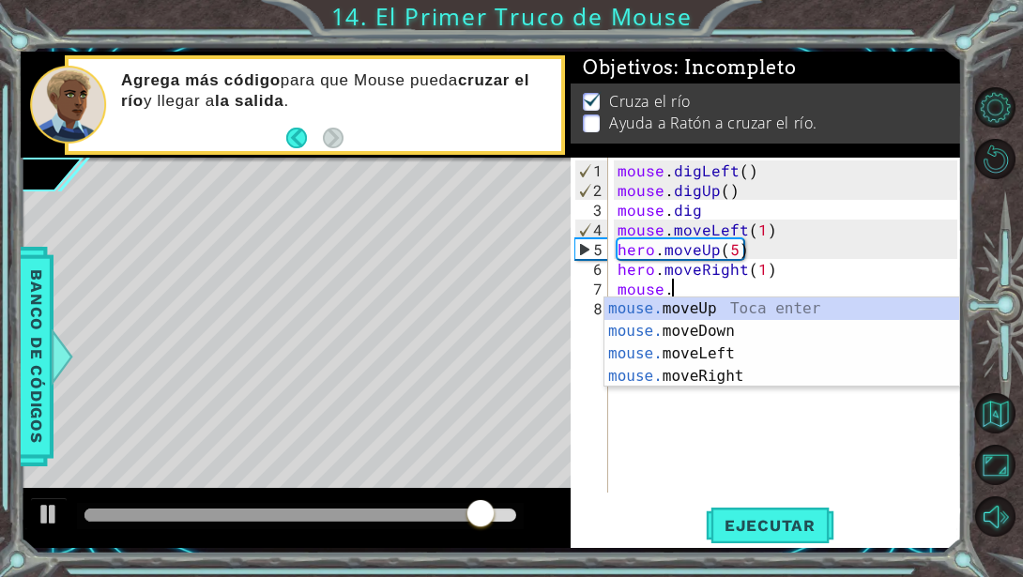
scroll to position [0, 3]
type textarea "mouse.m"
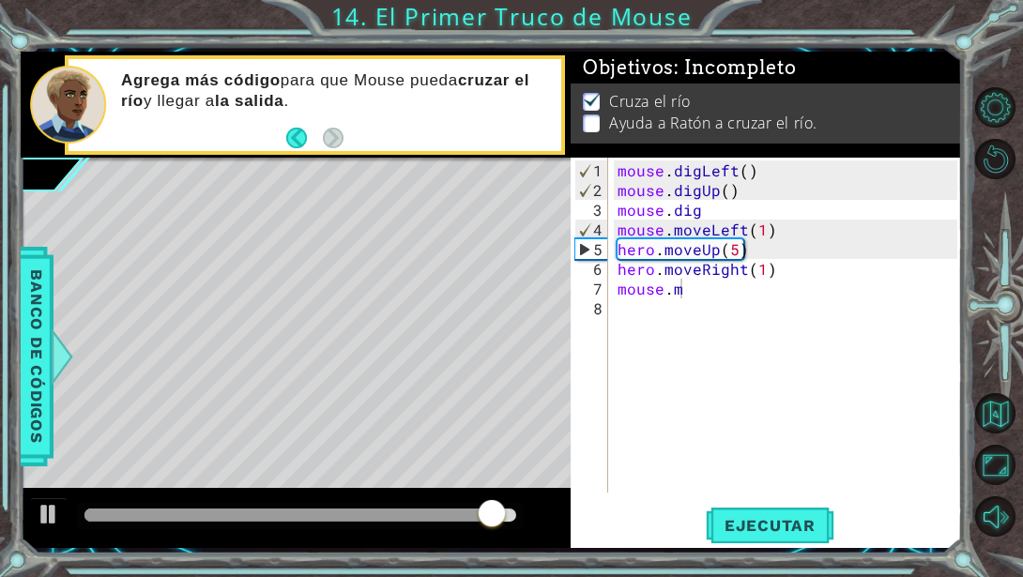
click at [774, 386] on body "1 ההההההההההההההההההההההההההההההההההההההההההההההההההההההההההההההההההההההההההההה…" at bounding box center [511, 288] width 1023 height 577
click at [713, 305] on div "mouse . digLeft ( ) mouse . digUp ( ) mouse . dig mouse . moveLeft ( 1 ) hero .…" at bounding box center [790, 347] width 353 height 374
click at [695, 291] on div "mouse . digLeft ( ) mouse . digUp ( ) mouse . dig mouse . moveLeft ( 1 ) hero .…" at bounding box center [790, 347] width 353 height 374
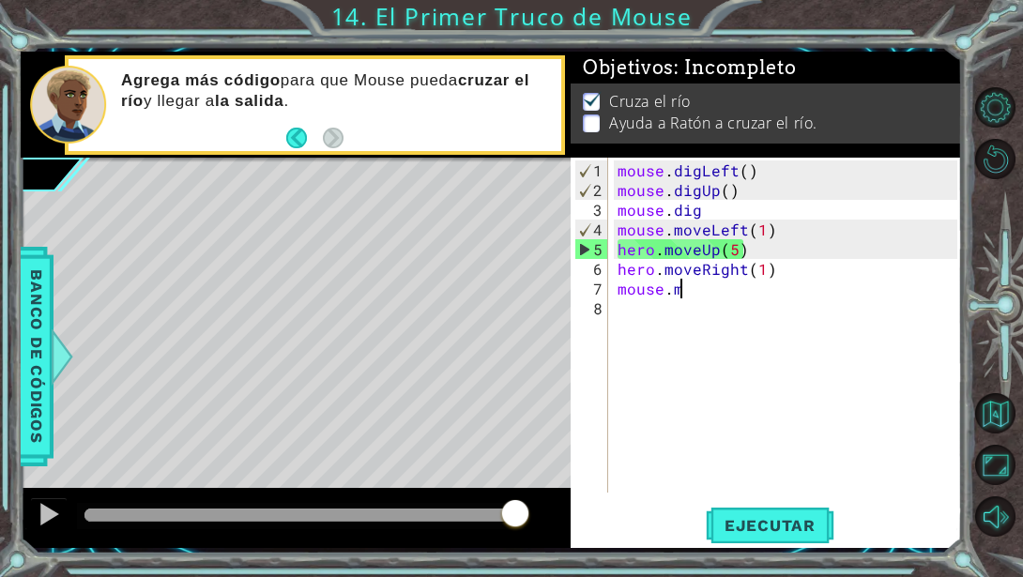
scroll to position [0, 4]
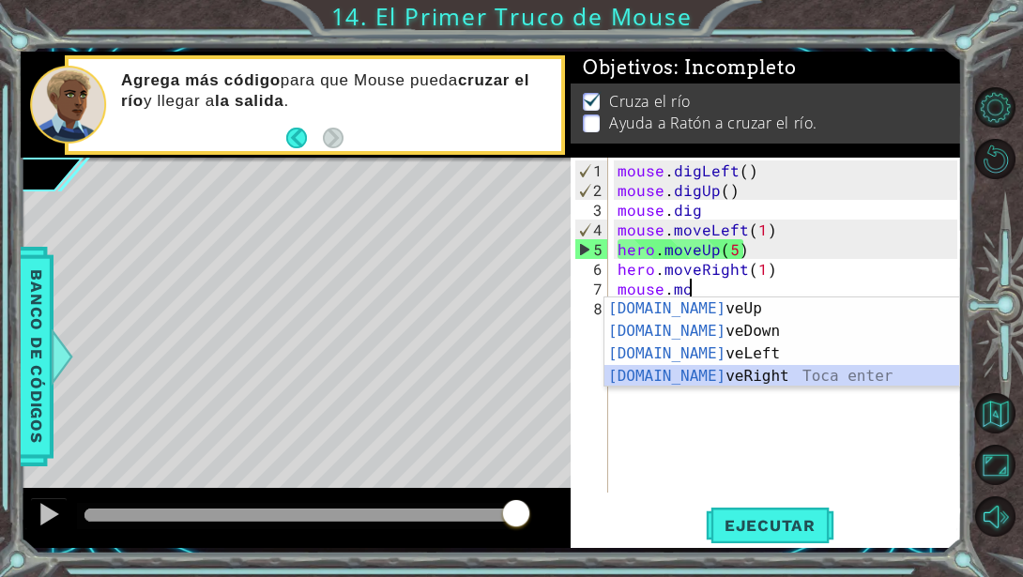
click at [696, 366] on div "[DOMAIN_NAME] veUp Toca enter [DOMAIN_NAME] veDown Toca enter [DOMAIN_NAME] veL…" at bounding box center [781, 364] width 355 height 135
type textarea "mouse.moveRight(1)"
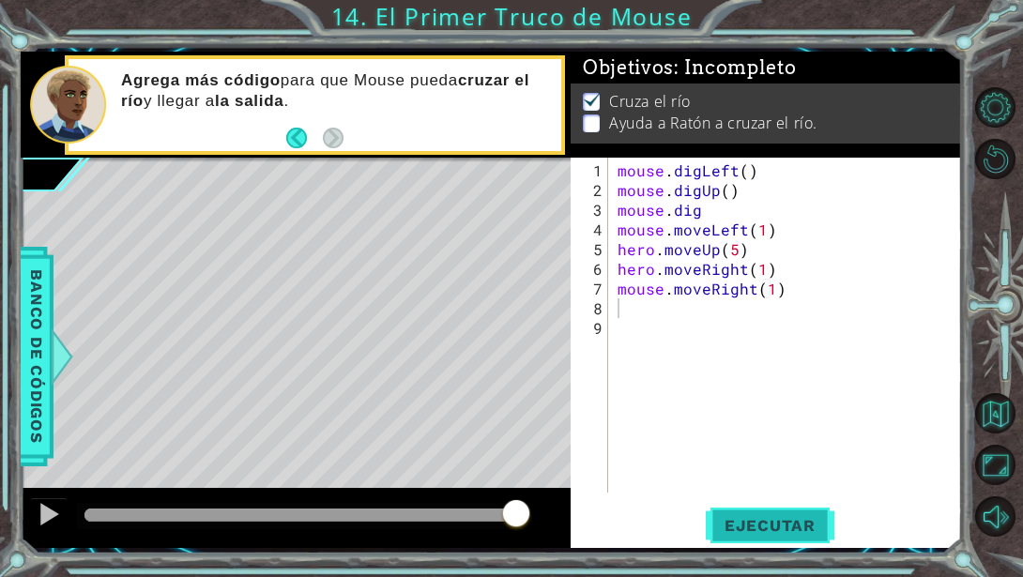
click at [815, 513] on button "Ejecutar" at bounding box center [770, 525] width 129 height 39
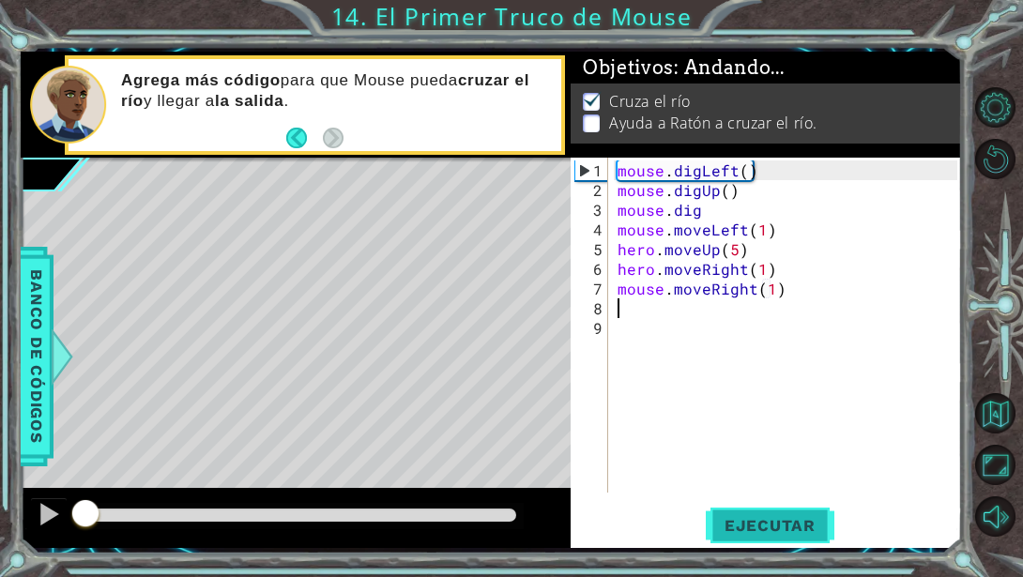
scroll to position [0, 0]
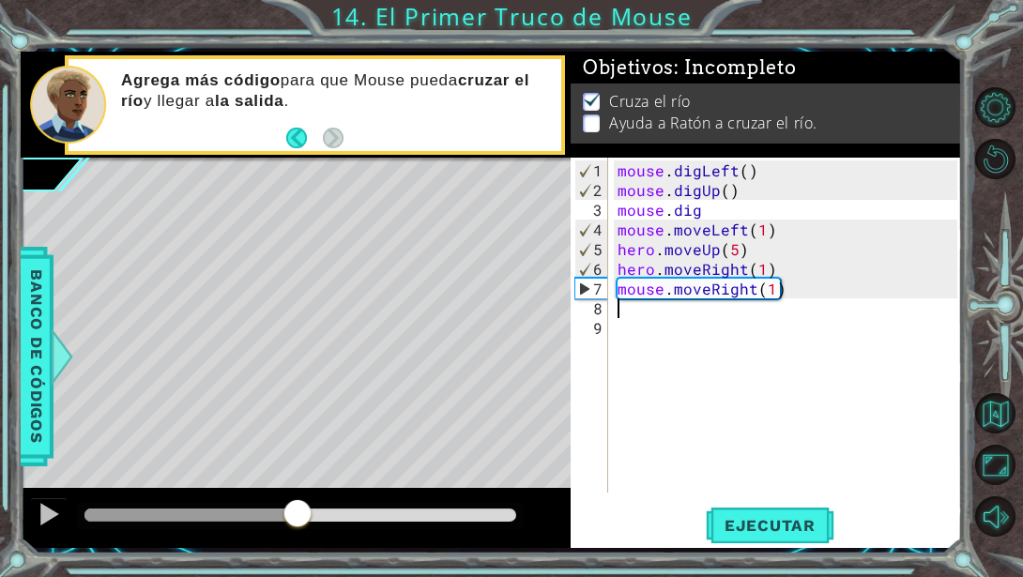
drag, startPoint x: 104, startPoint y: 517, endPoint x: 297, endPoint y: 523, distance: 193.4
click at [297, 523] on div at bounding box center [298, 515] width 34 height 34
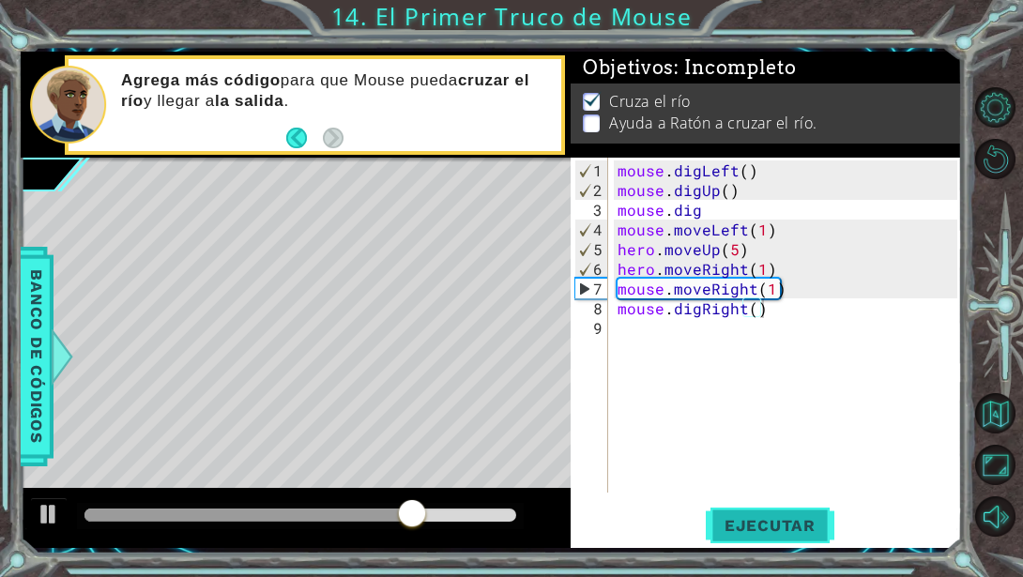
click at [788, 534] on span "Ejecutar" at bounding box center [770, 525] width 129 height 19
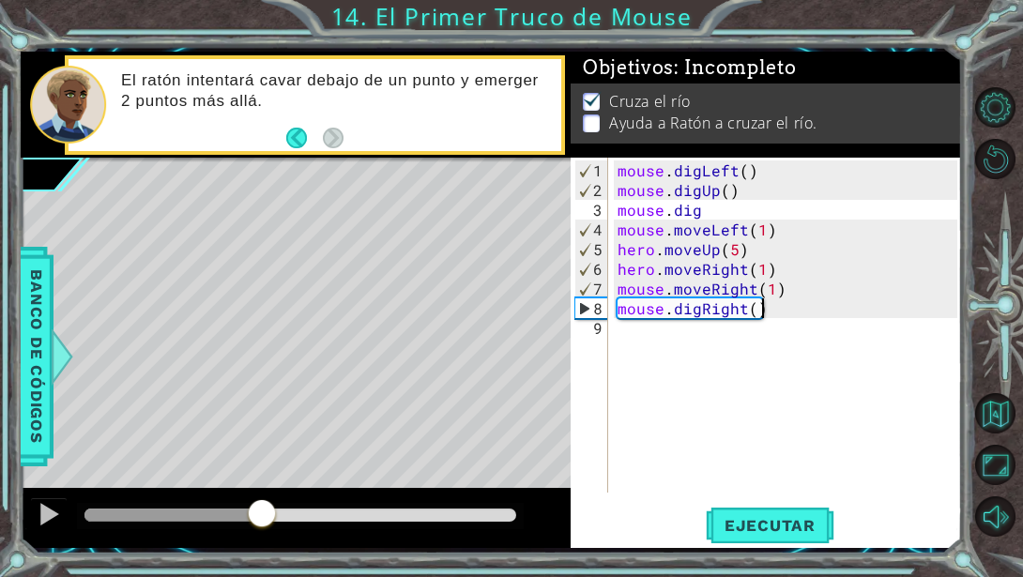
drag, startPoint x: 92, startPoint y: 514, endPoint x: 261, endPoint y: 497, distance: 169.7
click at [261, 497] on div at bounding box center [296, 518] width 550 height 60
click at [755, 312] on div "mouse . digLeft ( ) mouse . digUp ( ) mouse . dig mouse . moveLeft ( 1 ) hero .…" at bounding box center [790, 347] width 353 height 374
drag, startPoint x: 784, startPoint y: 312, endPoint x: 703, endPoint y: 310, distance: 81.7
click at [703, 310] on div "mouse . digLeft ( ) mouse . digUp ( ) mouse . dig mouse . moveLeft ( 1 ) hero .…" at bounding box center [790, 347] width 353 height 374
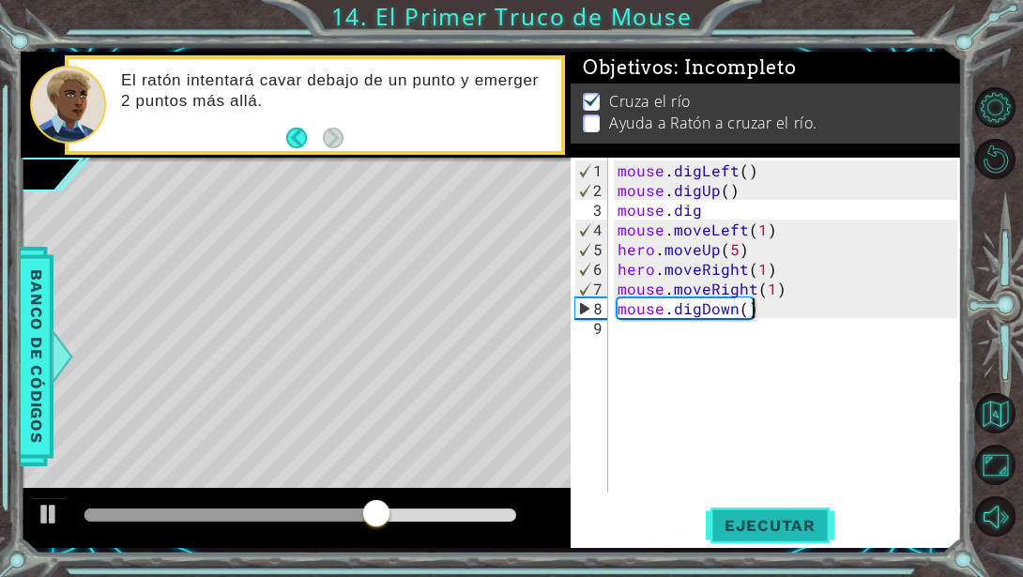
type textarea "mouse.digDown()"
click at [812, 519] on span "Ejecutar" at bounding box center [770, 525] width 129 height 19
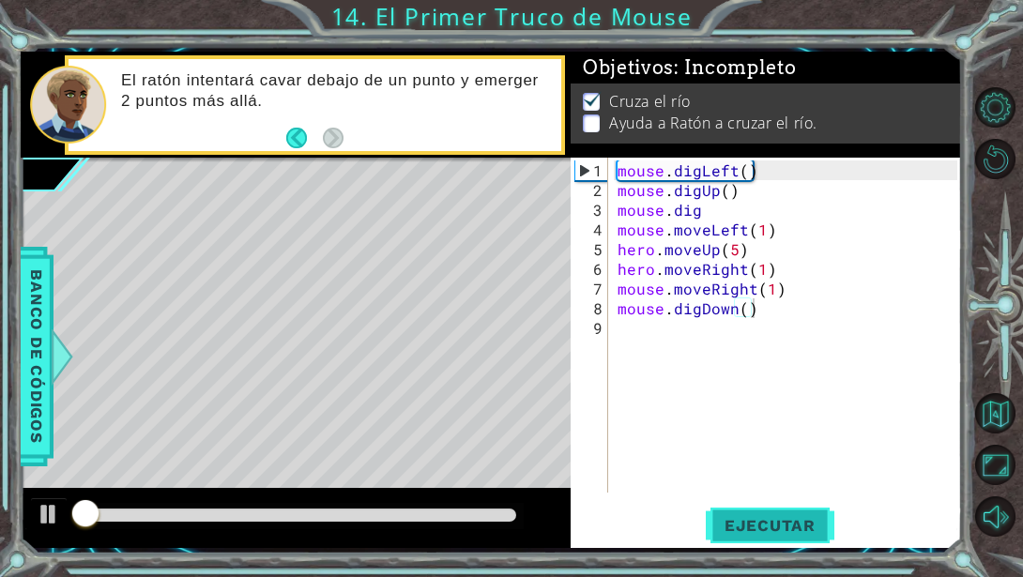
click at [812, 516] on span "Ejecutar" at bounding box center [770, 525] width 129 height 19
click at [787, 528] on span "Ejecutar" at bounding box center [770, 525] width 129 height 19
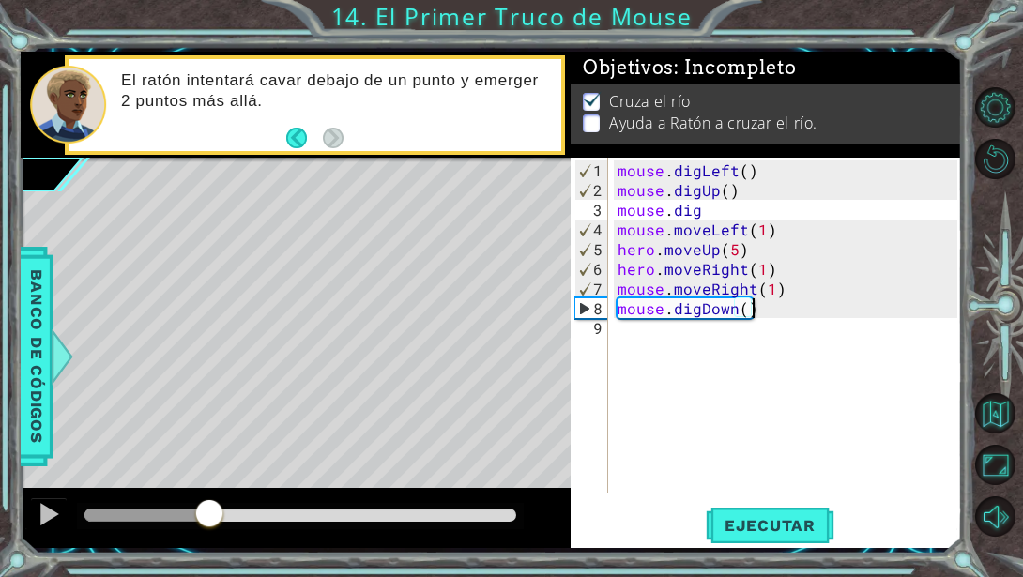
drag, startPoint x: 104, startPoint y: 512, endPoint x: 208, endPoint y: 509, distance: 104.2
click at [208, 509] on div at bounding box center [209, 515] width 34 height 34
click at [633, 333] on div "mouse . digLeft ( ) mouse . digUp ( ) mouse . dig mouse . moveLeft ( 1 ) hero .…" at bounding box center [790, 347] width 353 height 374
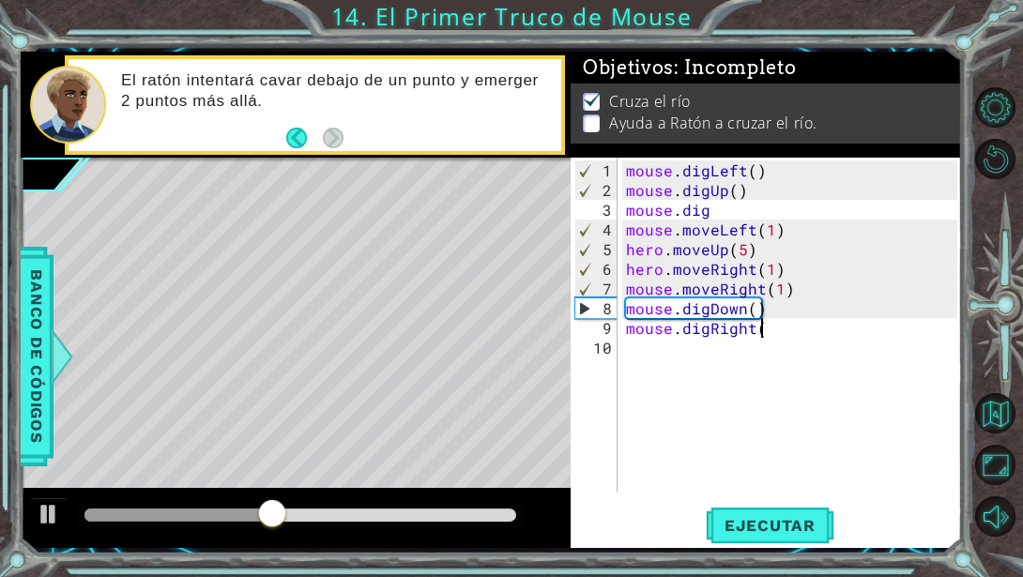
type textarea "mouse.digRight()"
click at [645, 351] on div "mouse . digLeft ( ) mouse . digUp ( ) mouse . dig mouse . moveLeft ( 1 ) hero .…" at bounding box center [794, 347] width 344 height 374
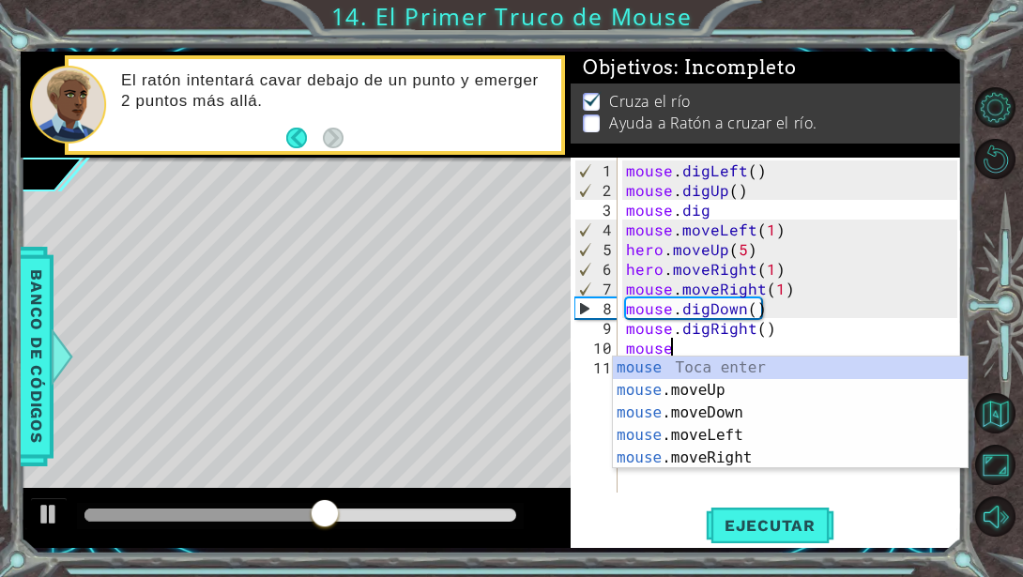
scroll to position [0, 2]
click at [680, 394] on div "mouse Toca enter mouse .moveUp Toca enter mouse .moveDown Toca enter mouse .mov…" at bounding box center [790, 436] width 355 height 158
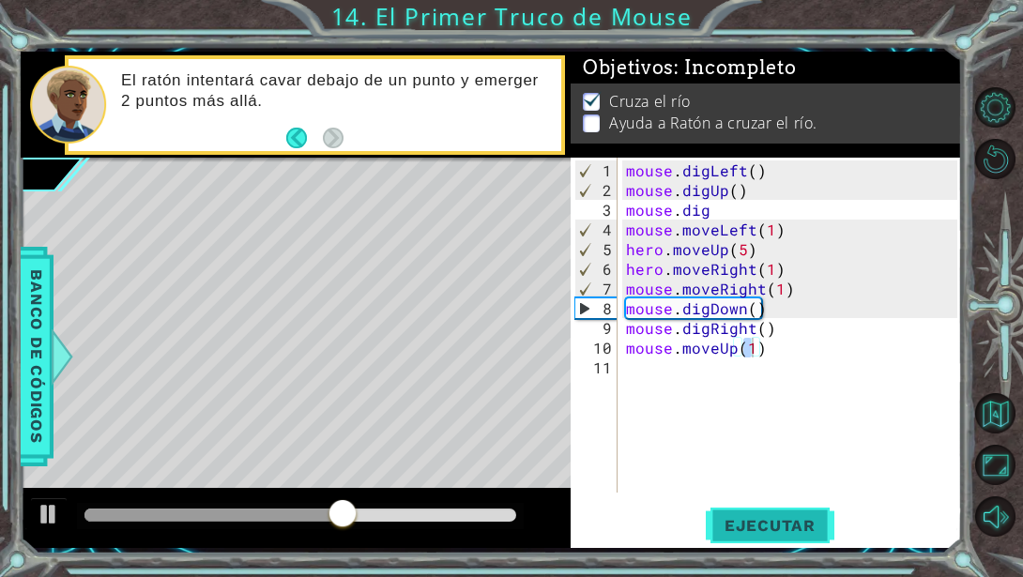
click at [782, 518] on span "Ejecutar" at bounding box center [770, 525] width 129 height 19
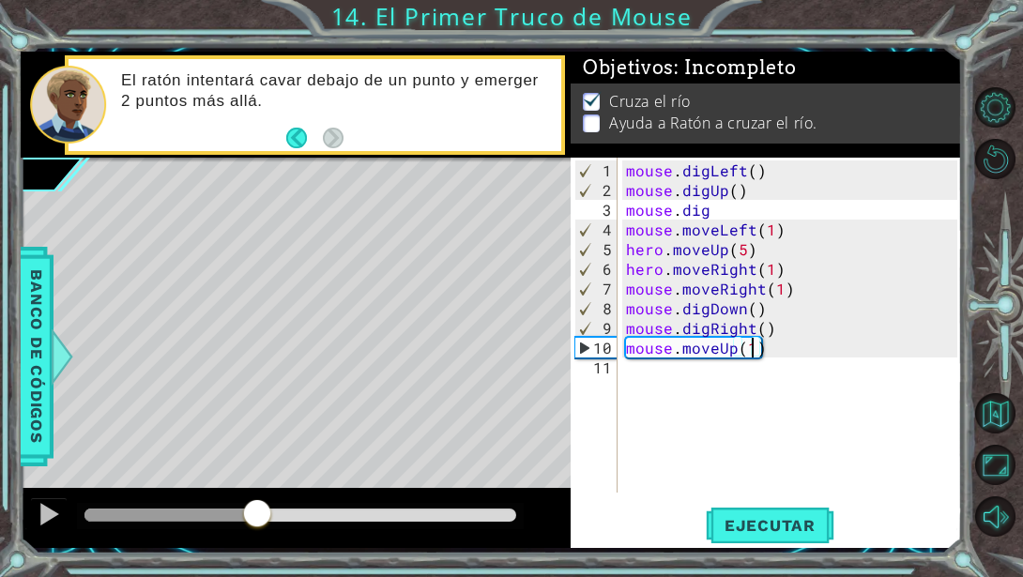
drag, startPoint x: 103, startPoint y: 519, endPoint x: 257, endPoint y: 515, distance: 153.9
click at [257, 515] on div at bounding box center [257, 515] width 34 height 34
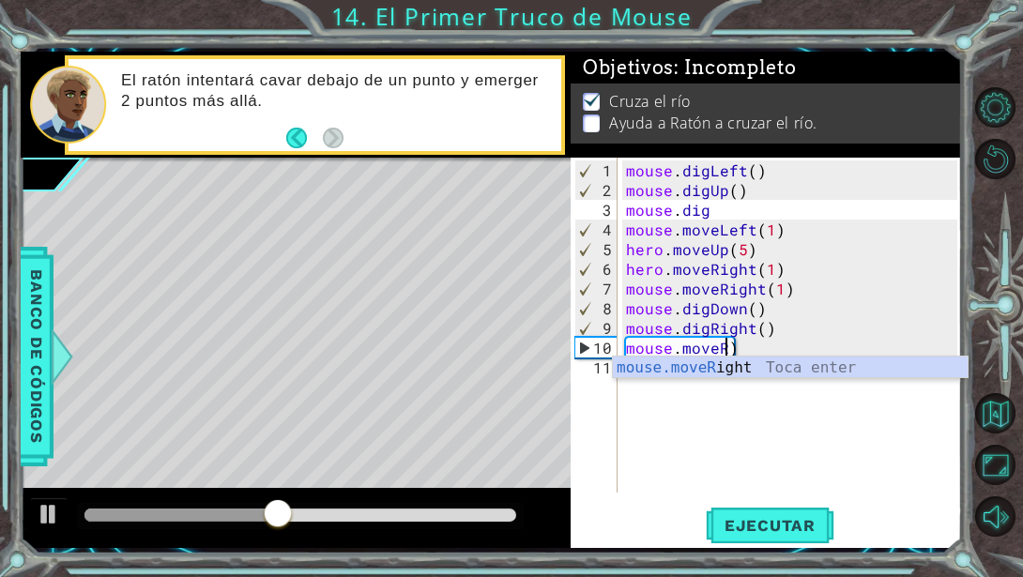
scroll to position [0, 6]
click at [752, 372] on div "mouse.moveR ight Toca enter" at bounding box center [790, 391] width 355 height 68
type textarea "mouse.moveRight(1)"
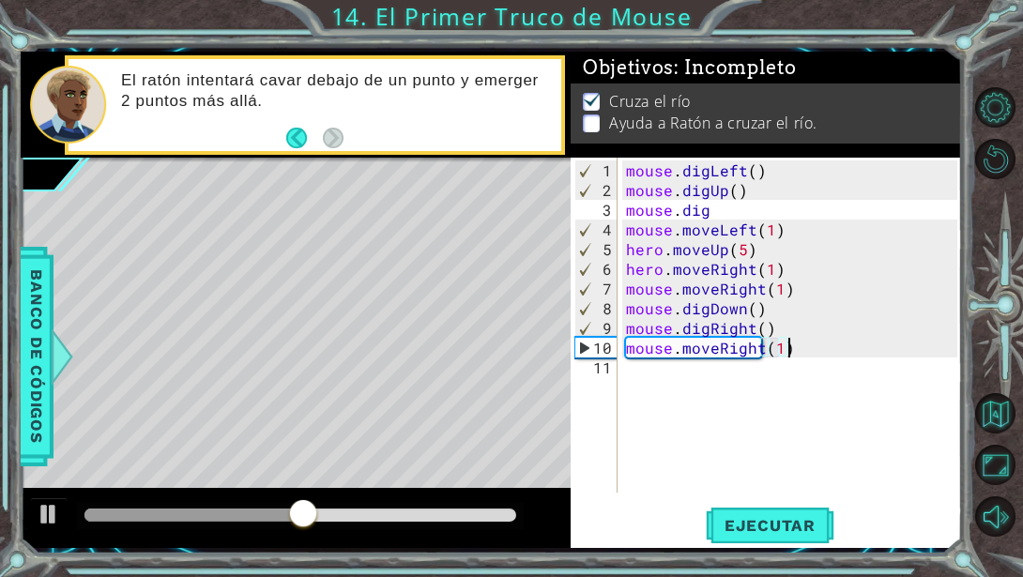
click at [791, 349] on div "mouse . digLeft ( ) mouse . digUp ( ) mouse . dig mouse . moveLeft ( 1 ) hero .…" at bounding box center [794, 347] width 344 height 374
click at [777, 514] on button "Ejecutar" at bounding box center [770, 525] width 129 height 39
drag, startPoint x: 100, startPoint y: 513, endPoint x: 251, endPoint y: 502, distance: 150.5
click at [251, 502] on div at bounding box center [251, 515] width 34 height 34
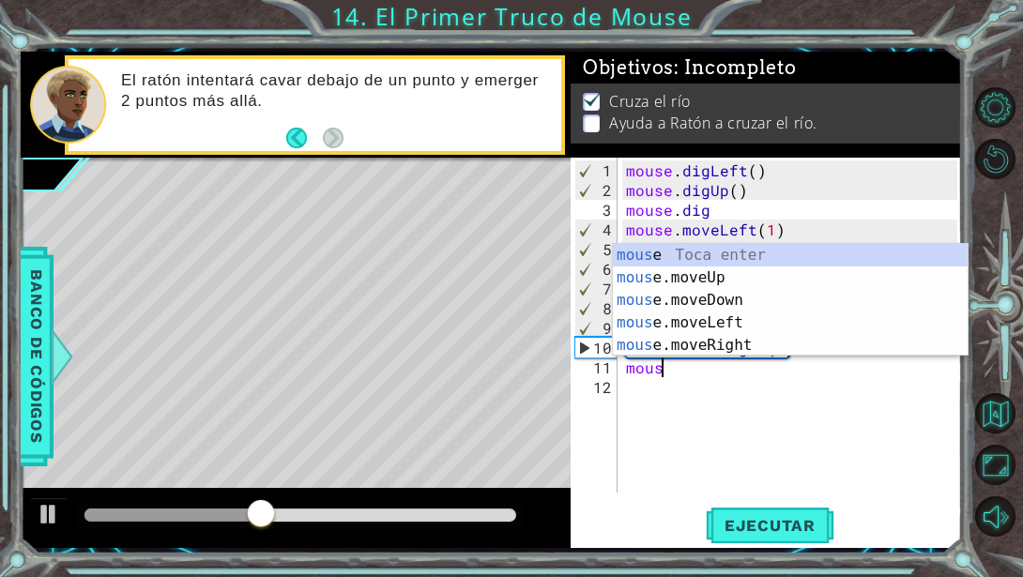
scroll to position [0, 2]
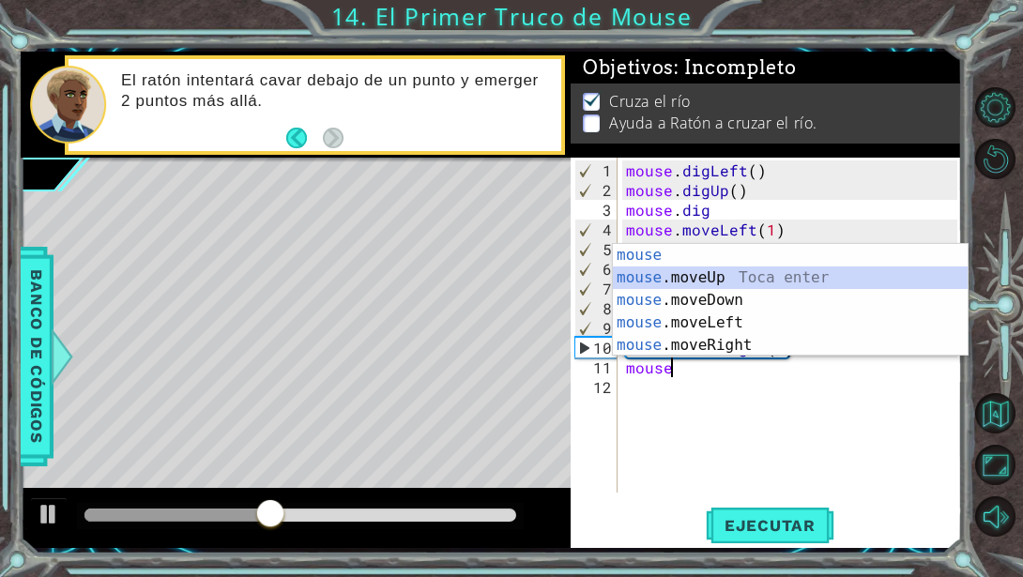
click at [705, 279] on div "mouse Toca enter mouse .moveUp Toca enter mouse .moveDown Toca enter mouse .mov…" at bounding box center [790, 323] width 355 height 158
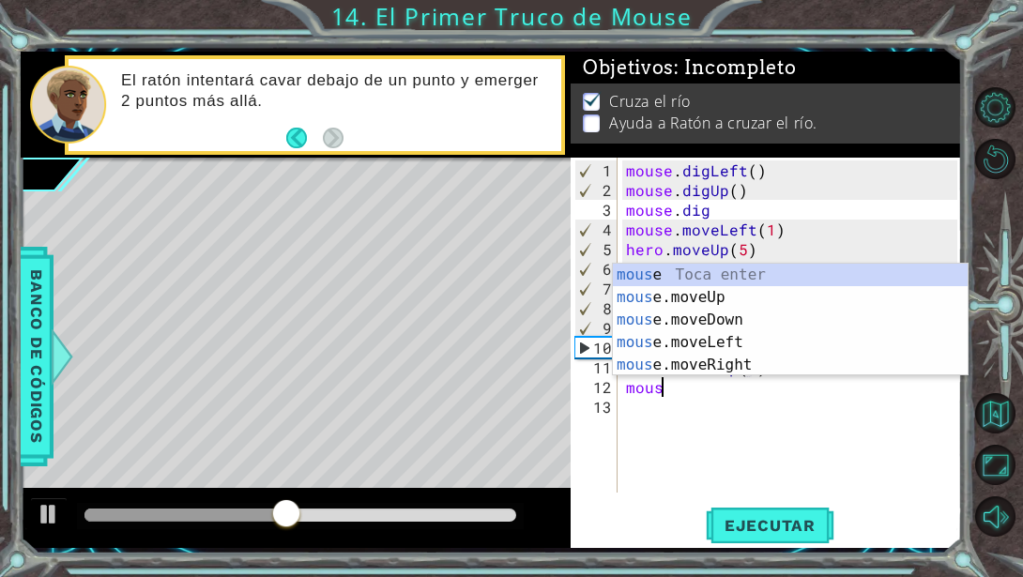
scroll to position [0, 10]
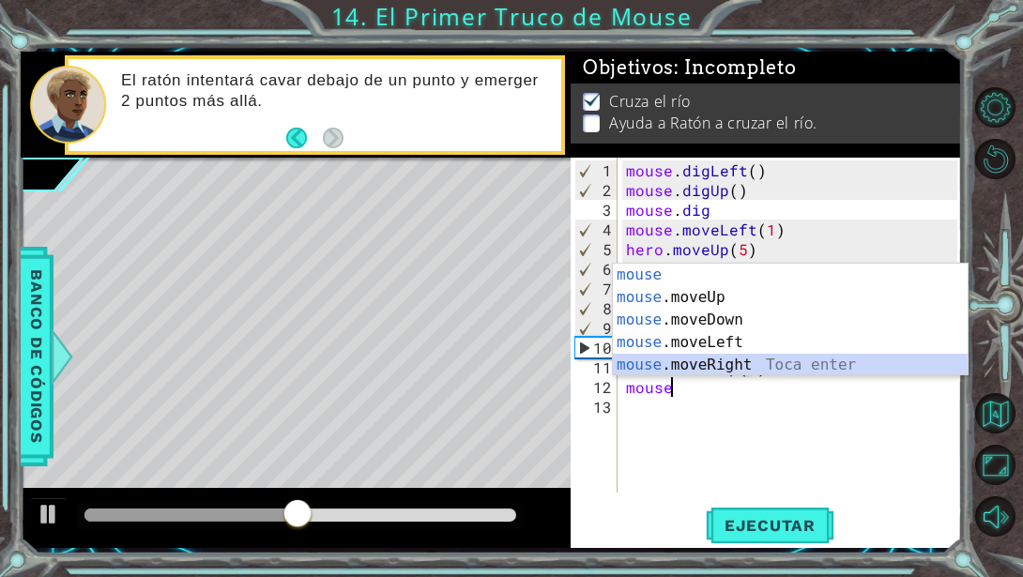
click at [769, 358] on div "mouse Toca enter mouse .moveUp Toca enter mouse .moveDown Toca enter mouse .mov…" at bounding box center [790, 343] width 355 height 158
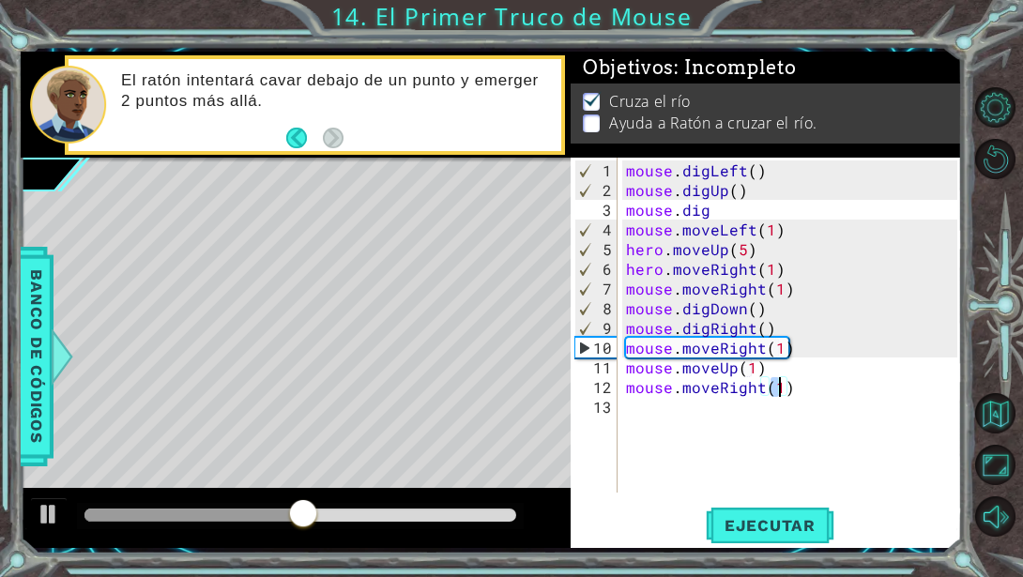
type textarea "mouse.moveRight(2)"
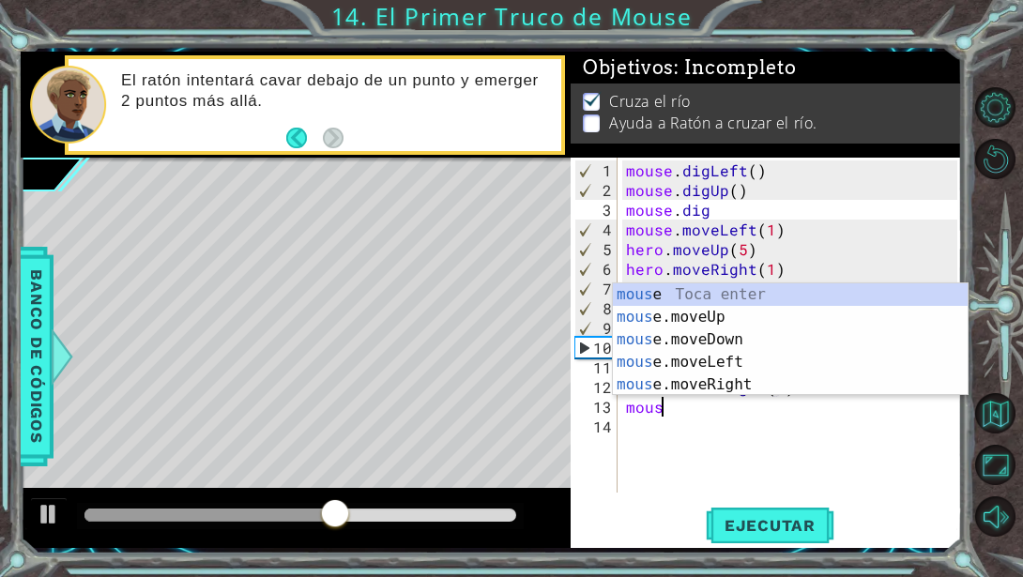
scroll to position [0, 2]
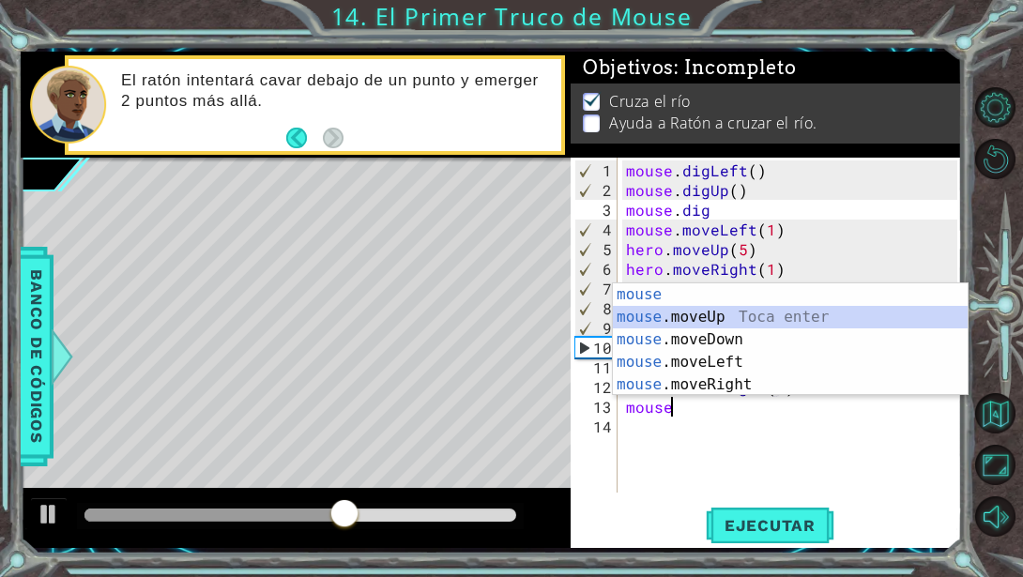
click at [827, 311] on div "mouse Toca enter mouse .moveUp Toca enter mouse .moveDown Toca enter mouse .mov…" at bounding box center [790, 362] width 355 height 158
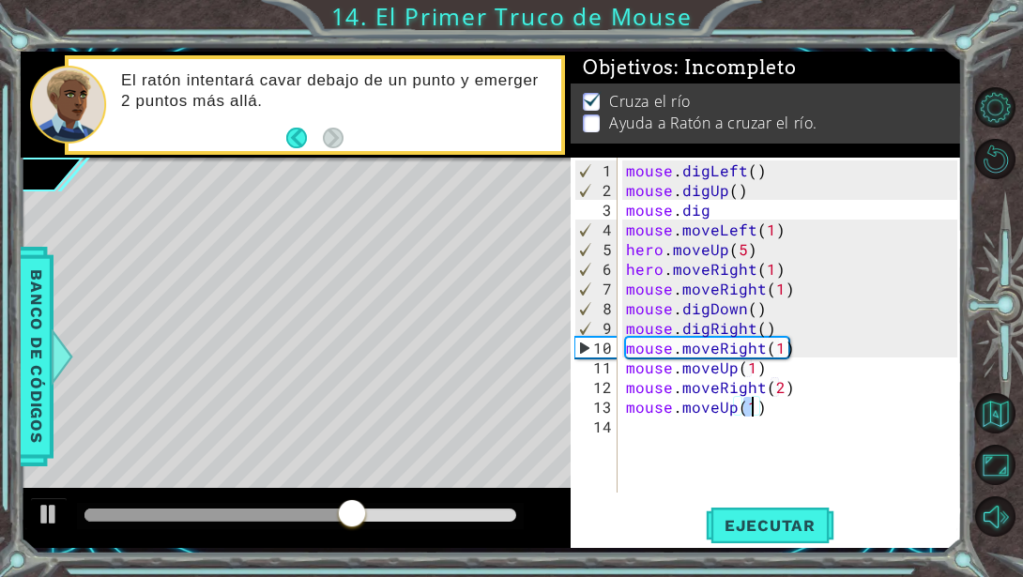
type textarea "mouse.moveUp(4)"
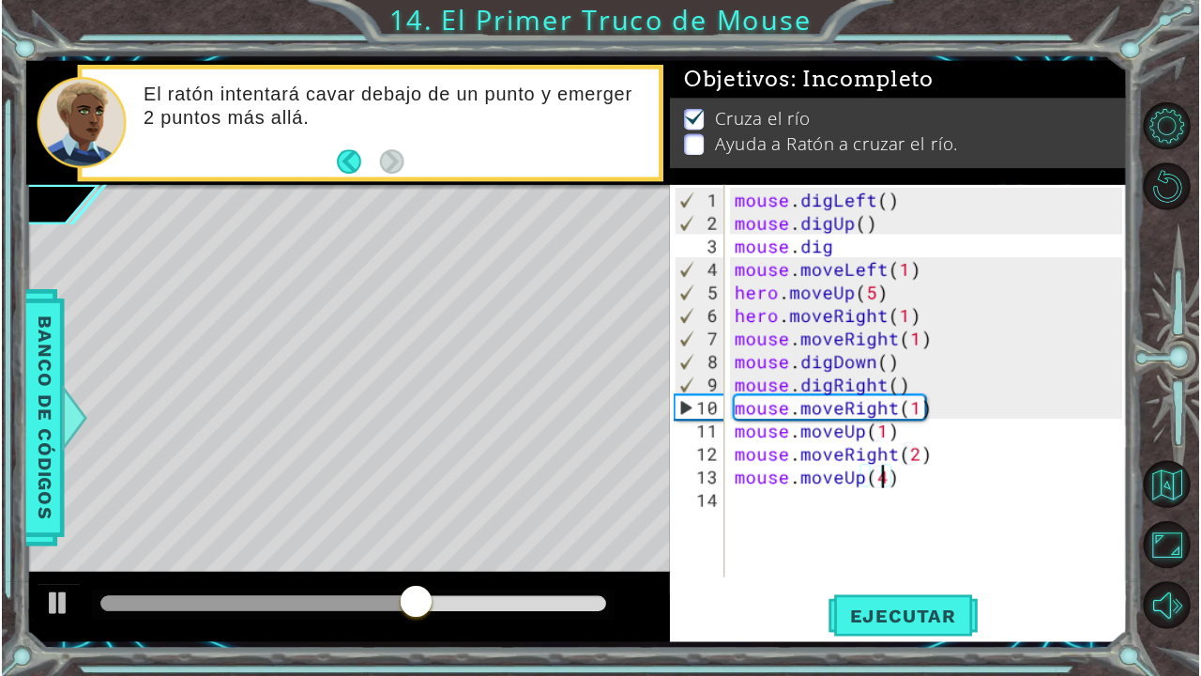
scroll to position [0, 0]
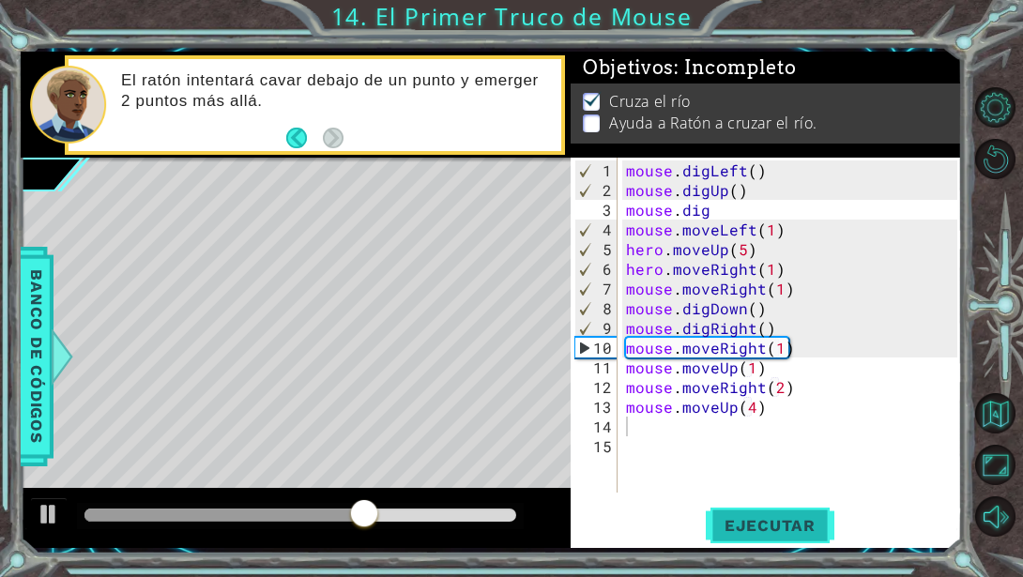
click at [768, 530] on span "Ejecutar" at bounding box center [770, 525] width 129 height 19
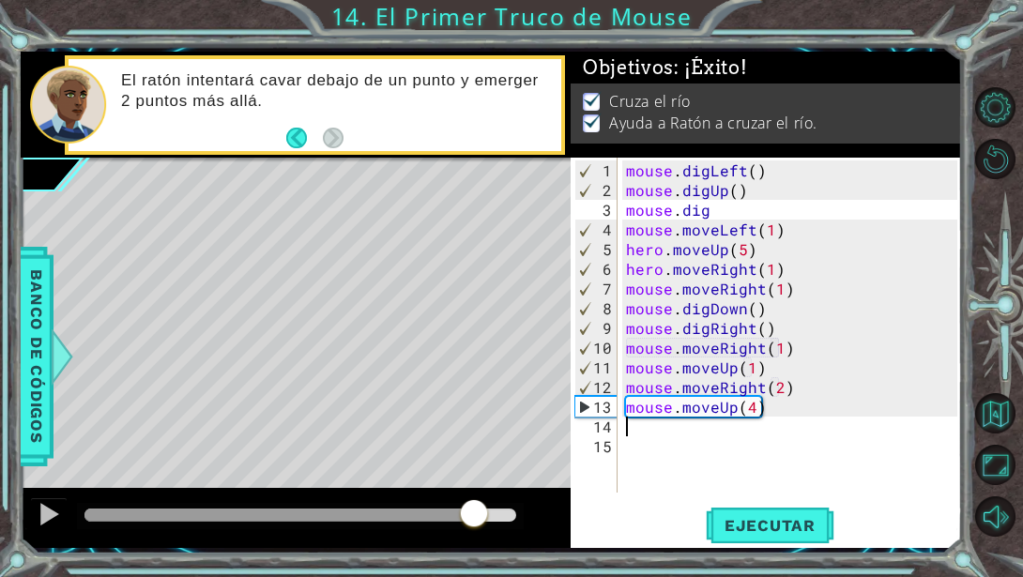
drag, startPoint x: 170, startPoint y: 514, endPoint x: 474, endPoint y: 504, distance: 304.2
click at [474, 504] on div at bounding box center [474, 515] width 34 height 34
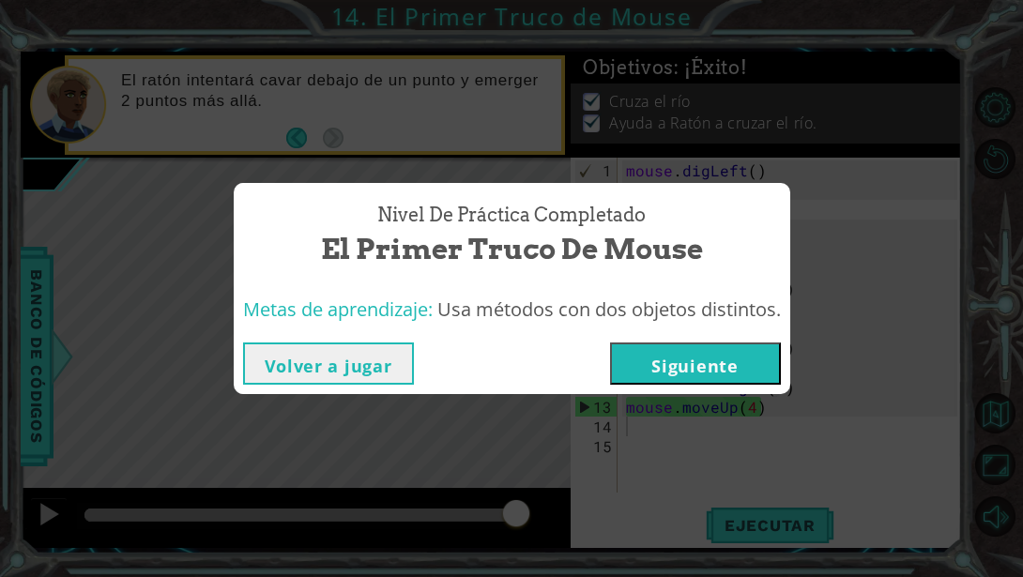
click at [652, 372] on button "Siguiente" at bounding box center [695, 363] width 171 height 42
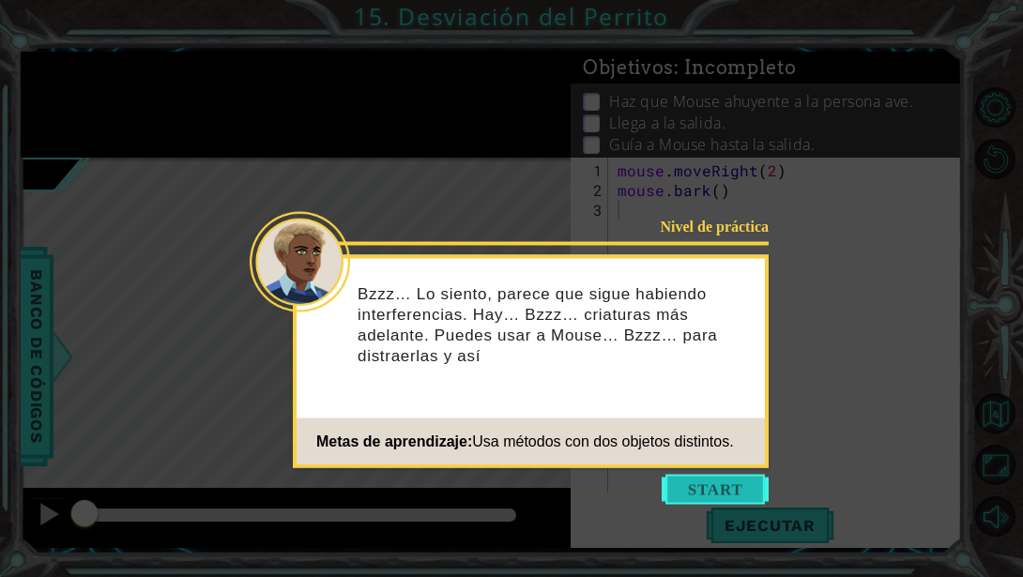
click at [680, 495] on button "Start" at bounding box center [714, 490] width 107 height 30
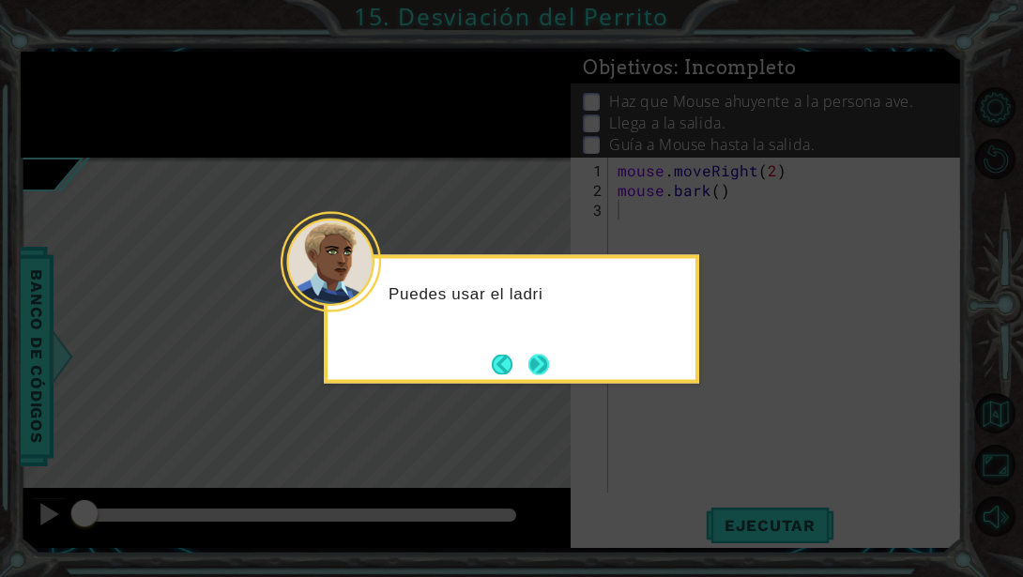
click at [547, 364] on button "Next" at bounding box center [538, 364] width 21 height 21
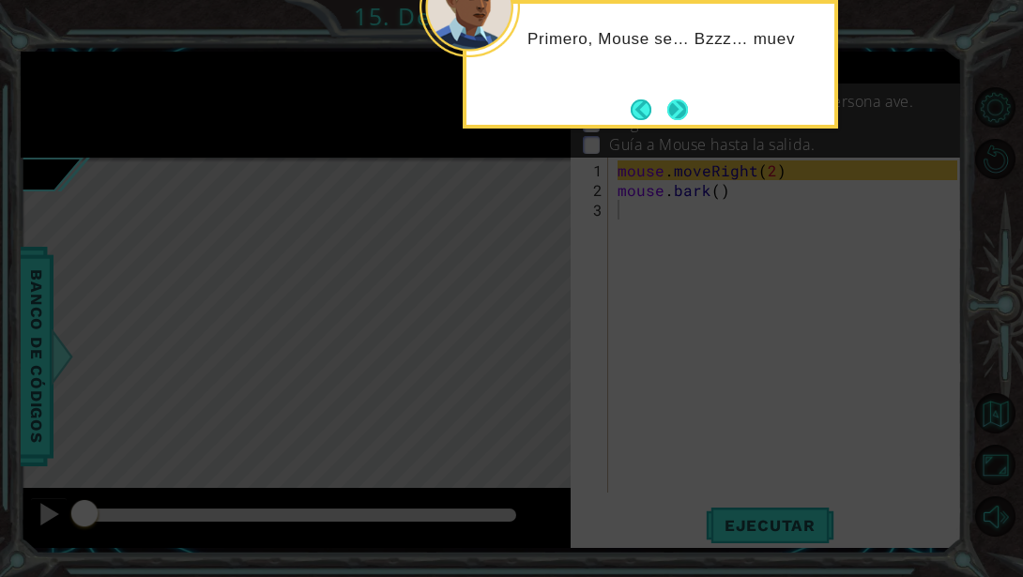
click at [689, 106] on button "Next" at bounding box center [678, 110] width 22 height 22
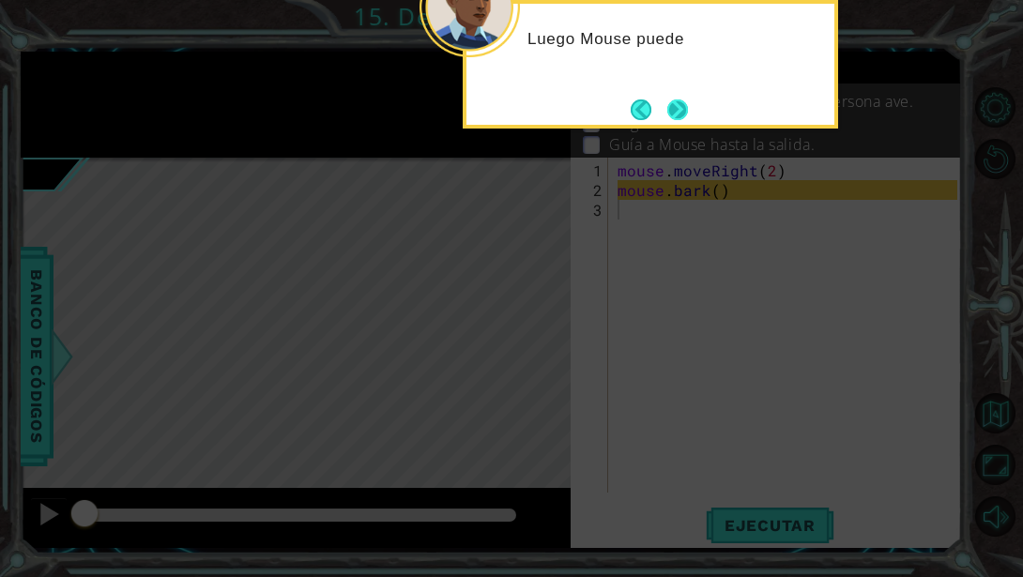
click at [688, 106] on button "Next" at bounding box center [677, 109] width 21 height 21
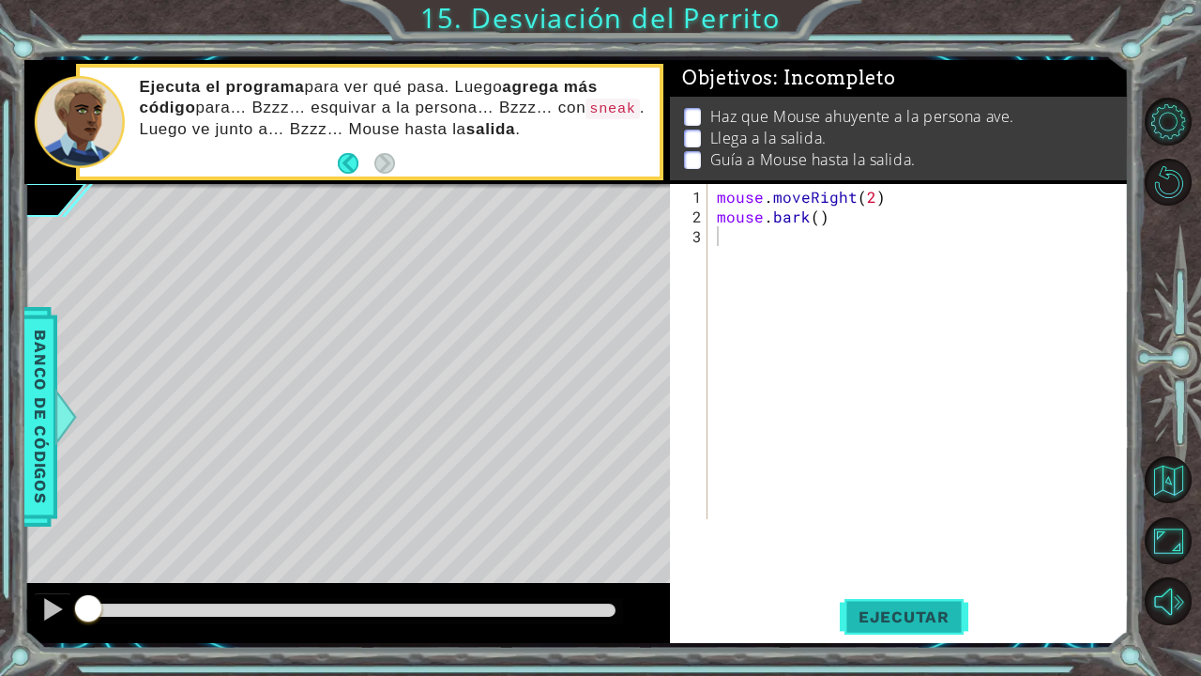
click at [891, 576] on span "Ejecutar" at bounding box center [904, 616] width 129 height 19
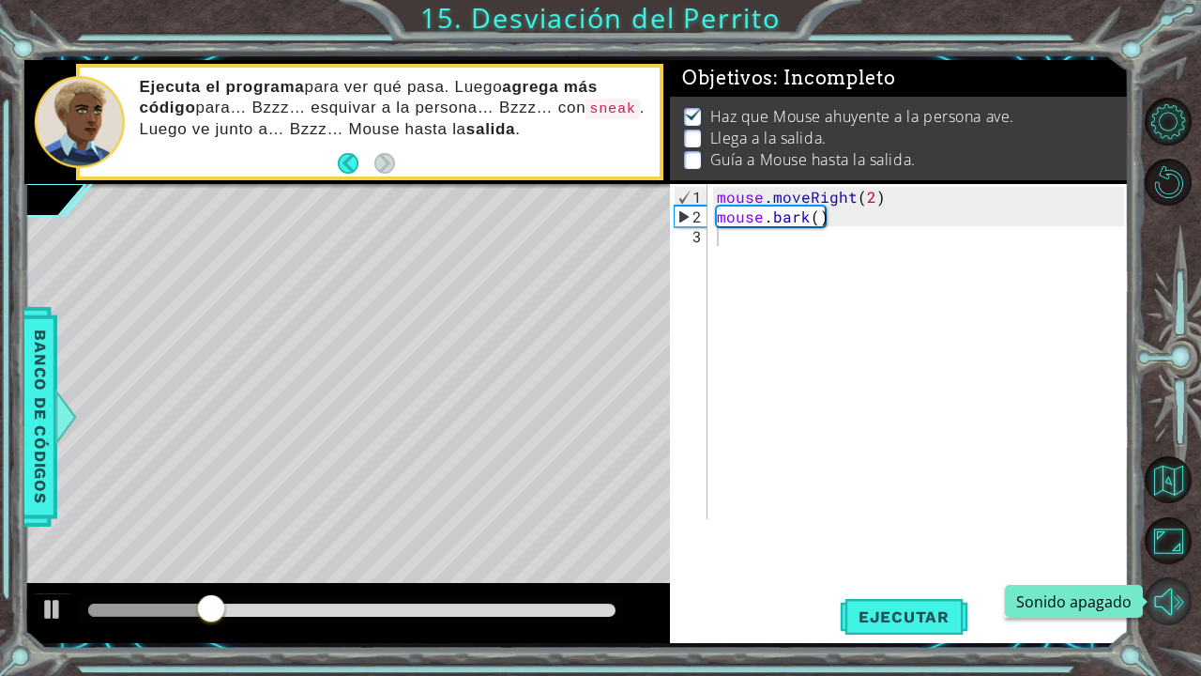
click at [1022, 576] on button "Sonido apagado" at bounding box center [1168, 600] width 47 height 47
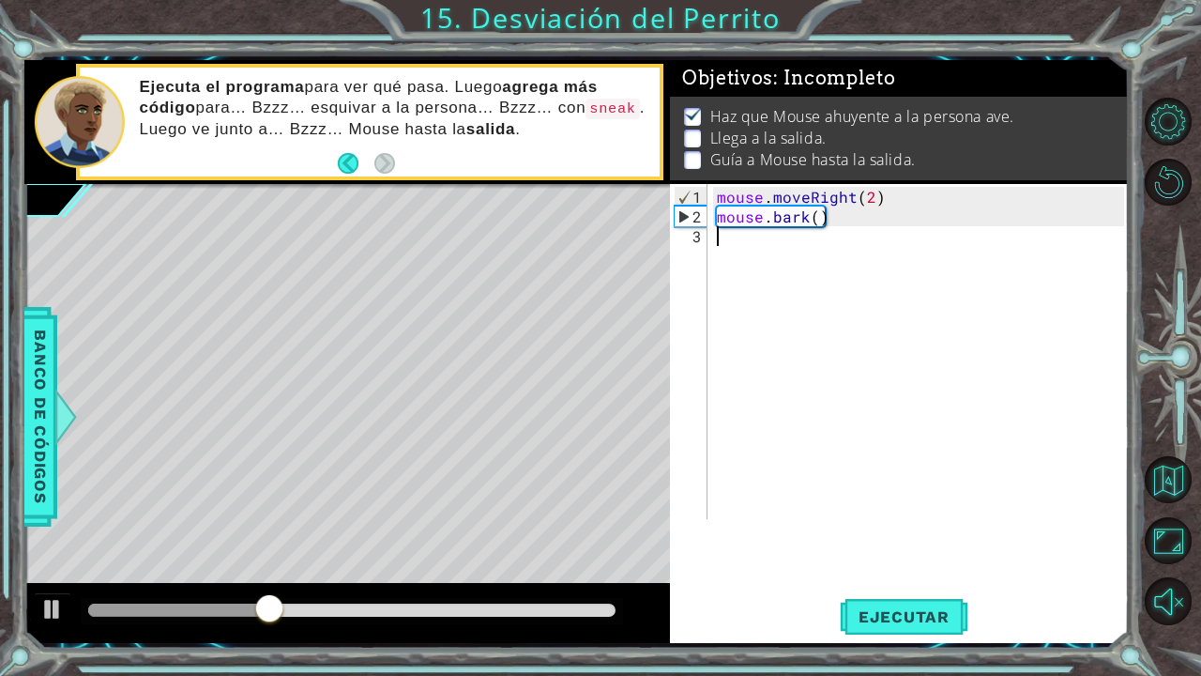
click at [746, 249] on div "mouse . moveRight ( 2 ) mouse . bark ( )" at bounding box center [923, 374] width 420 height 374
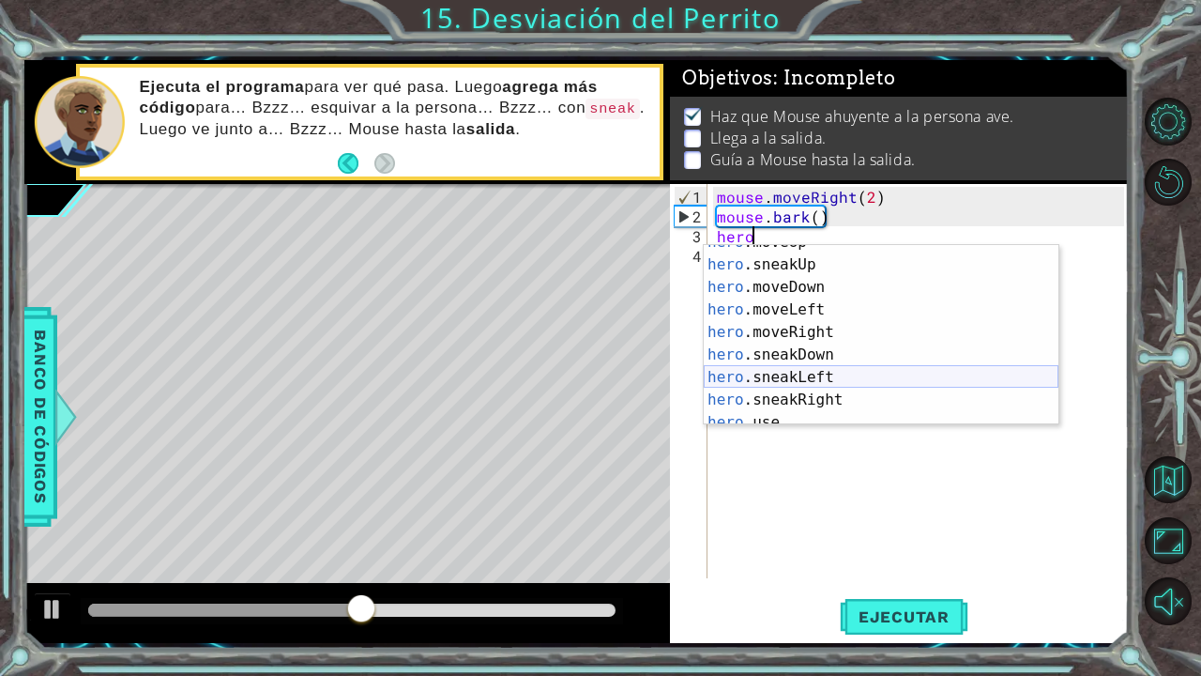
scroll to position [142, 0]
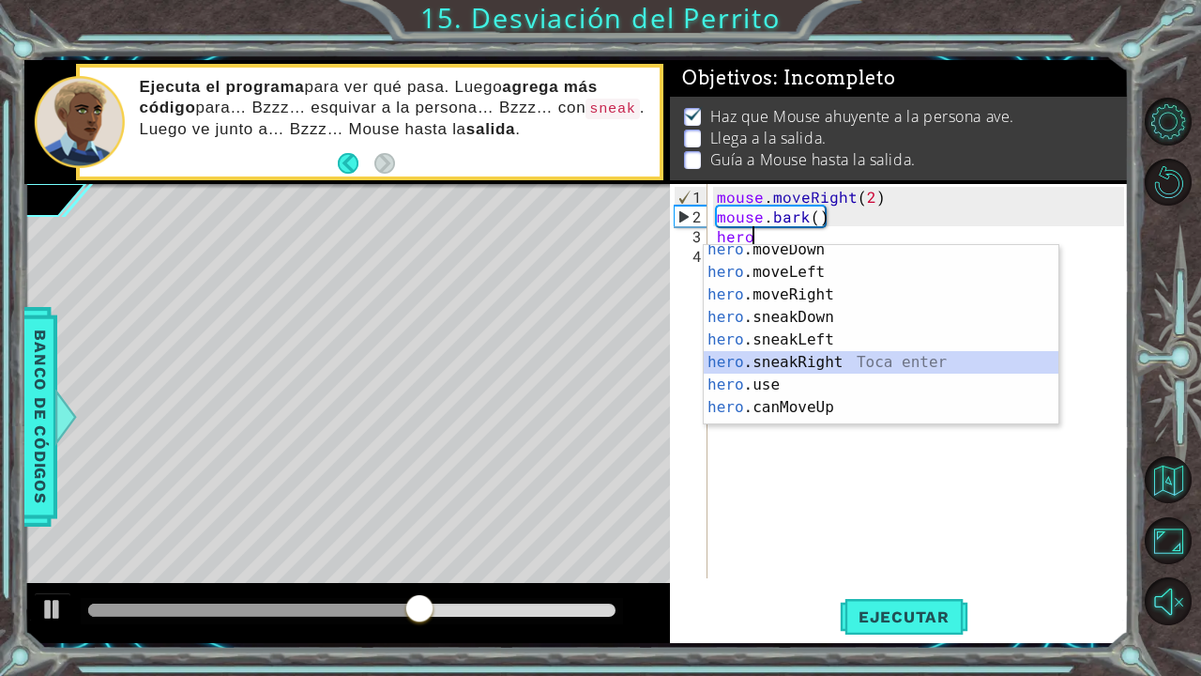
click at [813, 365] on div "hero .moveDown Toca enter hero .moveLeft Toca enter hero .moveRight Toca enter …" at bounding box center [881, 350] width 355 height 225
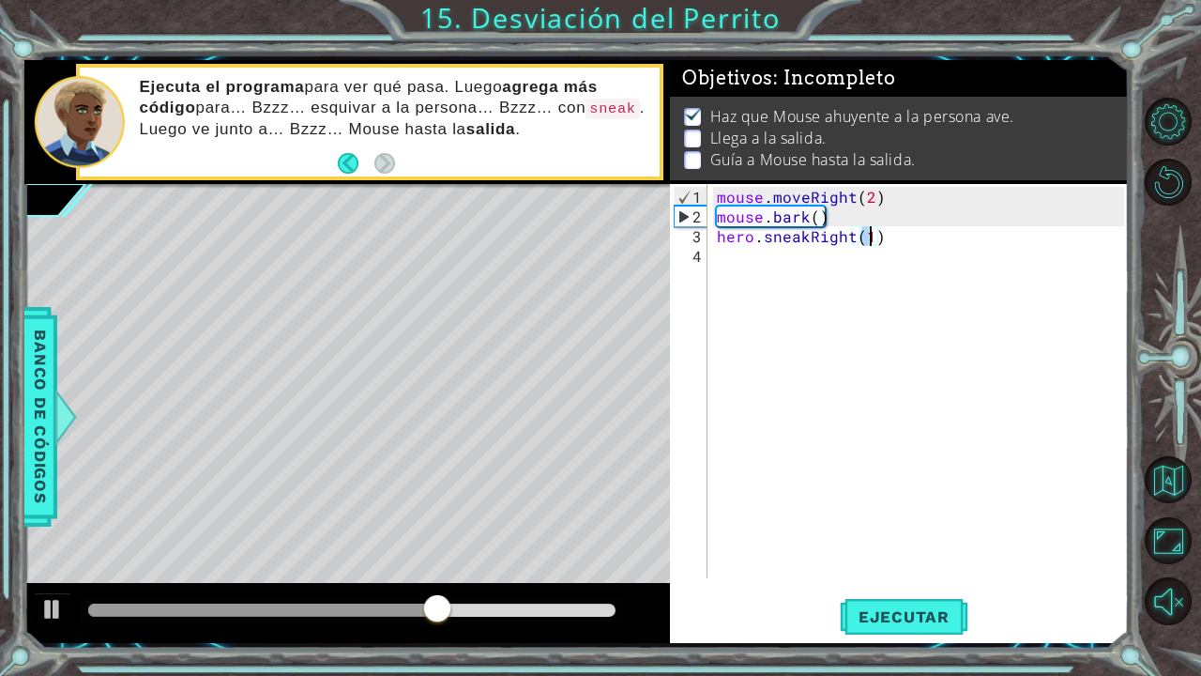
scroll to position [0, 9]
type textarea "hero.sneakRight(4)"
click at [917, 576] on span "Ejecutar" at bounding box center [904, 616] width 129 height 19
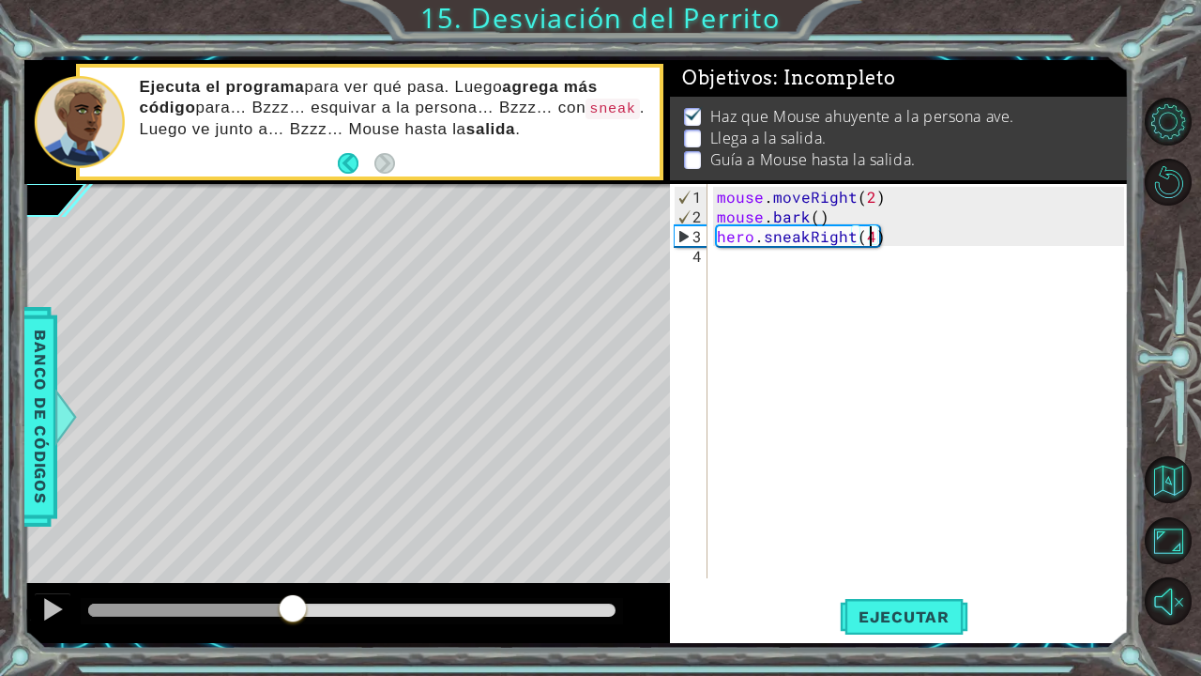
drag, startPoint x: 120, startPoint y: 612, endPoint x: 293, endPoint y: 603, distance: 172.8
click at [293, 576] on div at bounding box center [293, 610] width 34 height 34
click at [800, 268] on div "mouse . moveRight ( 2 ) mouse . bark ( ) hero . sneakRight ( 4 )" at bounding box center [923, 403] width 420 height 433
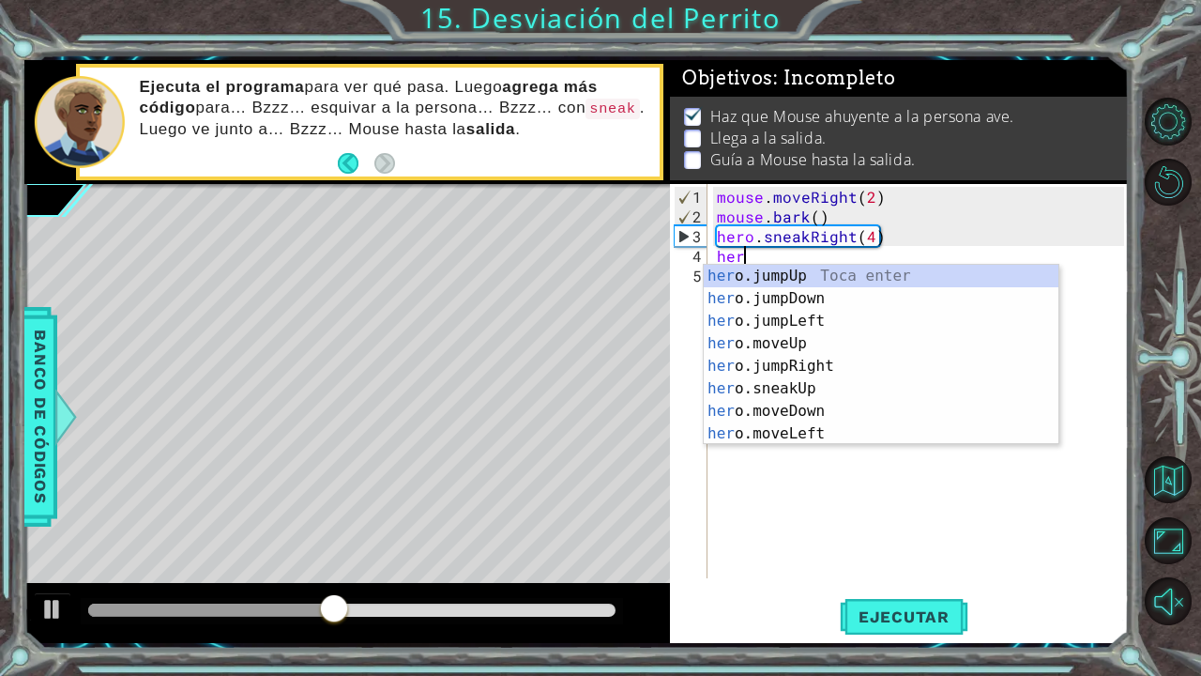
type textarea "hero"
click at [852, 275] on div "hero .jumpUp Toca enter hero .jumpDown Toca enter hero .jumpLeft Toca enter her…" at bounding box center [881, 377] width 355 height 225
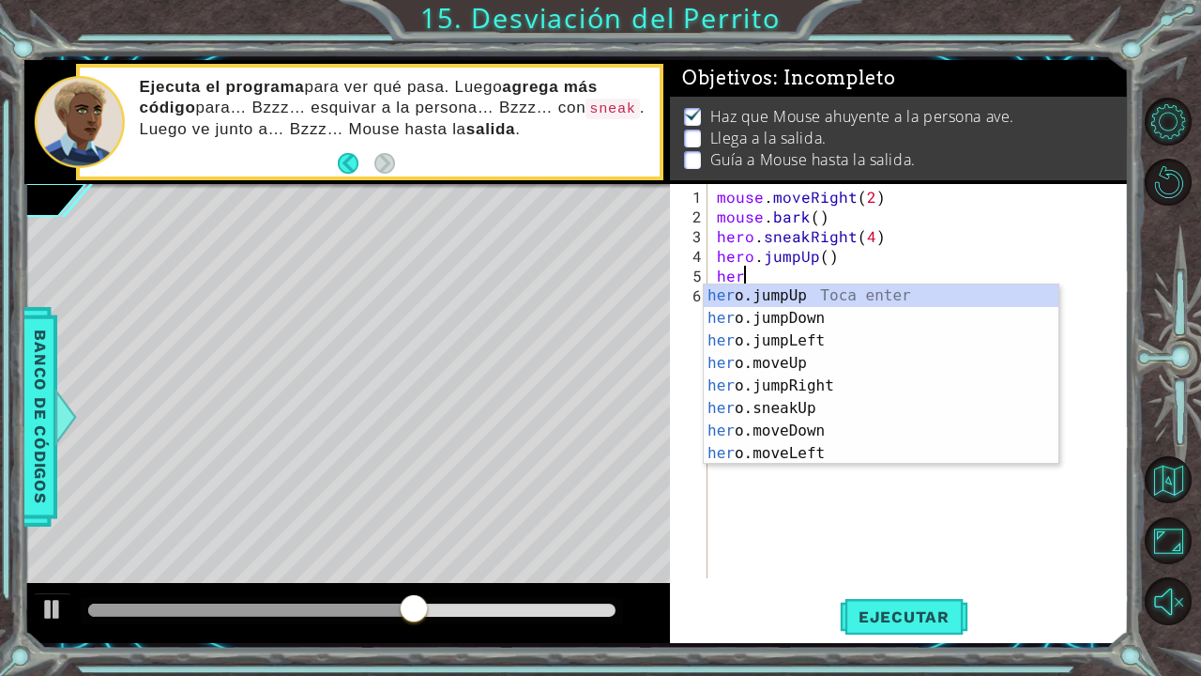
type textarea "hero"
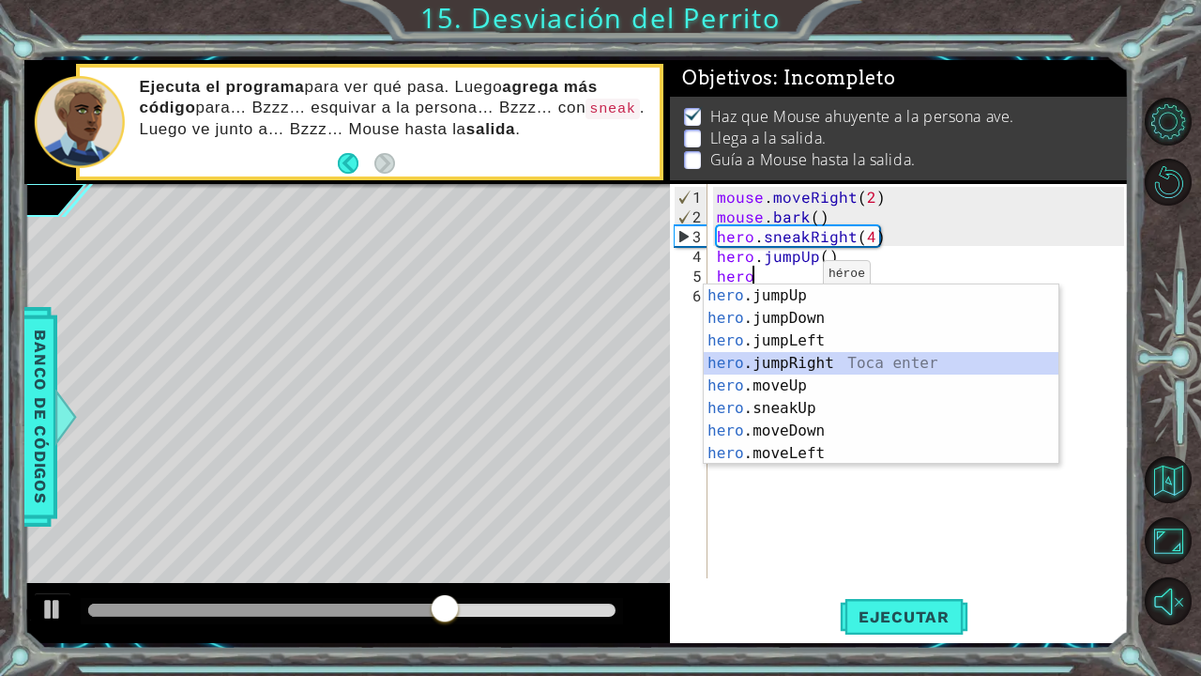
click at [785, 368] on div "hero .jumpUp Toca enter hero .jumpDown Toca enter hero .jumpLeft Toca enter her…" at bounding box center [881, 396] width 355 height 225
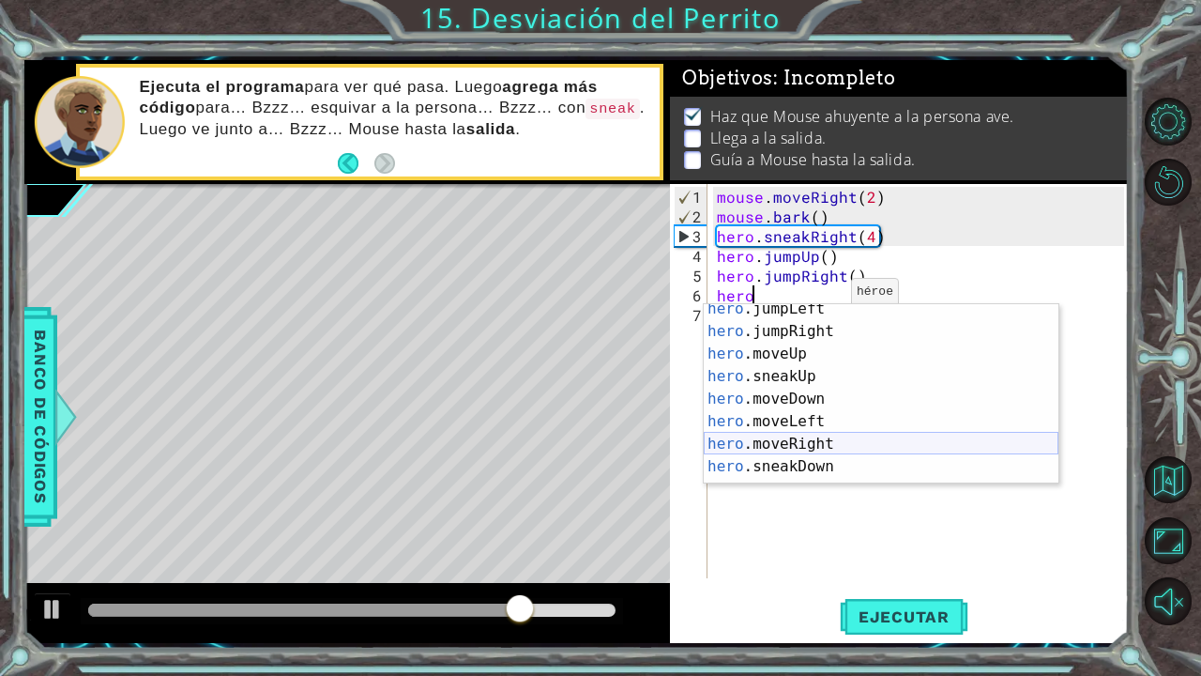
scroll to position [53, 0]
click at [832, 443] on div "hero .jumpLeft Toca enter hero .jumpRight Toca enter hero .moveUp Toca enter he…" at bounding box center [881, 408] width 355 height 225
type textarea "hero.moveRight(1)"
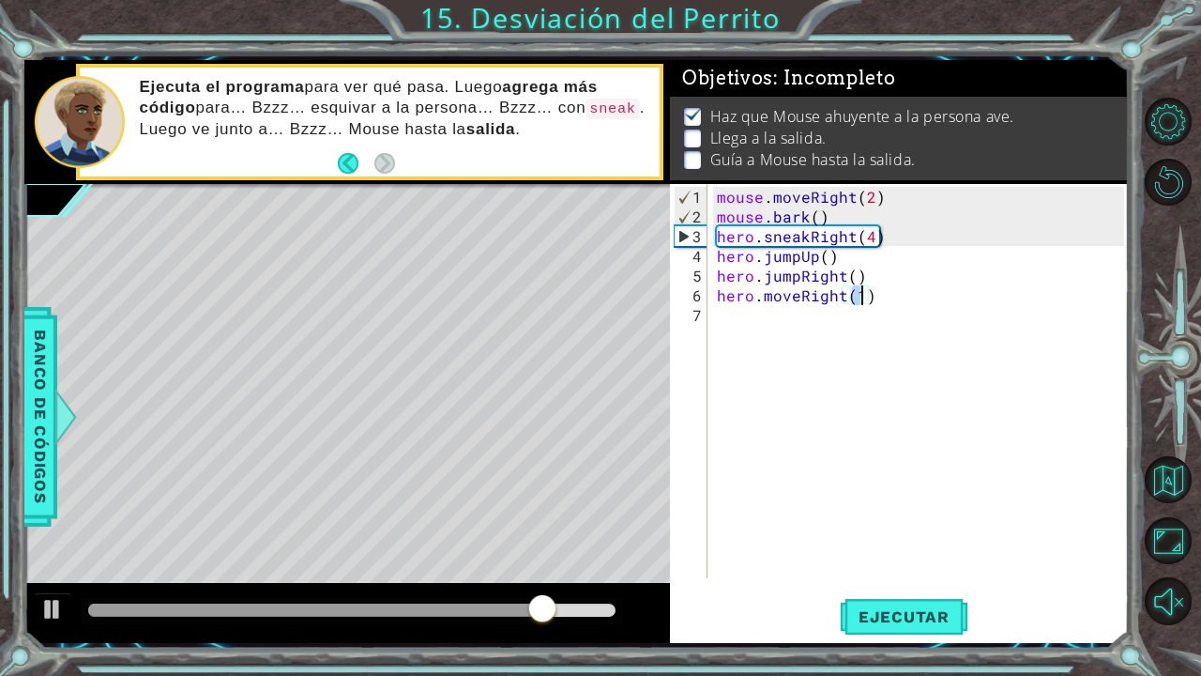
click at [889, 576] on div "hero.moveRight(1) 1 2 3 4 5 6 7 mouse . moveRight ( 2 ) mouse . bark ( ) hero .…" at bounding box center [899, 413] width 459 height 459
click at [886, 576] on span "Ejecutar" at bounding box center [904, 616] width 129 height 19
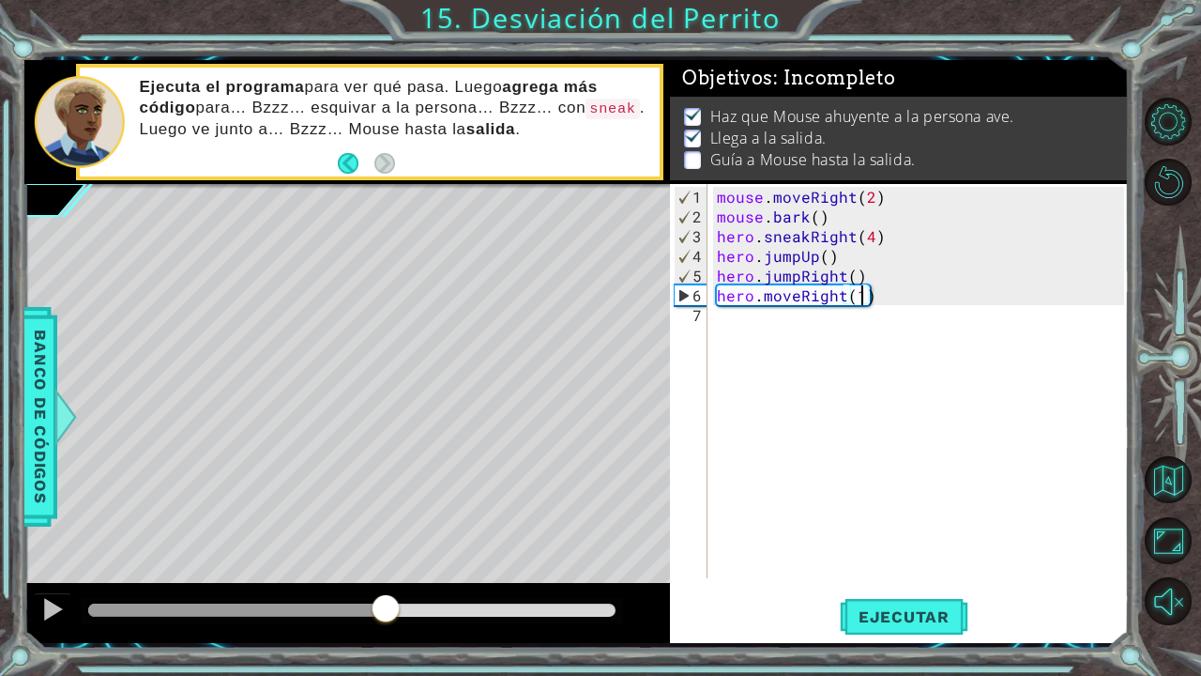
drag, startPoint x: 119, startPoint y: 606, endPoint x: 387, endPoint y: 586, distance: 268.1
click at [387, 576] on div at bounding box center [347, 613] width 646 height 60
click at [781, 339] on div "mouse . moveRight ( 2 ) mouse . bark ( ) hero . sneakRight ( 4 ) hero . jumpUp …" at bounding box center [923, 403] width 420 height 433
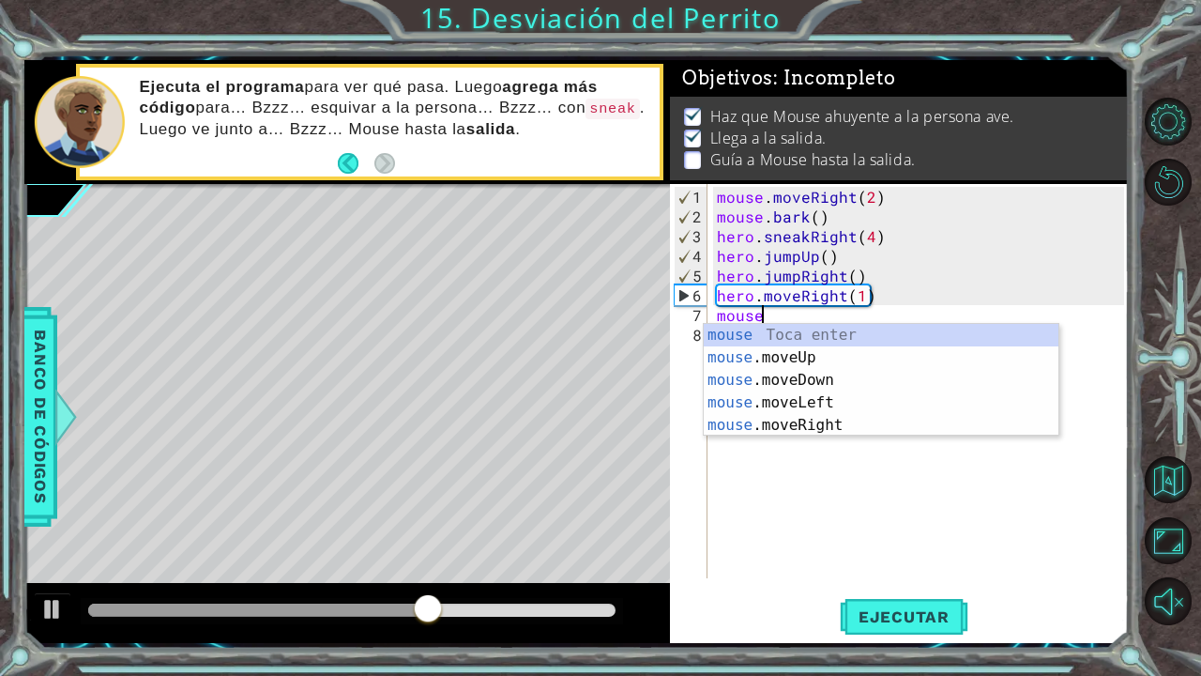
scroll to position [0, 2]
click at [845, 418] on div "mouse Toca enter mouse .moveUp Toca enter mouse .moveDown Toca enter mouse .mov…" at bounding box center [881, 403] width 355 height 158
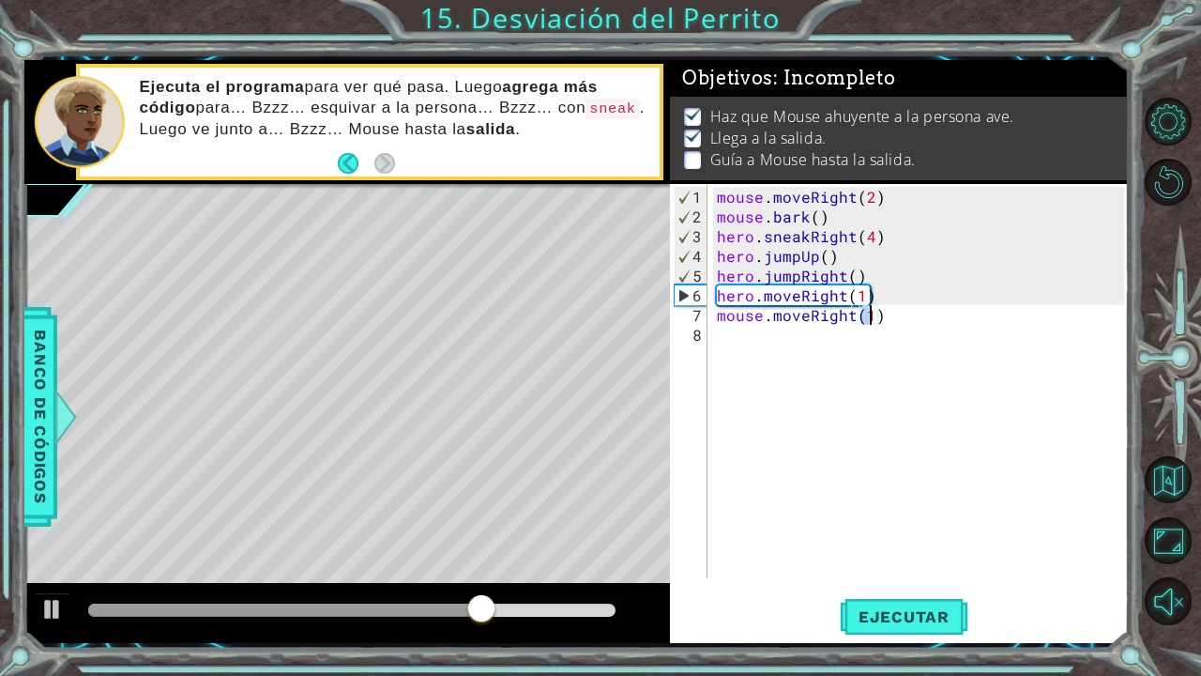
type textarea "mouse.moveRight(2)"
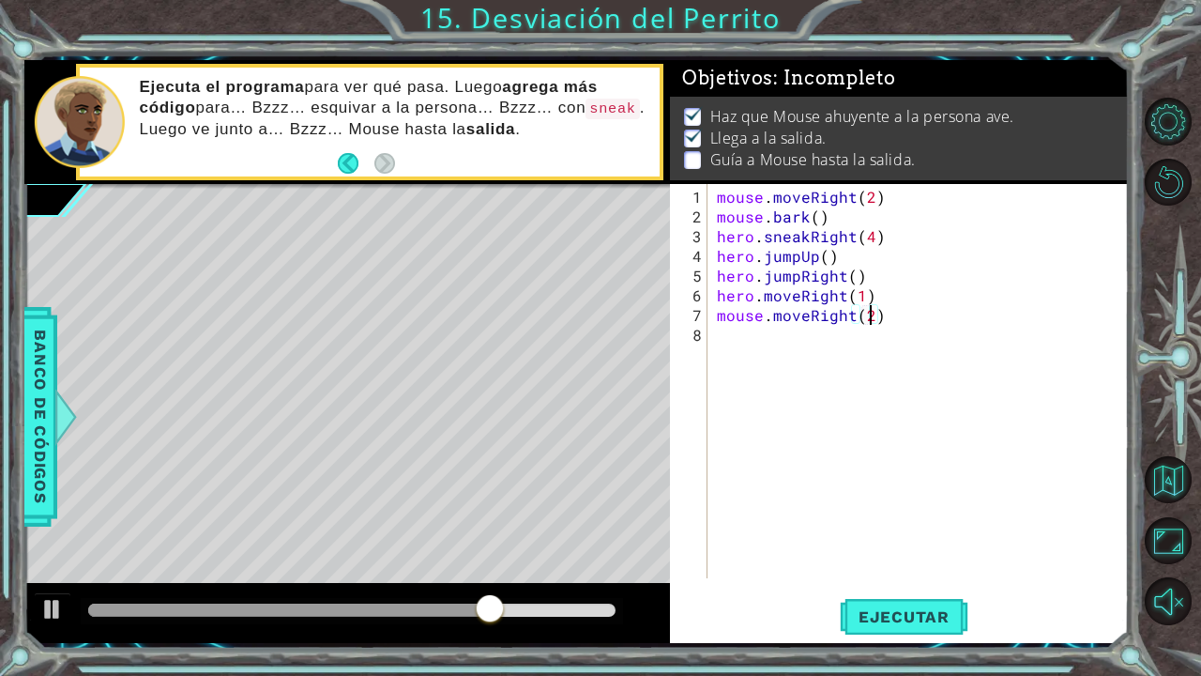
scroll to position [0, 0]
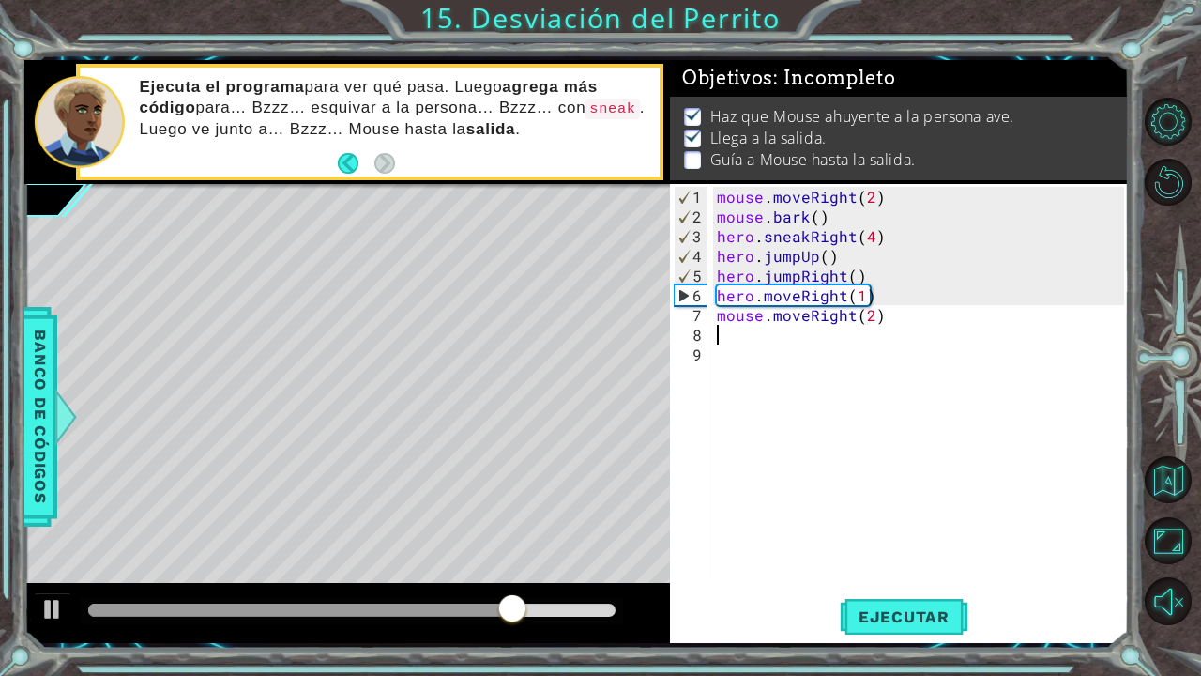
type textarea "h"
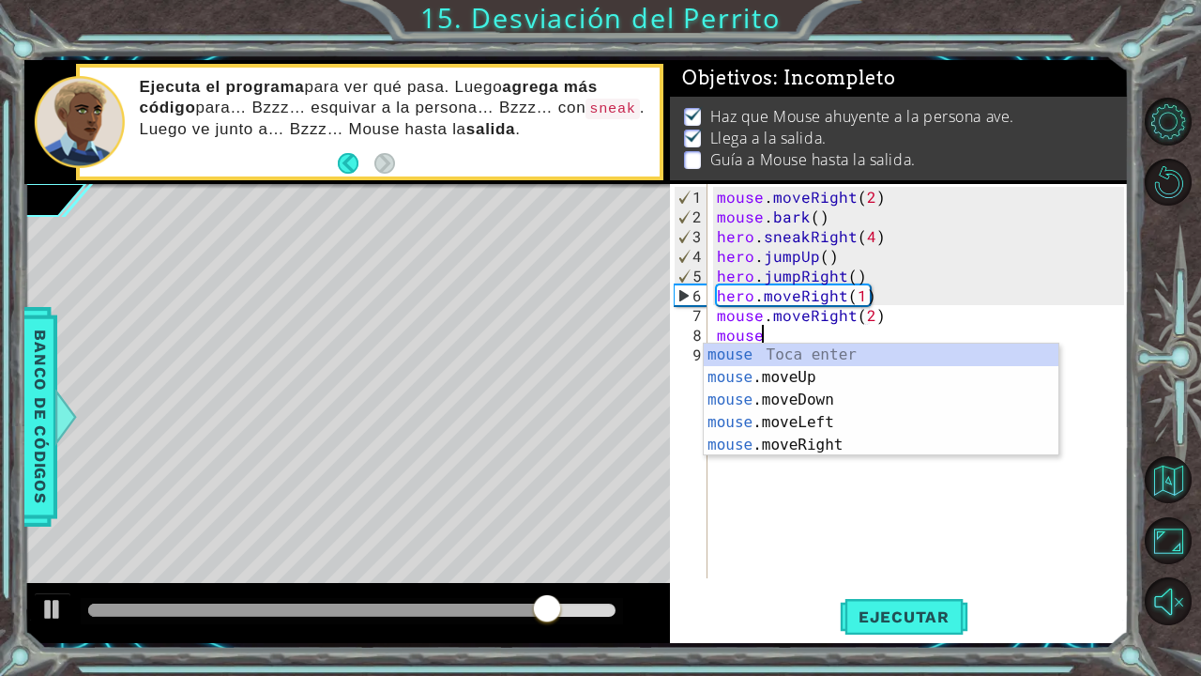
scroll to position [0, 2]
click at [855, 403] on div "mouse Toca enter mouse .moveUp Toca enter mouse .moveDown Toca enter mouse .mov…" at bounding box center [881, 422] width 355 height 158
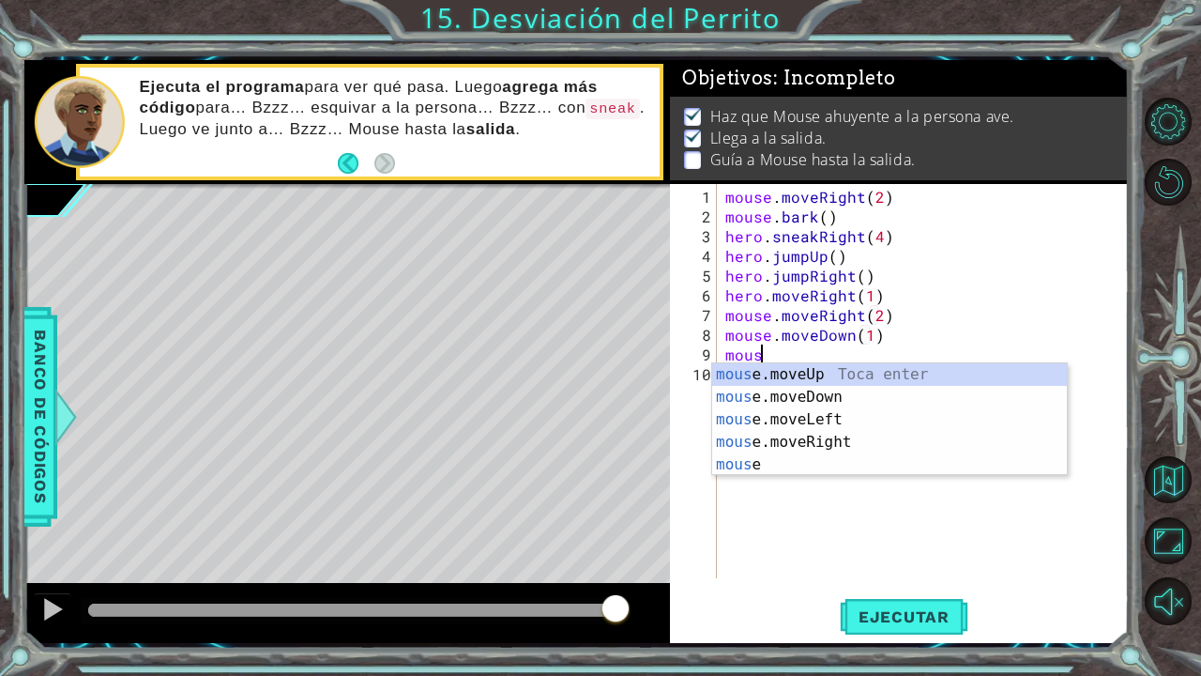
scroll to position [0, 11]
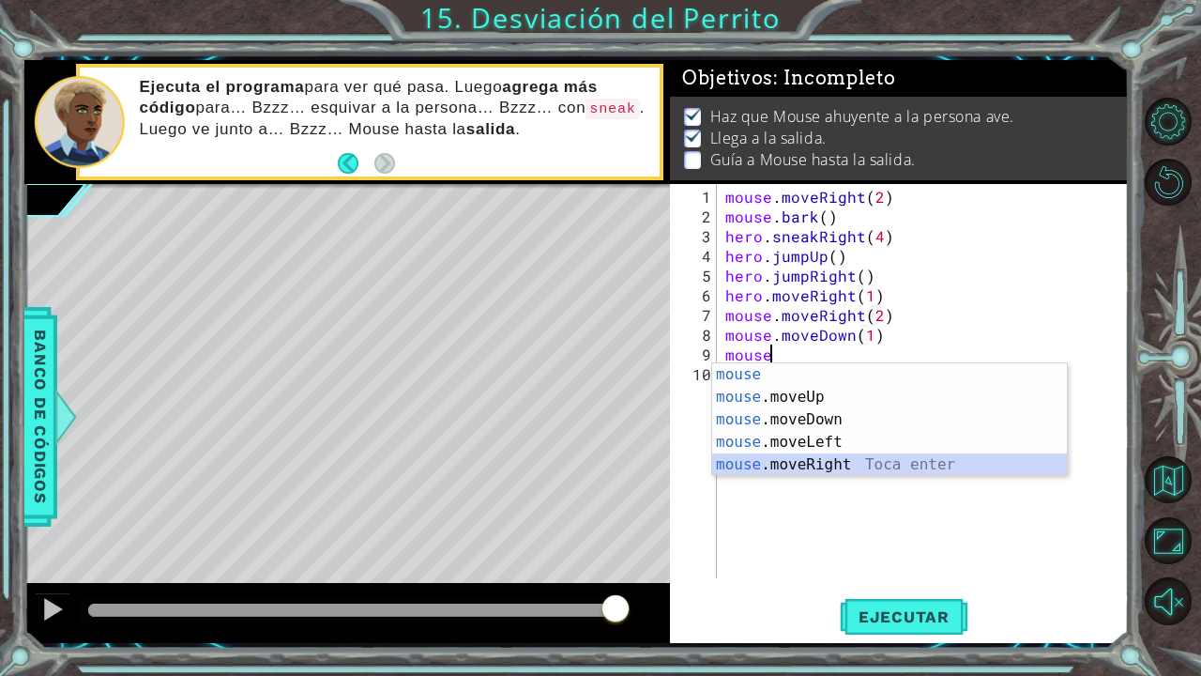
click at [857, 469] on div "mouse Toca enter mouse .moveUp Toca enter mouse .moveDown Toca enter mouse .mov…" at bounding box center [889, 442] width 355 height 158
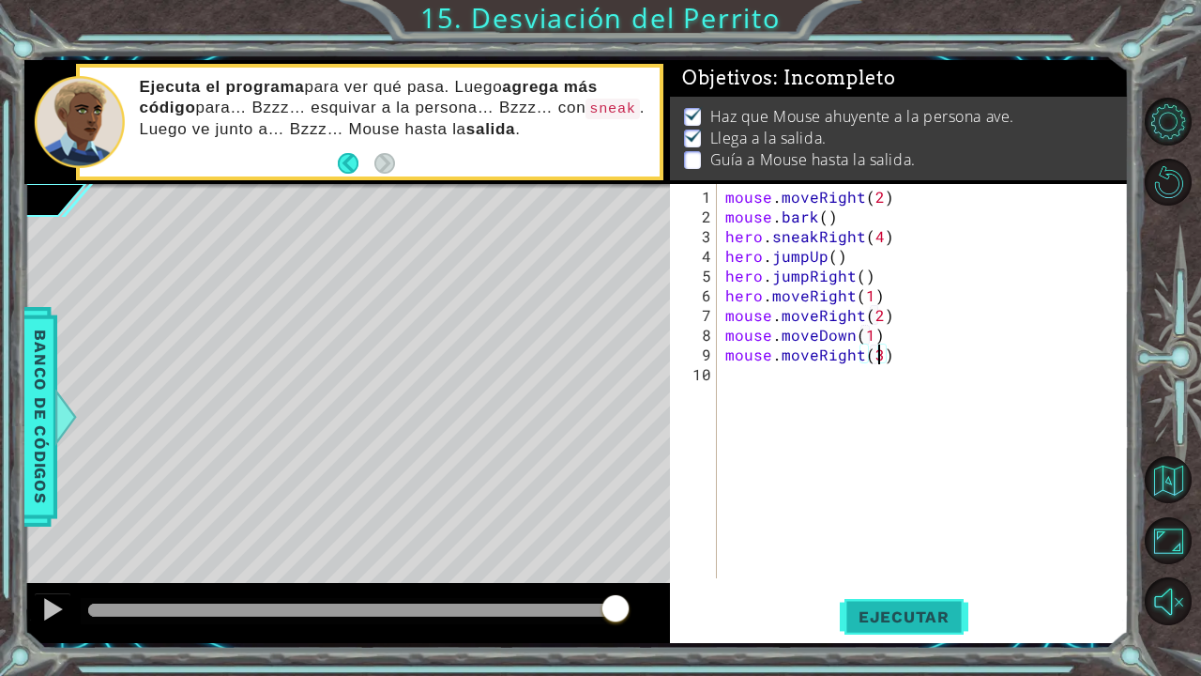
click at [941, 576] on span "Ejecutar" at bounding box center [904, 616] width 129 height 19
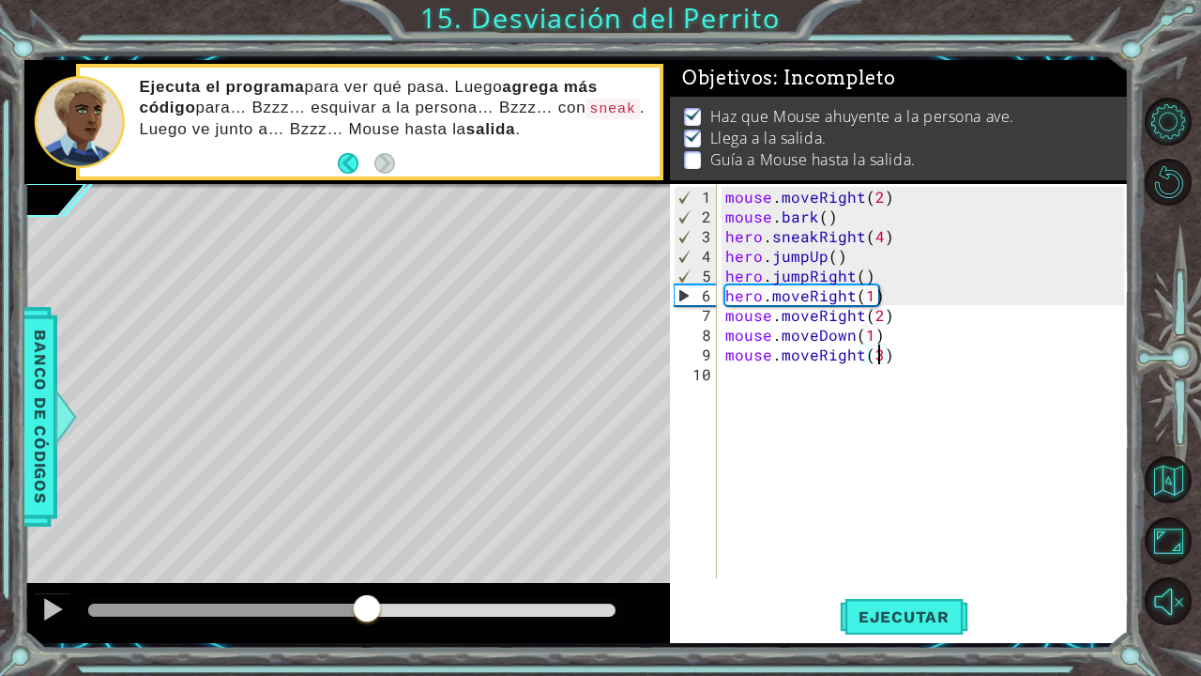
click at [367, 560] on div "methods hero use(thing) moveUp(steps) moveDown(steps) moveLeft(steps) moveRight…" at bounding box center [576, 351] width 1105 height 583
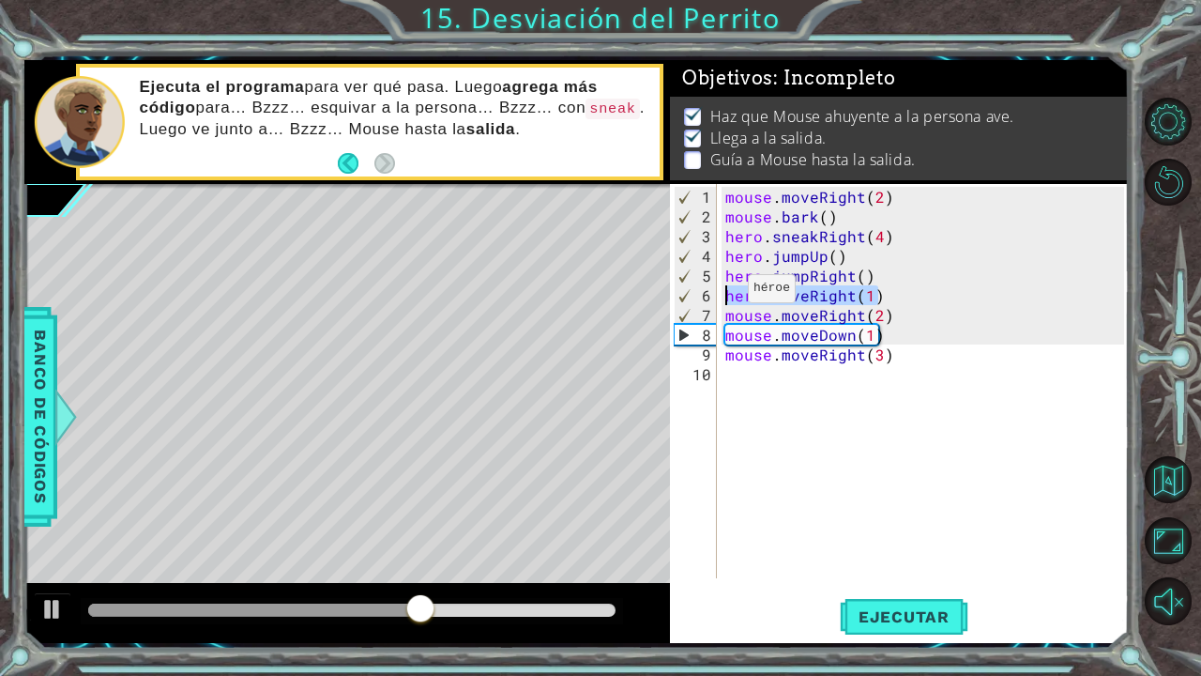
drag, startPoint x: 887, startPoint y: 302, endPoint x: 712, endPoint y: 298, distance: 174.6
click at [712, 298] on div "mouse.moveRight(3) 1 2 3 4 5 6 7 8 9 10 mouse . moveRight ( 2 ) mouse . bark ( …" at bounding box center [897, 381] width 454 height 394
type textarea "hero.moveRight(1)"
type textarea "hero.jumpRight()"
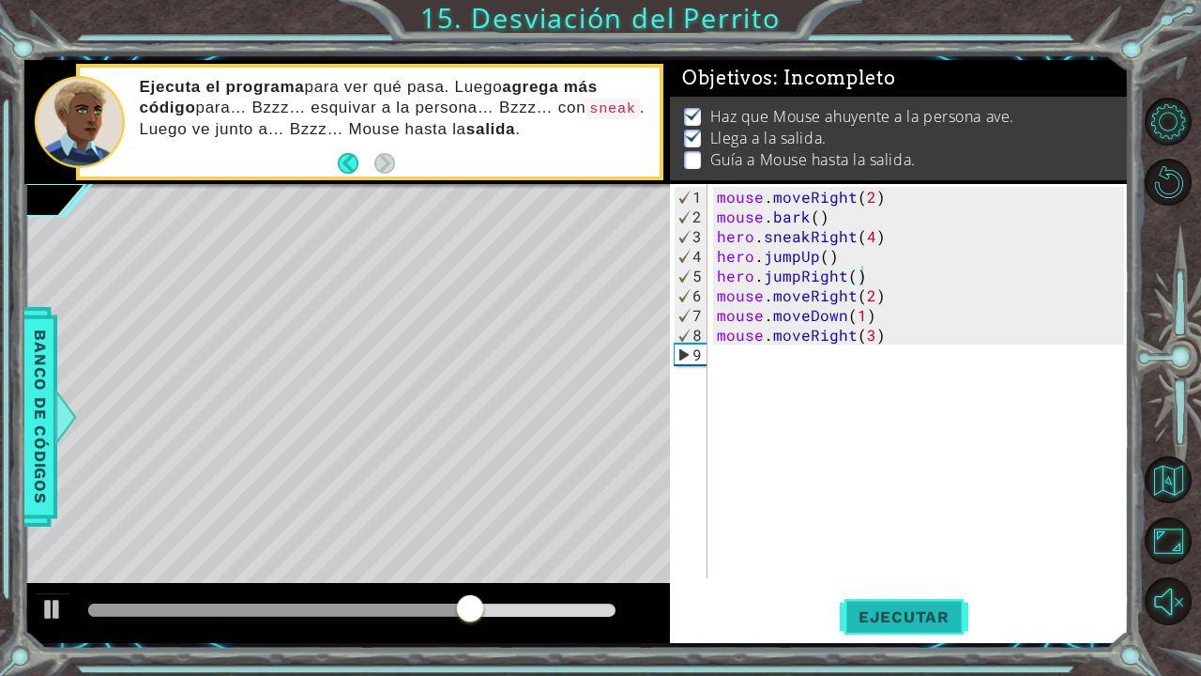
click at [867, 576] on button "Ejecutar" at bounding box center [904, 616] width 129 height 46
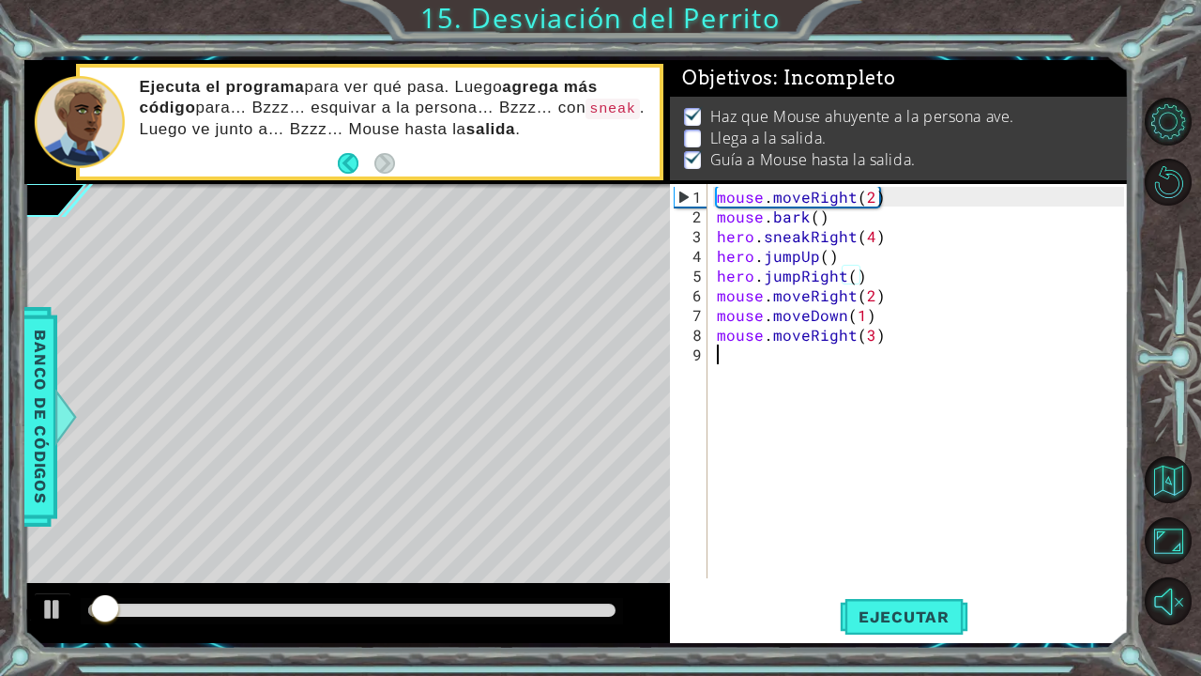
click at [722, 368] on div "mouse . moveRight ( 2 ) mouse . bark ( ) hero . sneakRight ( 4 ) hero . jumpUp …" at bounding box center [923, 403] width 420 height 433
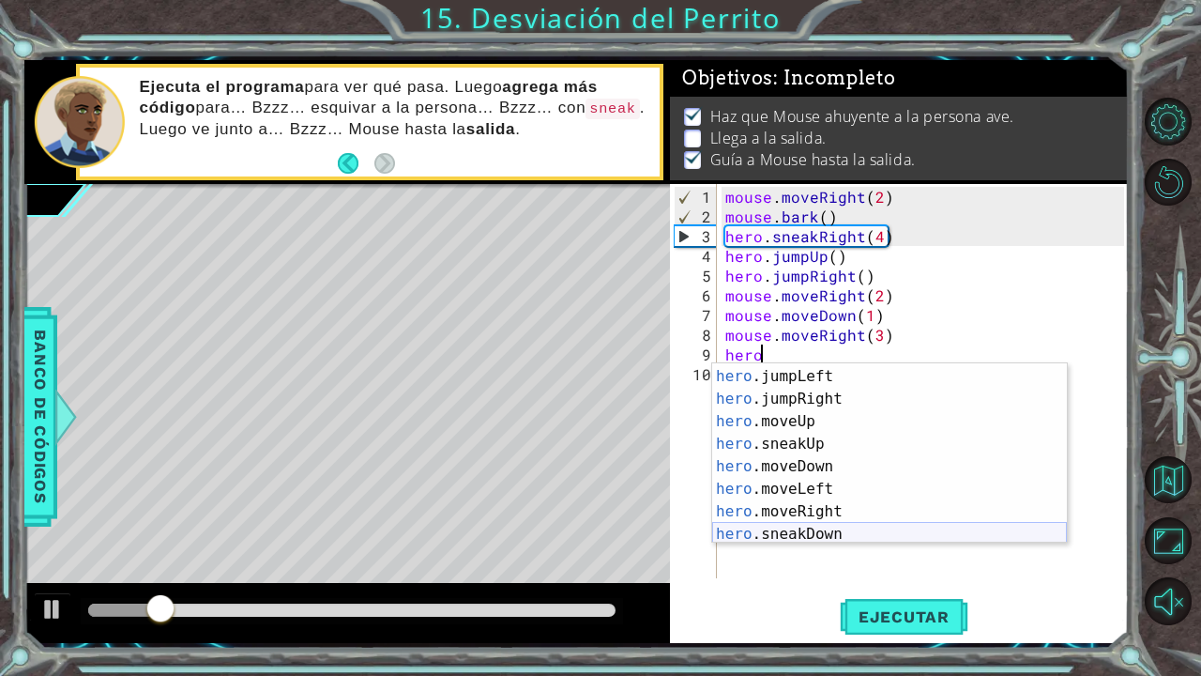
scroll to position [71, 0]
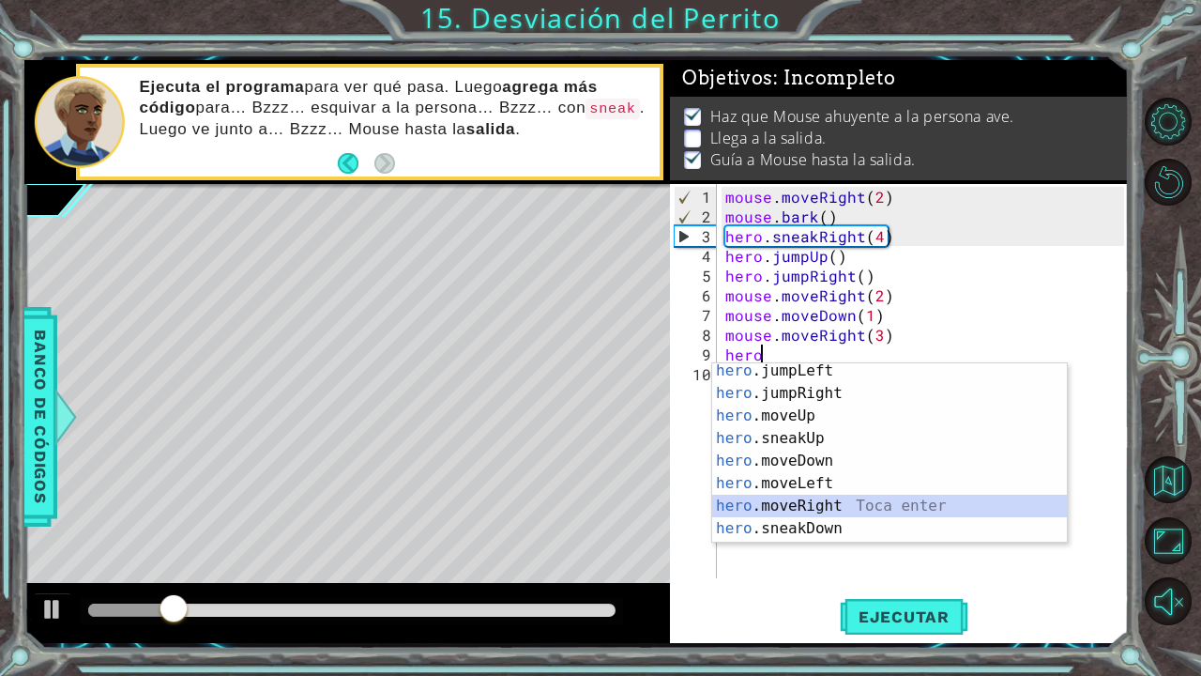
click at [825, 502] on div "hero .jumpLeft Toca enter hero .jumpRight Toca enter hero .moveUp Toca enter he…" at bounding box center [889, 471] width 355 height 225
type textarea "hero.moveRight(1)"
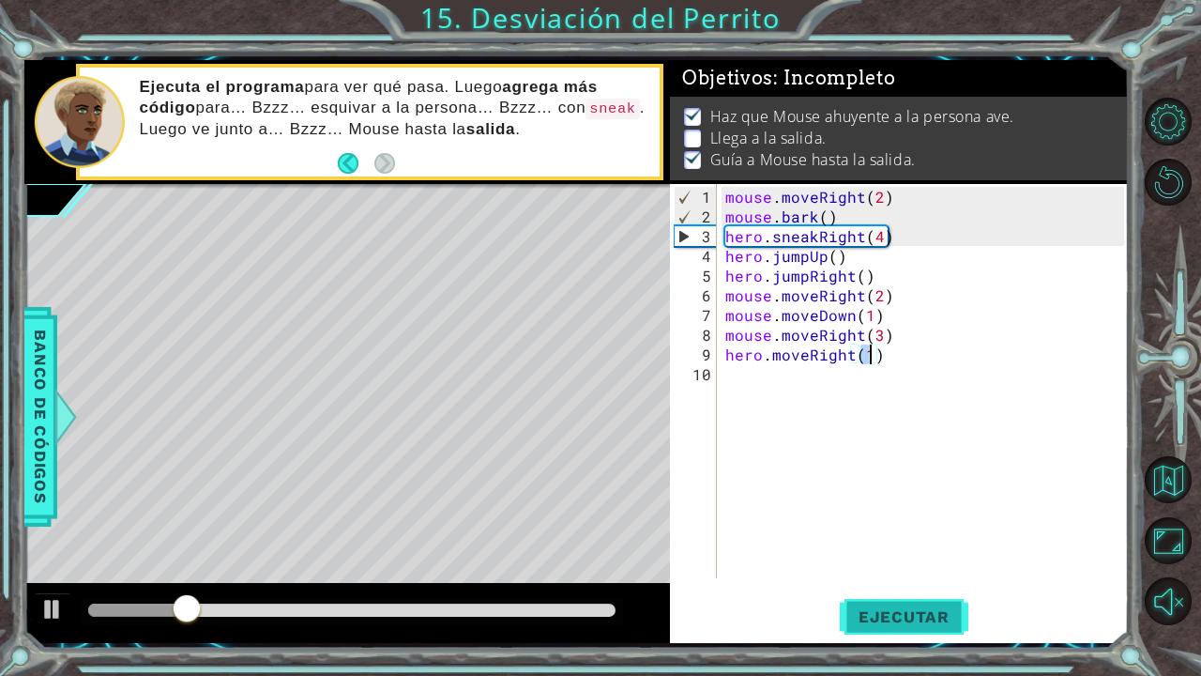
click at [879, 576] on span "Ejecutar" at bounding box center [904, 616] width 129 height 19
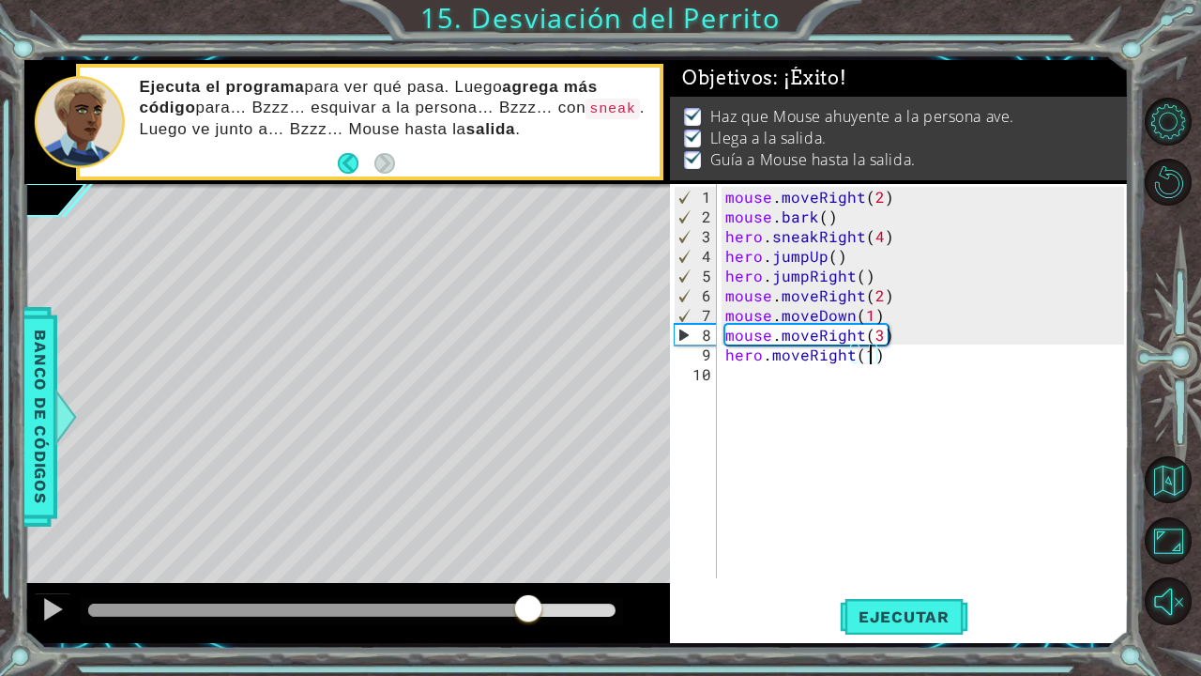
drag, startPoint x: 272, startPoint y: 619, endPoint x: 545, endPoint y: 592, distance: 274.4
click at [545, 576] on div at bounding box center [347, 613] width 646 height 60
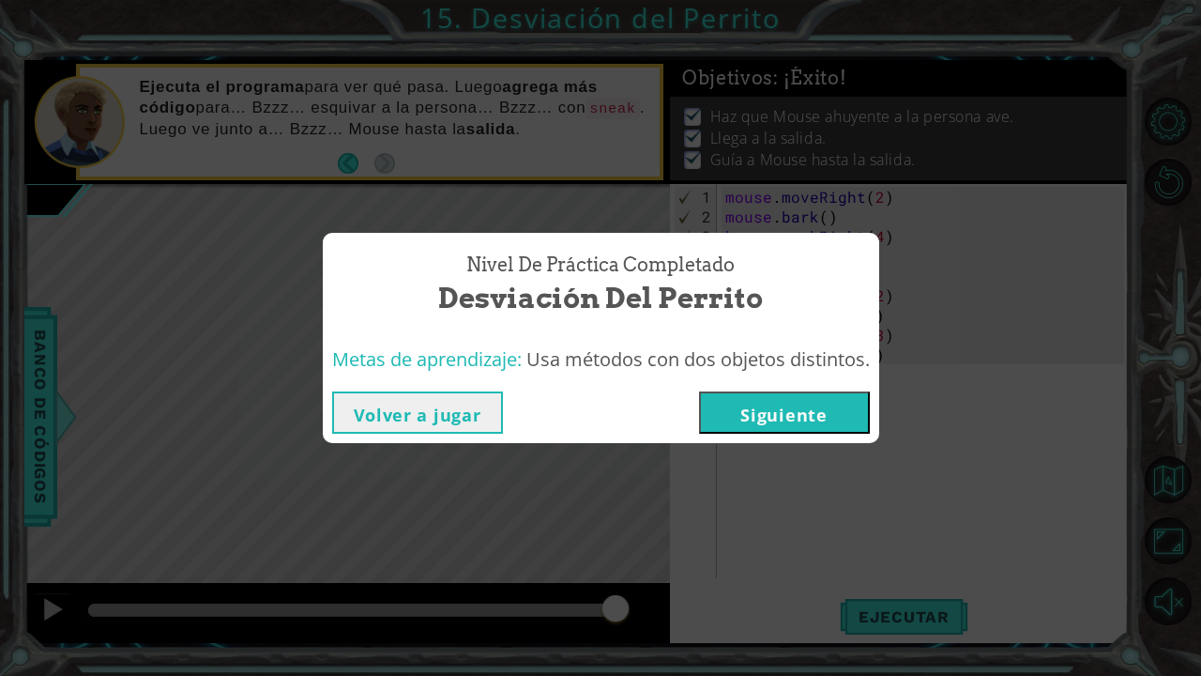
click at [762, 416] on button "Siguiente" at bounding box center [784, 412] width 171 height 42
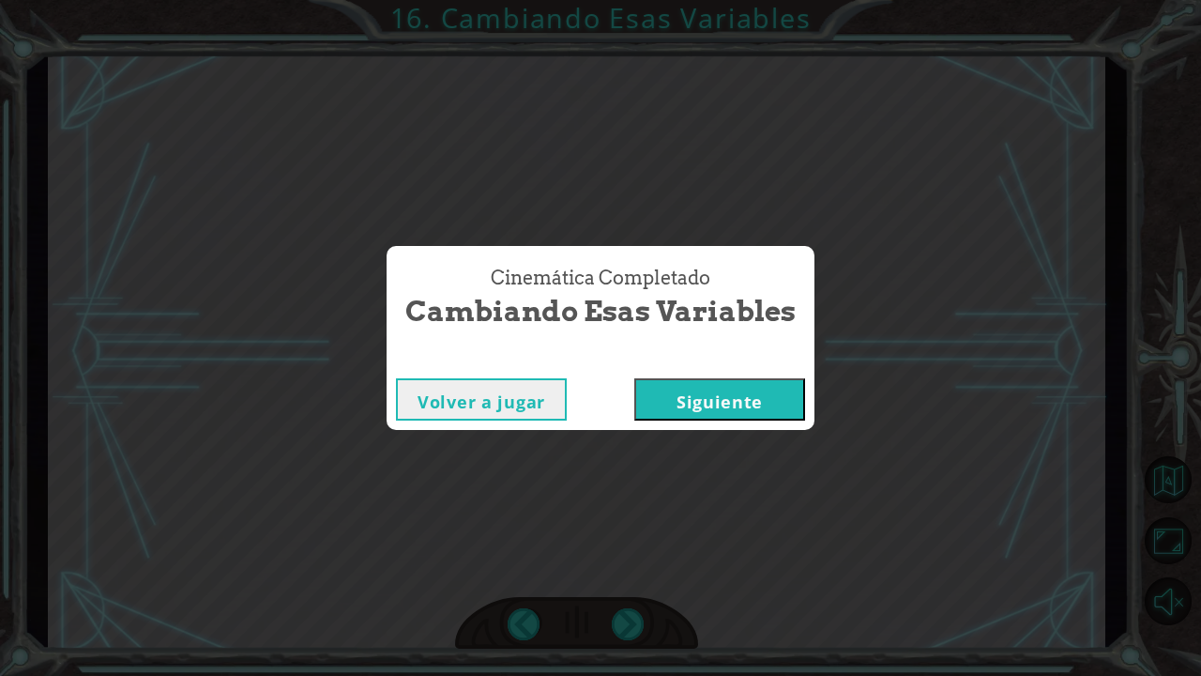
click at [749, 410] on button "Siguiente" at bounding box center [719, 399] width 171 height 42
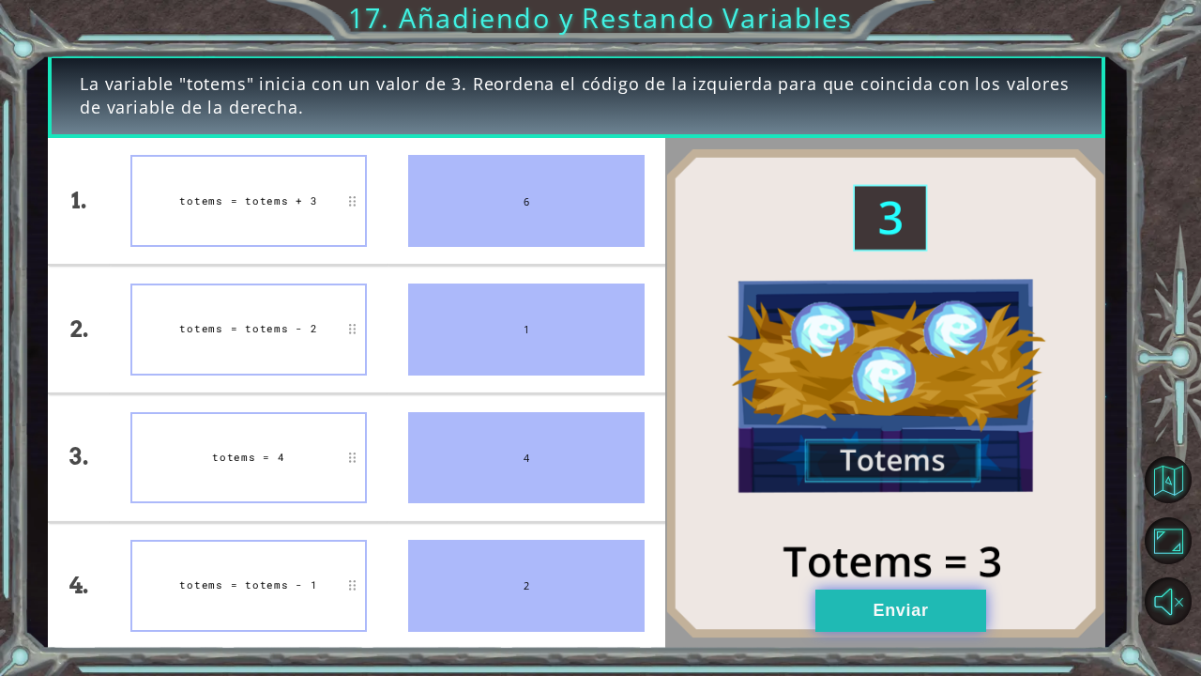
click at [840, 576] on button "Enviar" at bounding box center [900, 610] width 171 height 42
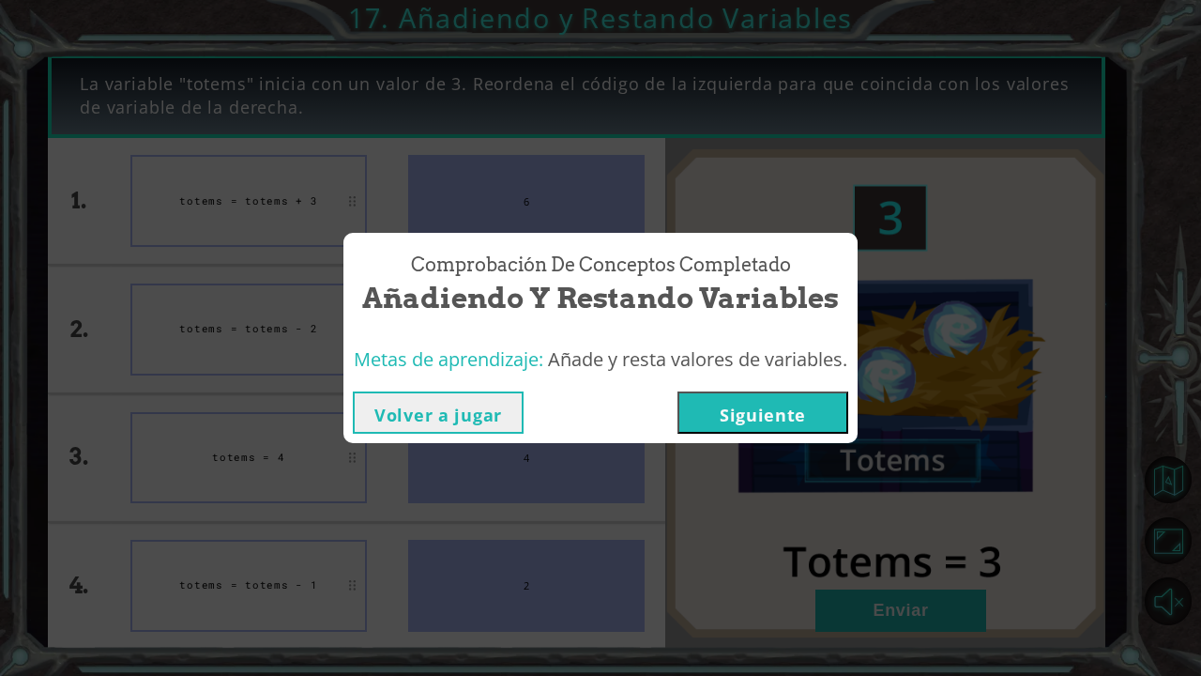
click at [767, 404] on button "Siguiente" at bounding box center [762, 412] width 171 height 42
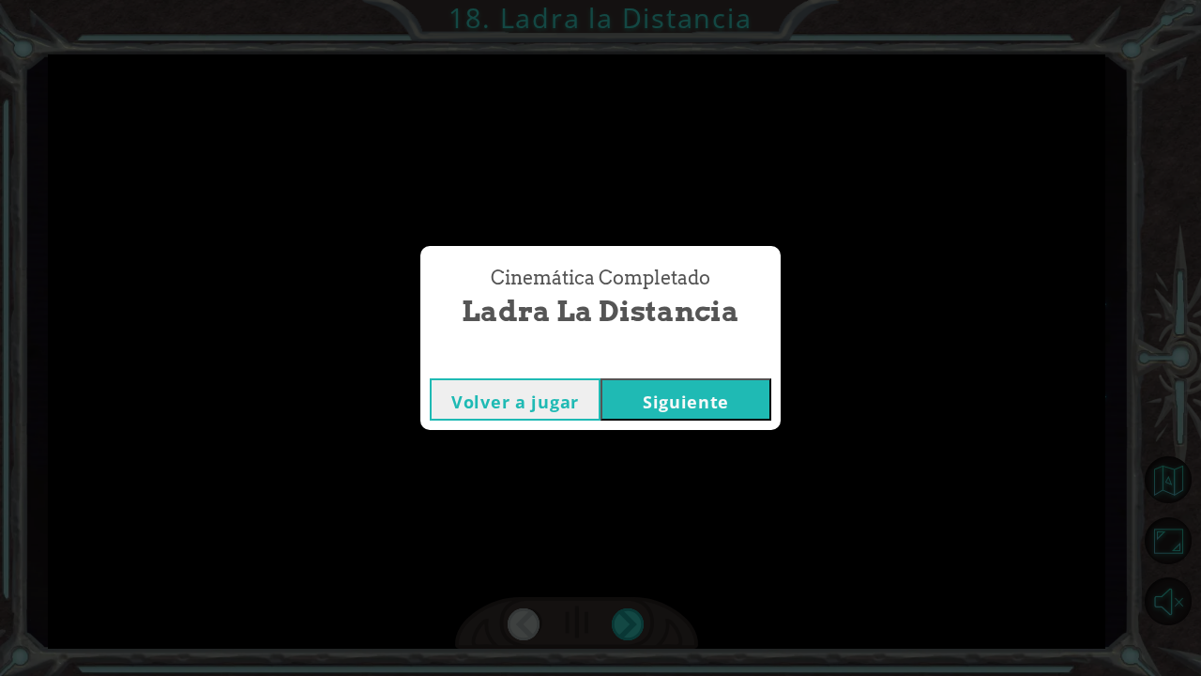
click at [704, 398] on button "Siguiente" at bounding box center [685, 399] width 171 height 42
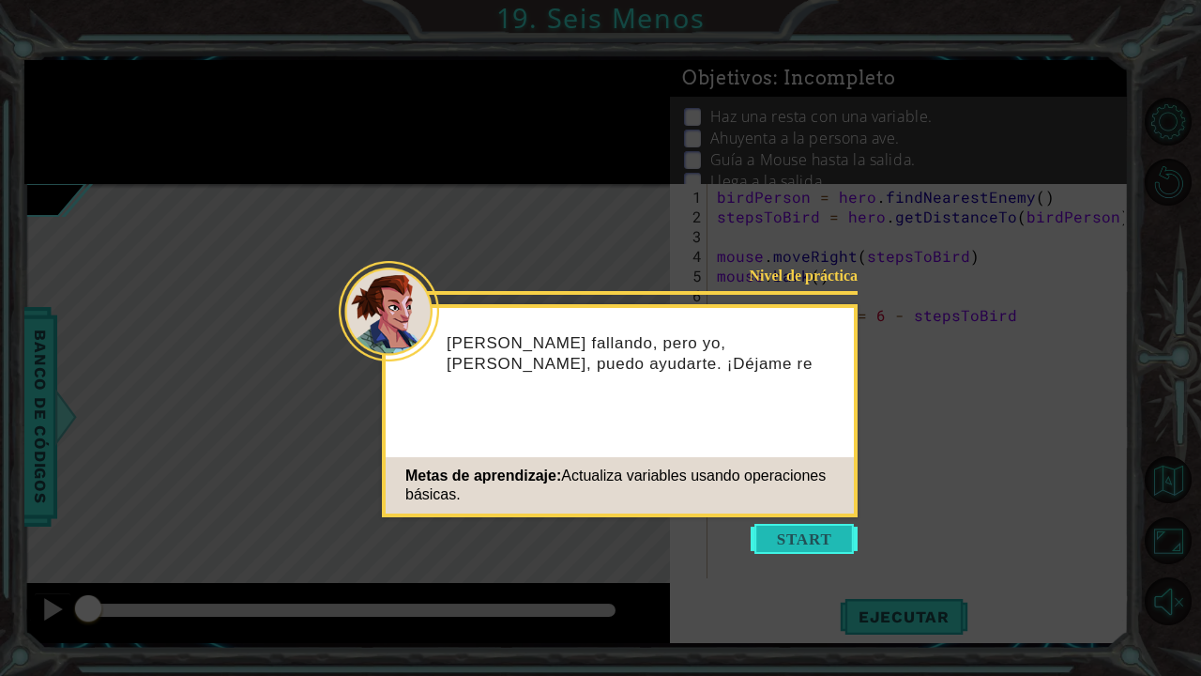
click at [775, 538] on button "Start" at bounding box center [804, 539] width 107 height 30
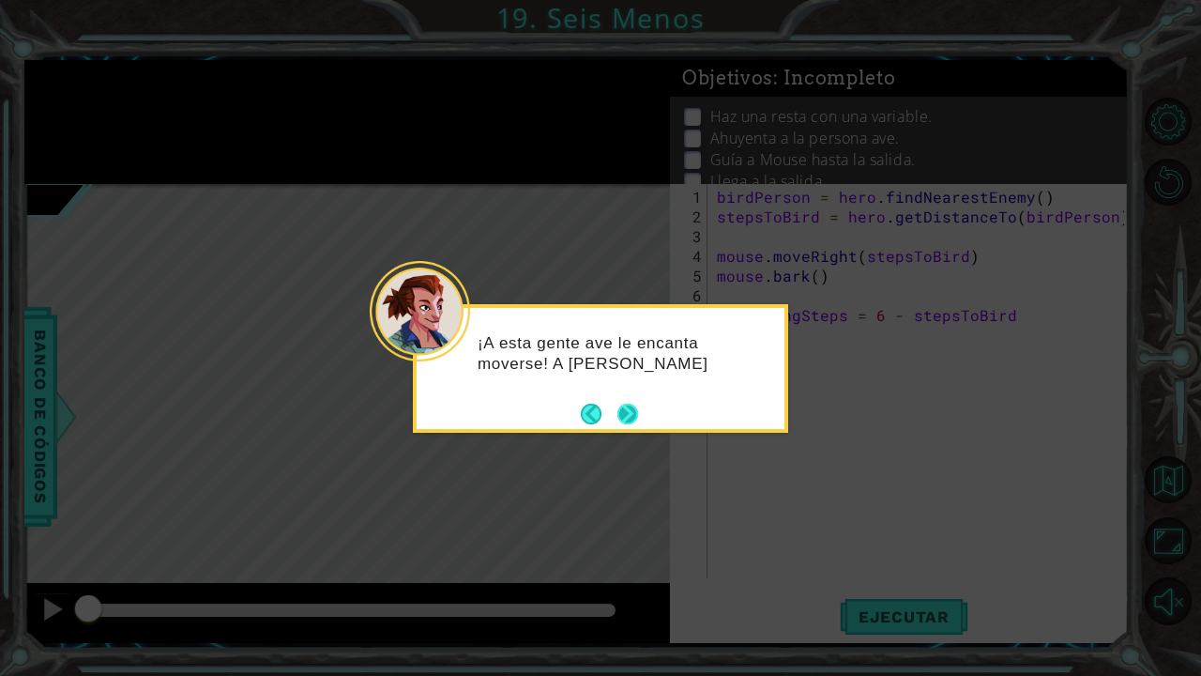
click at [631, 409] on button "Next" at bounding box center [627, 413] width 21 height 21
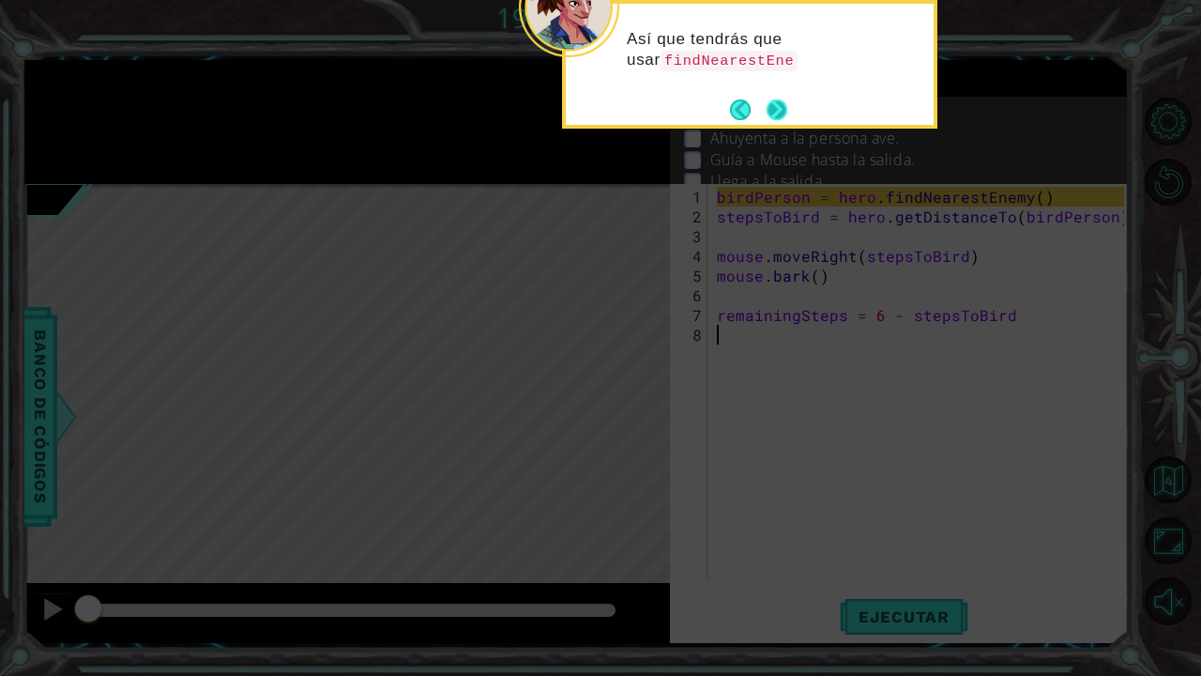
click at [766, 112] on button "Next" at bounding box center [777, 110] width 26 height 26
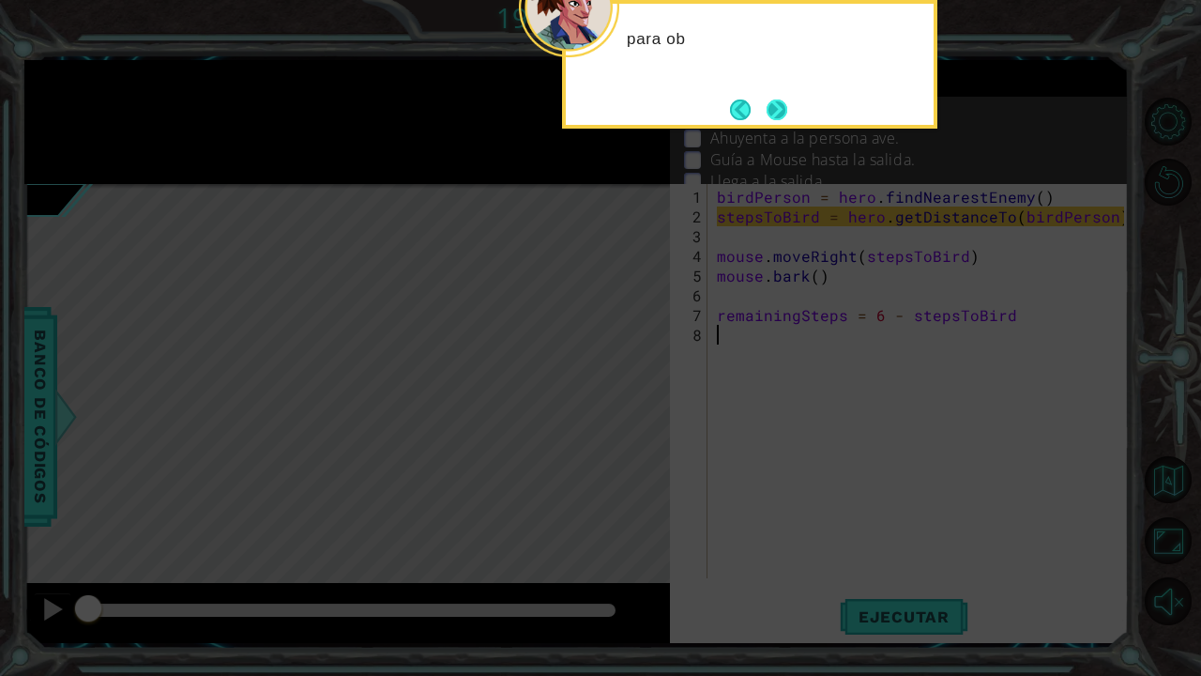
click at [767, 112] on button "Next" at bounding box center [778, 110] width 22 height 22
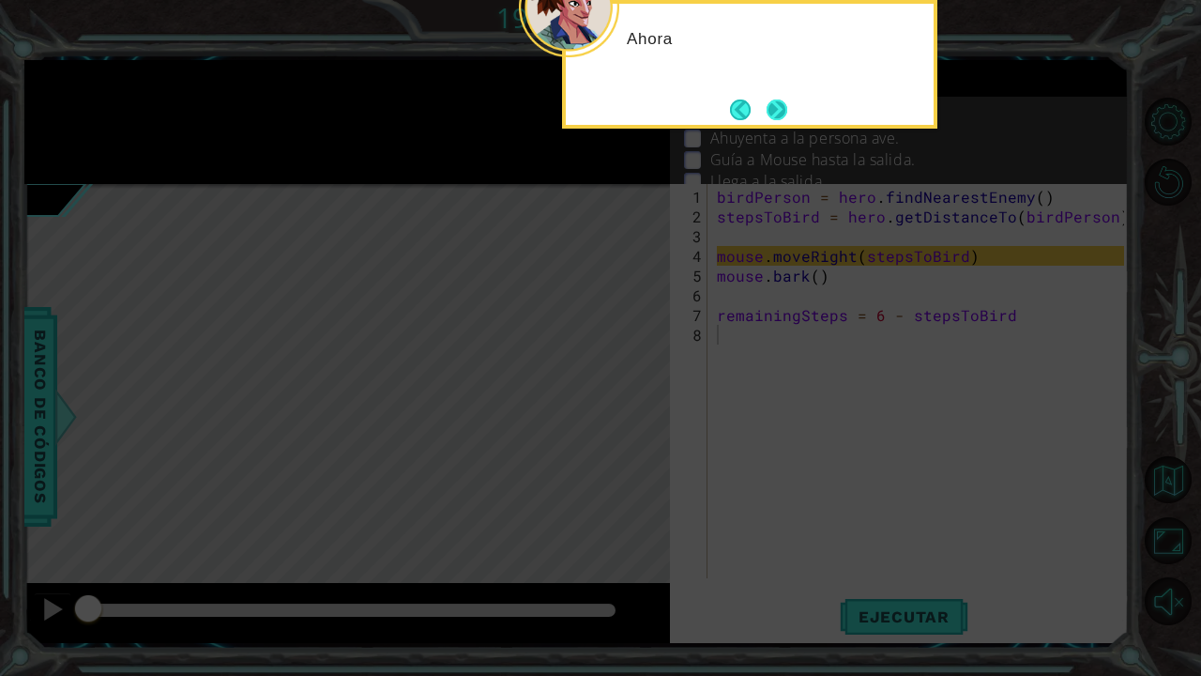
click at [766, 112] on button "Next" at bounding box center [777, 110] width 22 height 22
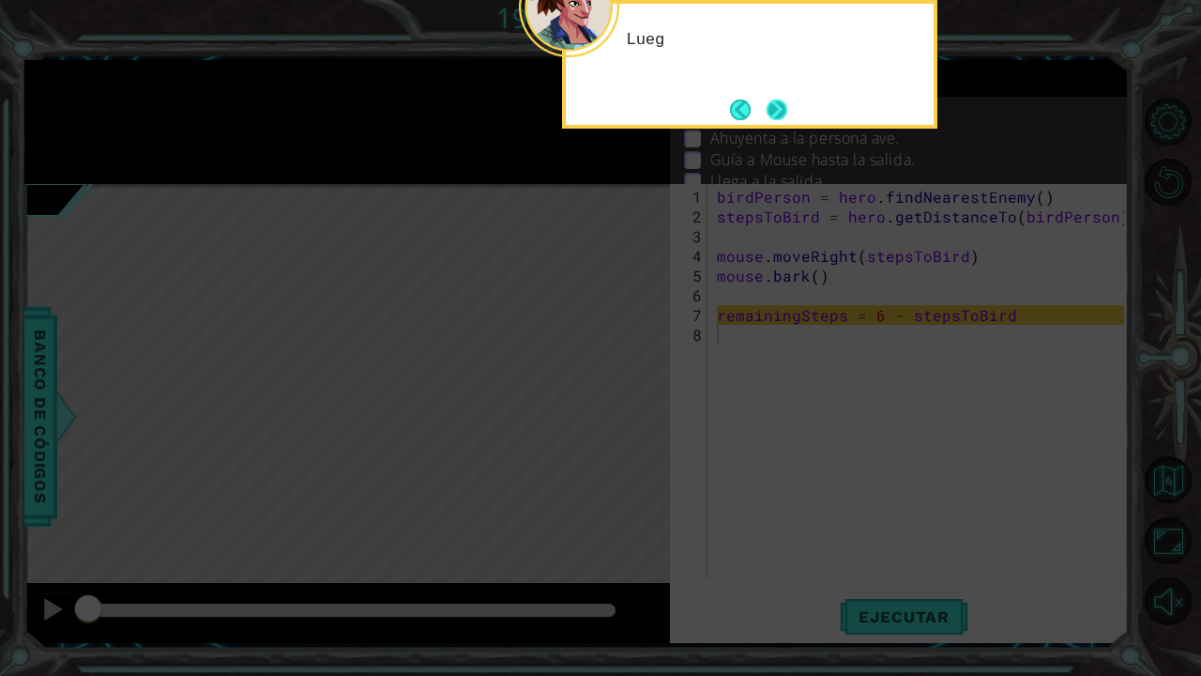
click at [767, 112] on button "Next" at bounding box center [778, 110] width 22 height 22
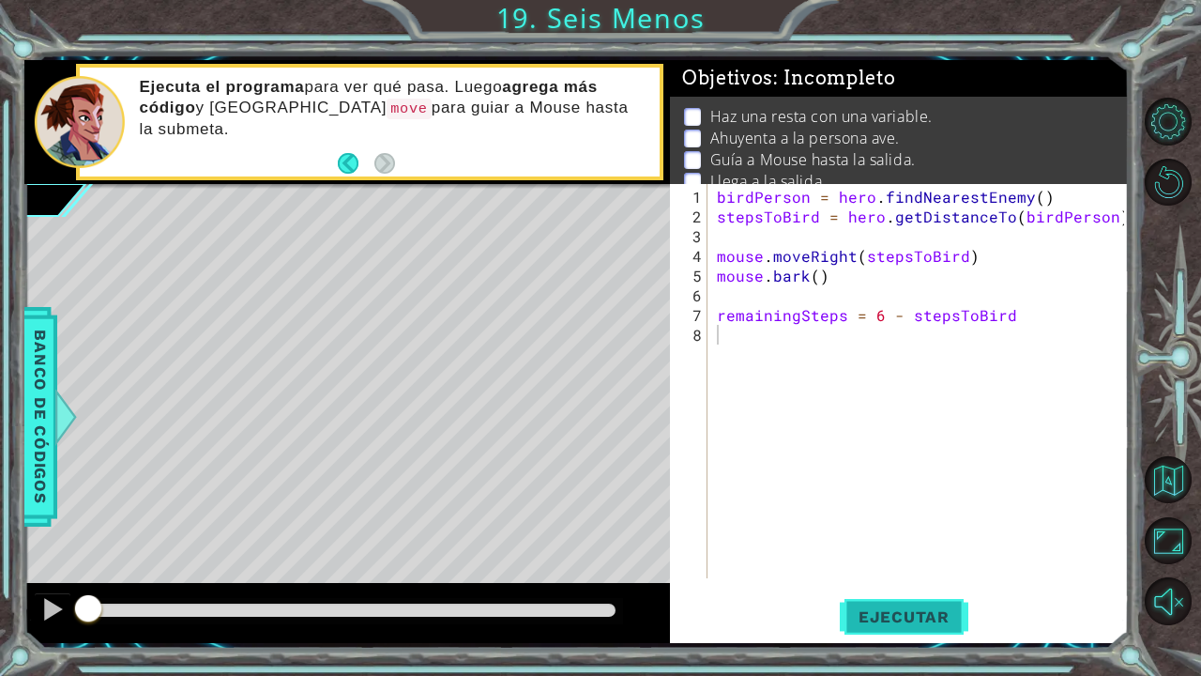
click at [894, 576] on button "Ejecutar" at bounding box center [904, 616] width 129 height 46
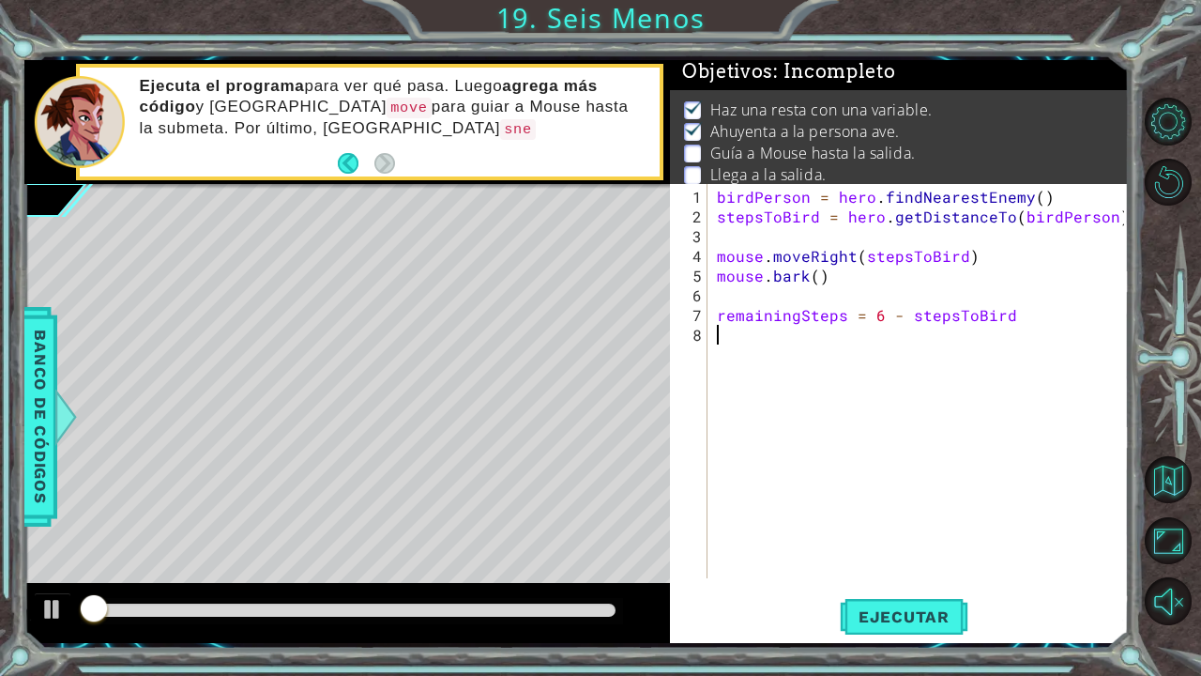
scroll to position [8, 0]
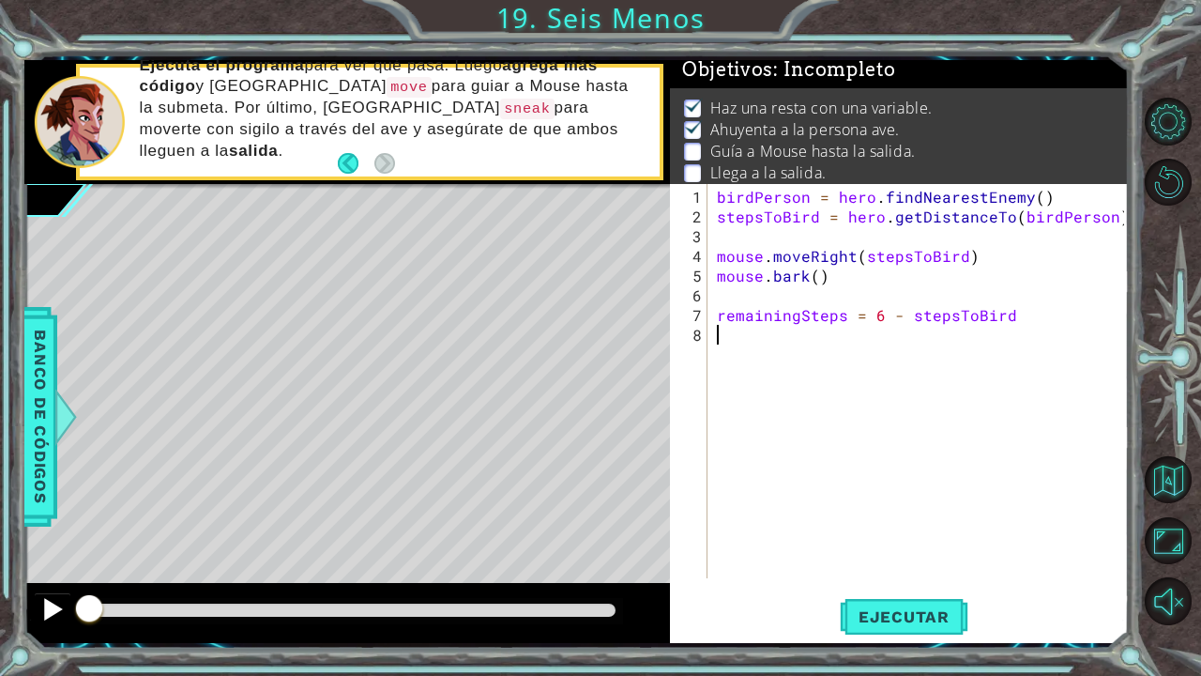
drag, startPoint x: 228, startPoint y: 605, endPoint x: 56, endPoint y: 593, distance: 172.1
click at [56, 576] on div at bounding box center [347, 613] width 646 height 60
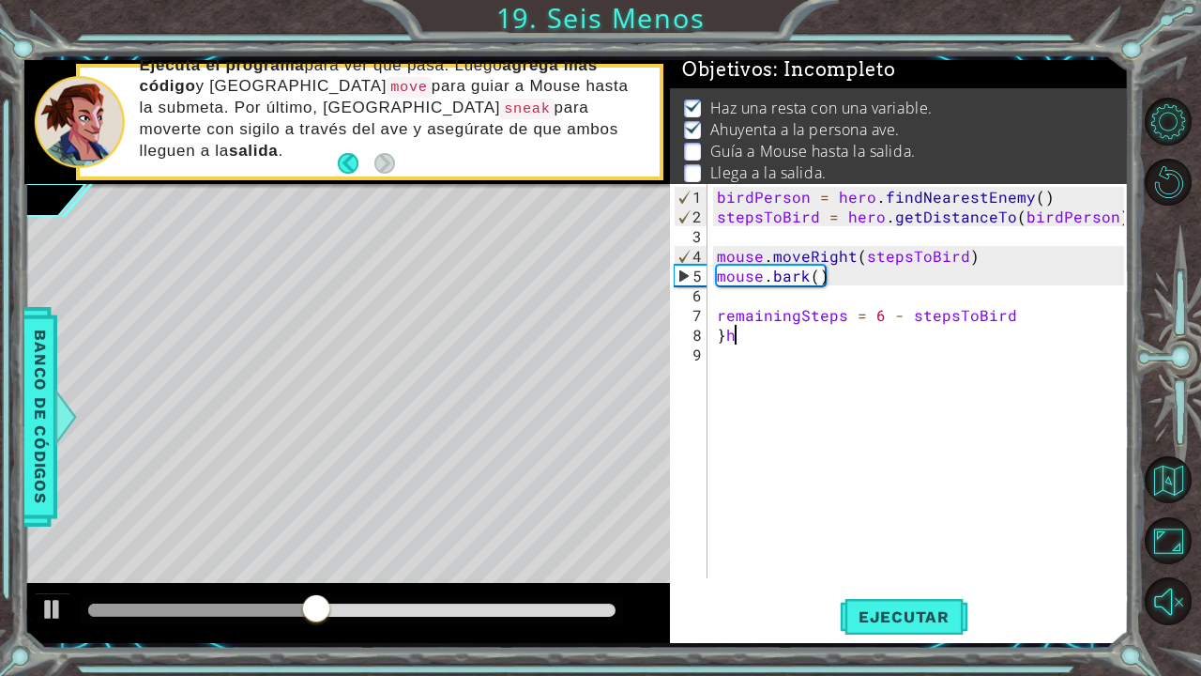
scroll to position [0, 0]
type textarea "}"
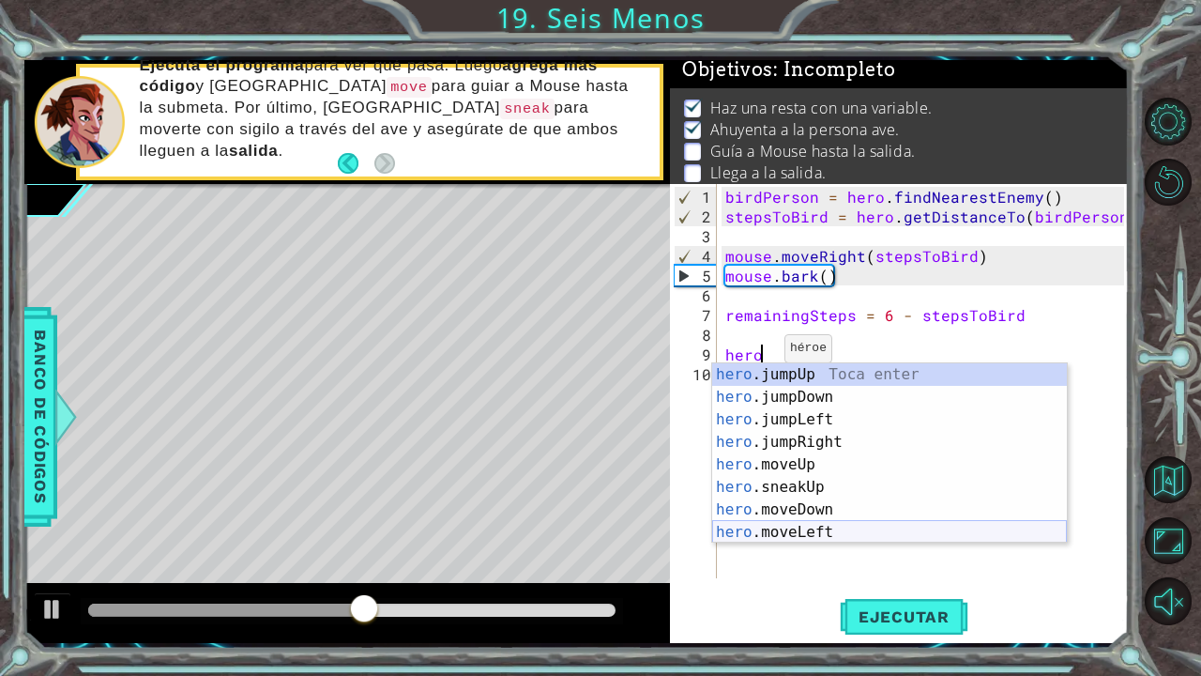
scroll to position [0, 2]
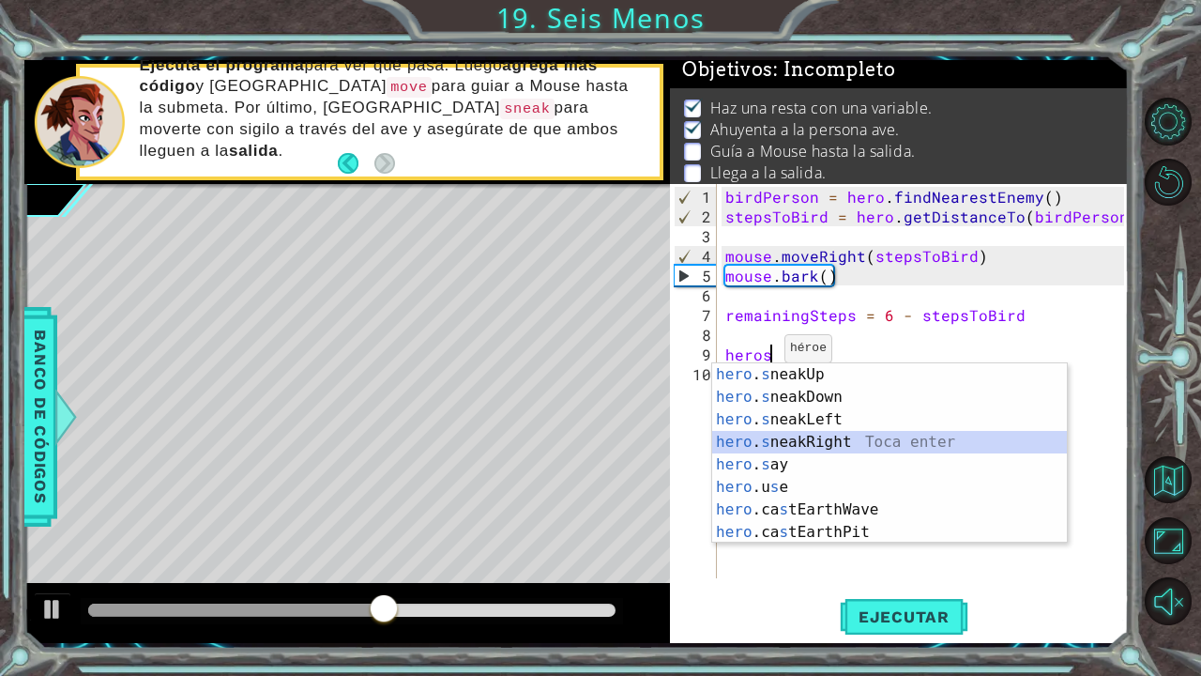
click at [853, 444] on div "hero . s neakUp Toca enter hero . s neakDown Toca enter hero . s neakLeft Toca …" at bounding box center [889, 475] width 355 height 225
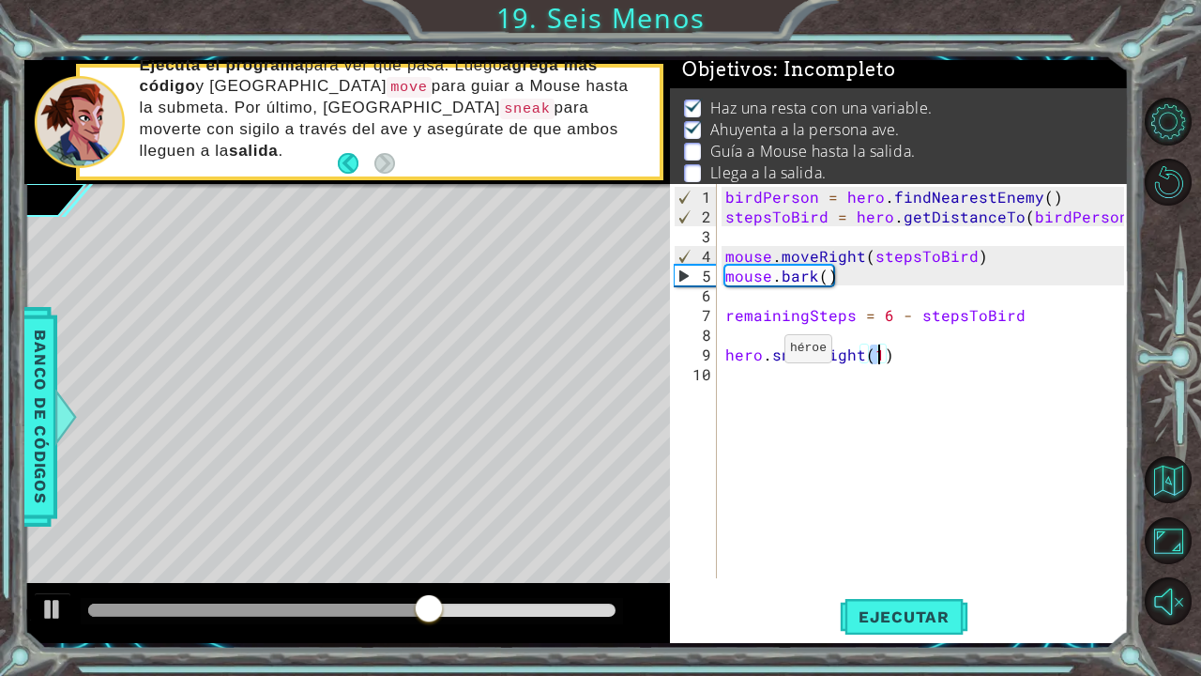
type textarea "hero.sneakRight(5)"
click at [939, 576] on span "Ejecutar" at bounding box center [904, 616] width 129 height 19
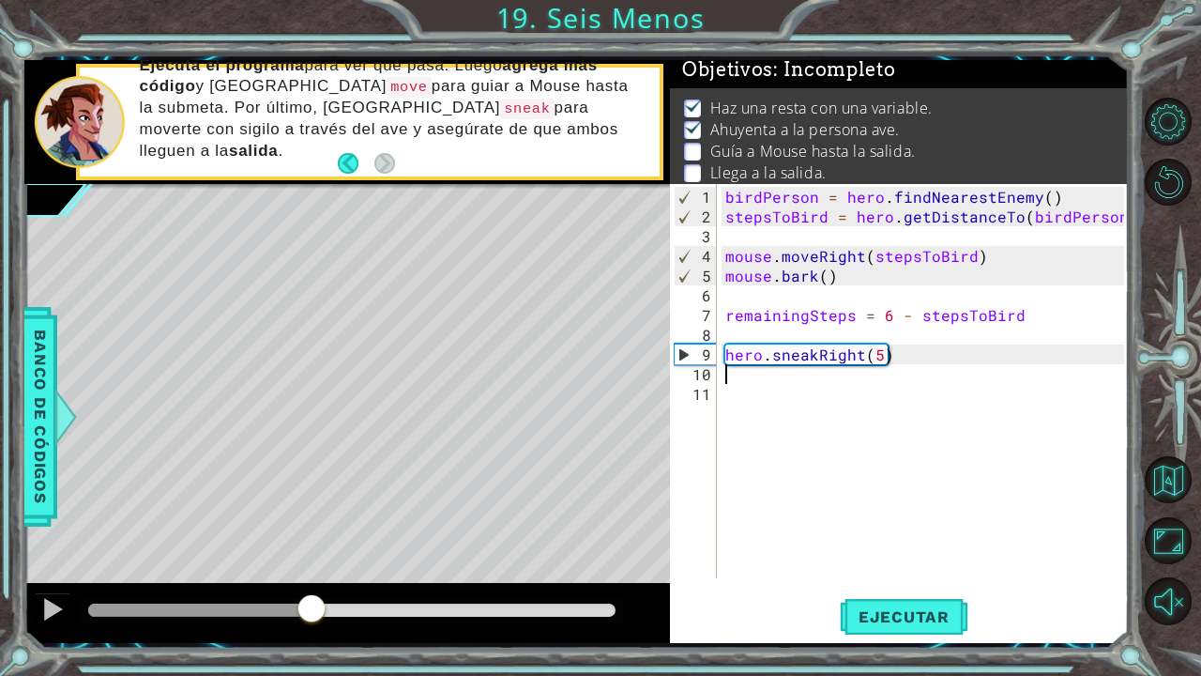
click at [311, 551] on div "methods hero use(thing) moveUp(steps) moveDown(steps) moveLeft(steps) moveRight…" at bounding box center [576, 351] width 1105 height 583
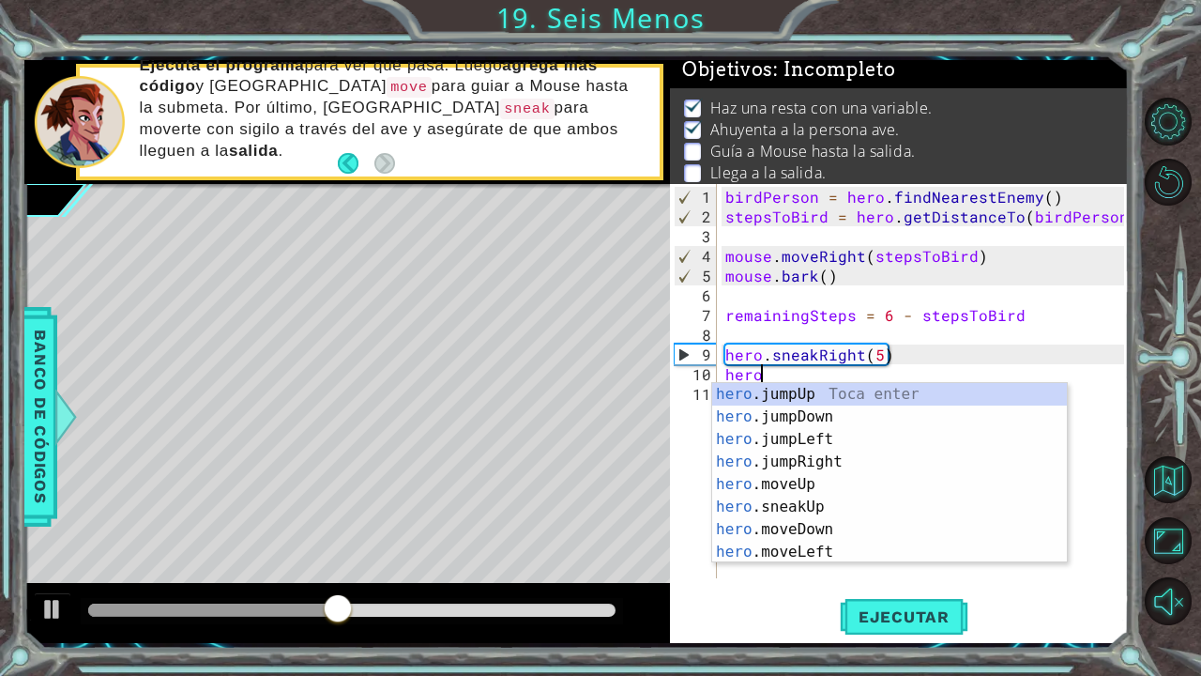
scroll to position [0, 1]
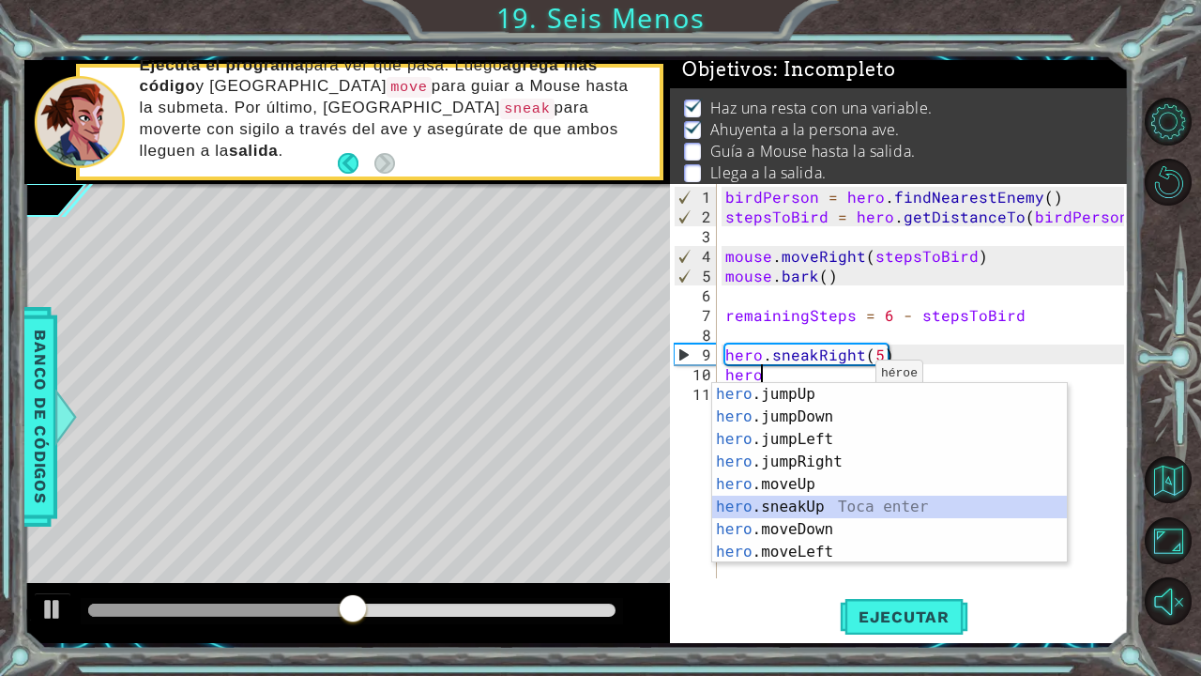
click at [848, 506] on div "hero .jumpUp Toca enter hero .jumpDown Toca enter hero .jumpLeft Toca enter her…" at bounding box center [889, 495] width 355 height 225
type textarea "hero.sneakUp(1)"
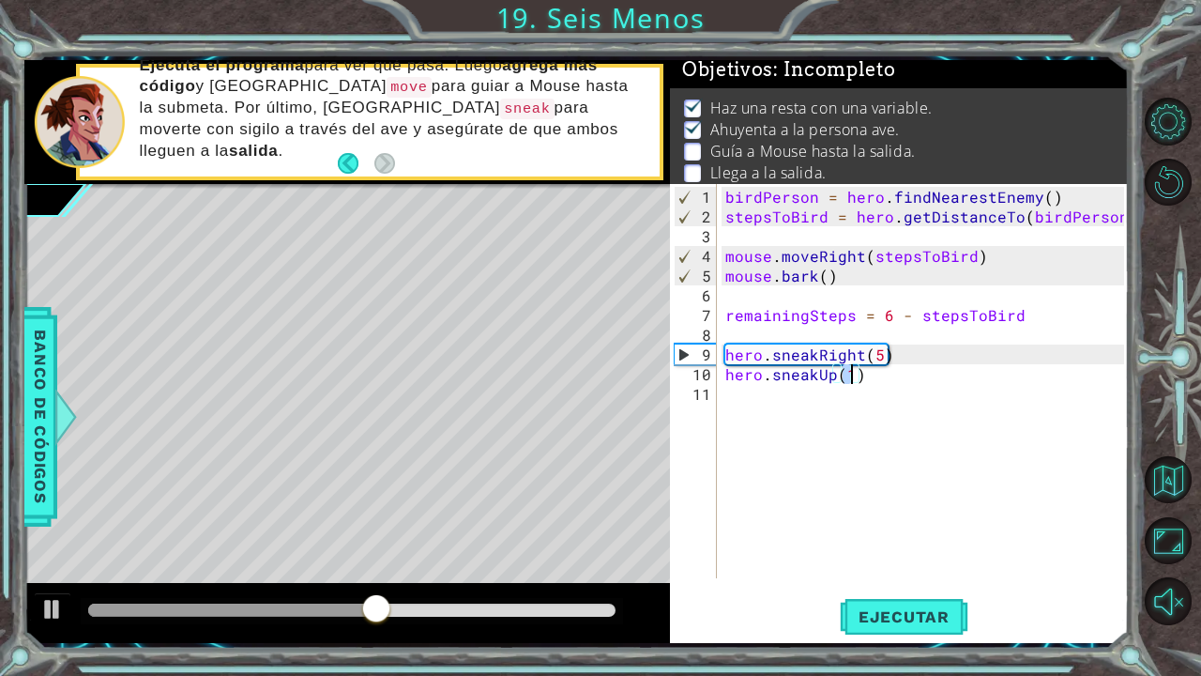
click at [813, 409] on div "birdPerson = hero . findNearestEnemy ( ) stepsToBird = hero . getDistanceTo ( b…" at bounding box center [928, 403] width 412 height 433
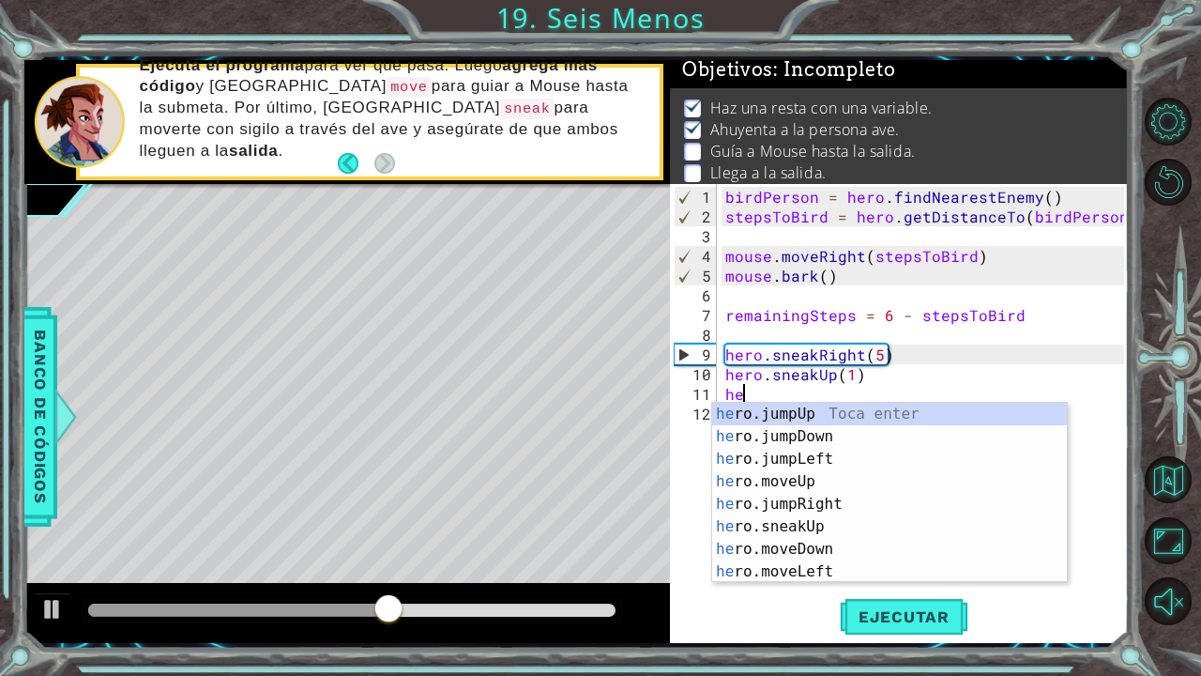
type textarea "hero"
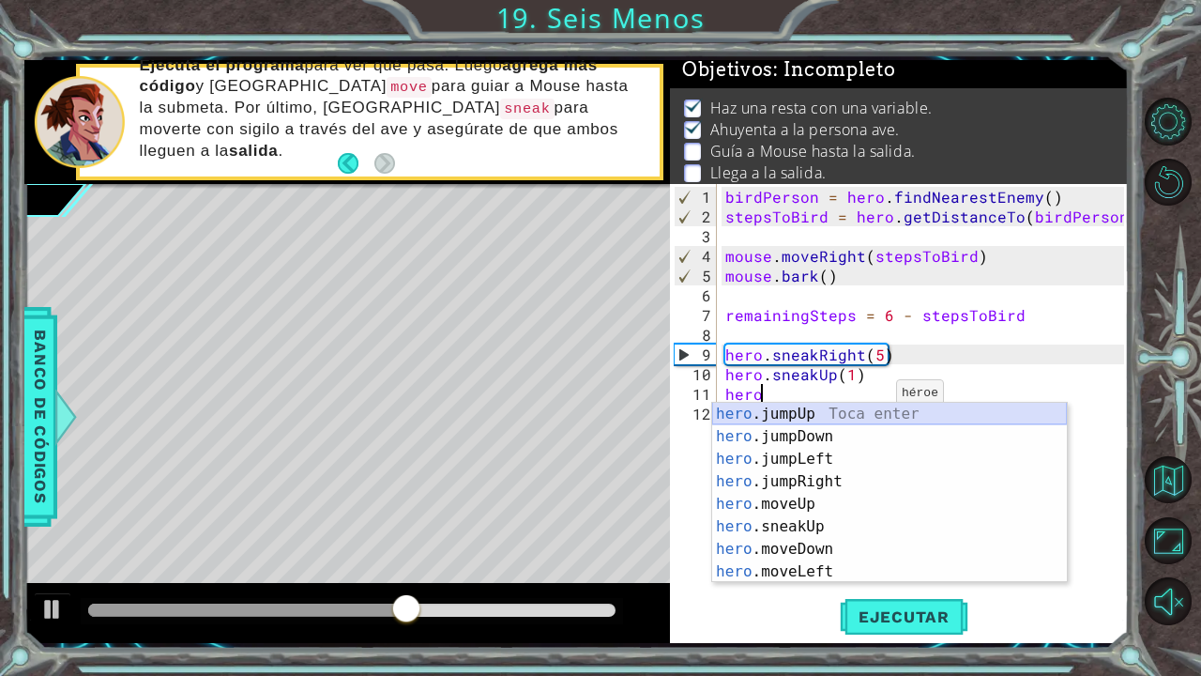
click at [858, 414] on div "hero .jumpUp Toca enter hero .jumpDown Toca enter hero .jumpLeft Toca enter her…" at bounding box center [889, 515] width 355 height 225
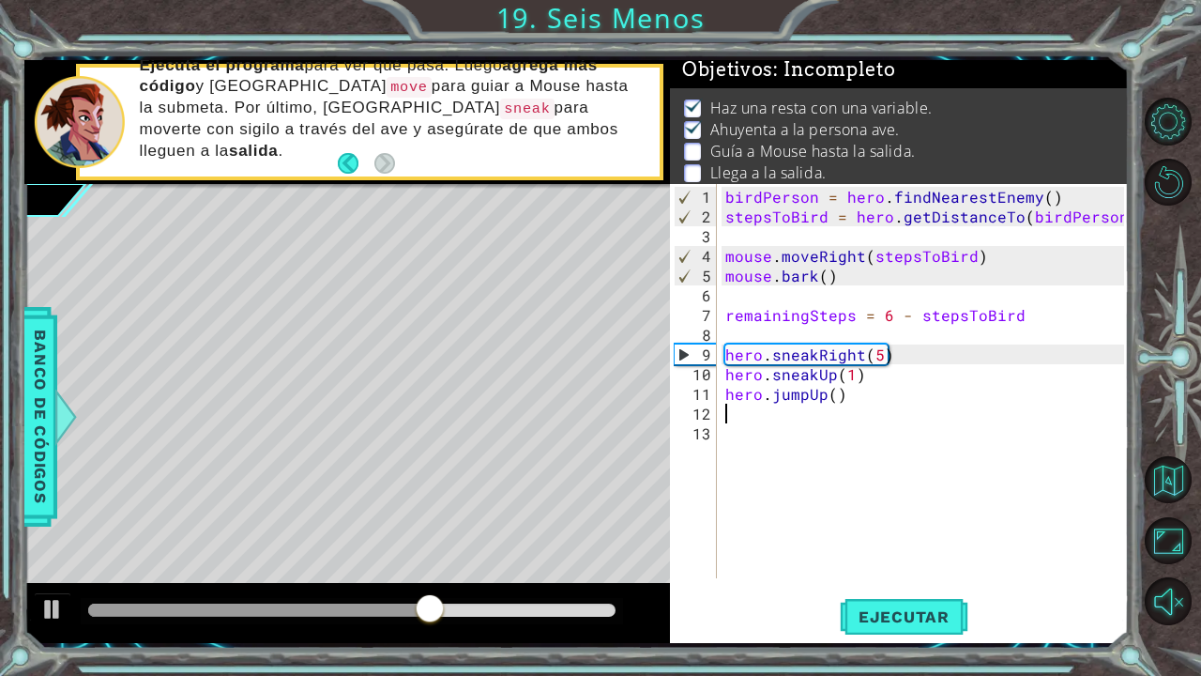
click at [800, 423] on div "birdPerson = hero . findNearestEnemy ( ) stepsToBird = hero . getDistanceTo ( b…" at bounding box center [928, 403] width 412 height 433
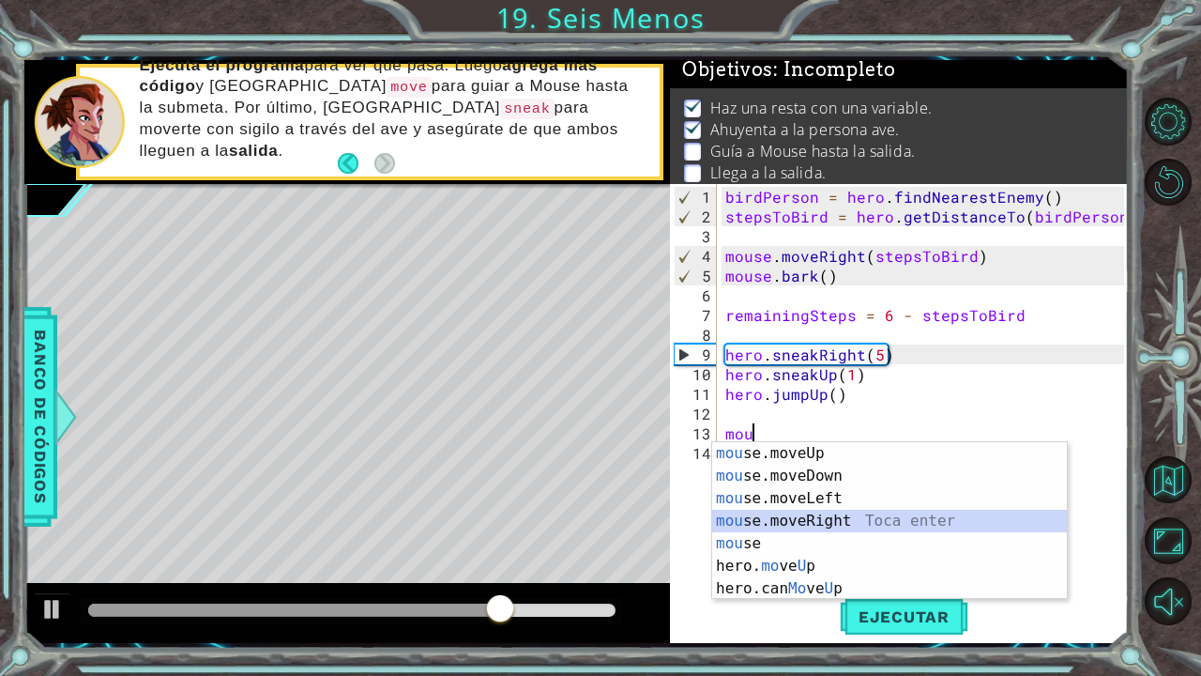
click at [832, 512] on div "mou se.moveUp Toca enter mou se.moveDown Toca enter mou se.moveLeft Toca enter …" at bounding box center [889, 543] width 355 height 203
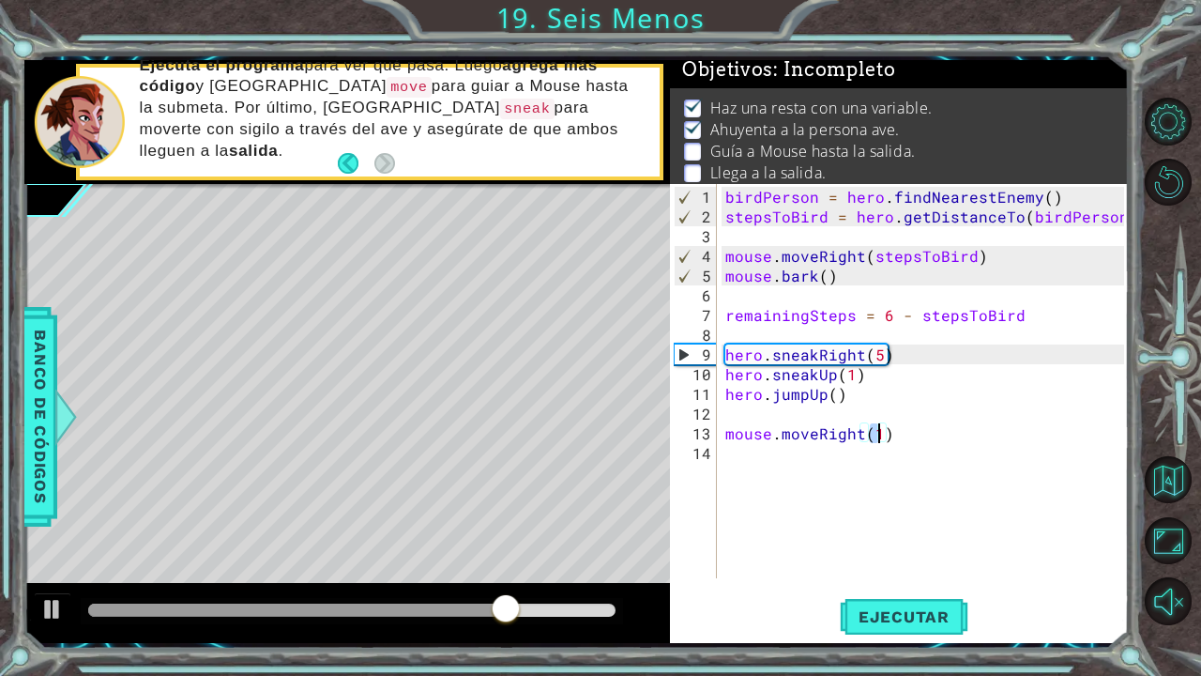
type textarea "mouse.moveRight(3)"
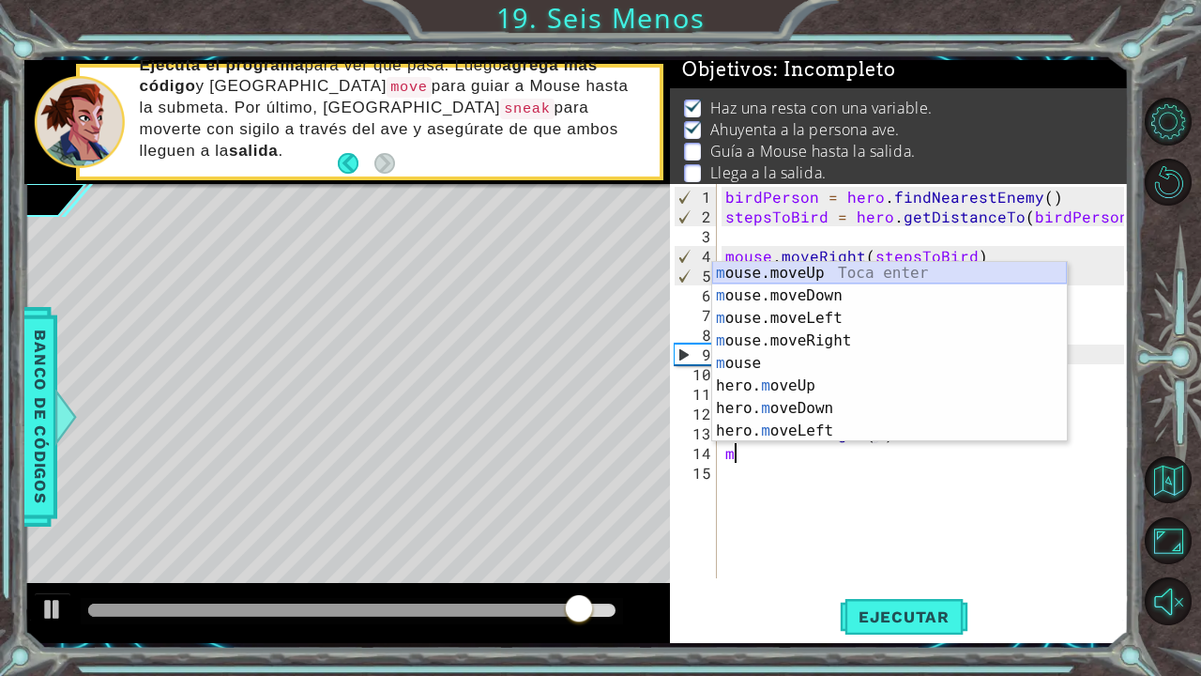
click at [871, 271] on div "m ouse.moveUp Toca enter m ouse.moveDown Toca enter m ouse.moveLeft Toca enter …" at bounding box center [889, 374] width 355 height 225
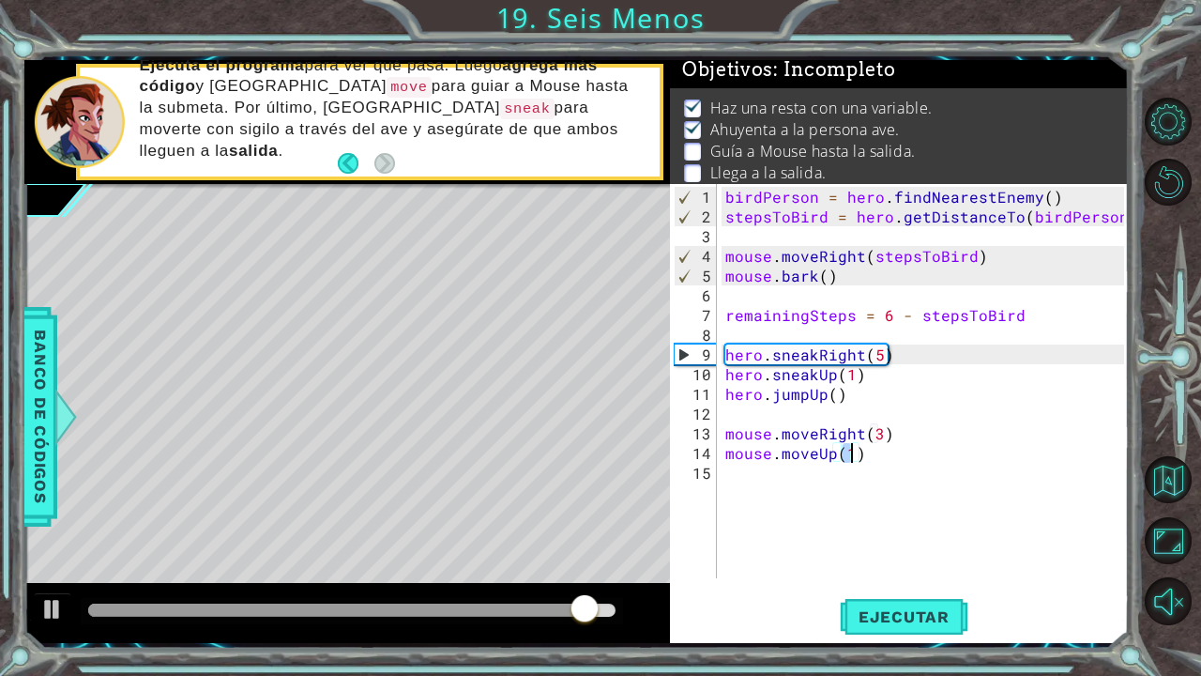
type textarea "mouse.moveUp(6)"
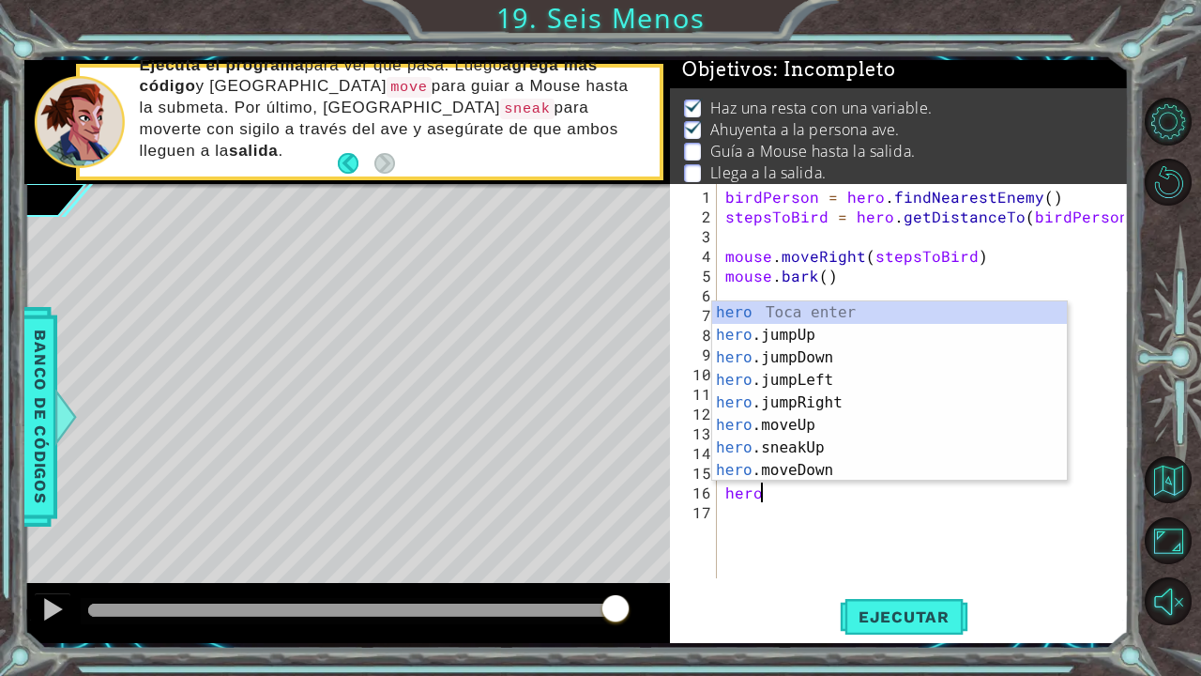
scroll to position [0, 1]
click at [817, 433] on div "hero Toca enter hero .jumpUp Toca enter hero .jumpDown Toca enter hero .jumpLef…" at bounding box center [889, 413] width 355 height 225
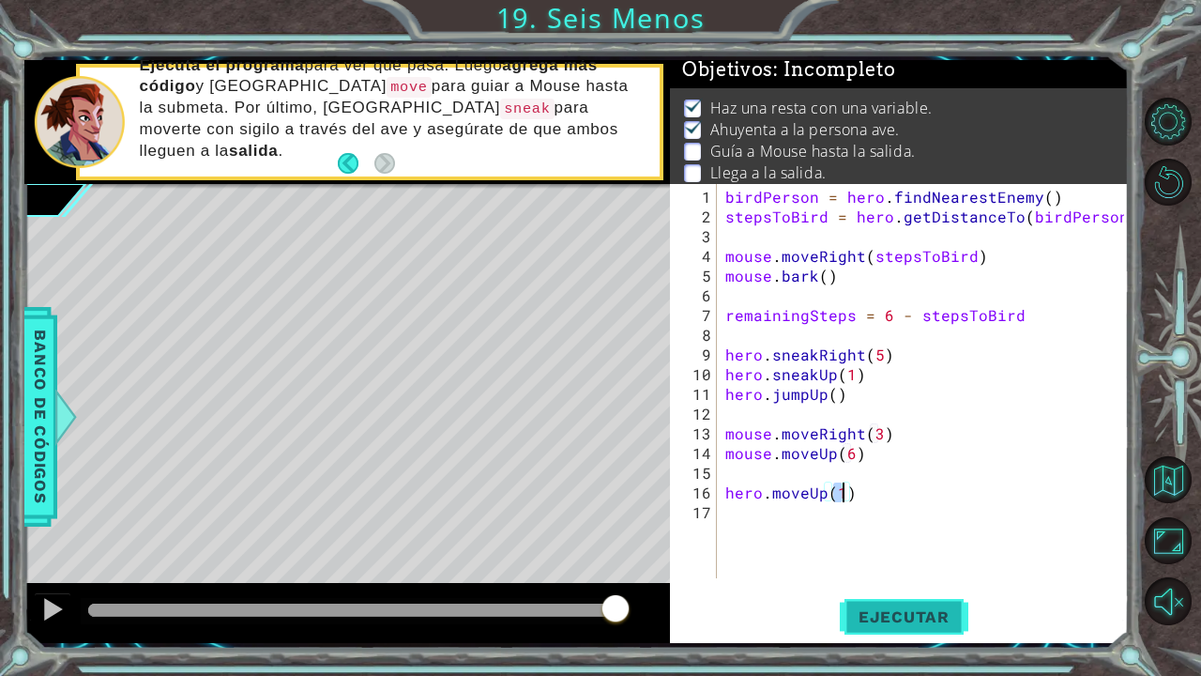
click at [889, 576] on span "Ejecutar" at bounding box center [904, 616] width 129 height 19
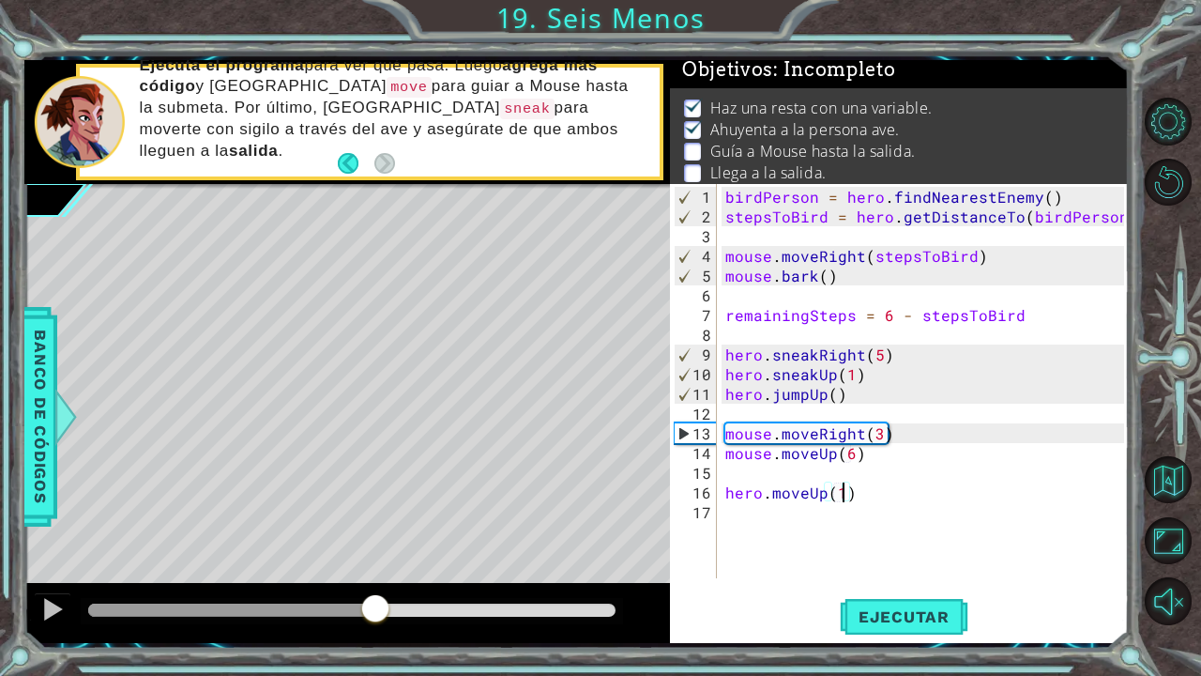
click at [374, 562] on div "methods hero use(thing) moveUp(steps) moveDown(steps) moveLeft(steps) moveRight…" at bounding box center [576, 351] width 1105 height 583
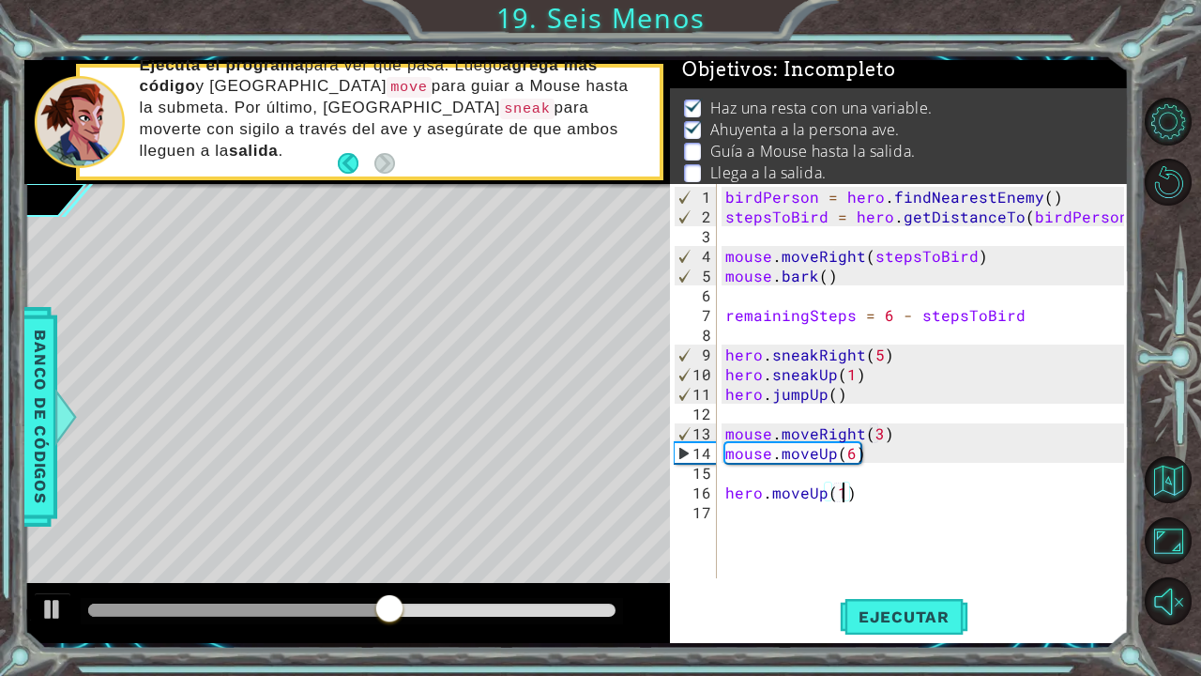
click at [880, 436] on div "birdPerson = hero . findNearestEnemy ( ) stepsToBird = hero . getDistanceTo ( b…" at bounding box center [928, 403] width 412 height 433
type textarea "mouse.moveRight(4)"
click at [938, 576] on span "Ejecutar" at bounding box center [904, 616] width 129 height 19
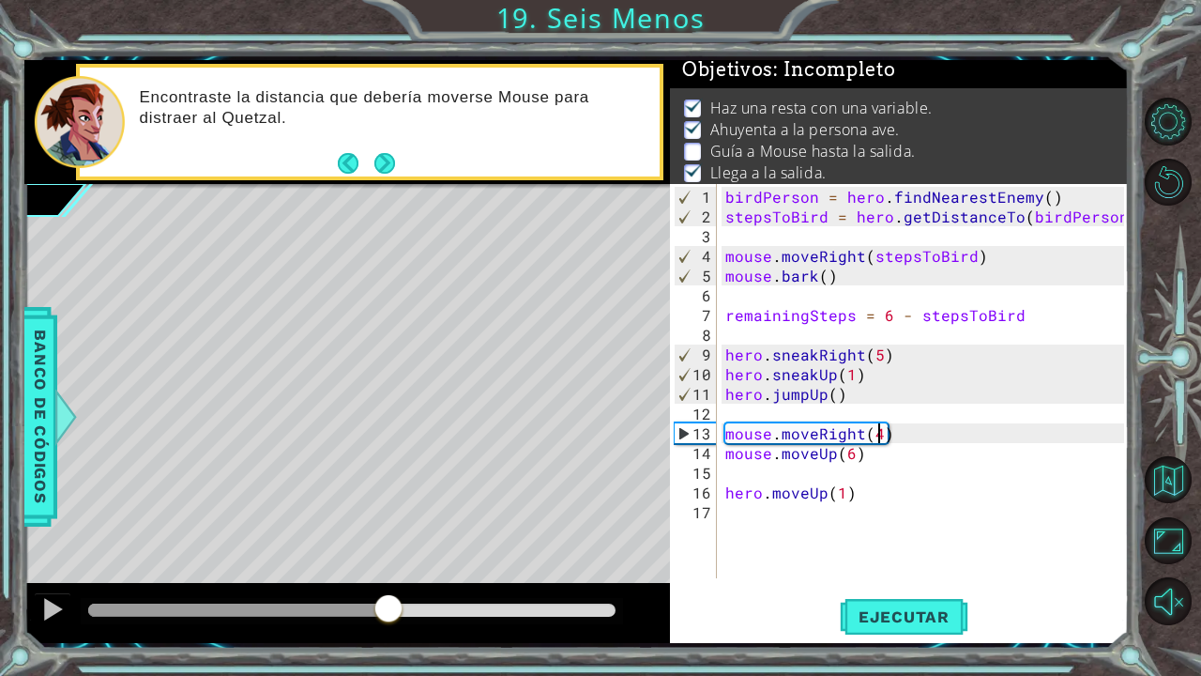
click at [388, 576] on div "methods hero use(thing) moveUp(steps) moveDown(steps) moveLeft(steps) moveRight…" at bounding box center [576, 351] width 1105 height 583
click at [869, 576] on span "Ejecutar" at bounding box center [904, 616] width 129 height 19
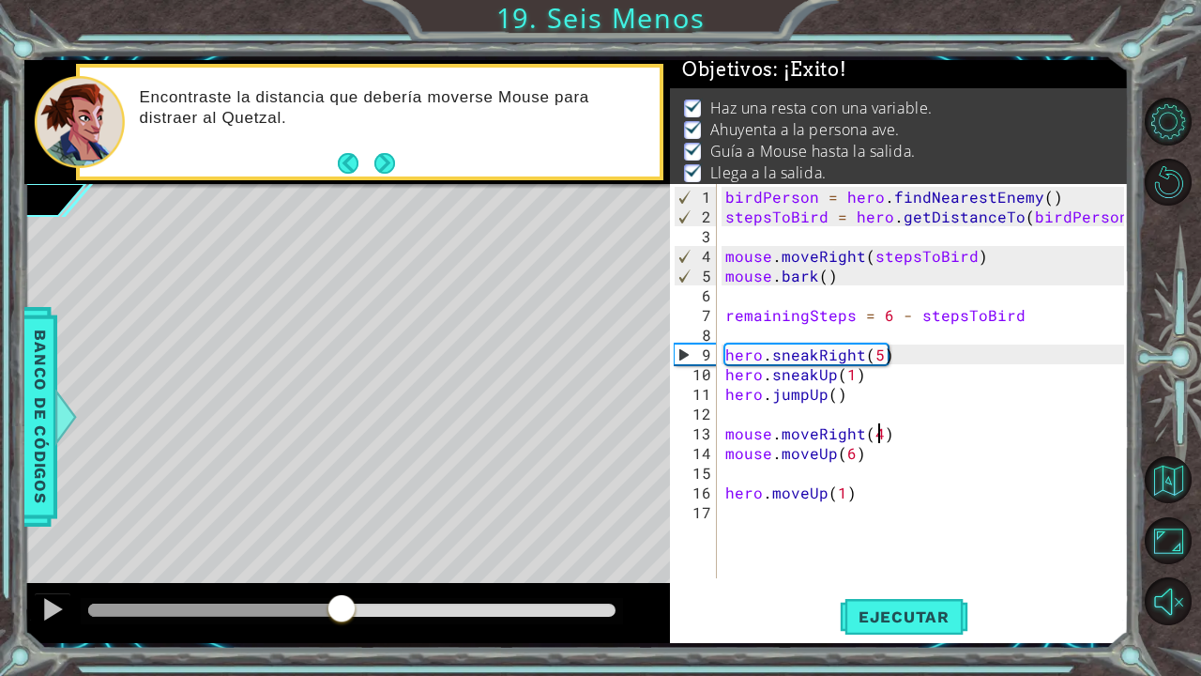
click at [342, 576] on div "methods hero use(thing) moveUp(steps) moveDown(steps) moveLeft(steps) moveRight…" at bounding box center [576, 351] width 1105 height 583
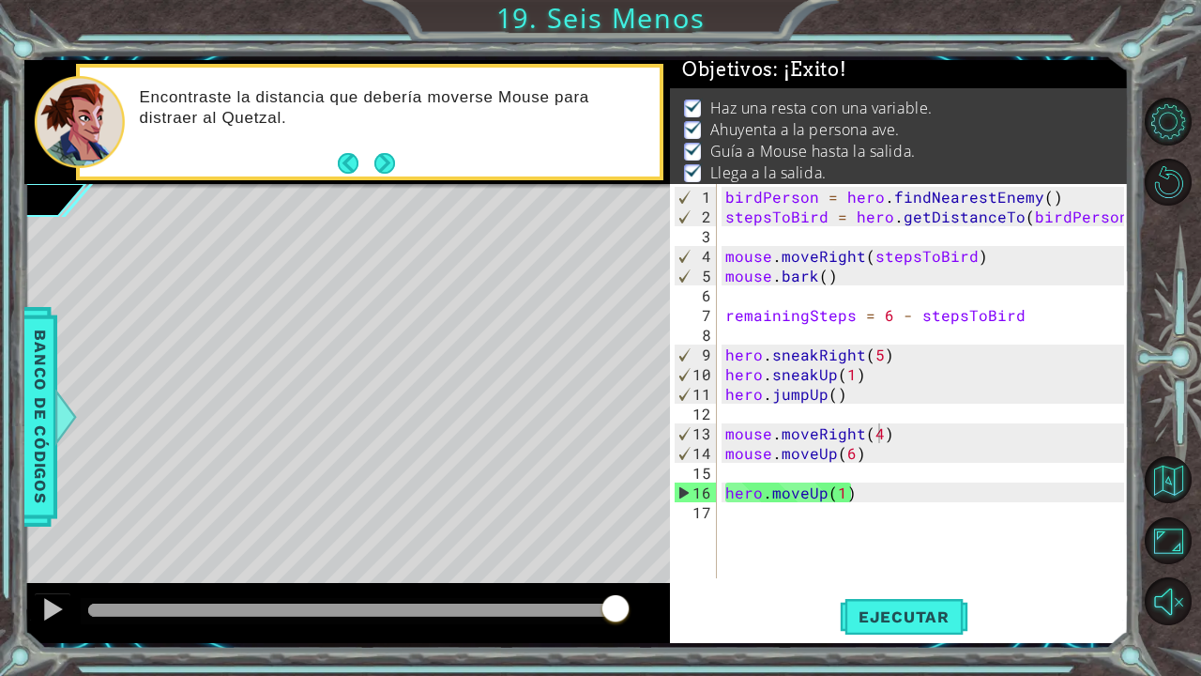
drag, startPoint x: 371, startPoint y: 612, endPoint x: 665, endPoint y: 584, distance: 296.0
click at [657, 576] on body "1 ההההההההההההההההההההההההההההההההההההההההההההההההההההההההההההההההההההההההההההה…" at bounding box center [600, 338] width 1201 height 676
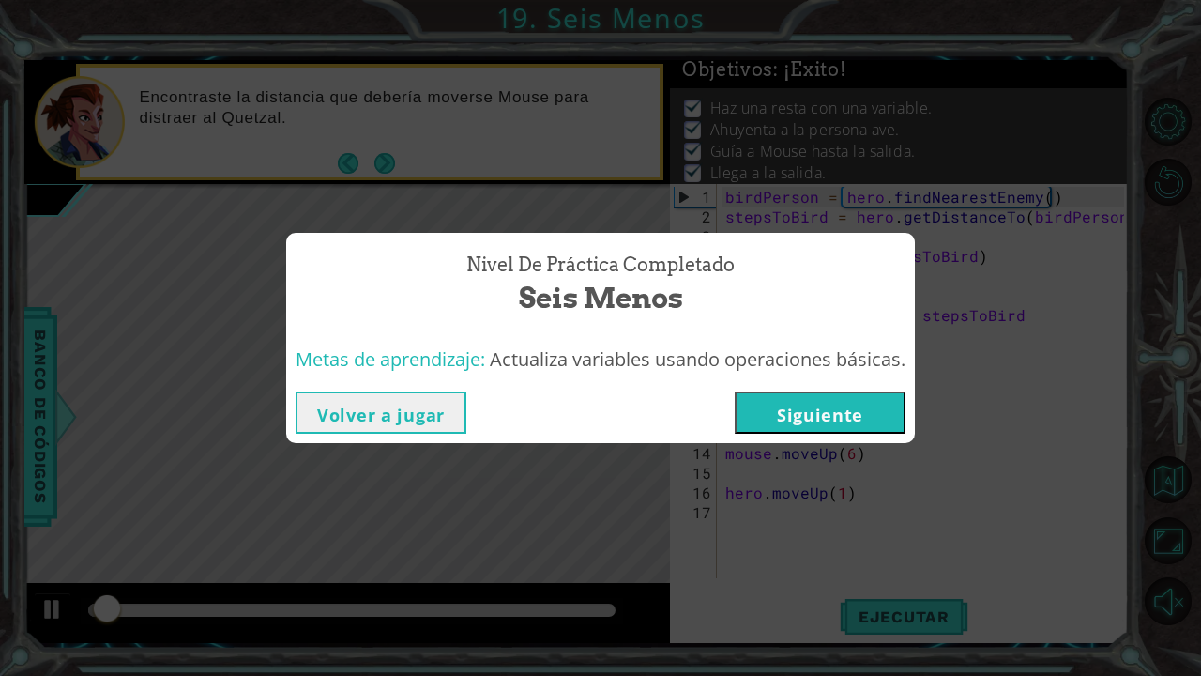
click at [822, 414] on button "Siguiente" at bounding box center [820, 412] width 171 height 42
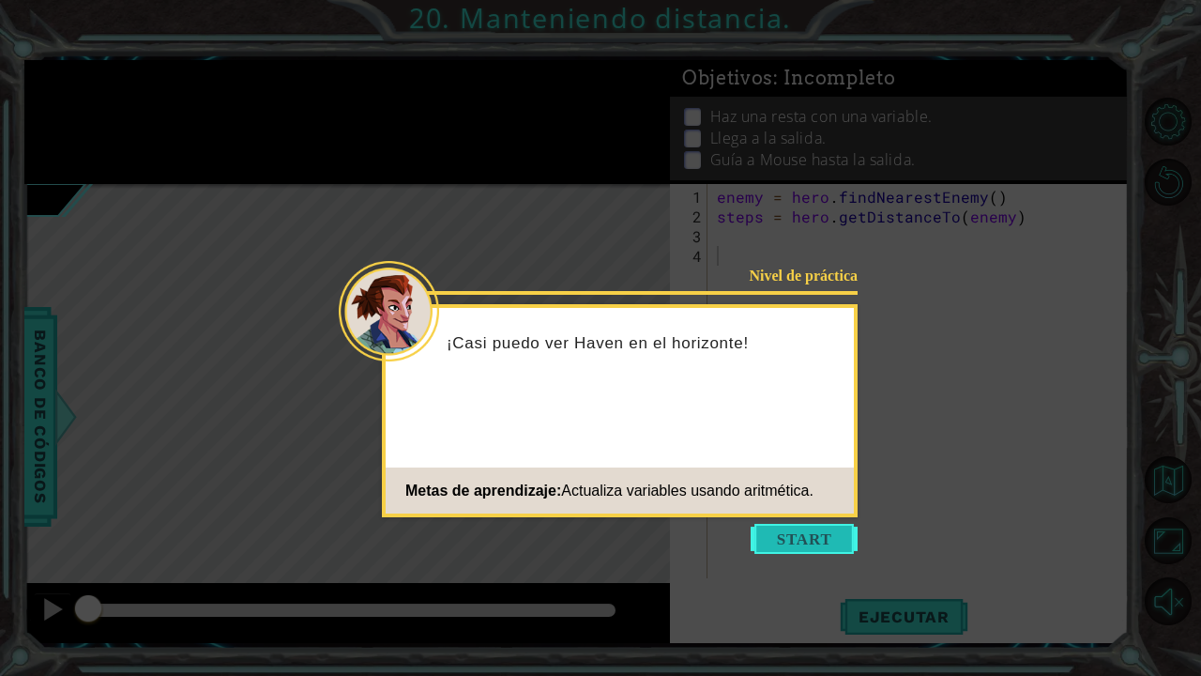
click at [816, 546] on button "Start" at bounding box center [804, 539] width 107 height 30
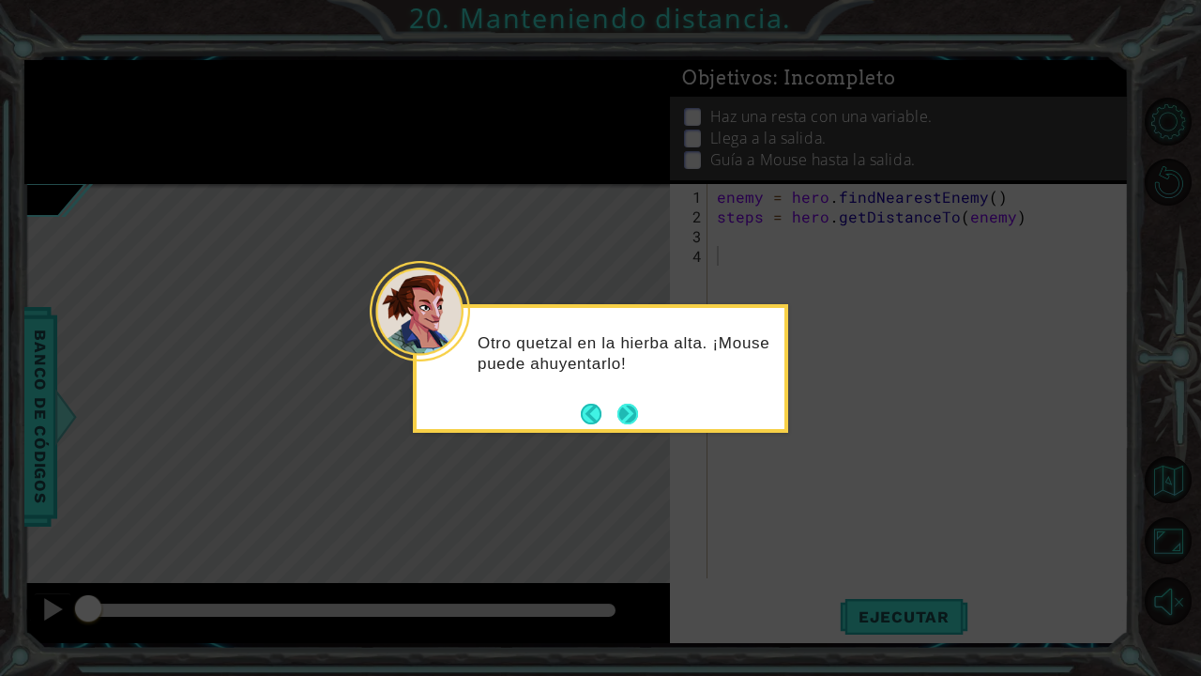
click at [626, 414] on button "Next" at bounding box center [628, 413] width 35 height 35
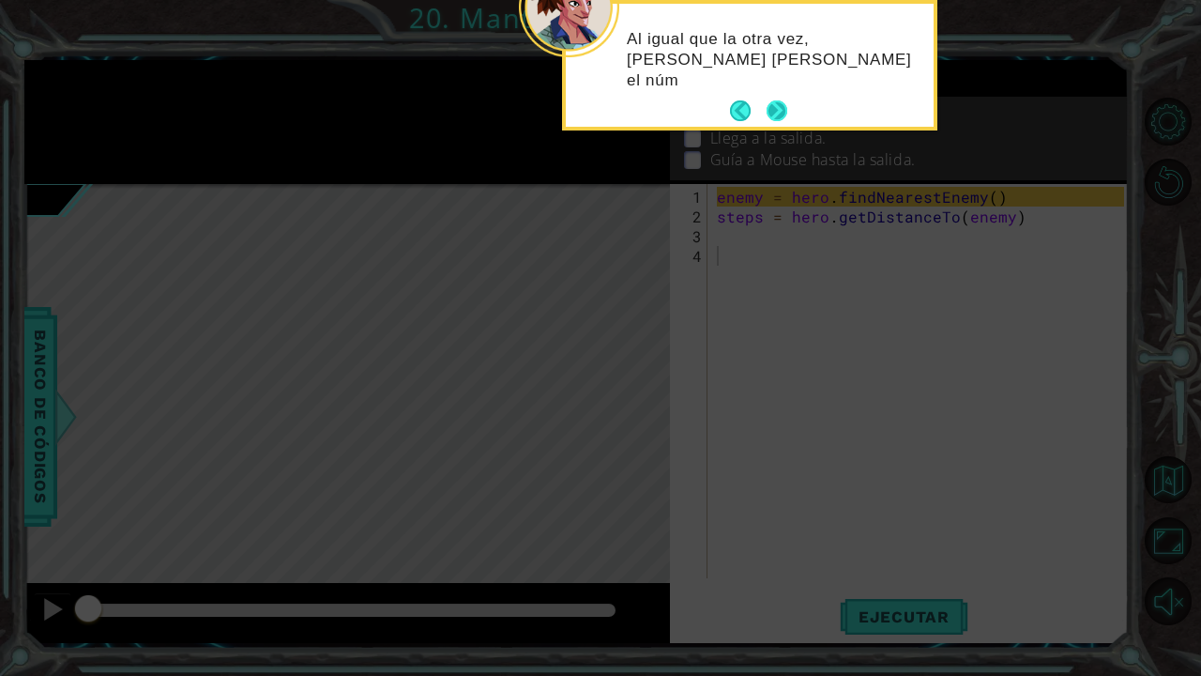
click at [784, 115] on button "Next" at bounding box center [777, 110] width 23 height 23
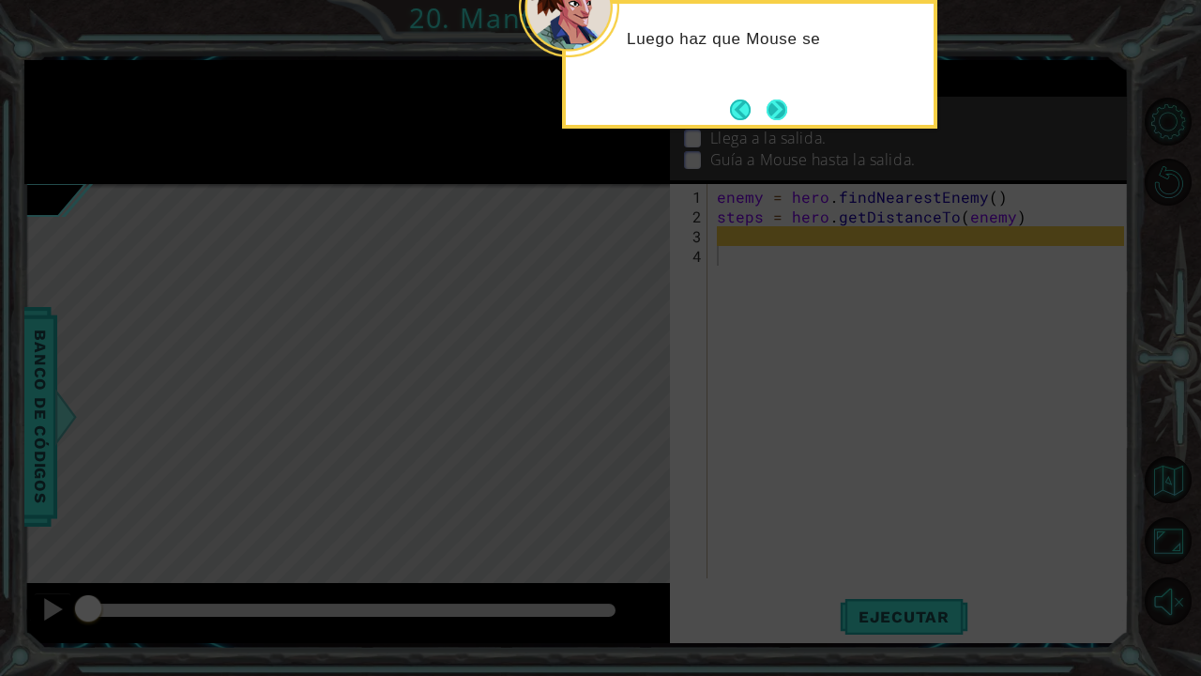
click at [782, 114] on button "Next" at bounding box center [777, 109] width 21 height 21
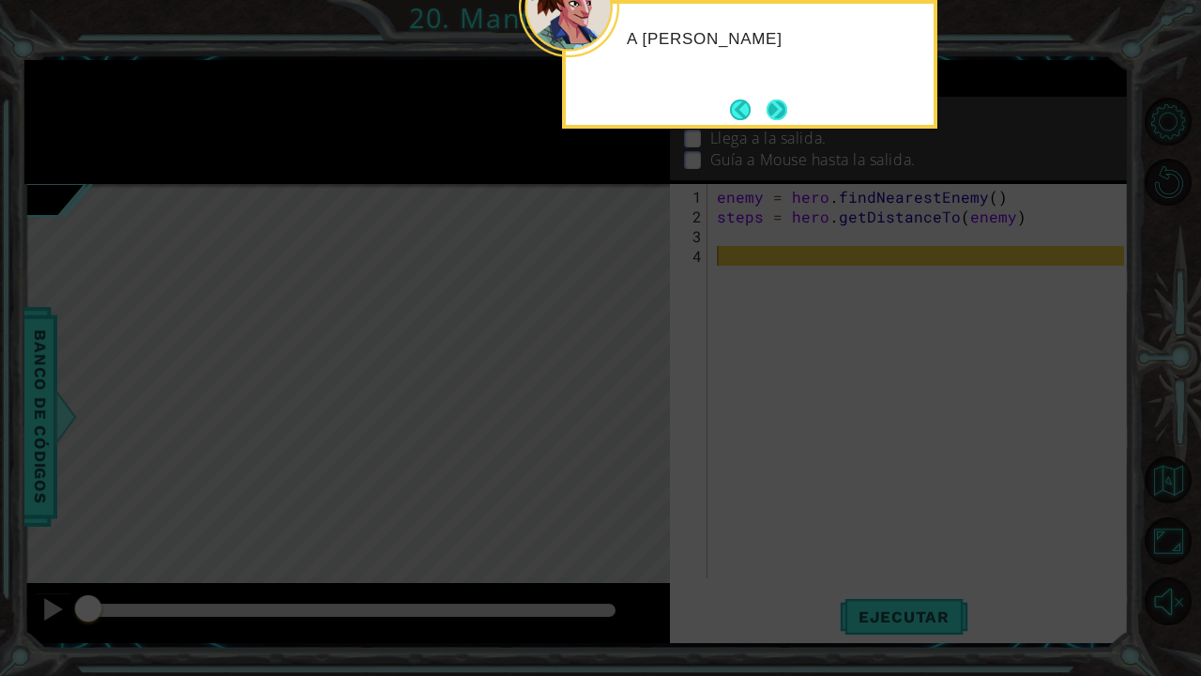
click at [782, 114] on button "Next" at bounding box center [776, 109] width 33 height 33
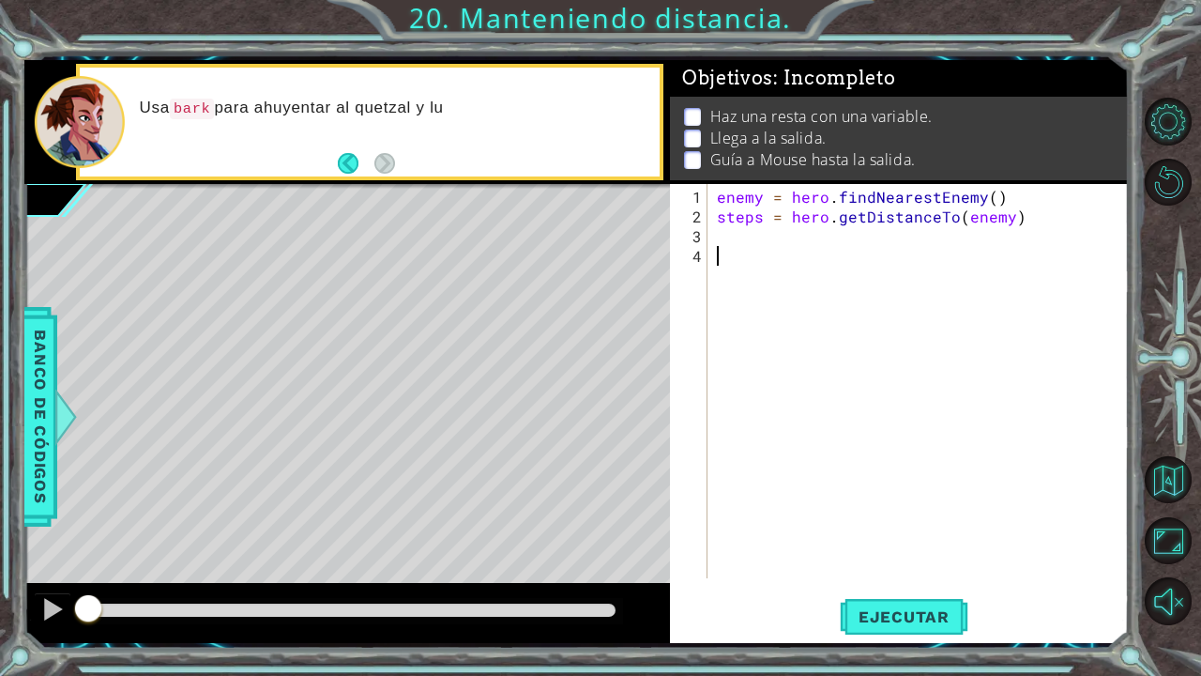
click at [731, 261] on div "enemy = hero . findNearestEnemy ( ) steps = hero . getDistanceTo ( enemy )" at bounding box center [923, 403] width 420 height 433
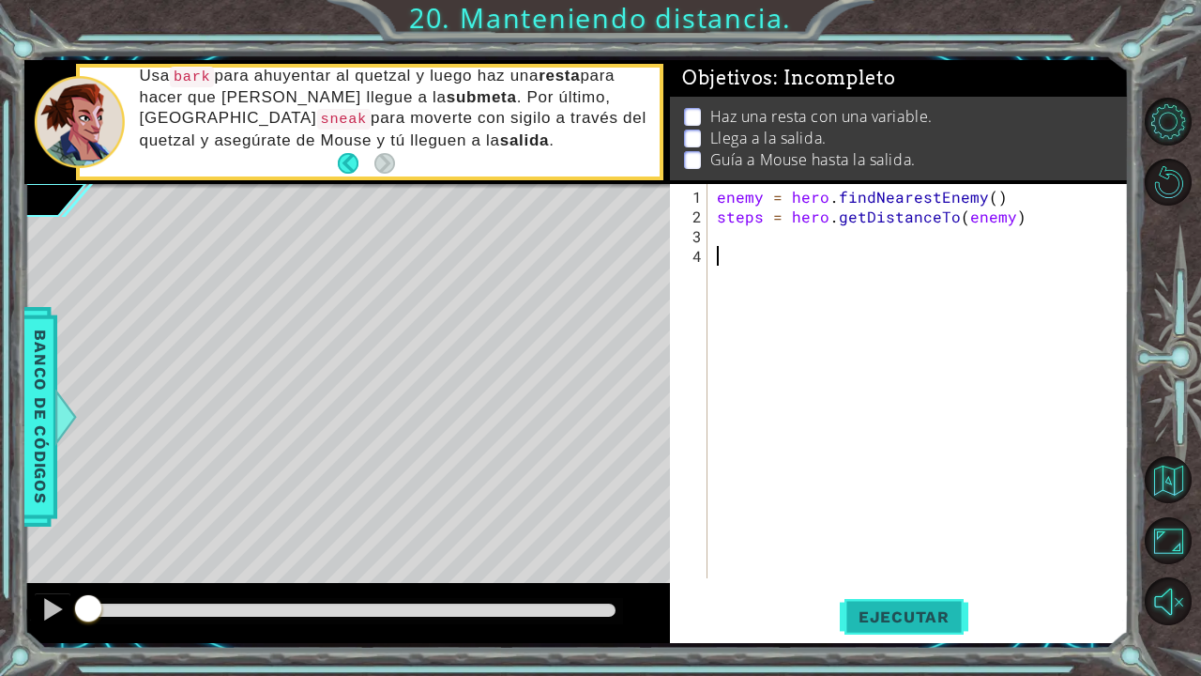
click at [927, 576] on button "Ejecutar" at bounding box center [904, 616] width 129 height 46
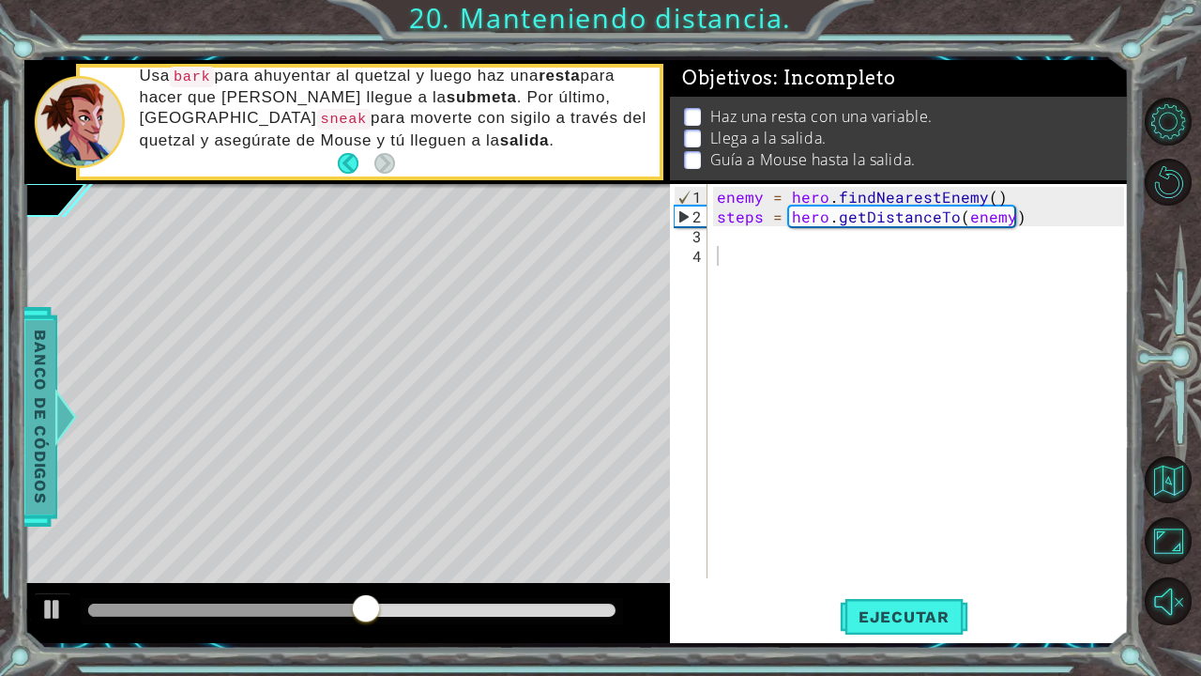
click at [47, 418] on span "Banco de códigos" at bounding box center [40, 416] width 30 height 194
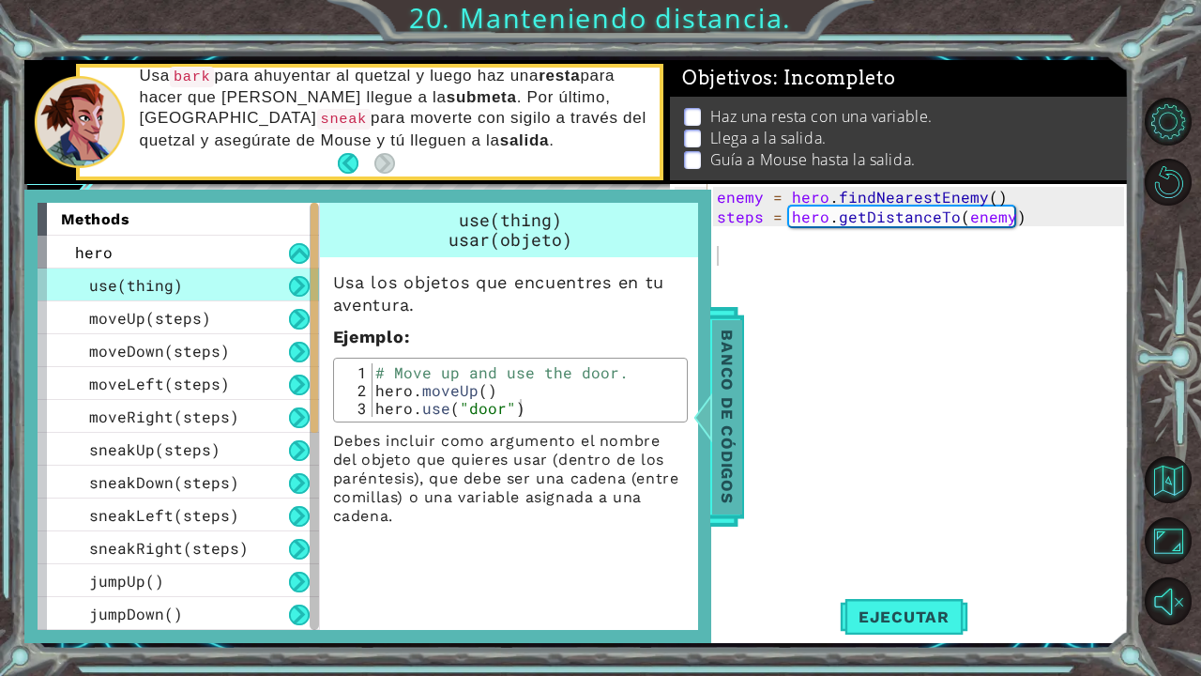
click at [713, 404] on div at bounding box center [702, 416] width 23 height 56
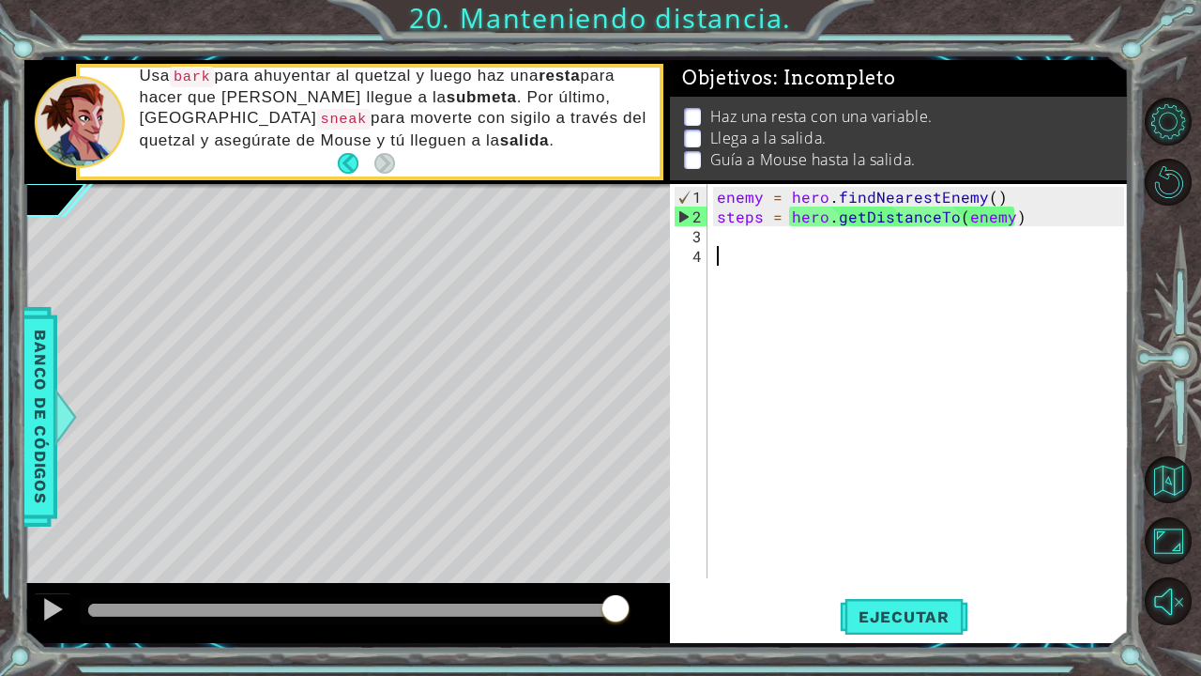
click at [726, 255] on div "enemy = hero . findNearestEnemy ( ) steps = hero . getDistanceTo ( enemy )" at bounding box center [923, 403] width 420 height 433
click at [1022, 482] on button "Volver al mapa" at bounding box center [1168, 479] width 47 height 47
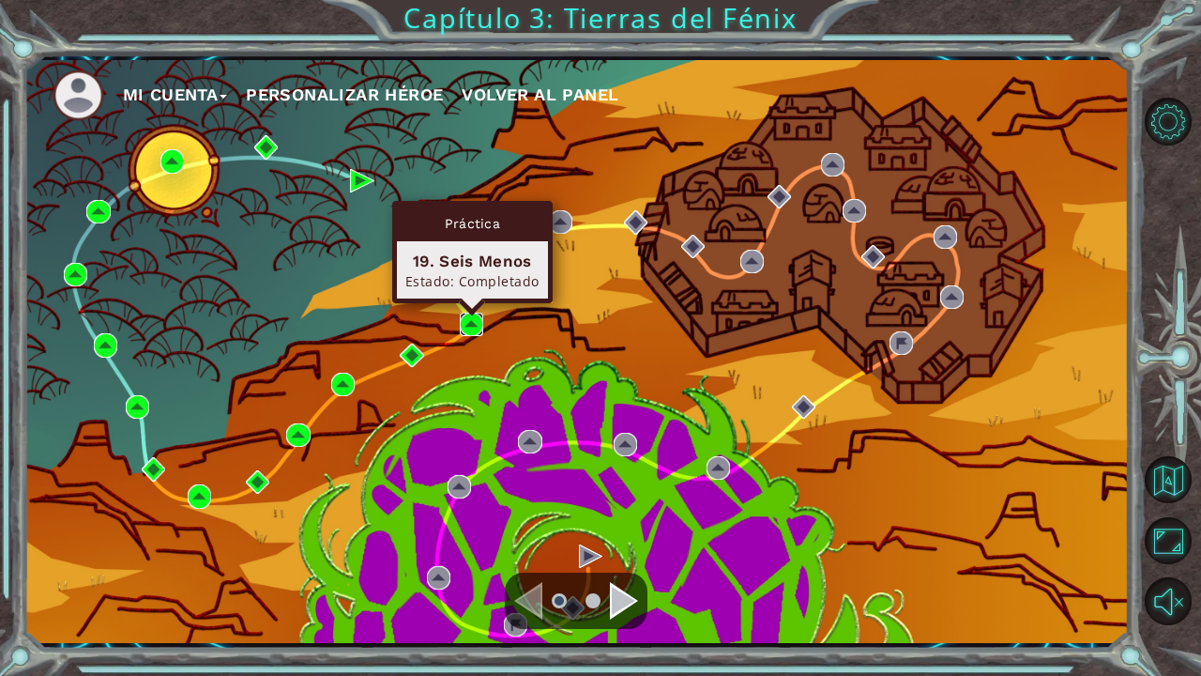
click at [477, 327] on img at bounding box center [471, 323] width 23 height 23
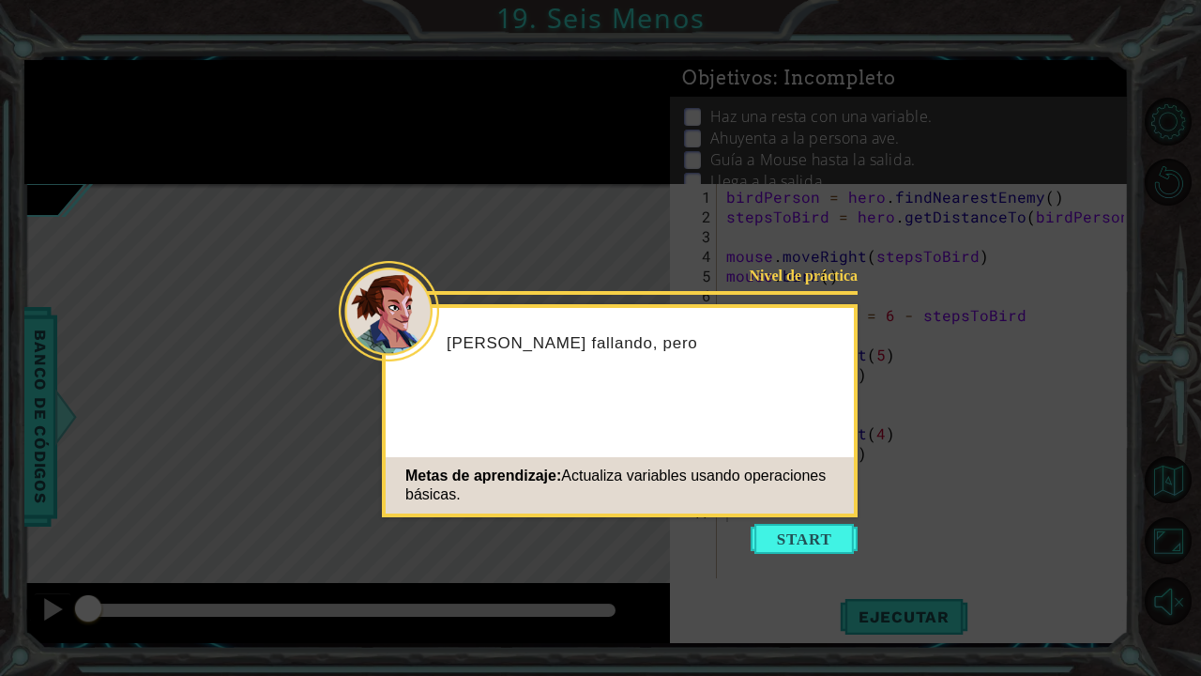
click at [843, 557] on icon at bounding box center [600, 338] width 1201 height 676
click at [826, 545] on button "Start" at bounding box center [804, 539] width 107 height 30
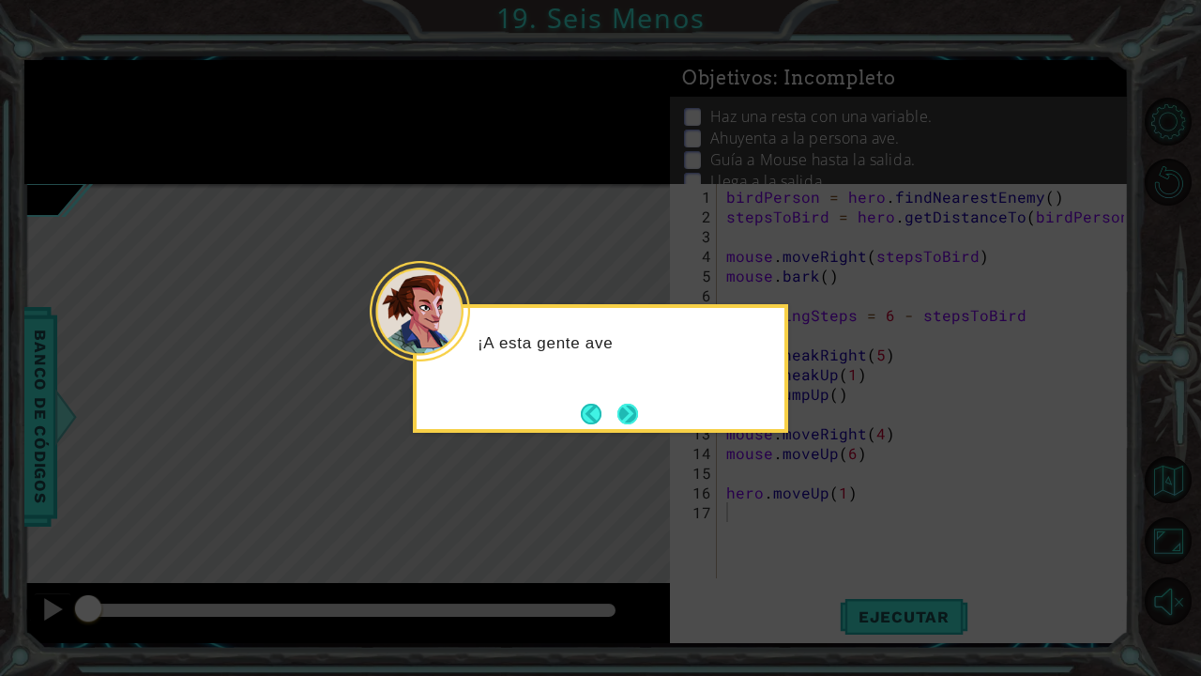
click at [635, 408] on button "Next" at bounding box center [628, 413] width 26 height 26
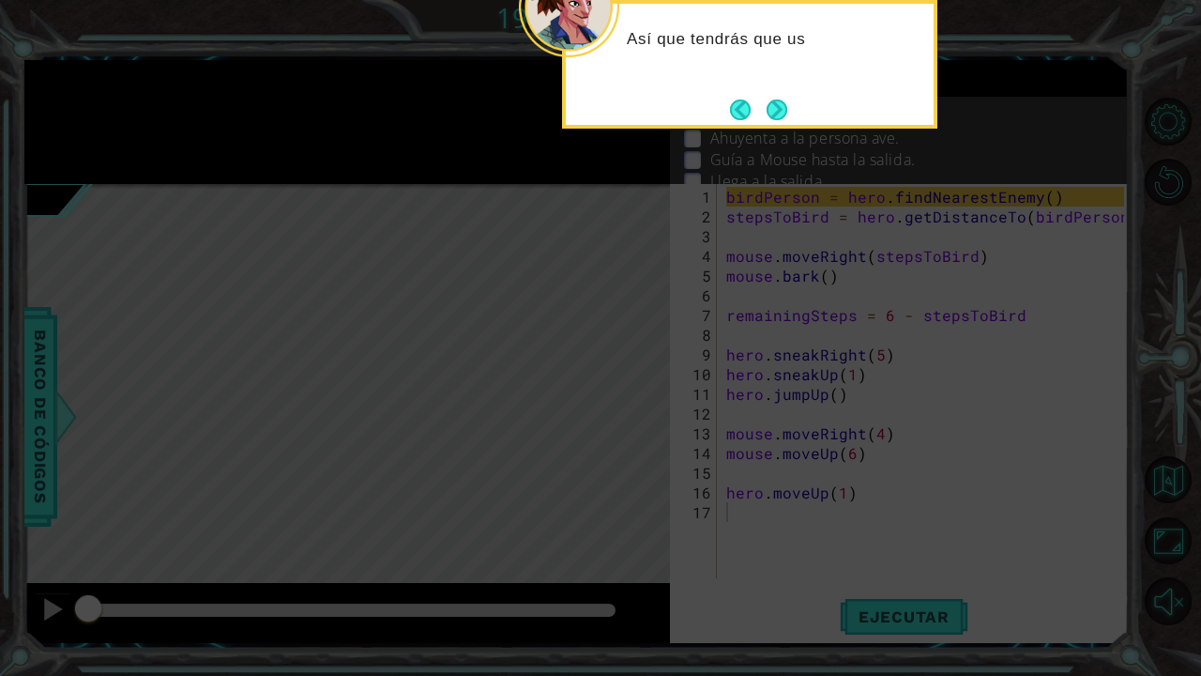
click at [635, 408] on icon at bounding box center [600, 108] width 1201 height 1133
click at [781, 98] on footer at bounding box center [758, 110] width 57 height 28
click at [780, 104] on button "Next" at bounding box center [776, 109] width 35 height 35
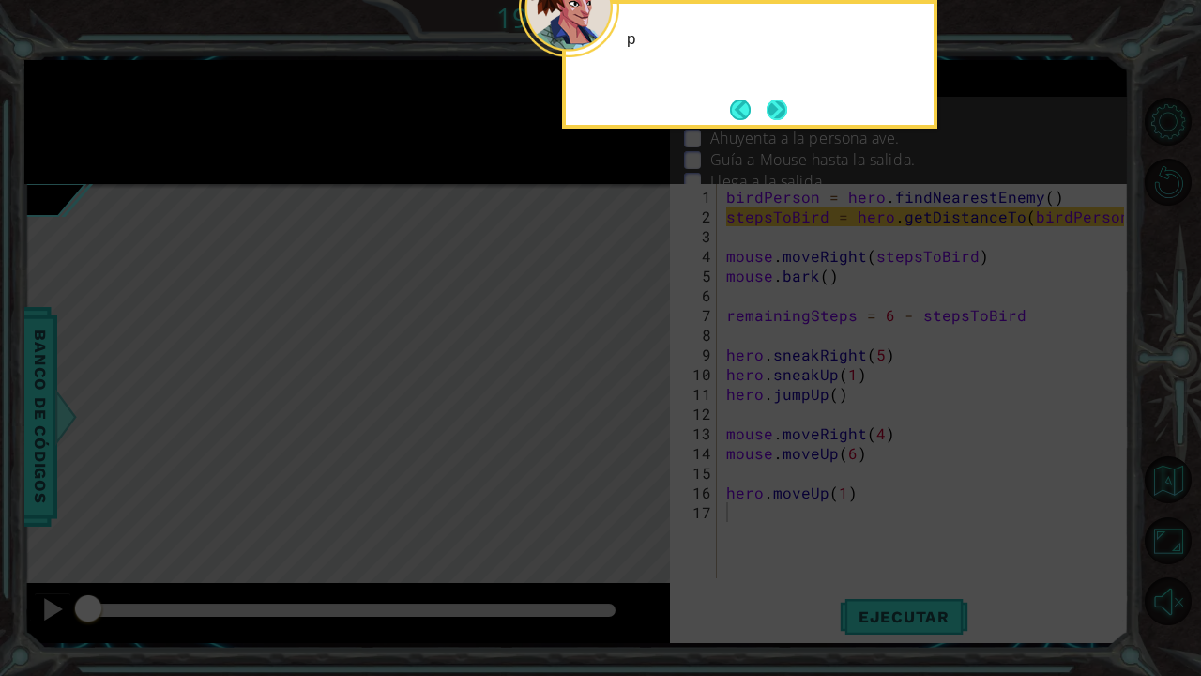
click at [780, 104] on button "Next" at bounding box center [776, 109] width 33 height 33
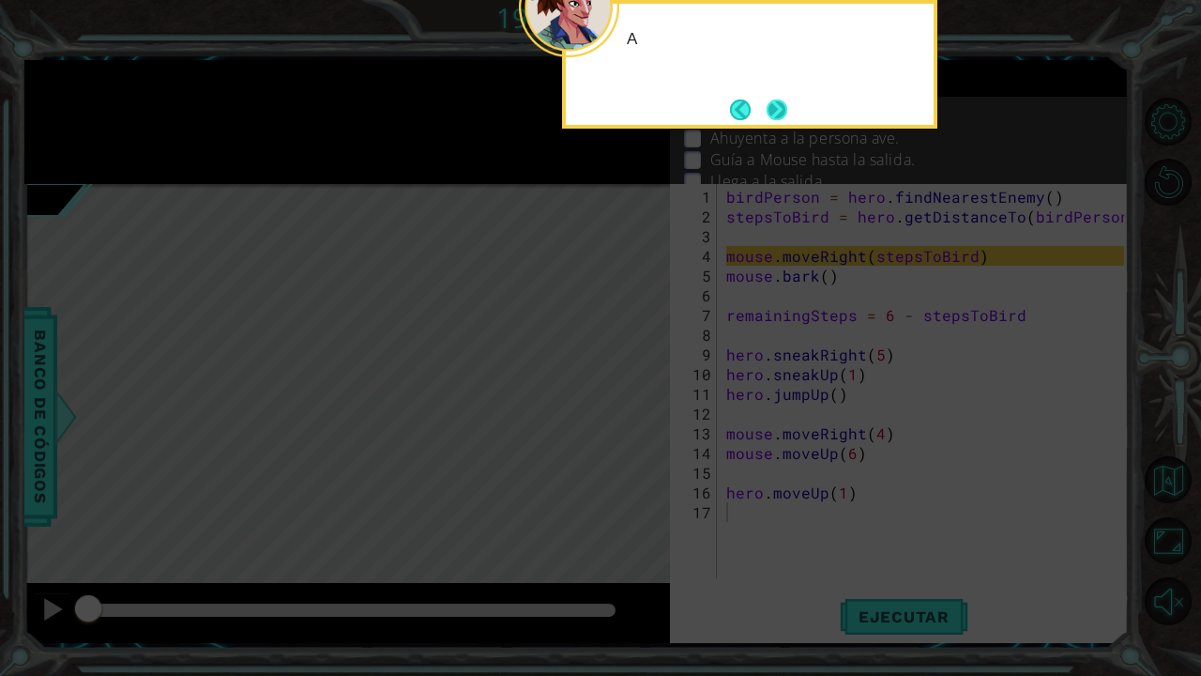
click at [780, 104] on button "Next" at bounding box center [777, 109] width 25 height 25
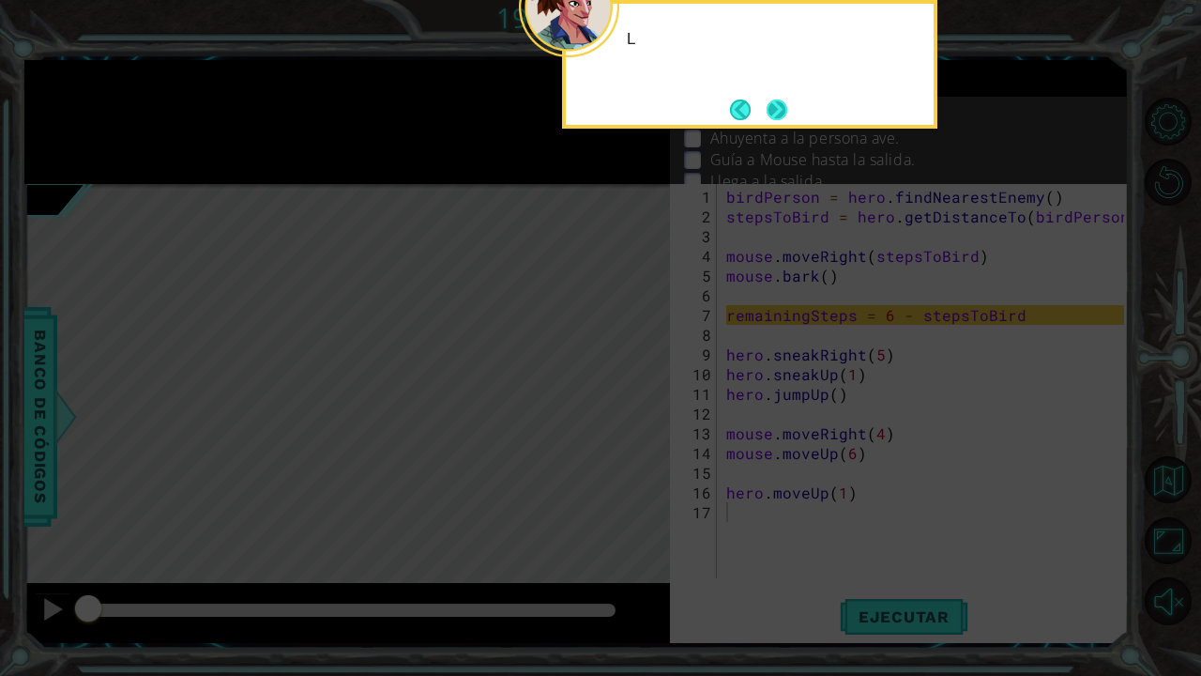
click at [780, 104] on button "Next" at bounding box center [777, 110] width 30 height 30
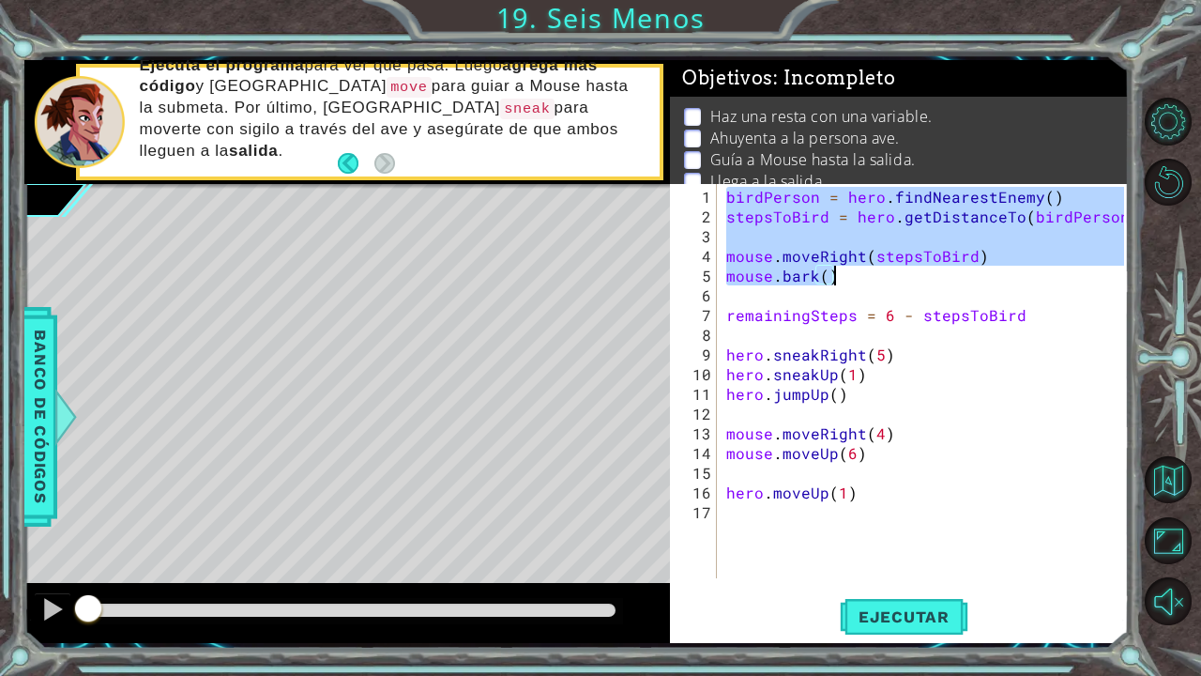
drag, startPoint x: 722, startPoint y: 200, endPoint x: 845, endPoint y: 266, distance: 139.8
click at [845, 266] on div "birdPerson = hero . findNearestEnemy ( ) stepsToBird = hero . getDistanceTo ( b…" at bounding box center [927, 403] width 411 height 433
type textarea "mouse.moveRight(stepsToBird) mouse.bark()"
click at [1022, 495] on button "Volver al mapa" at bounding box center [1168, 479] width 47 height 47
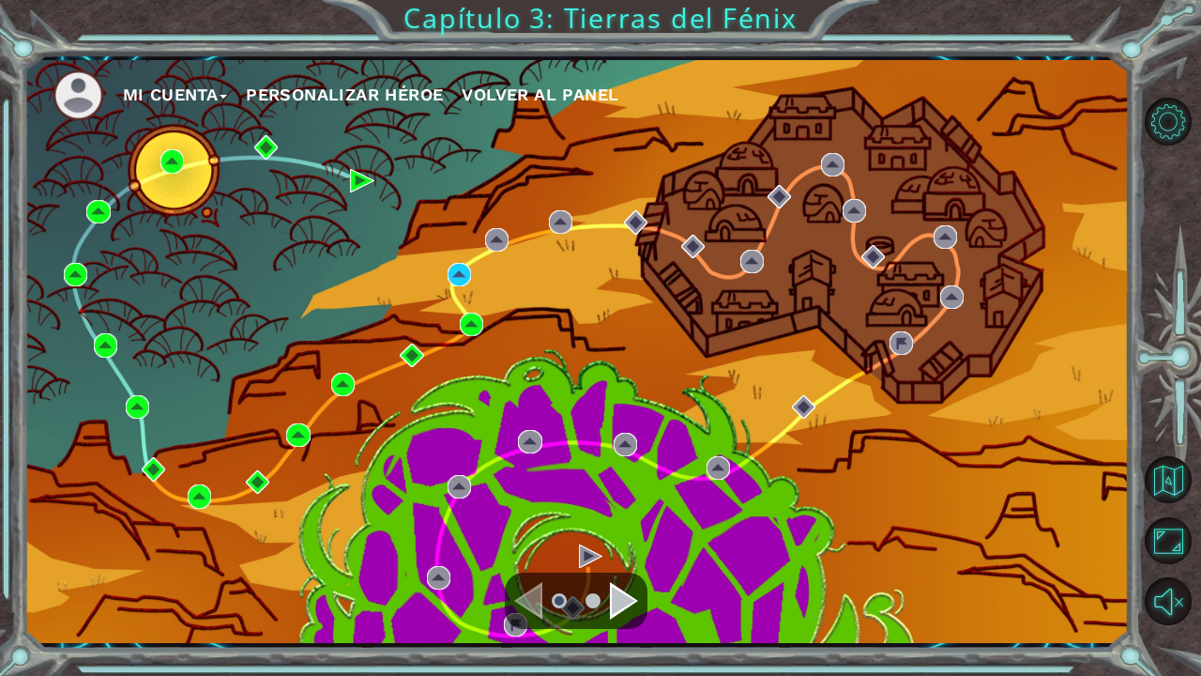
click at [473, 290] on div "Mi Cuenta Personalizar héroe Volver al panel" at bounding box center [576, 351] width 1105 height 583
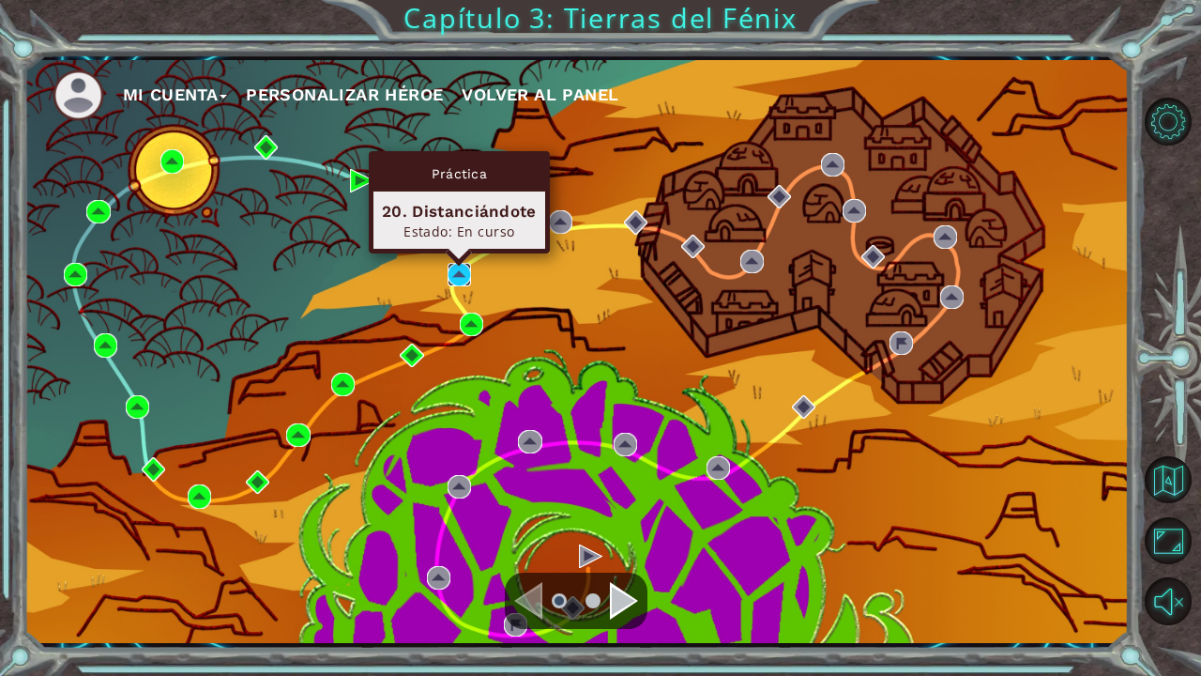
click at [463, 280] on img at bounding box center [459, 274] width 23 height 23
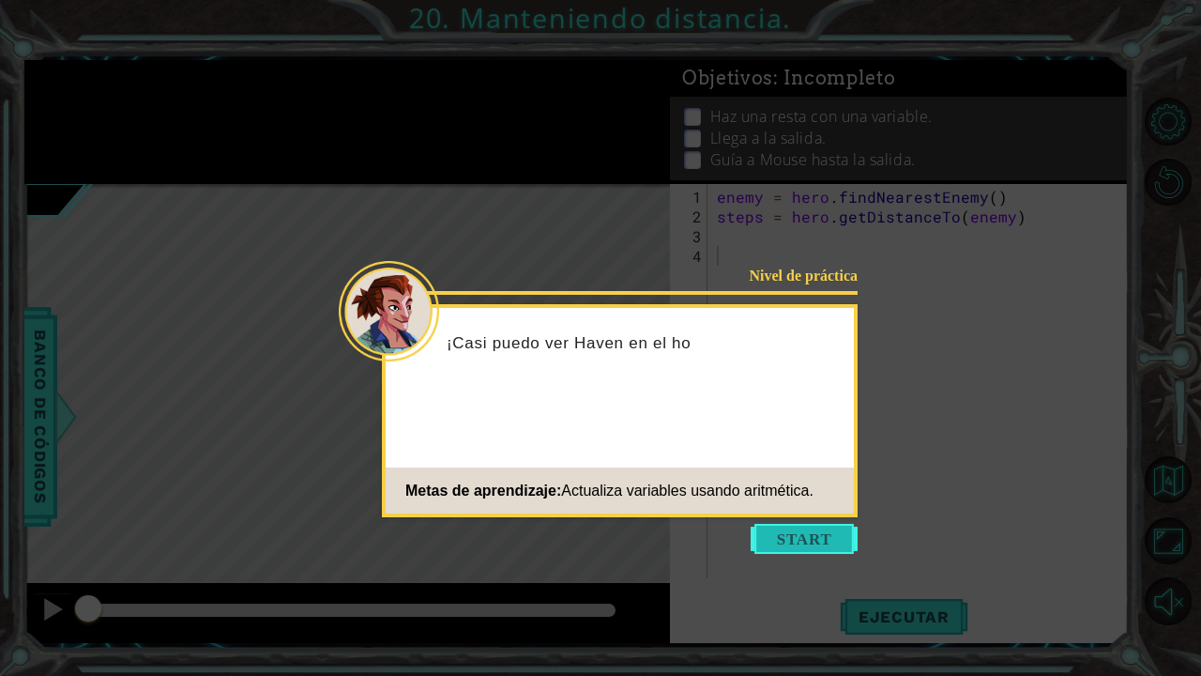
click at [796, 534] on button "Start" at bounding box center [804, 539] width 107 height 30
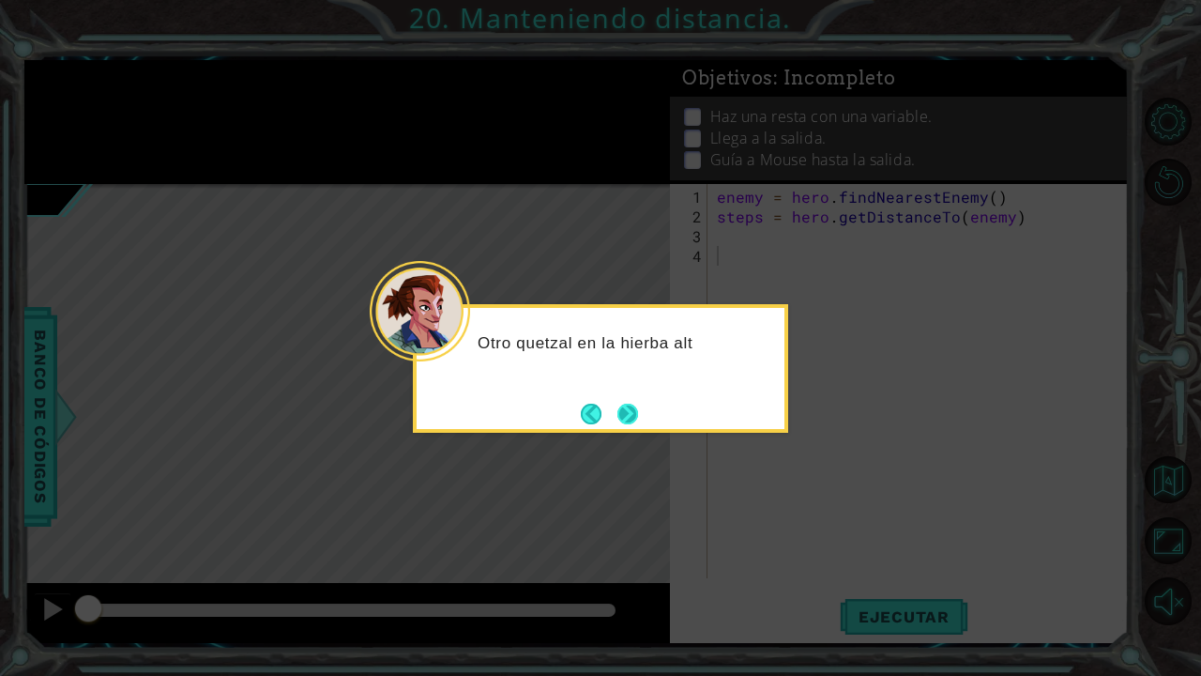
click at [632, 403] on button "Next" at bounding box center [628, 413] width 31 height 31
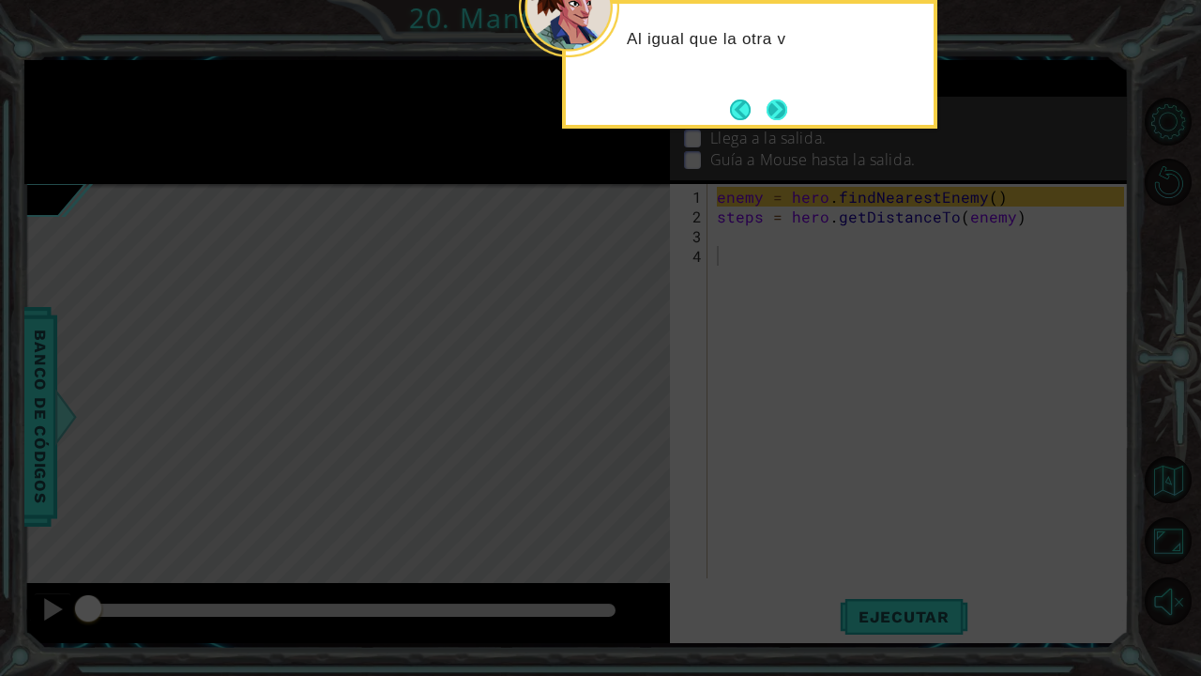
click at [776, 103] on button "Next" at bounding box center [777, 110] width 30 height 30
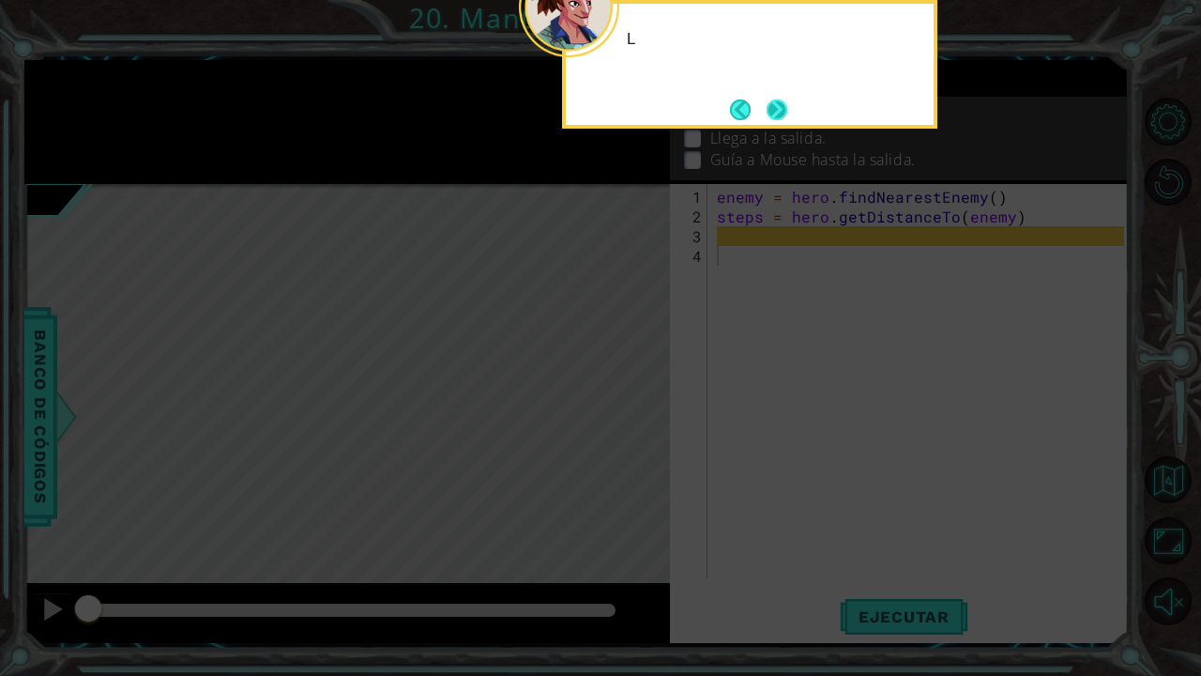
click at [776, 103] on button "Next" at bounding box center [776, 109] width 29 height 29
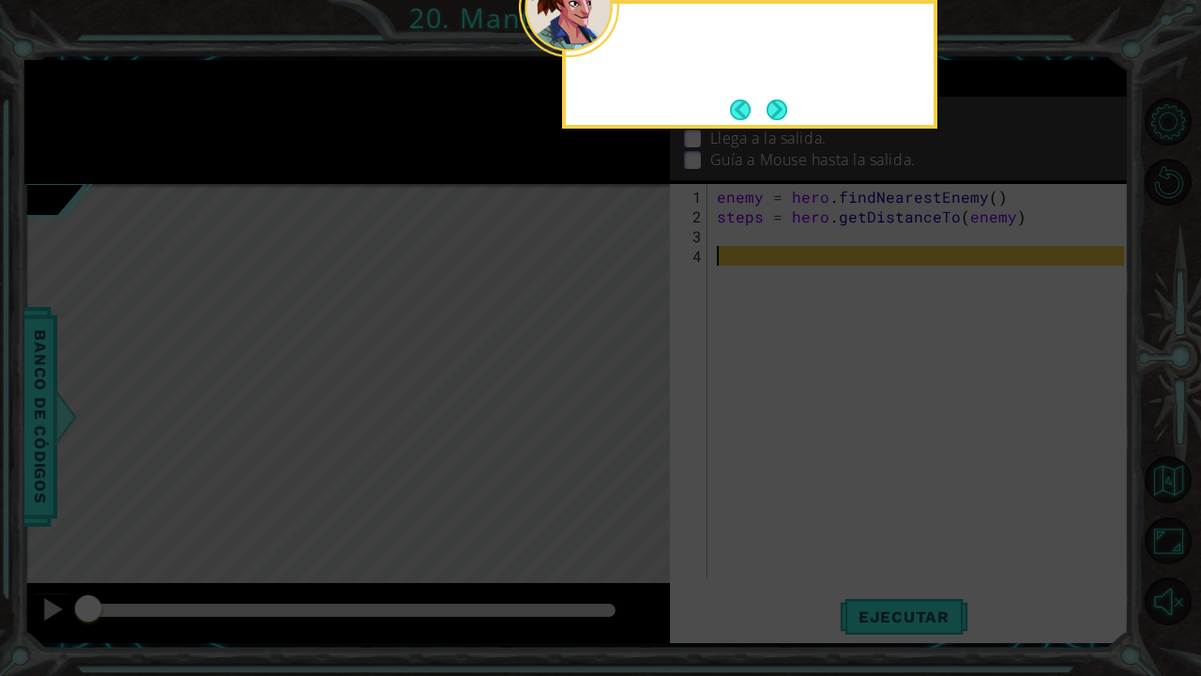
click at [776, 103] on button "Next" at bounding box center [777, 110] width 23 height 23
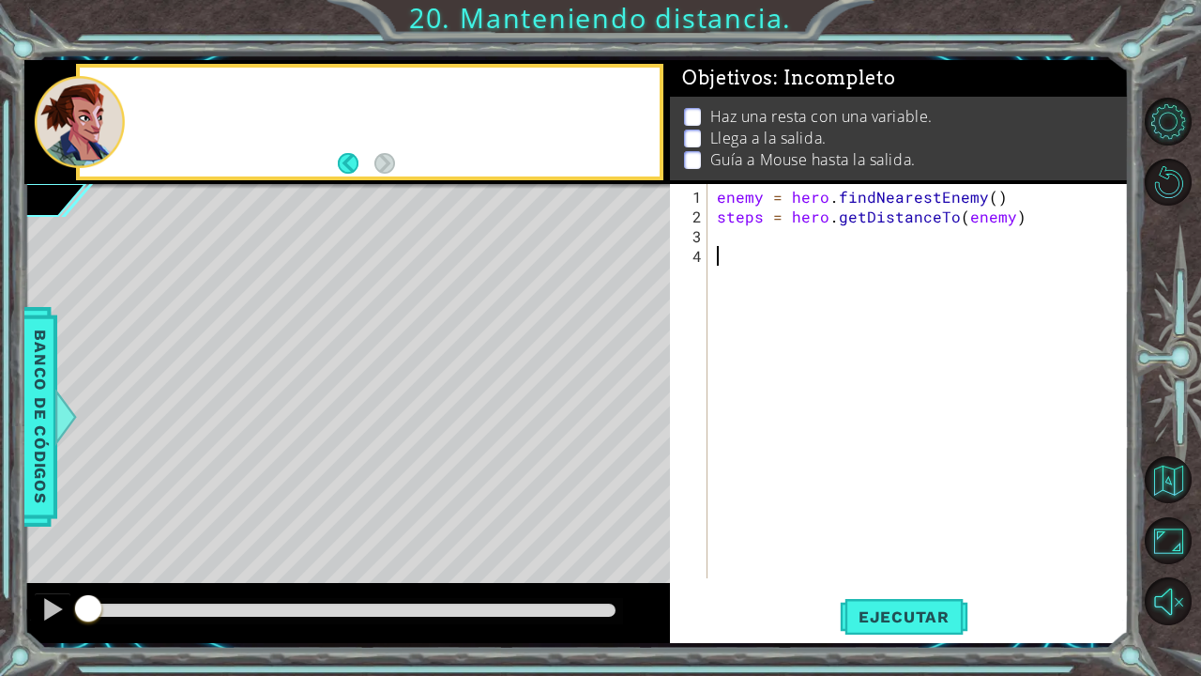
click at [776, 103] on div "Haz una resta con una variable. Llega a la salida. Guía a Mouse hasta la salida." at bounding box center [899, 139] width 459 height 84
drag, startPoint x: 1028, startPoint y: 234, endPoint x: 757, endPoint y: 220, distance: 271.5
click at [757, 220] on div "enemy = hero . findNearestEnemy ( ) steps = hero . getDistanceTo ( enemy )" at bounding box center [923, 403] width 420 height 433
type textarea "steps = hero.getDistanceTo(enemy)"
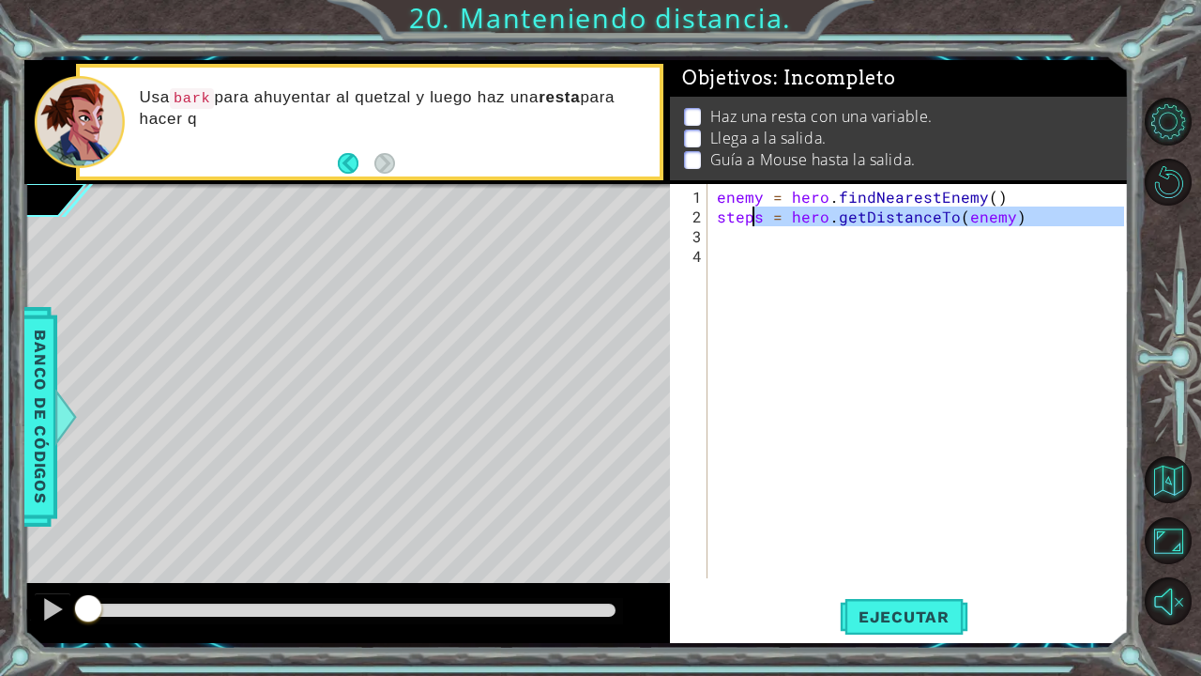
click at [976, 246] on div "enemy = hero . findNearestEnemy ( ) steps = hero . getDistanceTo ( enemy )" at bounding box center [923, 403] width 420 height 433
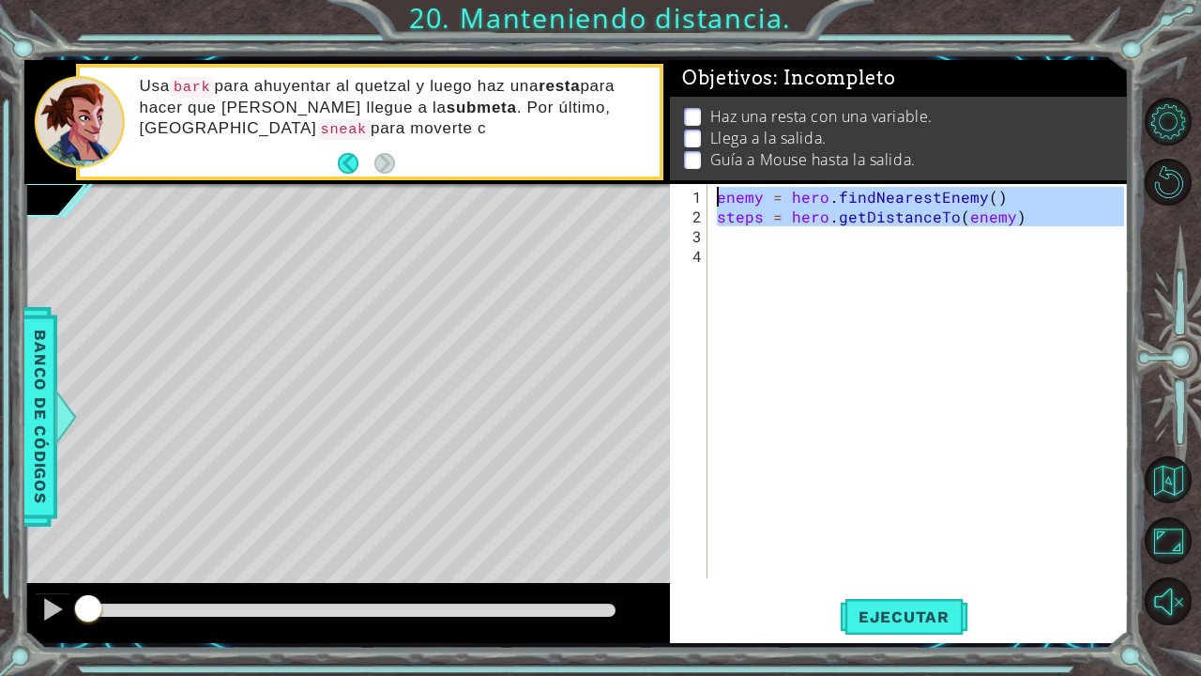
drag, startPoint x: 1022, startPoint y: 226, endPoint x: 688, endPoint y: 182, distance: 336.9
click at [688, 182] on div "Objetivos : Incompleto Haz una resta con una variable. Llega a la salida. Guía …" at bounding box center [899, 351] width 459 height 583
type textarea "enemy = hero.findNearestEnemy() steps = hero.getDistanceTo(enemy)"
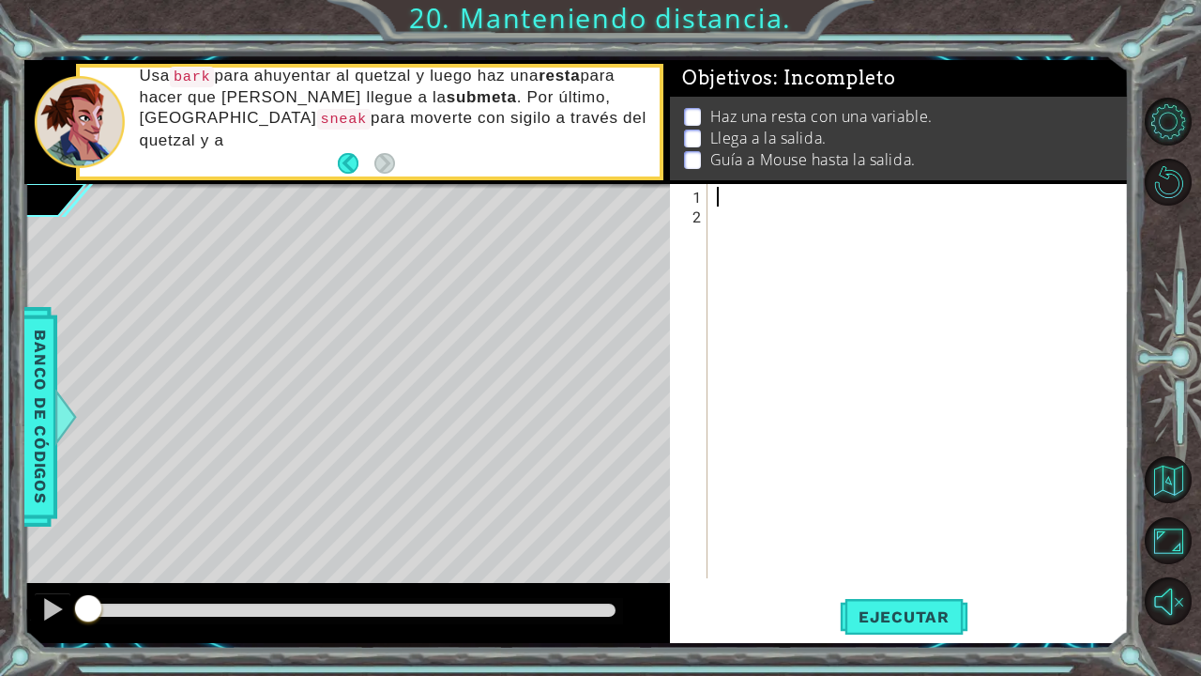
paste textarea "mouse.bark()"
type textarea "mouse.bark()"
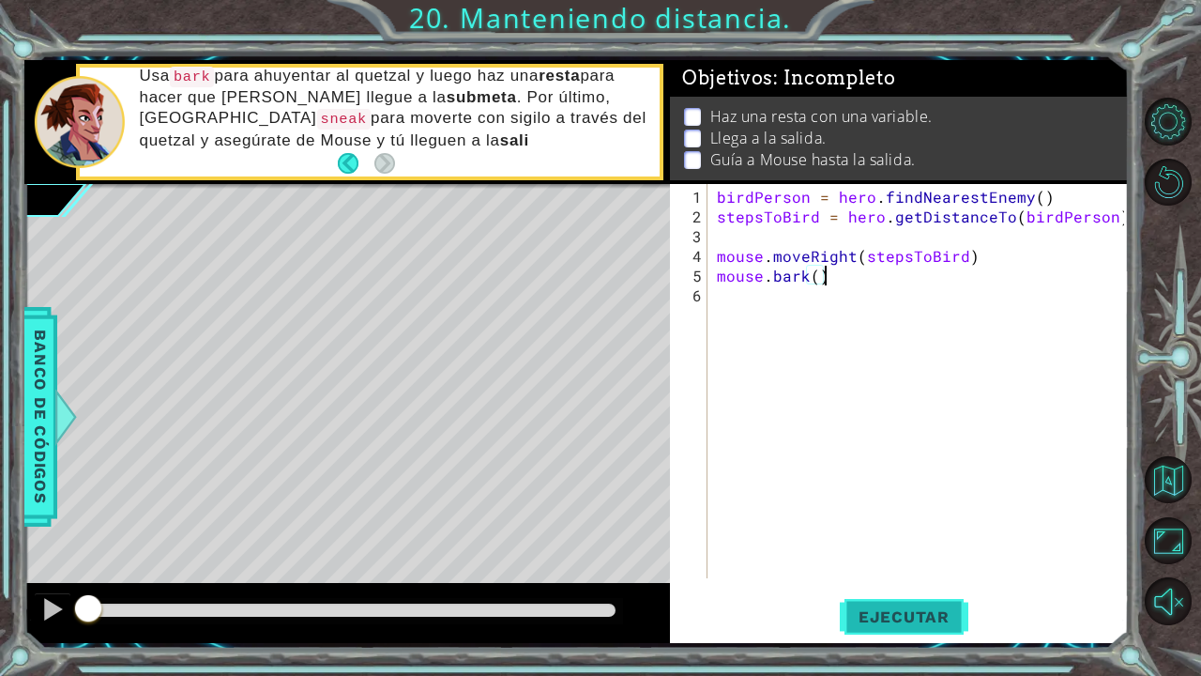
click at [908, 576] on span "Ejecutar" at bounding box center [904, 616] width 129 height 19
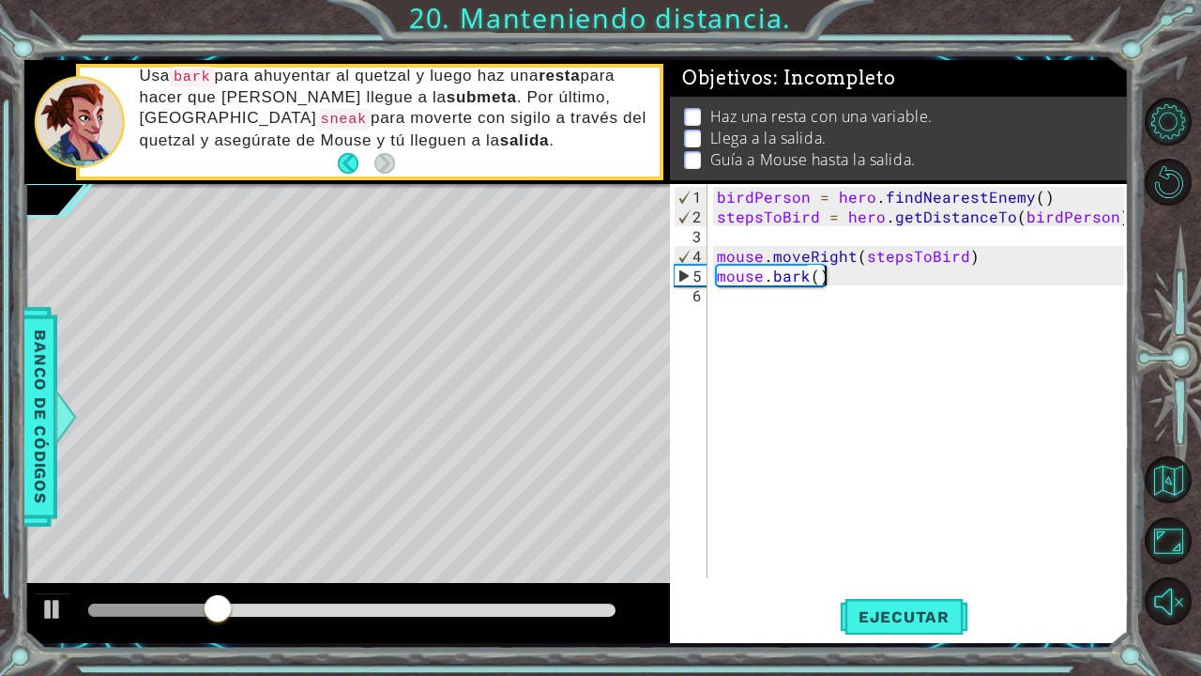
click at [755, 300] on div "birdPerson = hero . findNearestEnemy ( ) stepsToBird = hero . getDistanceTo ( b…" at bounding box center [923, 403] width 420 height 433
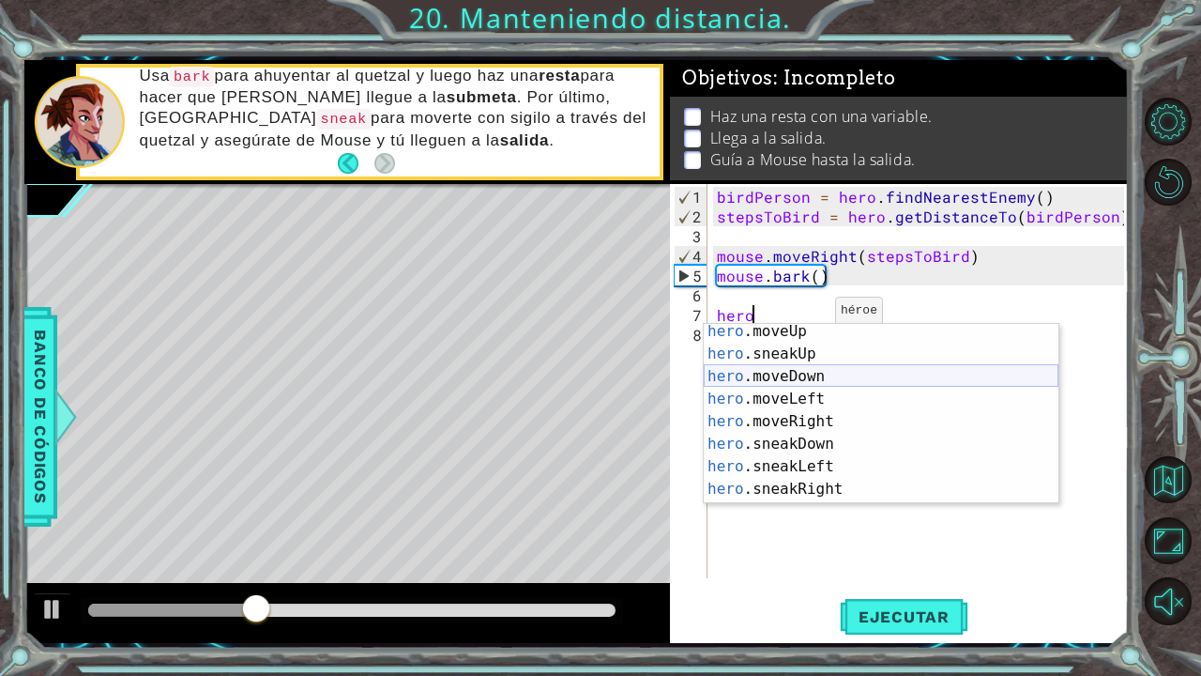
scroll to position [99, 0]
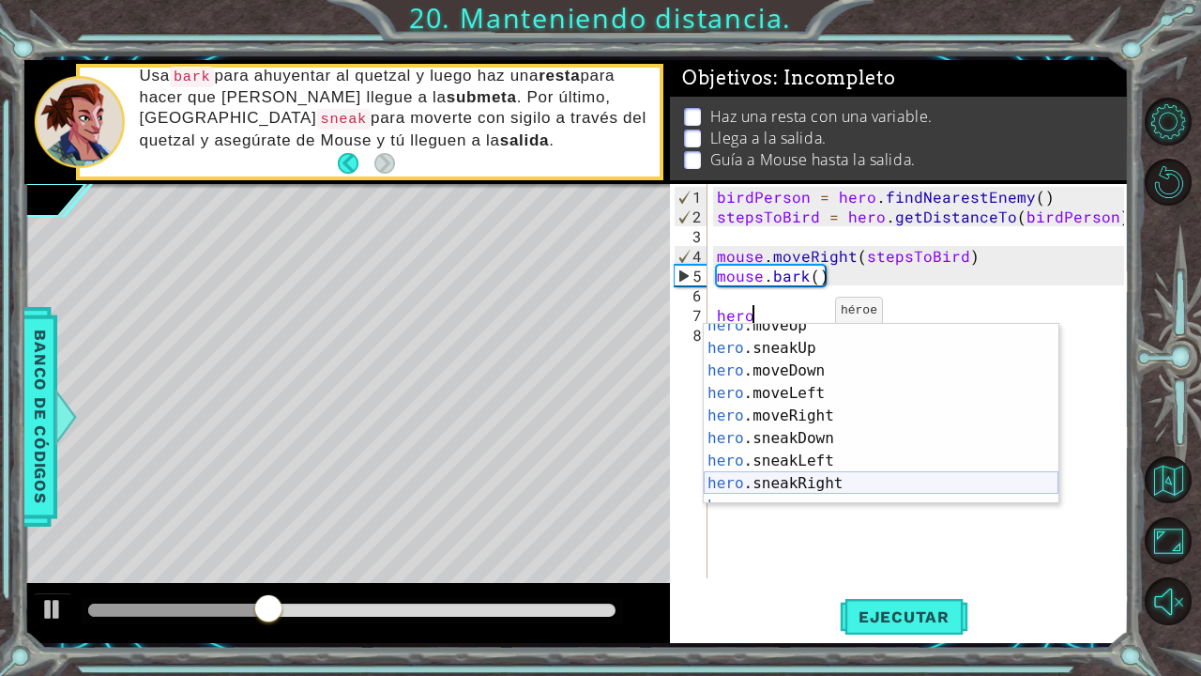
click at [828, 482] on div "hero .moveUp Toca enter hero .sneakUp Toca enter hero .moveDown Toca enter hero…" at bounding box center [881, 426] width 355 height 225
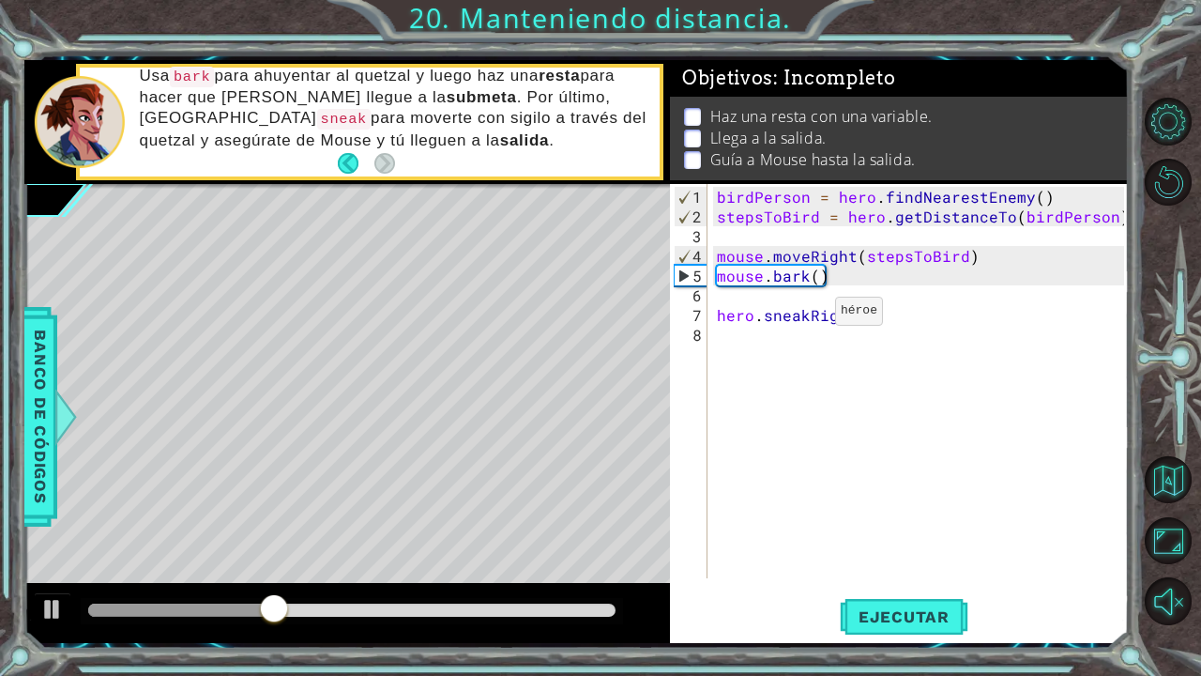
type textarea "hero.sneakRight(5)"
click at [804, 345] on div "birdPerson = hero . findNearestEnemy ( ) stepsToBird = hero . getDistanceTo ( b…" at bounding box center [923, 403] width 420 height 433
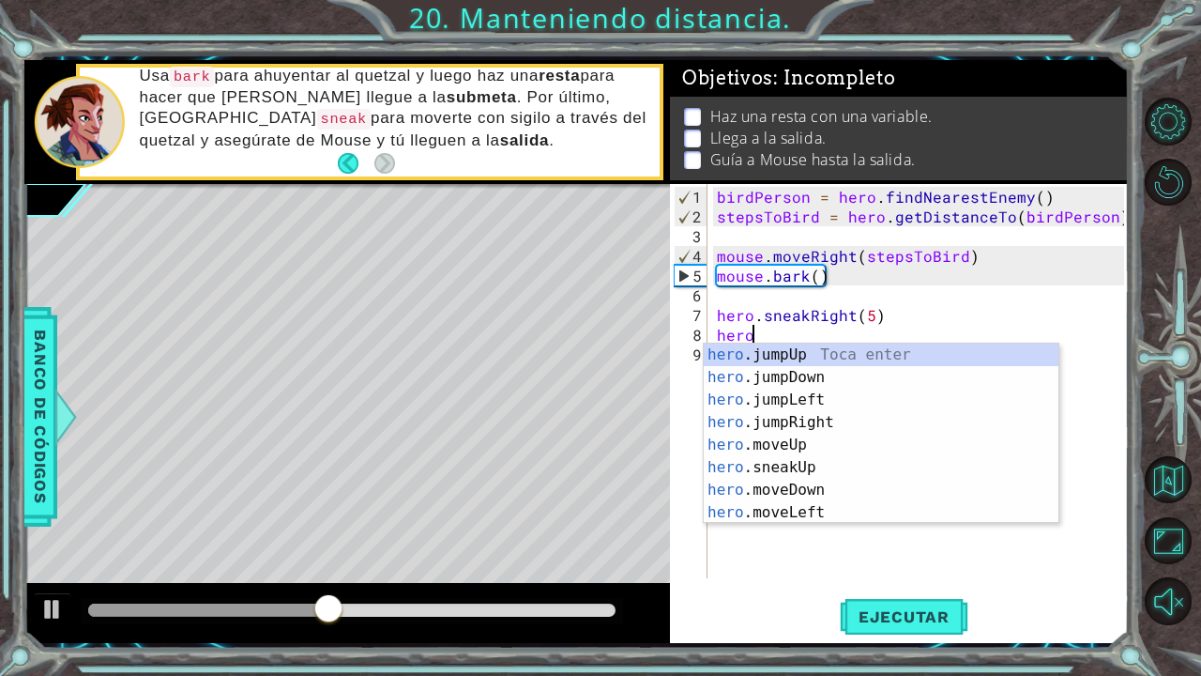
scroll to position [0, 1]
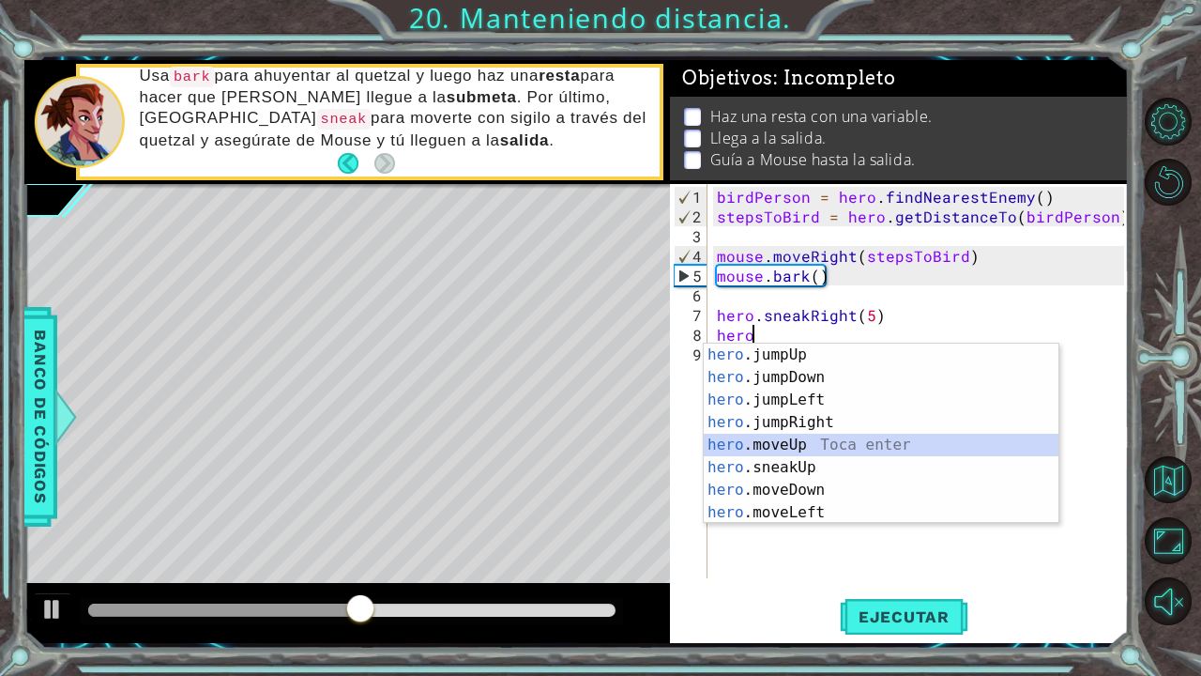
click at [813, 448] on div "hero .jumpUp Toca enter hero .jumpDown Toca enter hero .jumpLeft Toca enter her…" at bounding box center [881, 455] width 355 height 225
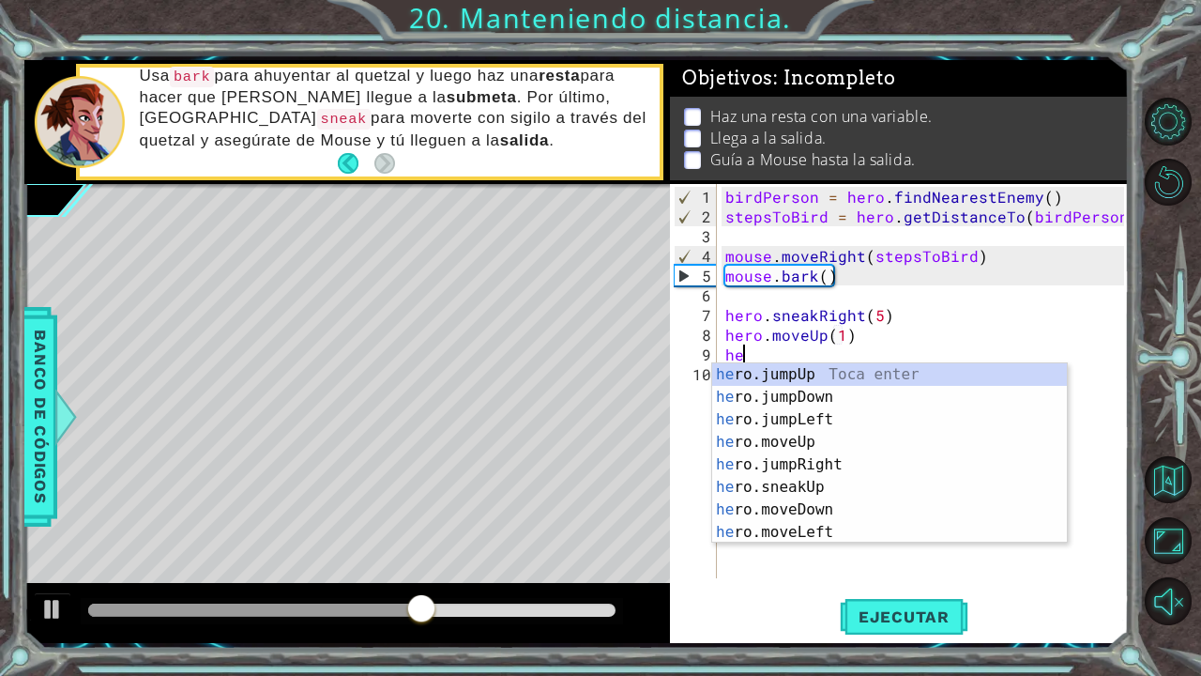
scroll to position [0, 8]
type textarea "hero.moveUp(1)hero"
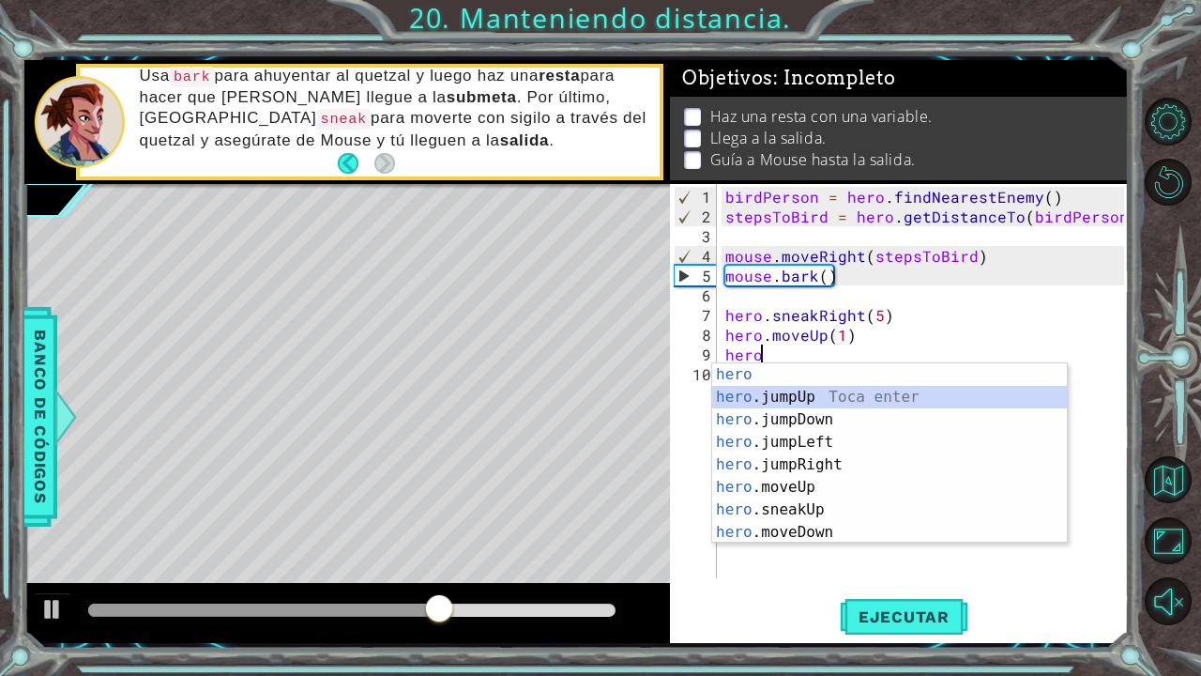
click at [816, 402] on div "hero Toca enter hero .jumpUp Toca enter hero .jumpDown Toca enter hero .jumpLef…" at bounding box center [889, 475] width 355 height 225
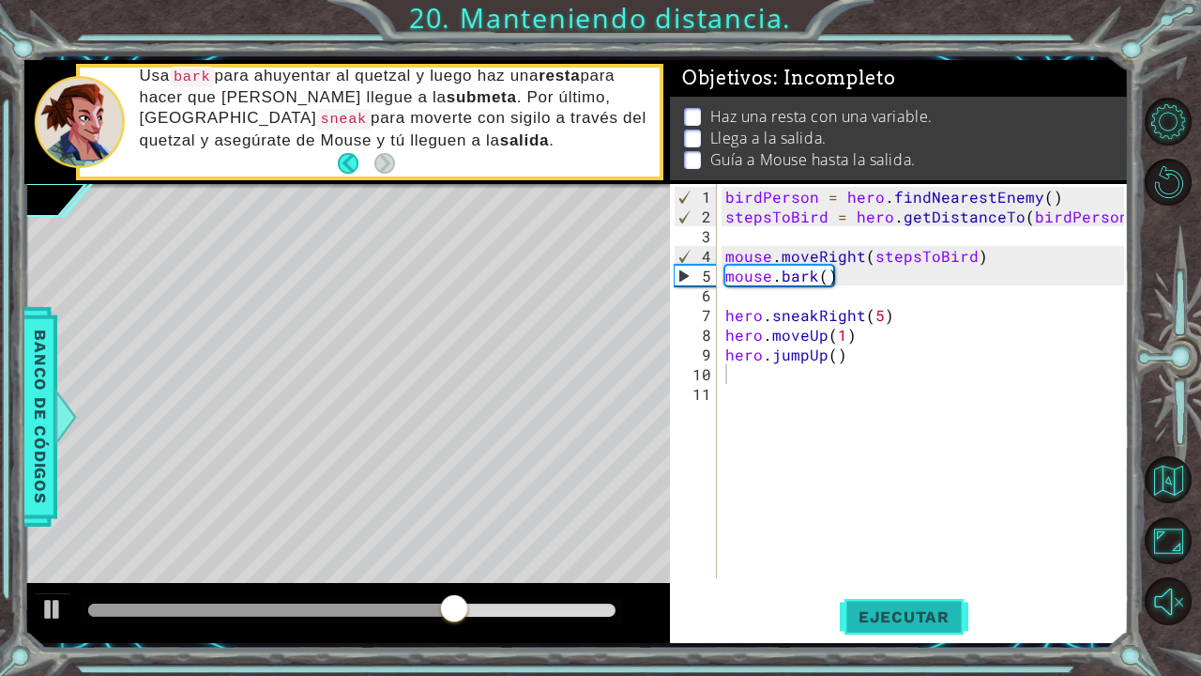
click at [876, 576] on span "Ejecutar" at bounding box center [904, 616] width 129 height 19
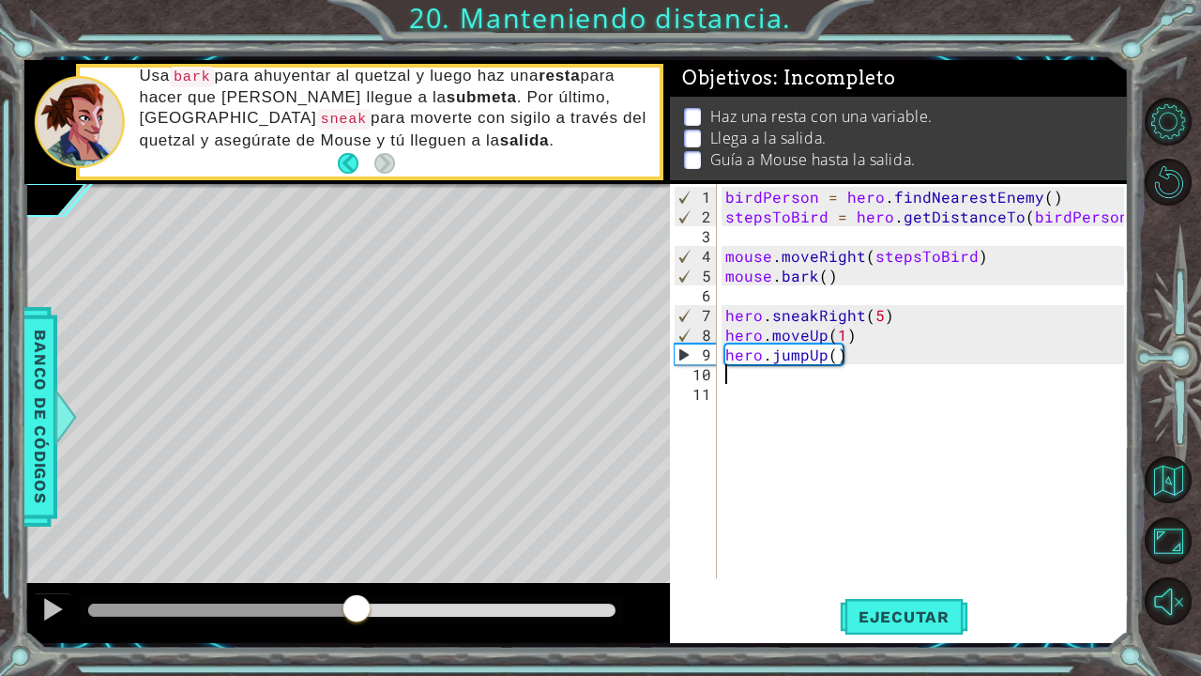
click at [357, 568] on div "methods hero use(thing) moveUp(steps) moveDown(steps) moveLeft(steps) moveRight…" at bounding box center [576, 351] width 1105 height 583
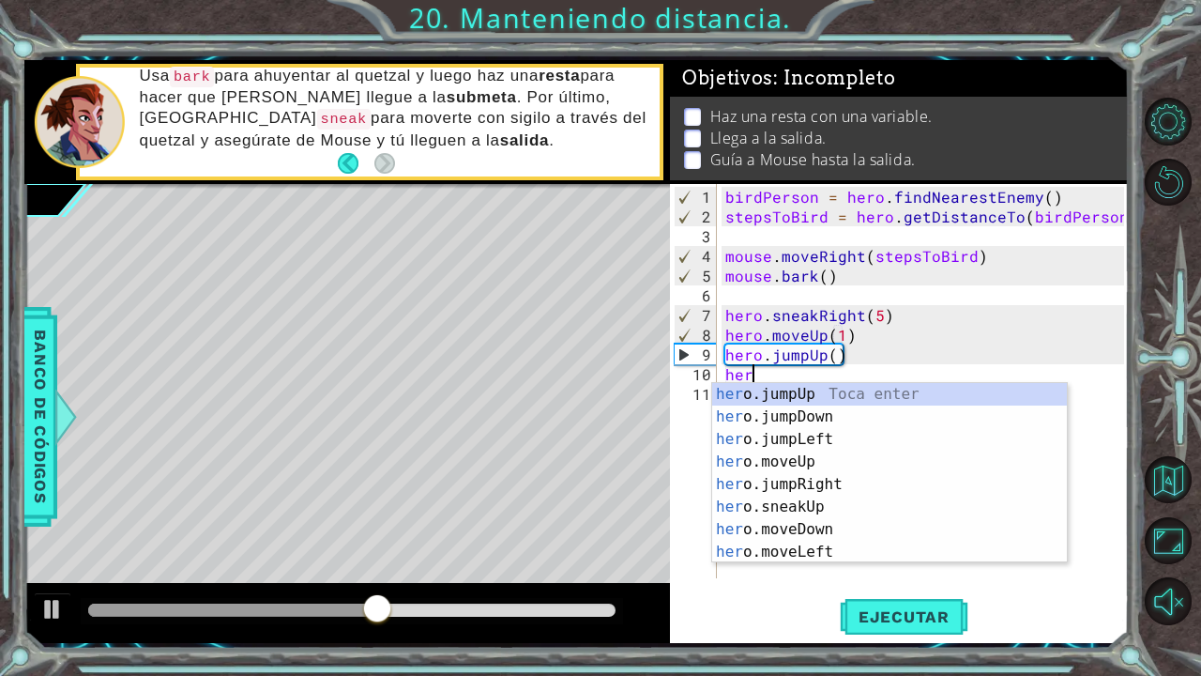
type textarea "hero"
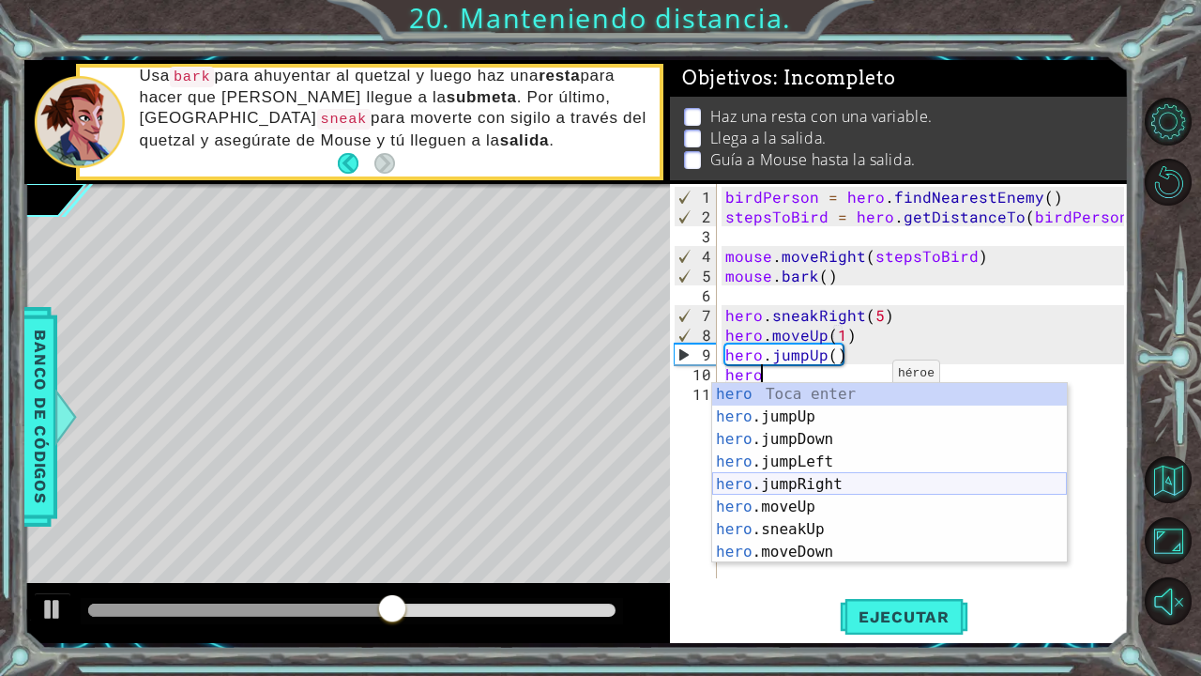
click at [850, 486] on div "hero Toca enter hero .jumpUp Toca enter hero .jumpDown Toca enter hero .jumpLef…" at bounding box center [889, 495] width 355 height 225
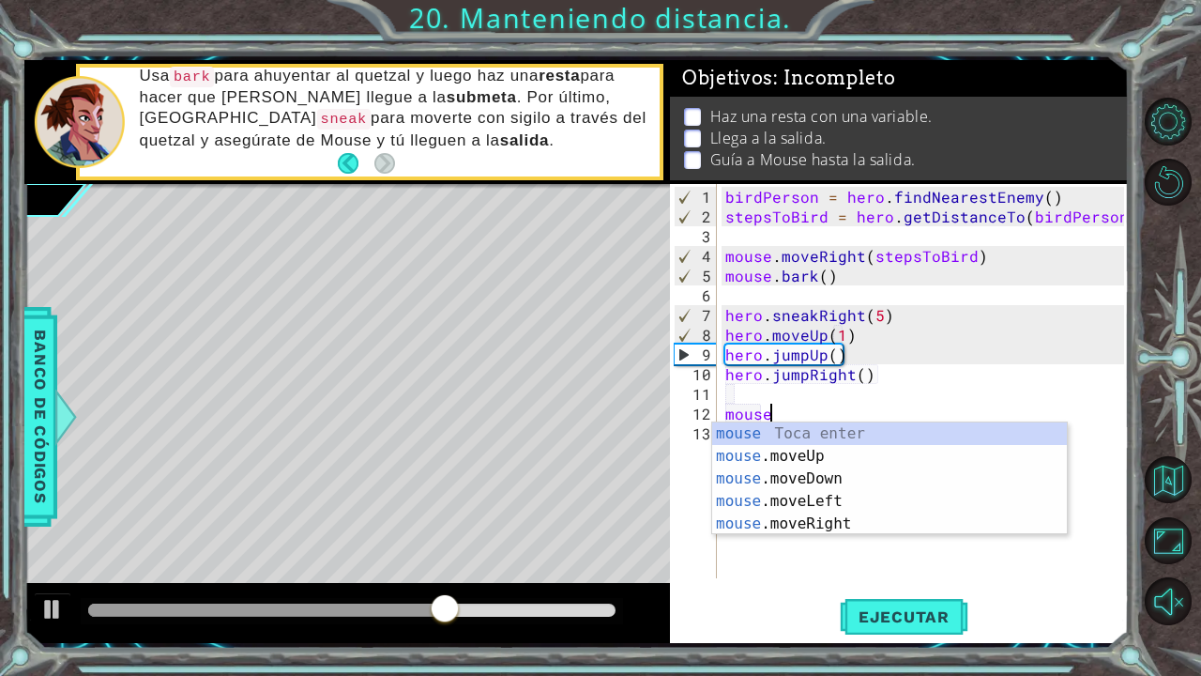
scroll to position [0, 2]
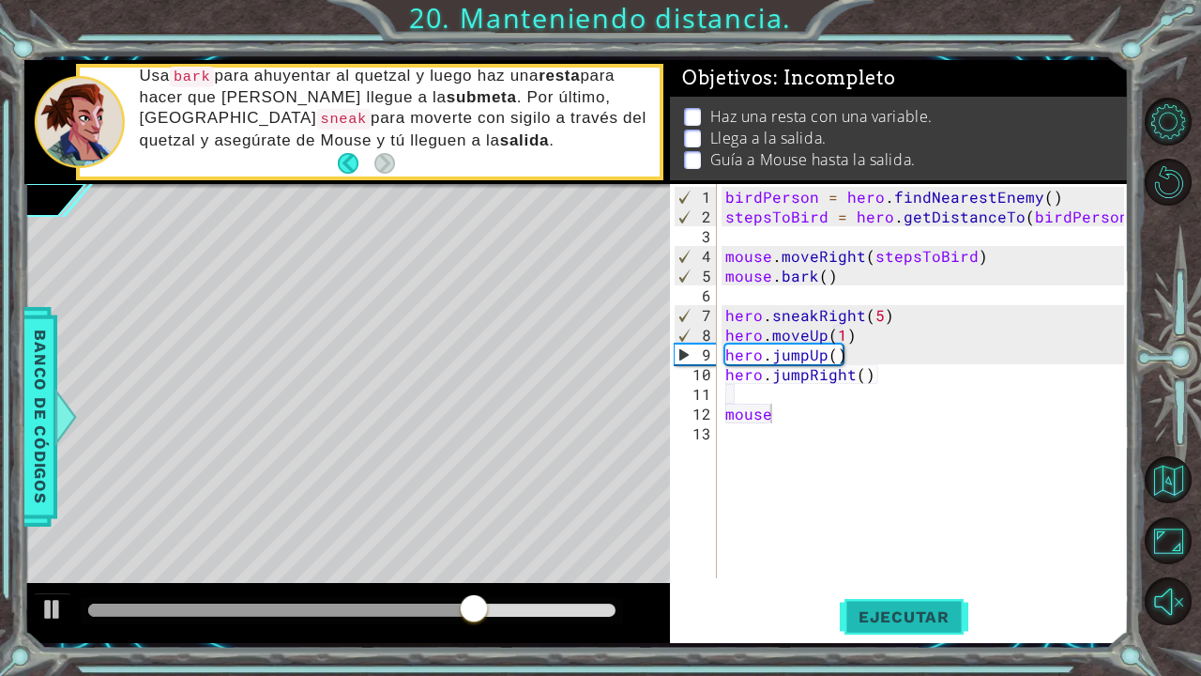
click at [889, 576] on span "Ejecutar" at bounding box center [904, 616] width 129 height 19
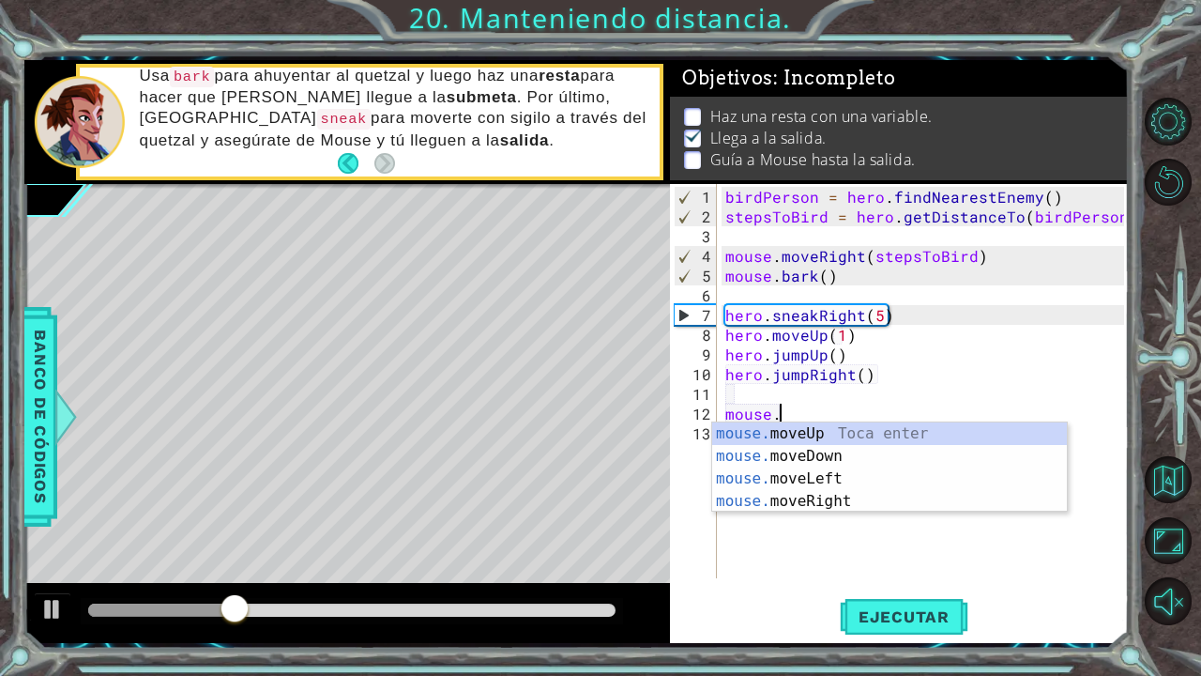
scroll to position [0, 3]
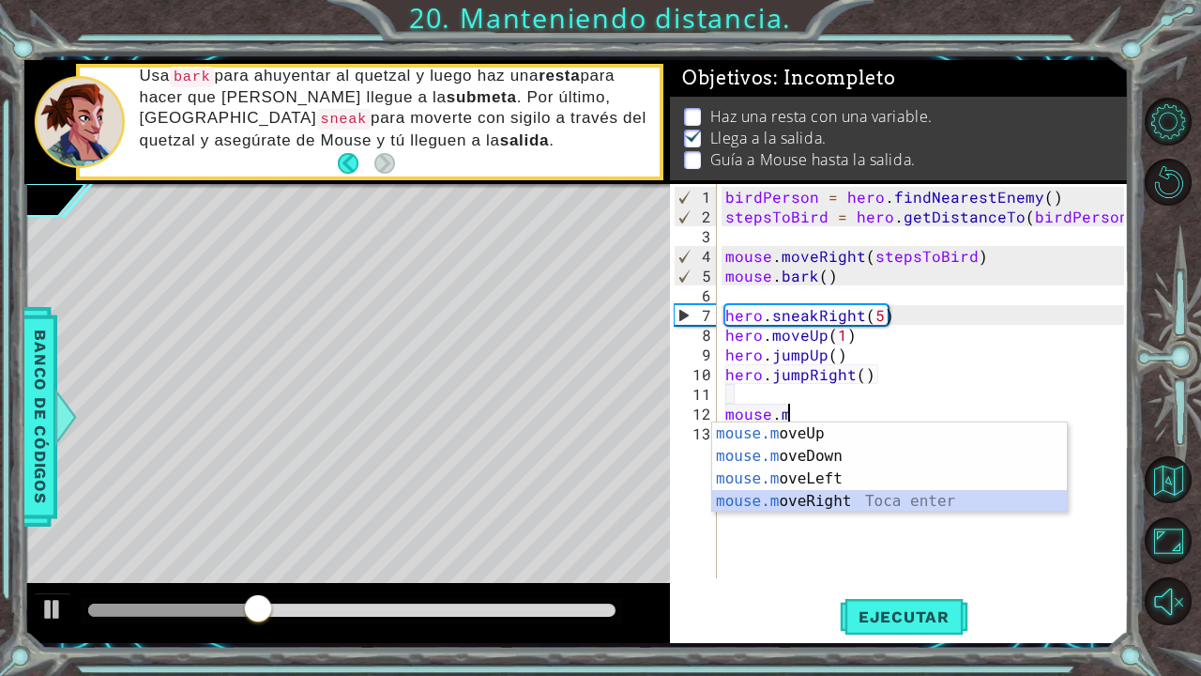
click at [805, 506] on div "mouse.m oveUp Toca enter mouse.m oveDown Toca enter mouse.m oveLeft Toca enter …" at bounding box center [889, 489] width 355 height 135
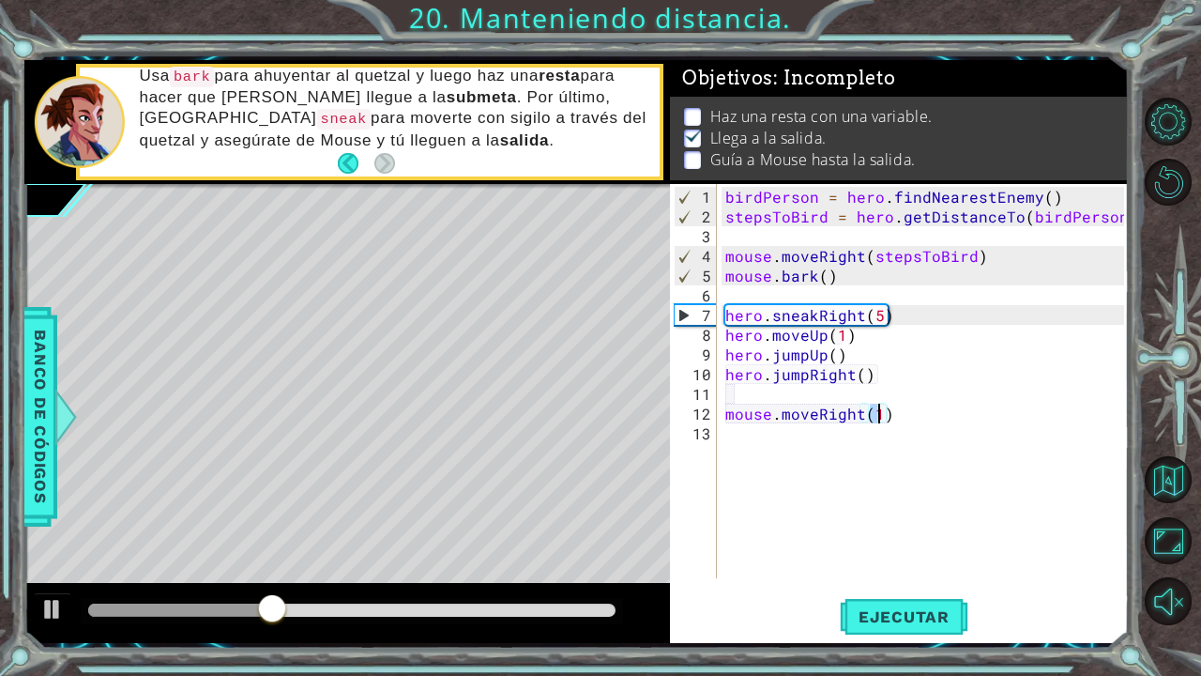
type textarea "mouse.moveRight(4)"
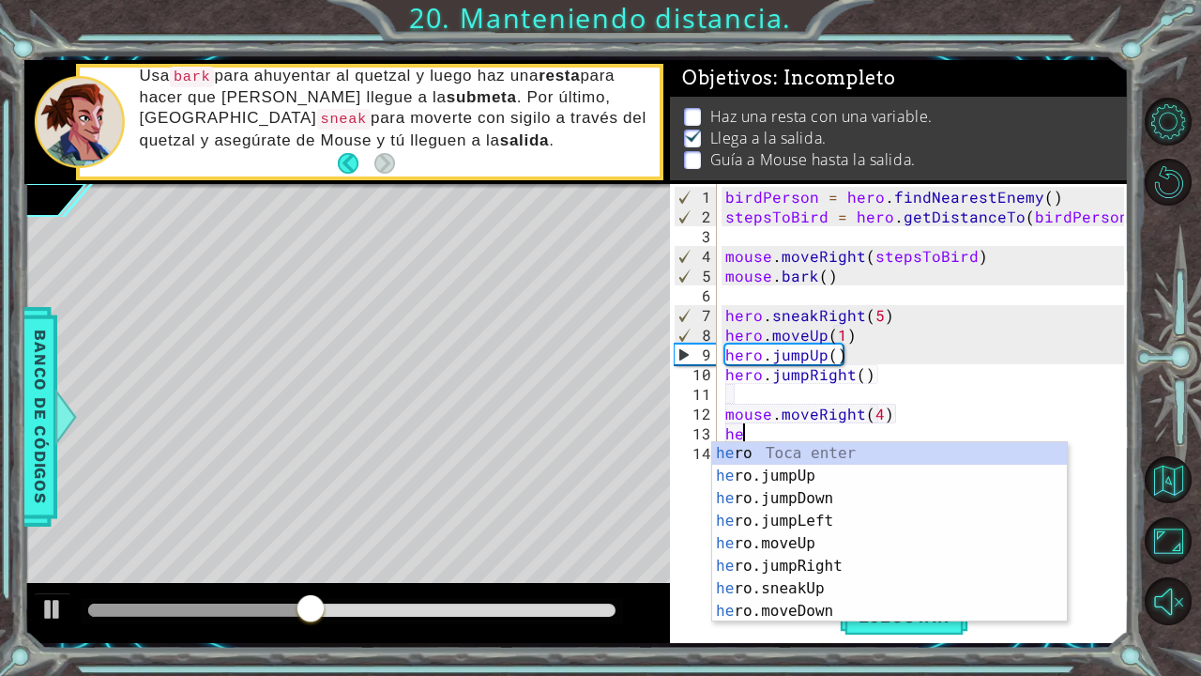
type textarea "h"
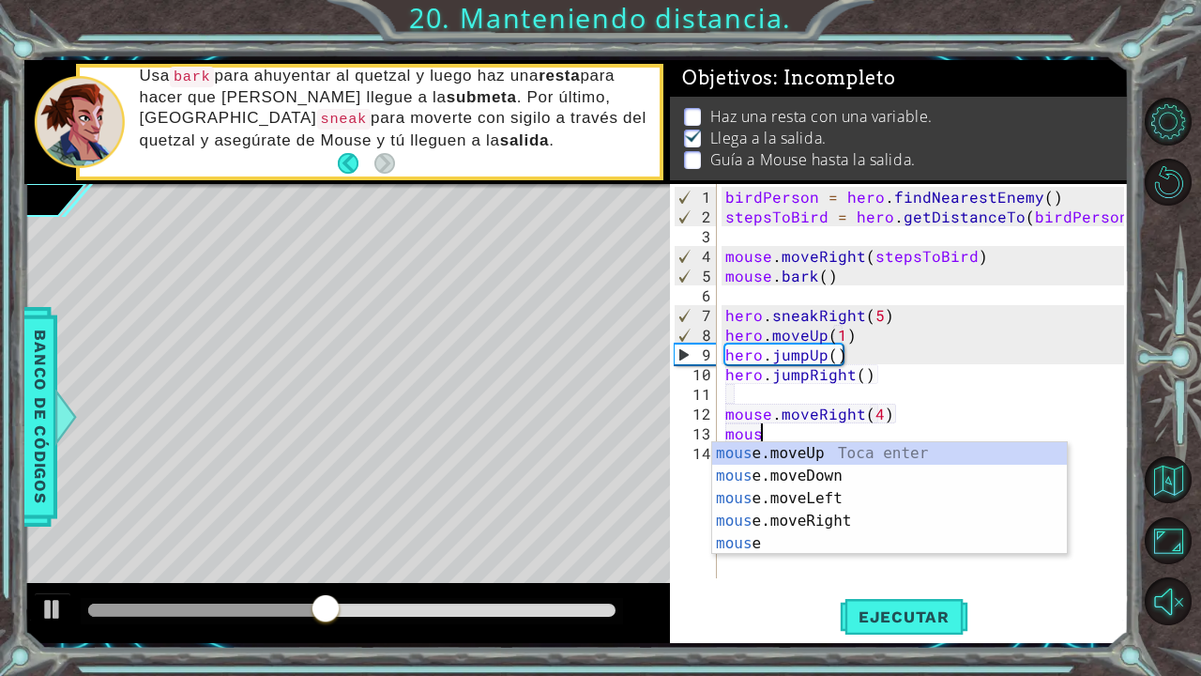
scroll to position [0, 2]
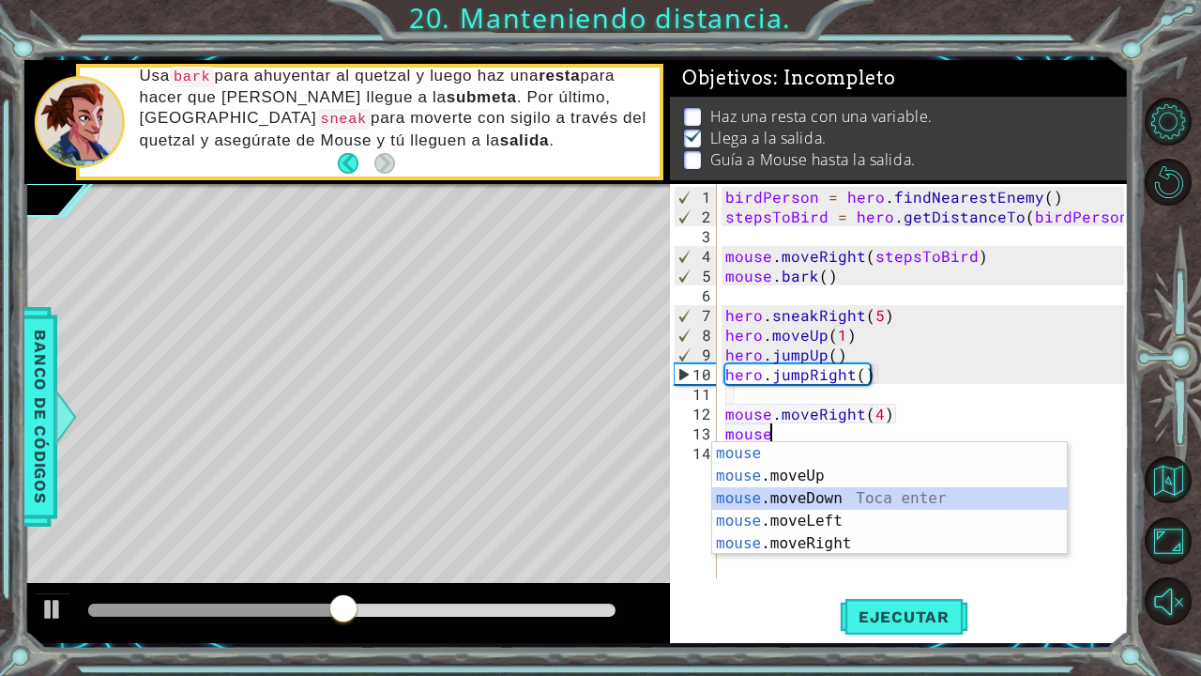
click at [832, 495] on div "mouse Toca enter mouse .moveUp Toca enter mouse .moveDown Toca enter mouse .mov…" at bounding box center [889, 521] width 355 height 158
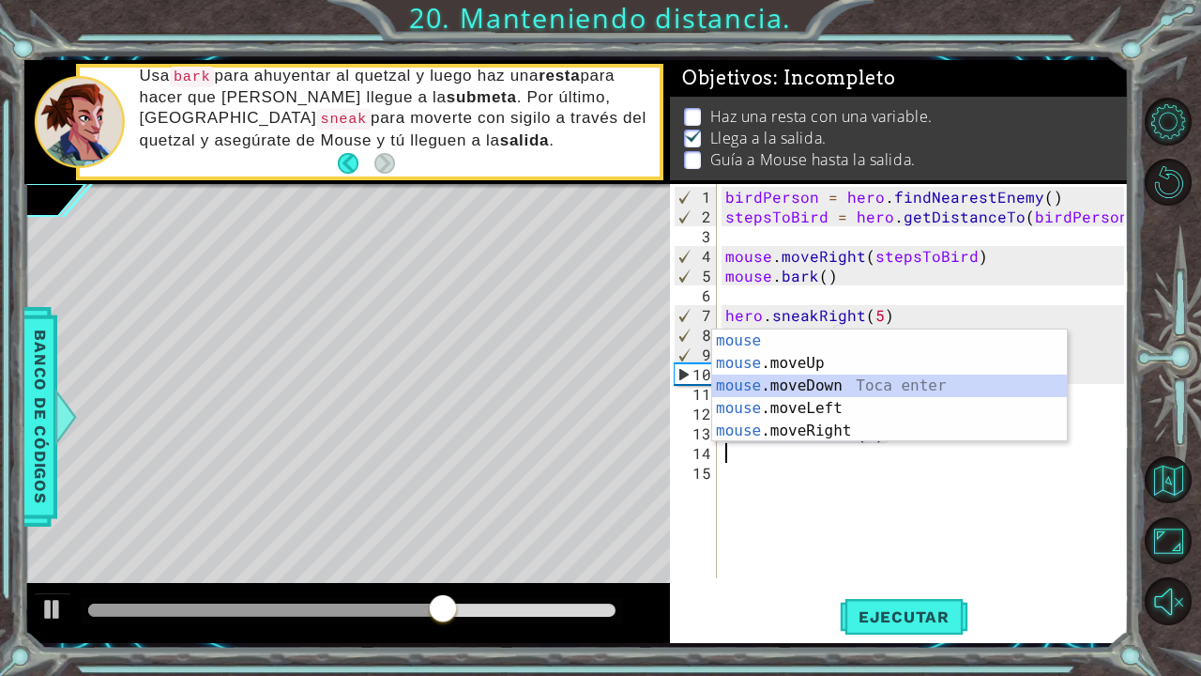
scroll to position [0, 9]
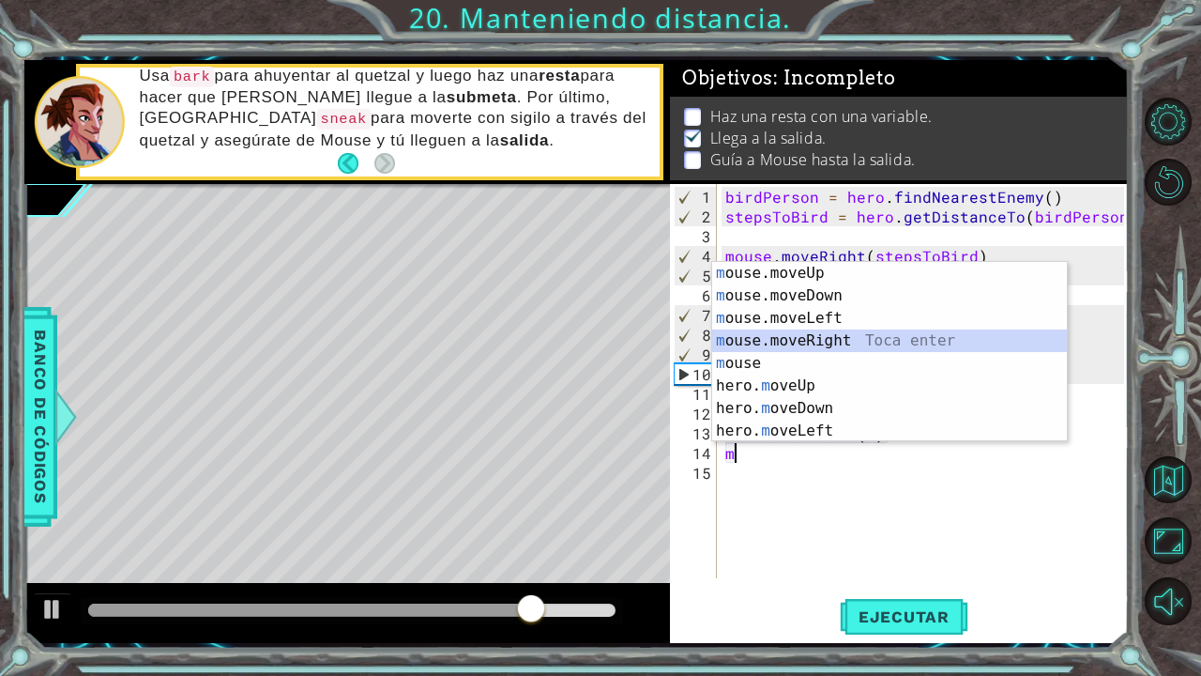
click at [823, 341] on div "m ouse.moveUp Toca enter m ouse.moveDown Toca enter m ouse.moveLeft Toca enter …" at bounding box center [889, 374] width 355 height 225
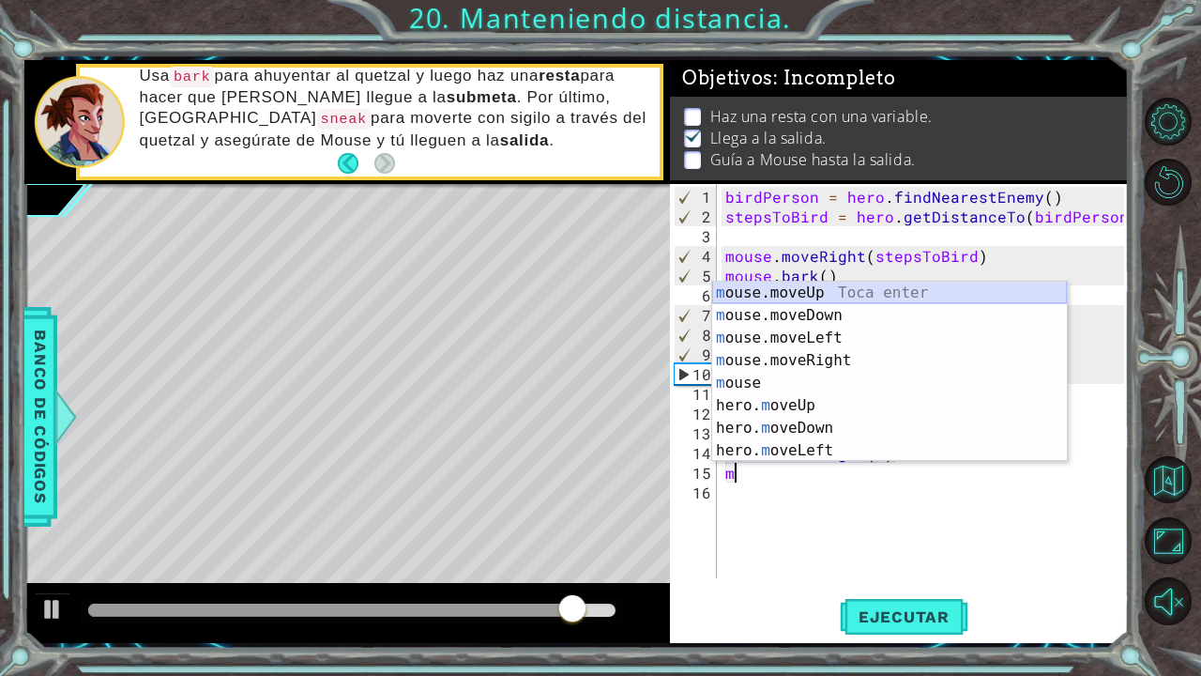
click at [815, 295] on div "m ouse.moveUp Toca enter m ouse.moveDown Toca enter m ouse.moveLeft Toca enter …" at bounding box center [889, 393] width 355 height 225
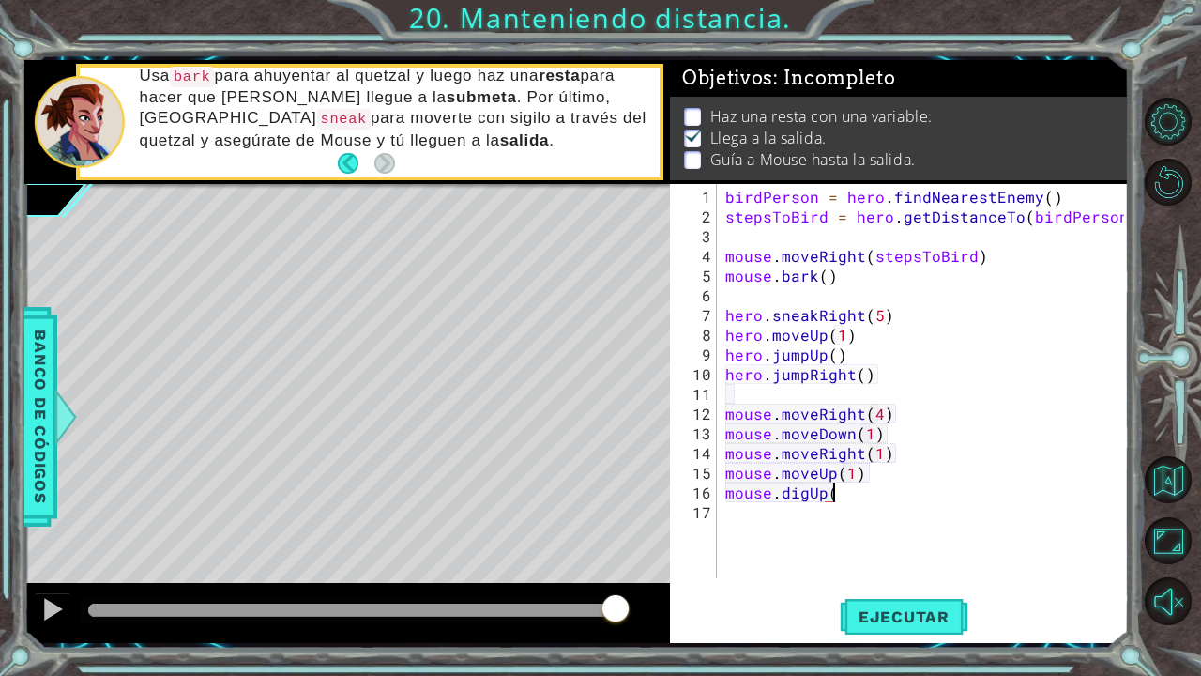
scroll to position [0, 6]
type textarea "mouse.digUp()"
click at [932, 576] on span "Ejecutar" at bounding box center [904, 616] width 129 height 19
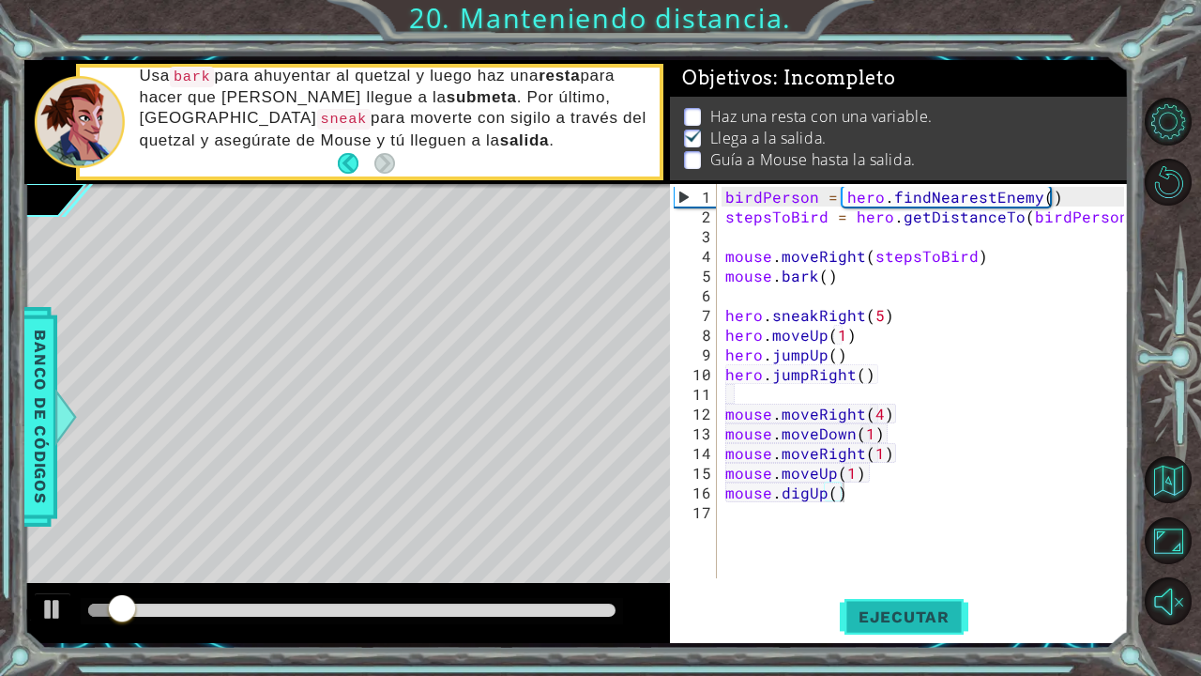
click at [900, 576] on button "Ejecutar" at bounding box center [904, 616] width 129 height 46
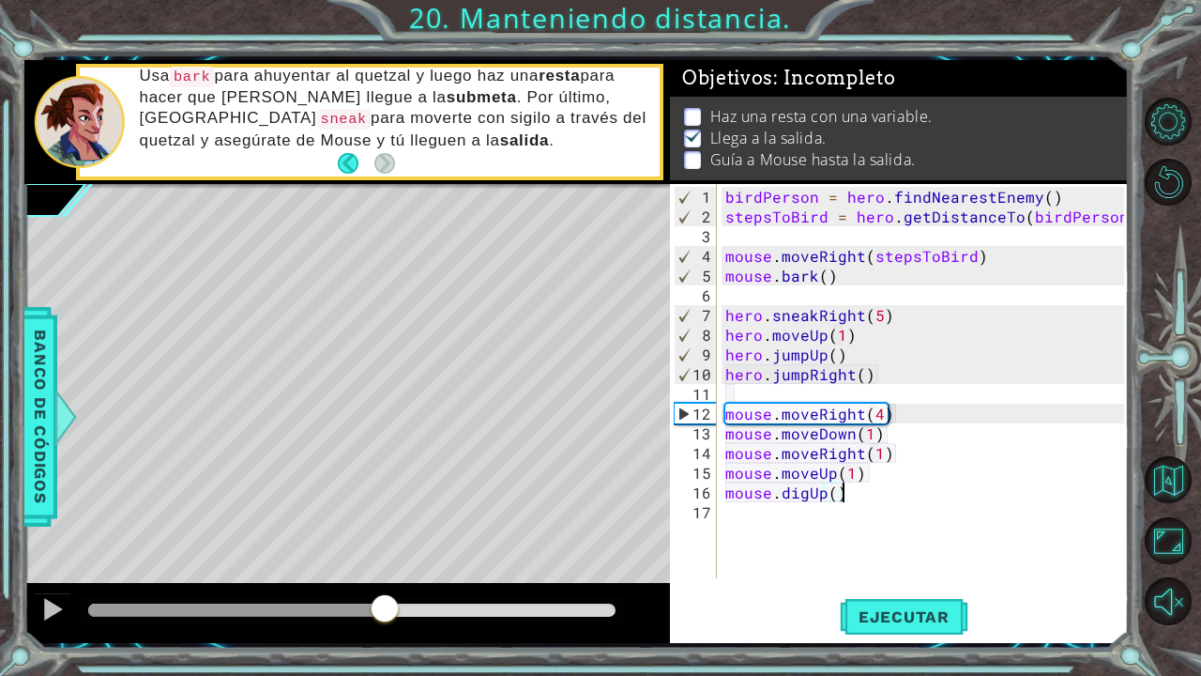
click at [385, 573] on div "methods hero use(thing) moveUp(steps) moveDown(steps) moveLeft(steps) moveRight…" at bounding box center [576, 351] width 1105 height 583
click at [874, 576] on span "Ejecutar" at bounding box center [904, 616] width 129 height 19
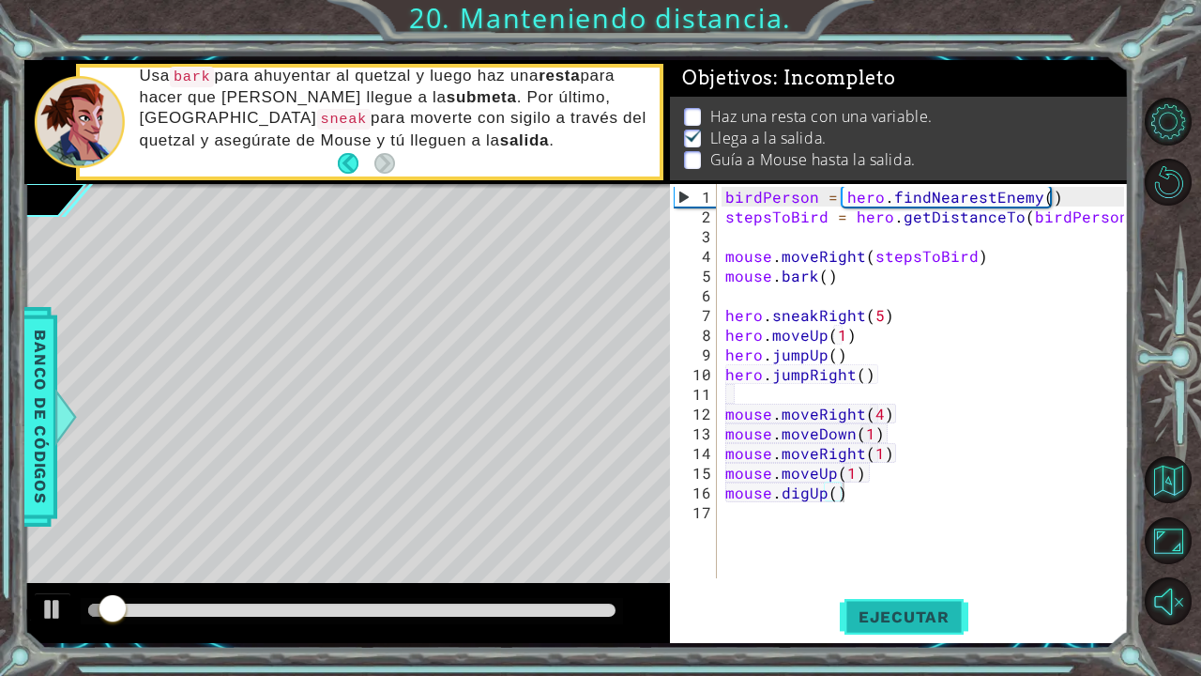
click at [874, 576] on span "Ejecutar" at bounding box center [904, 616] width 129 height 19
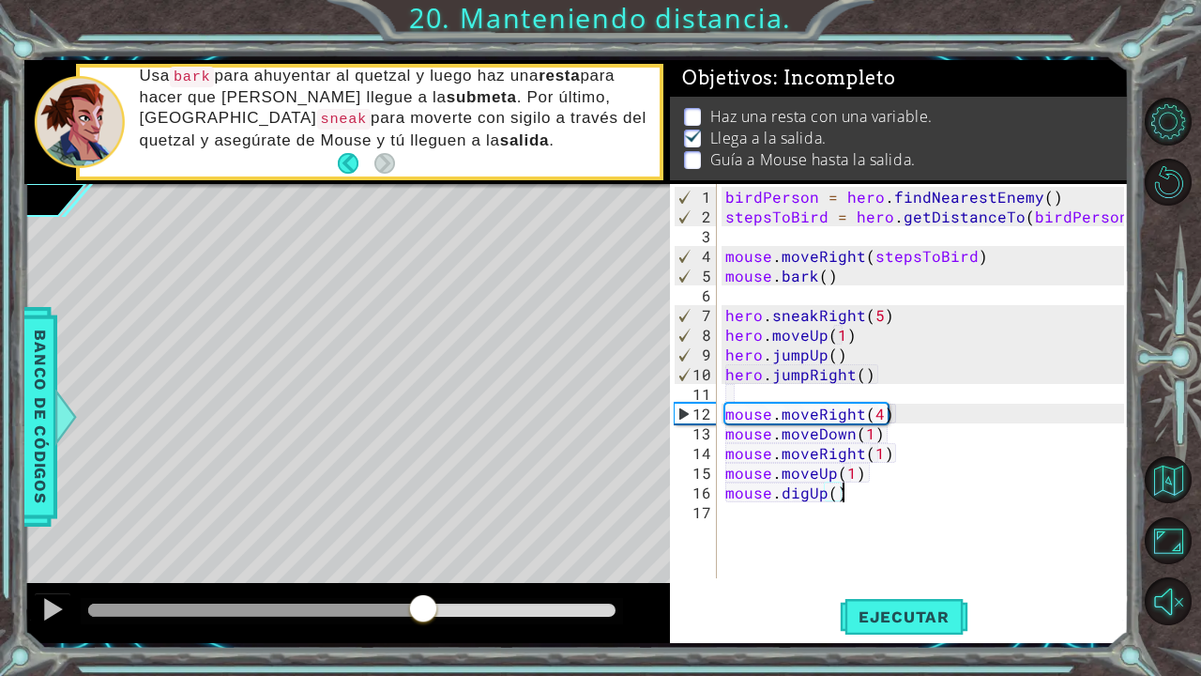
click at [427, 576] on div "methods hero use(thing) moveUp(steps) moveDown(steps) moveLeft(steps) moveRight…" at bounding box center [576, 351] width 1105 height 583
click at [902, 576] on span "Ejecutar" at bounding box center [904, 616] width 129 height 19
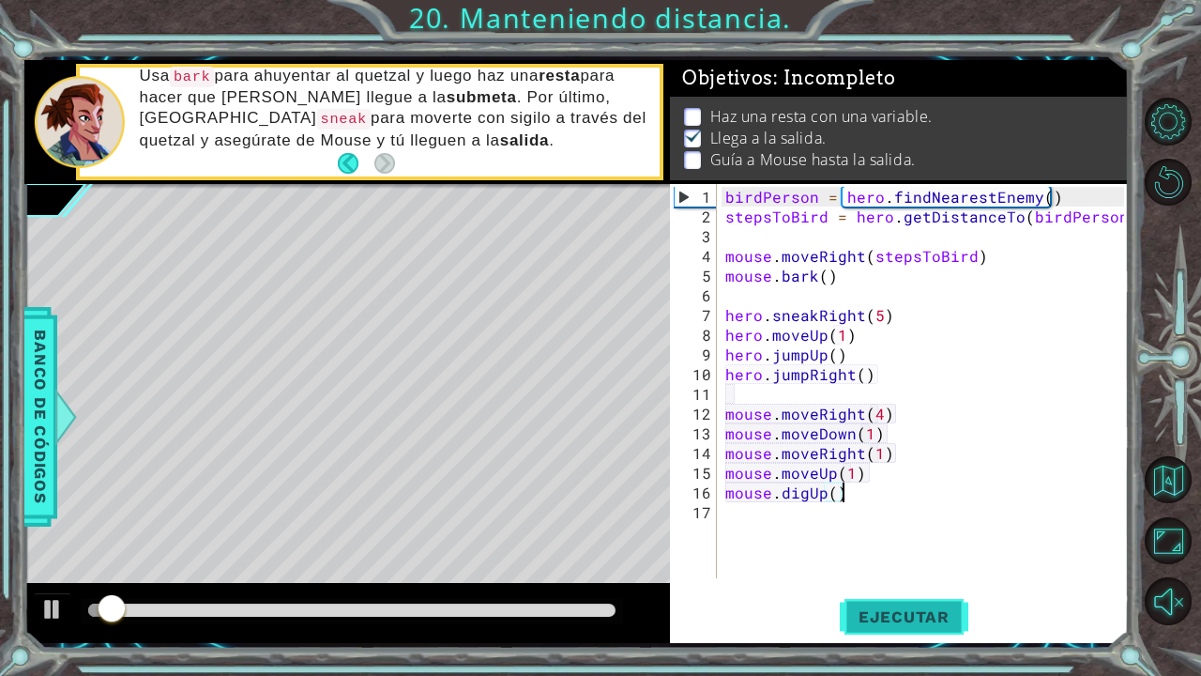
click at [902, 576] on span "Ejecutar" at bounding box center [904, 616] width 129 height 19
